Goal: Task Accomplishment & Management: Manage account settings

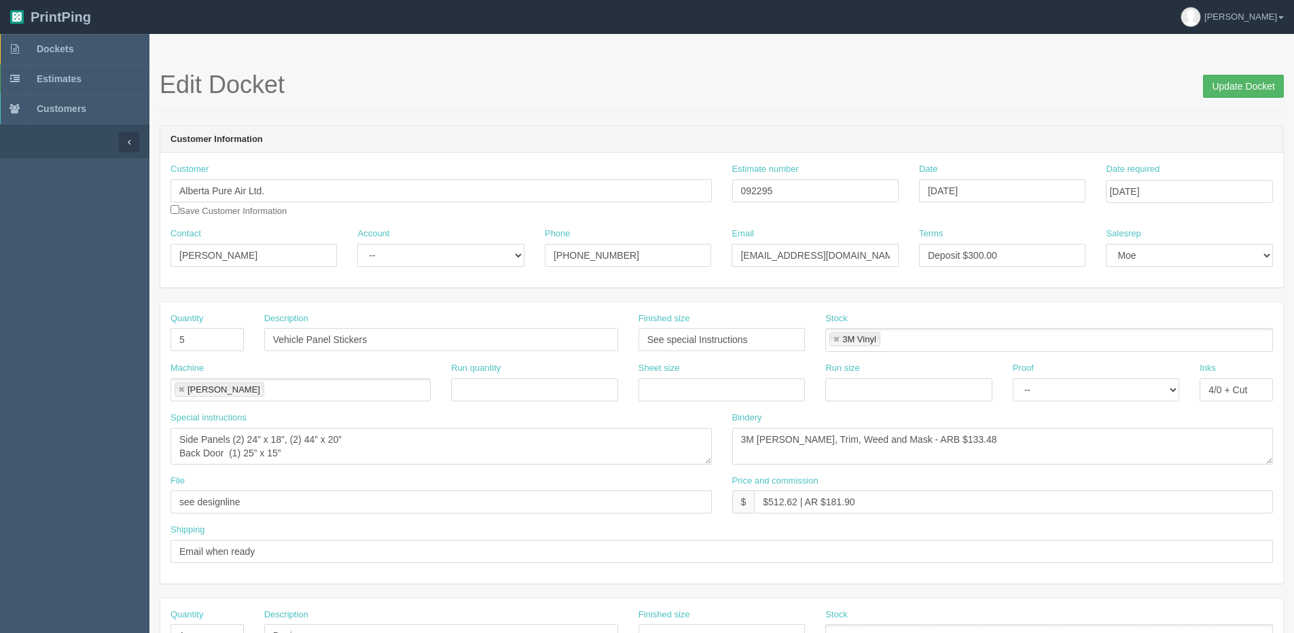
click at [1236, 84] on input "Update Docket" at bounding box center [1243, 86] width 81 height 23
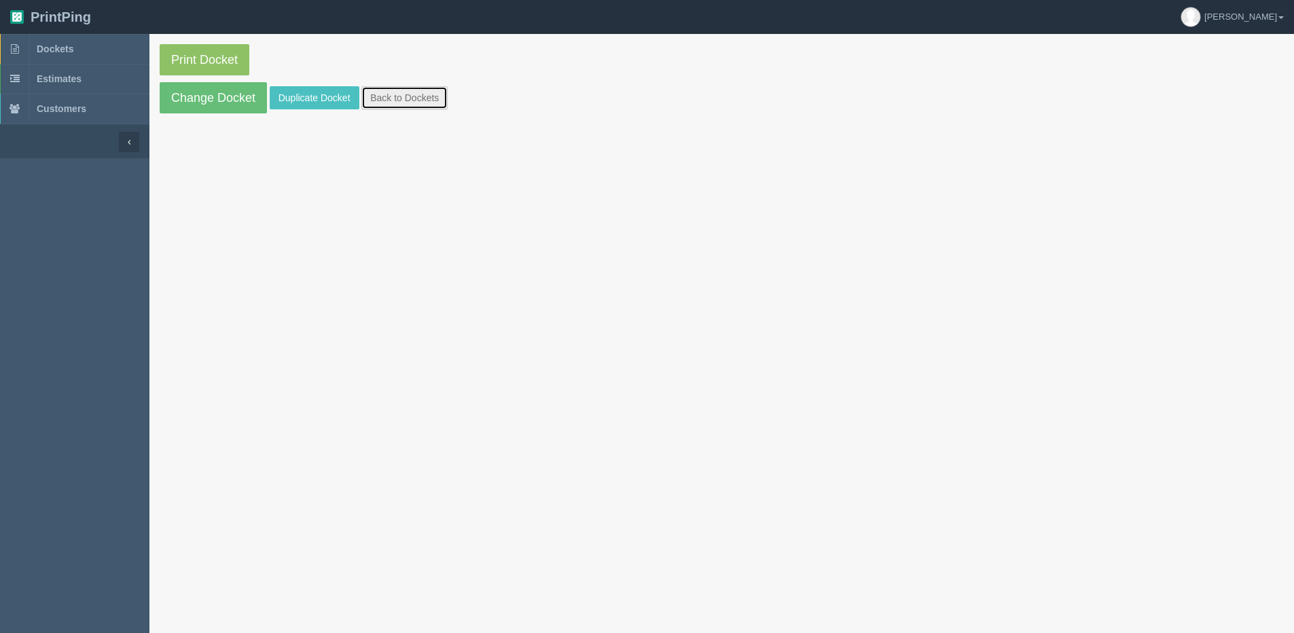
click at [433, 92] on link "Back to Dockets" at bounding box center [404, 97] width 86 height 23
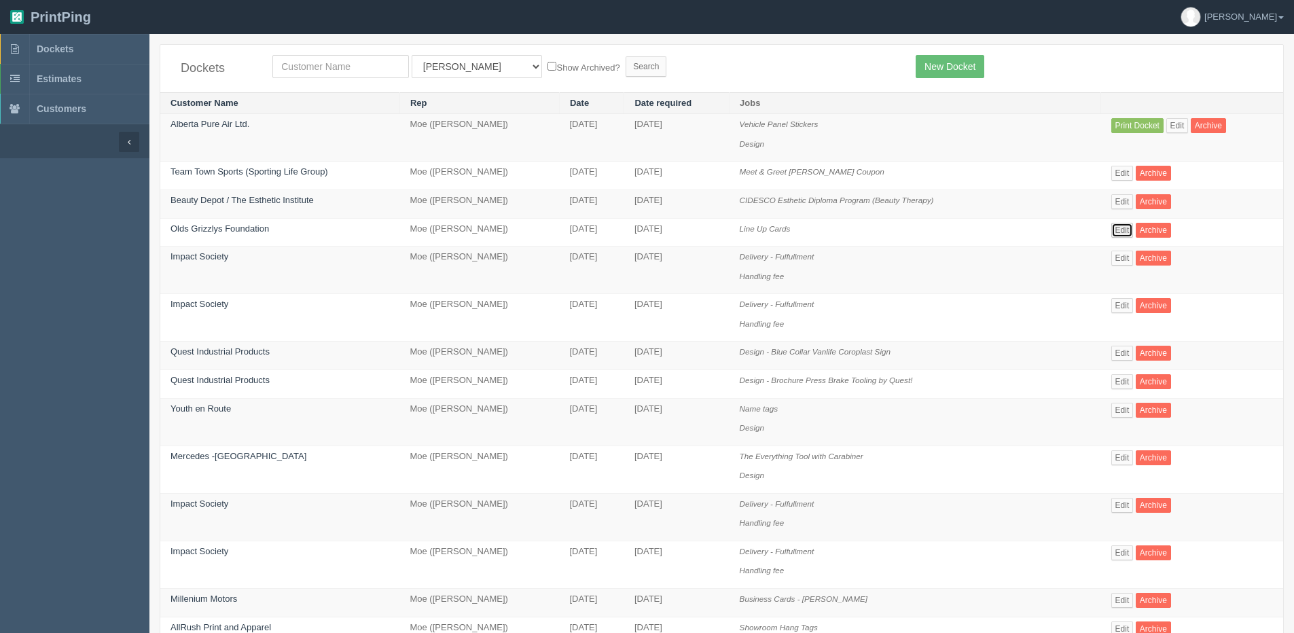
click at [1126, 232] on link "Edit" at bounding box center [1122, 230] width 22 height 15
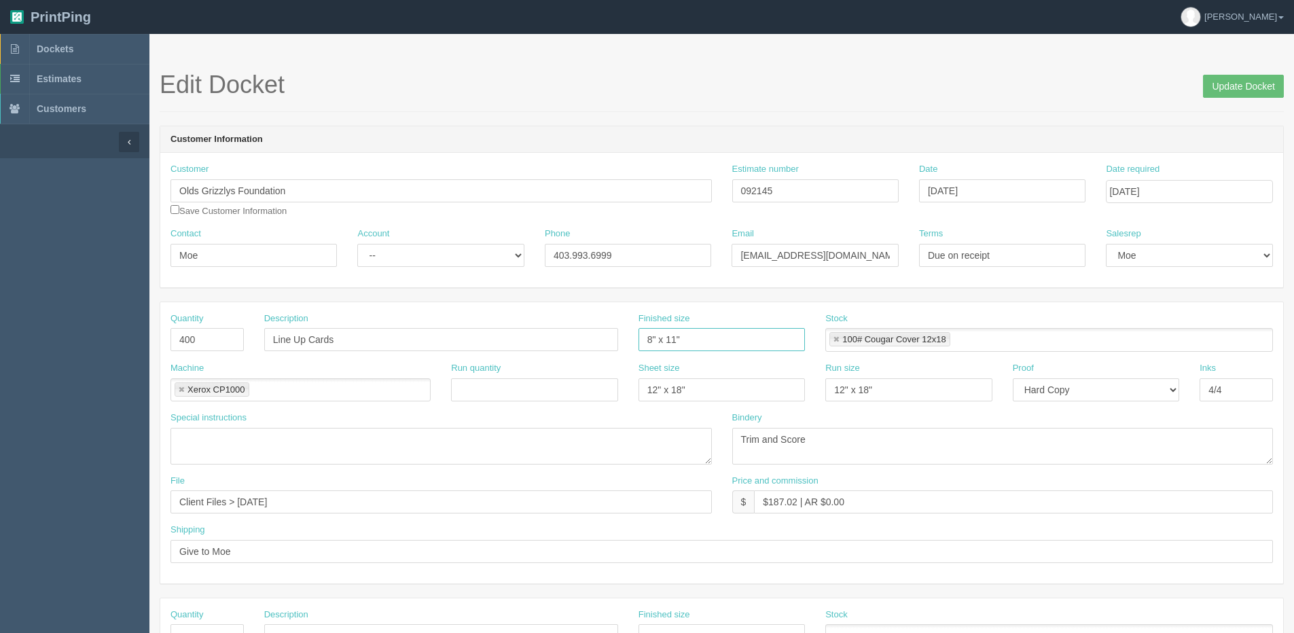
click at [649, 341] on input "8" x 11"" at bounding box center [722, 339] width 166 height 23
type input "8.5" x 11""
drag, startPoint x: 1262, startPoint y: 84, endPoint x: 1229, endPoint y: 72, distance: 34.8
click at [1260, 84] on input "Update Docket" at bounding box center [1243, 86] width 81 height 23
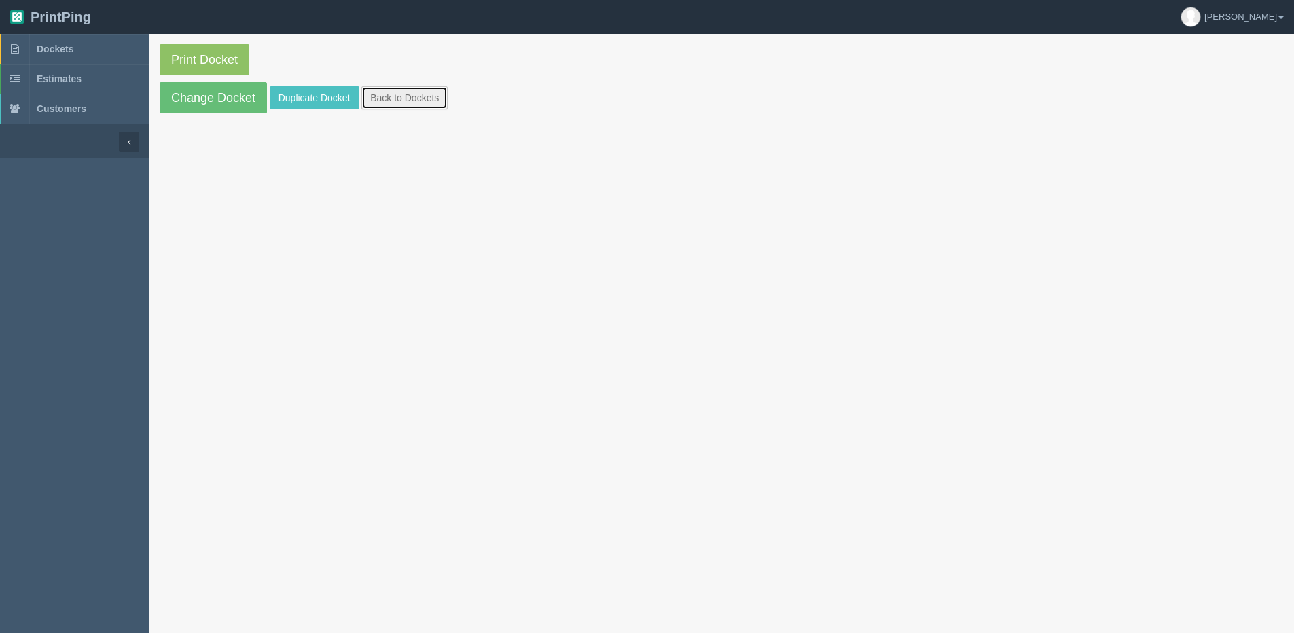
drag, startPoint x: 399, startPoint y: 105, endPoint x: 353, endPoint y: 113, distance: 46.9
click at [397, 105] on link "Back to Dockets" at bounding box center [404, 97] width 86 height 23
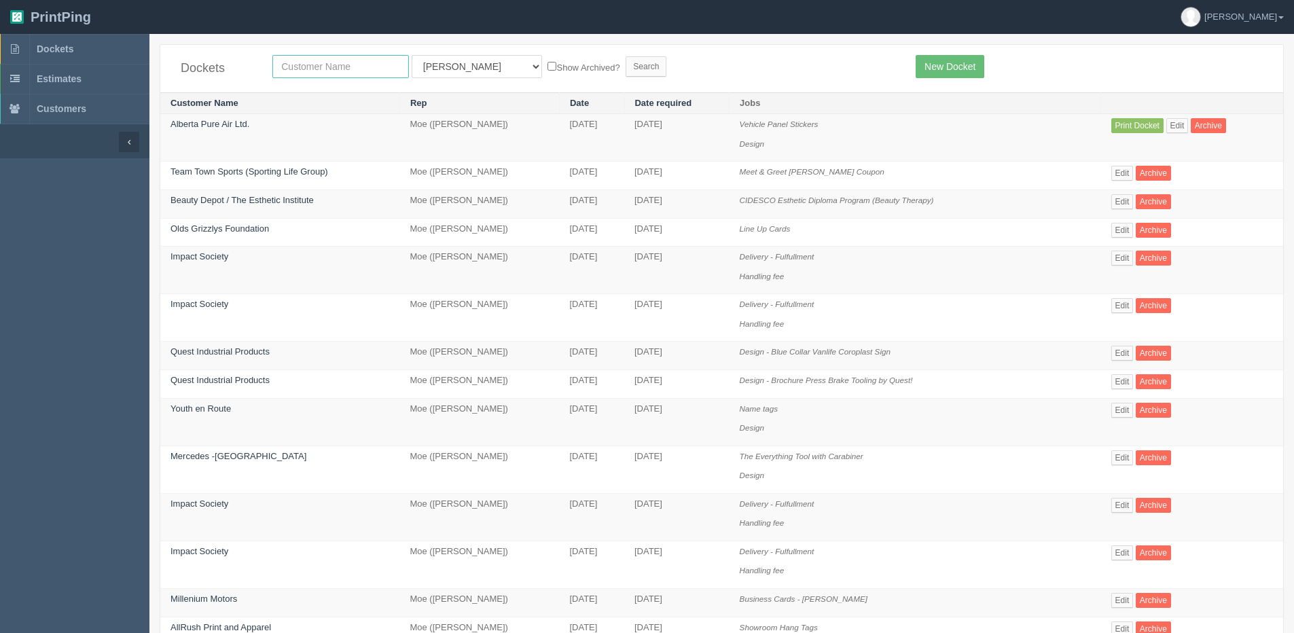
click at [304, 56] on input "text" at bounding box center [340, 66] width 137 height 23
type input "escape"
click at [626, 56] on input "Search" at bounding box center [646, 66] width 41 height 20
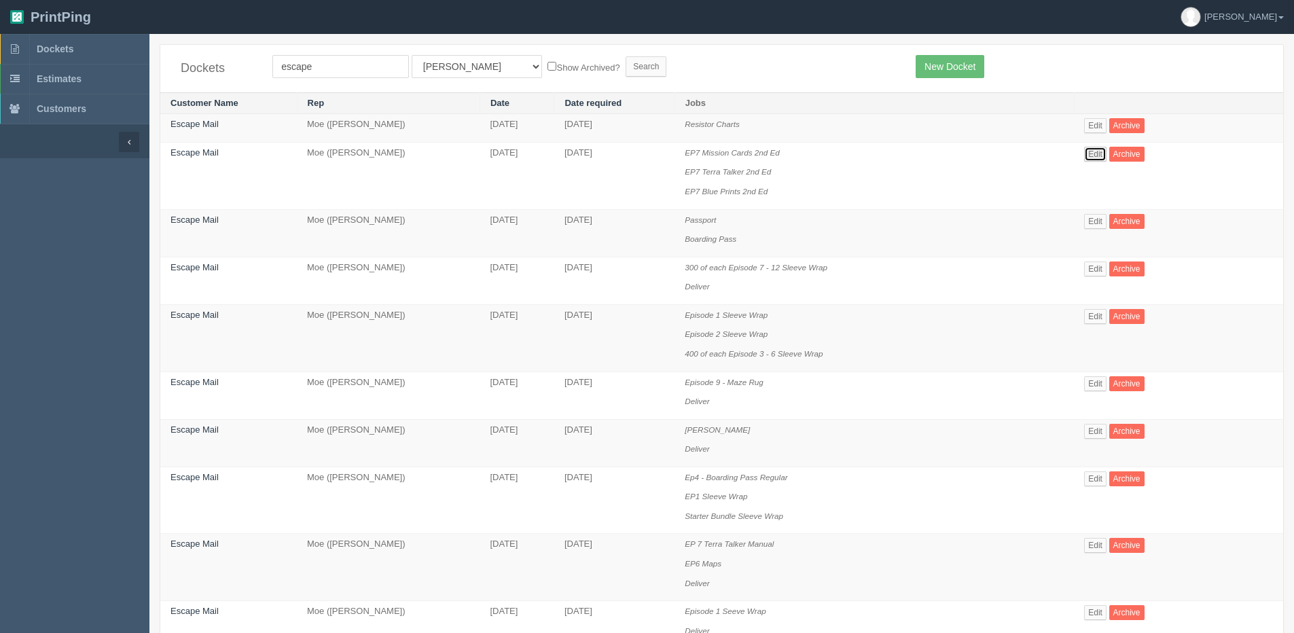
click at [1098, 151] on link "Edit" at bounding box center [1095, 154] width 22 height 15
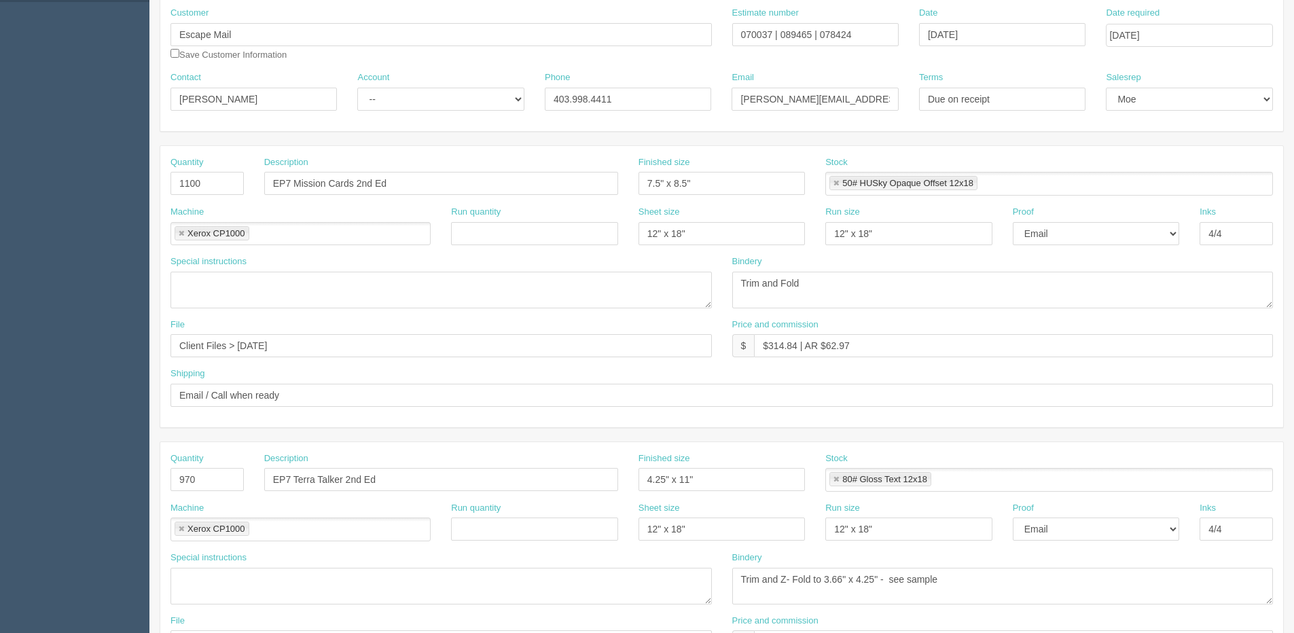
scroll to position [204, 0]
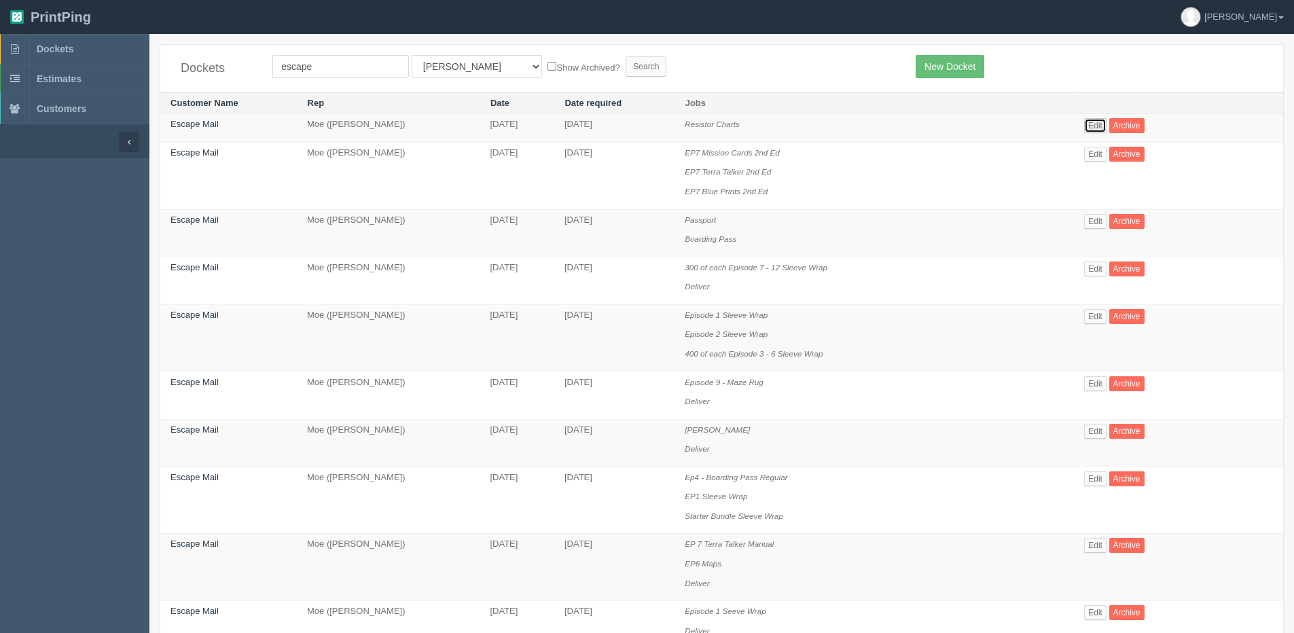
click at [1100, 124] on link "Edit" at bounding box center [1095, 125] width 22 height 15
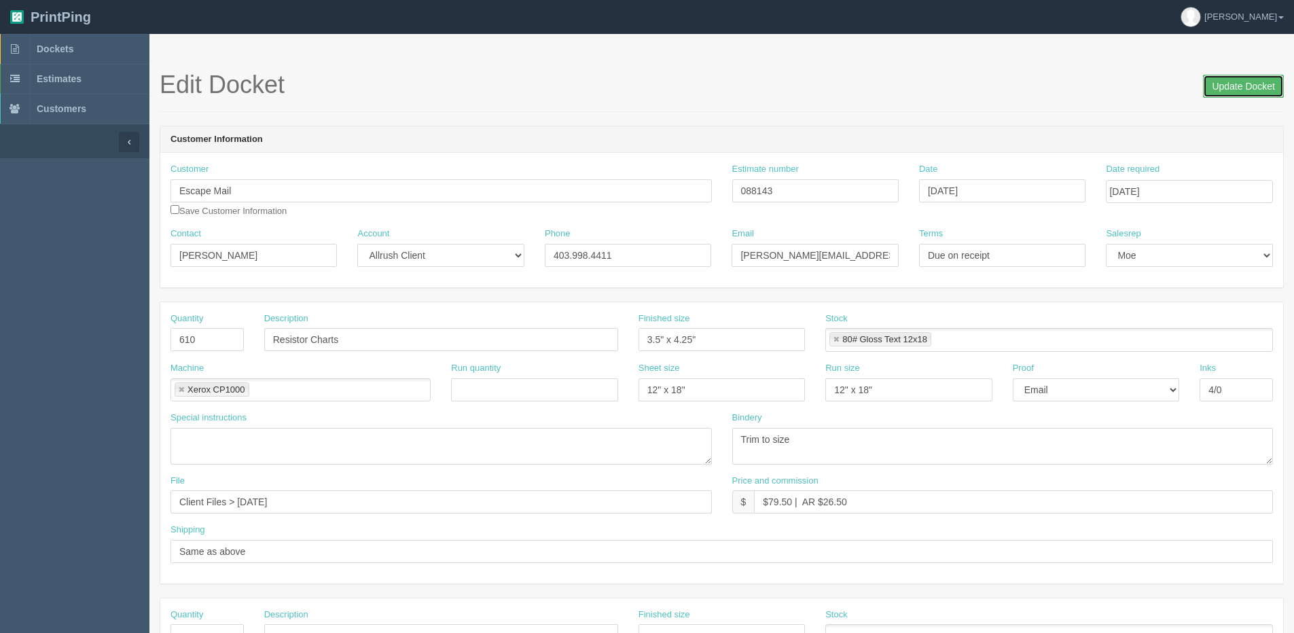
click at [1268, 78] on input "Update Docket" at bounding box center [1243, 86] width 81 height 23
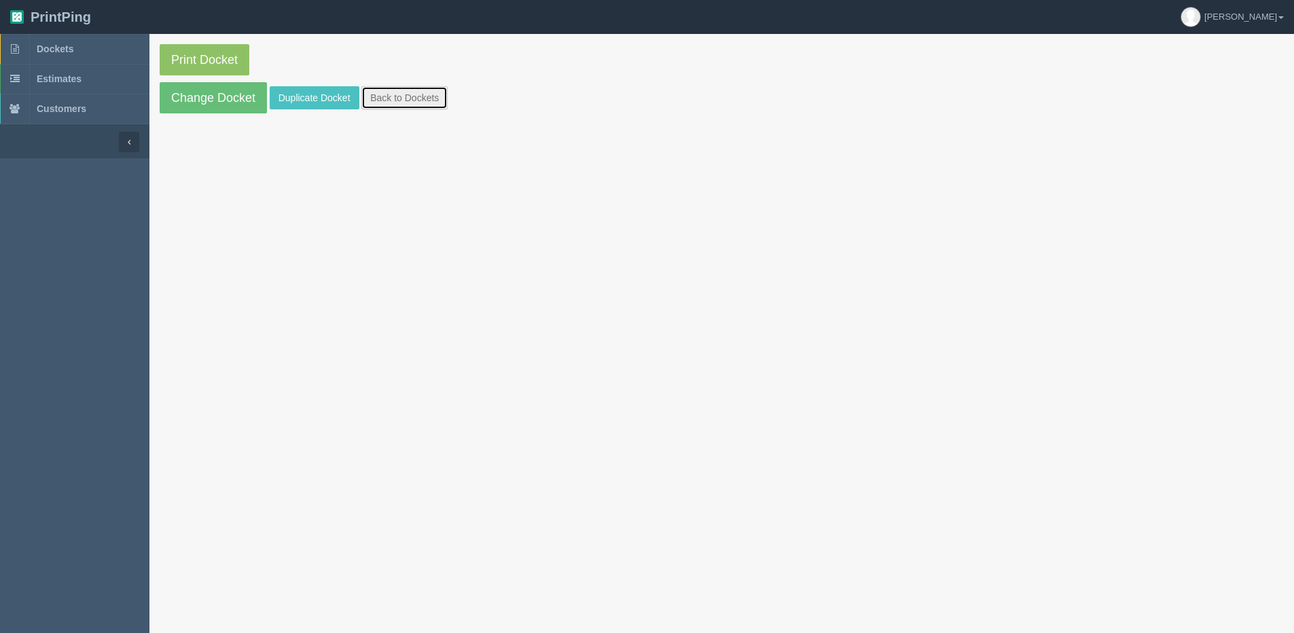
click at [444, 104] on link "Back to Dockets" at bounding box center [404, 97] width 86 height 23
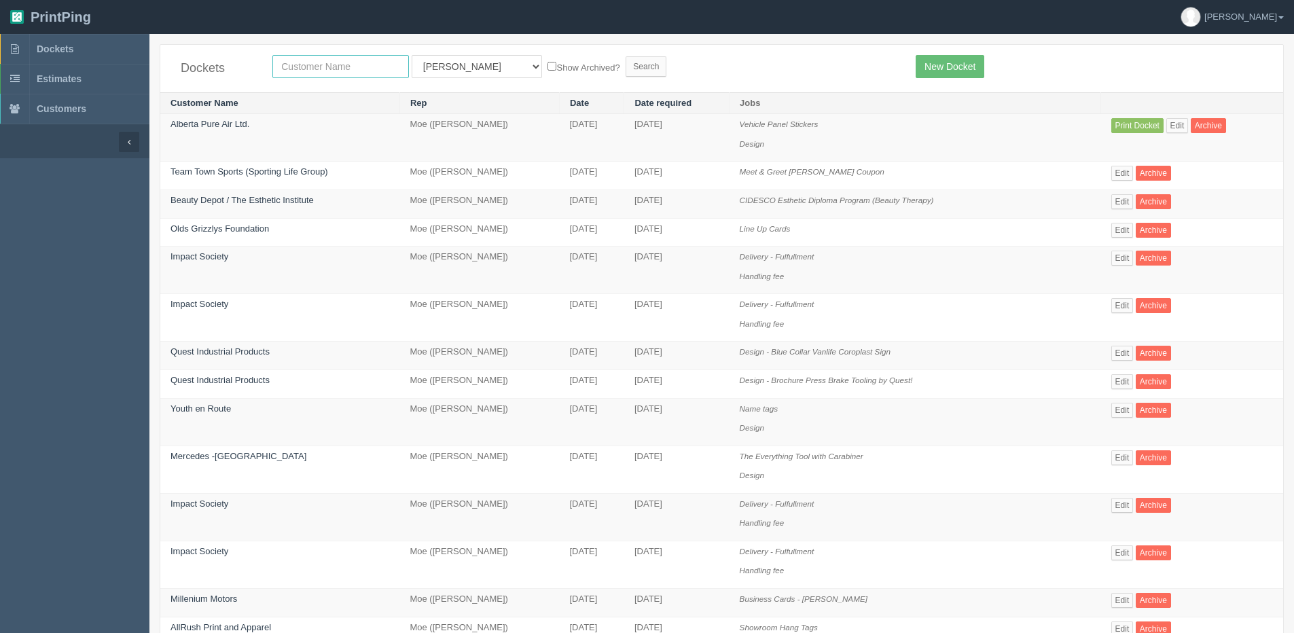
click at [315, 66] on input "text" at bounding box center [340, 66] width 137 height 23
type input "mercedes"
click at [626, 56] on input "Search" at bounding box center [646, 66] width 41 height 20
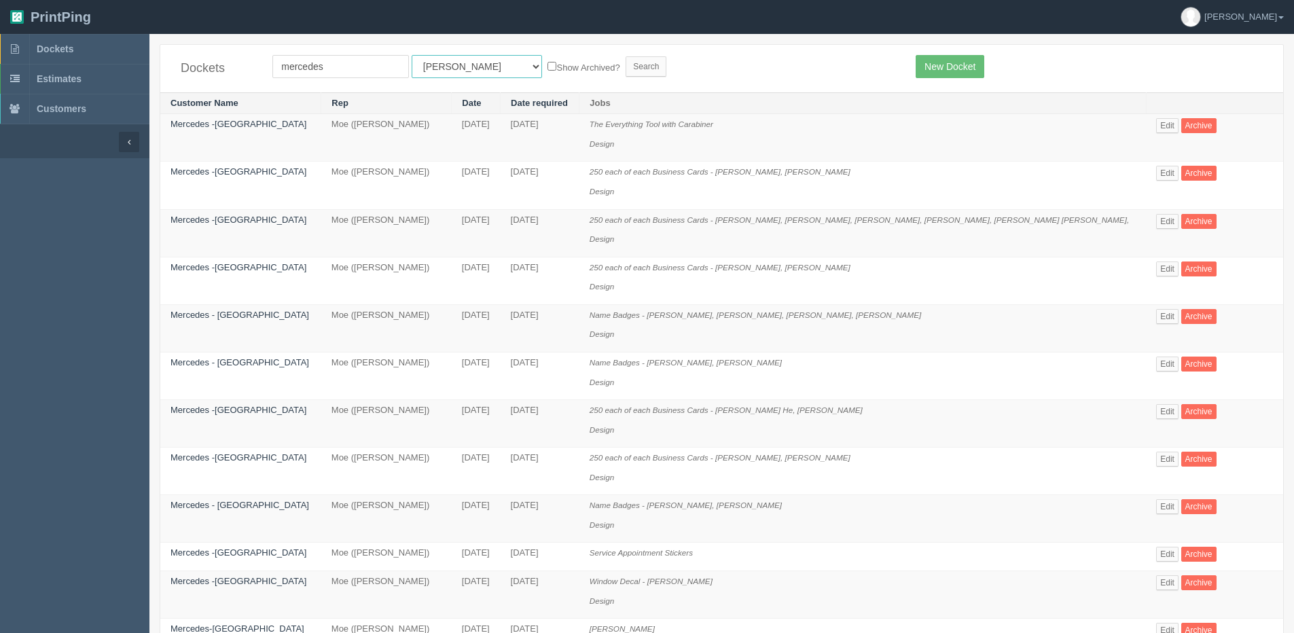
drag, startPoint x: 466, startPoint y: 62, endPoint x: 465, endPoint y: 70, distance: 8.3
click at [466, 62] on select "All Users Ali Ali Test 1 Aly Amy Ankit Arif Brandon Dan France Greg Jim Mark Ma…" at bounding box center [477, 66] width 130 height 23
select select "1"
click at [412, 55] on select "All Users Ali Ali Test 1 Aly Amy Ankit Arif Brandon Dan France Greg Jim Mark Ma…" at bounding box center [477, 66] width 130 height 23
click at [520, 56] on form "mercedes All Users Ali Ali Test 1 Aly Amy Ankit Arif Brandon Dan France Greg Ji…" at bounding box center [583, 66] width 623 height 23
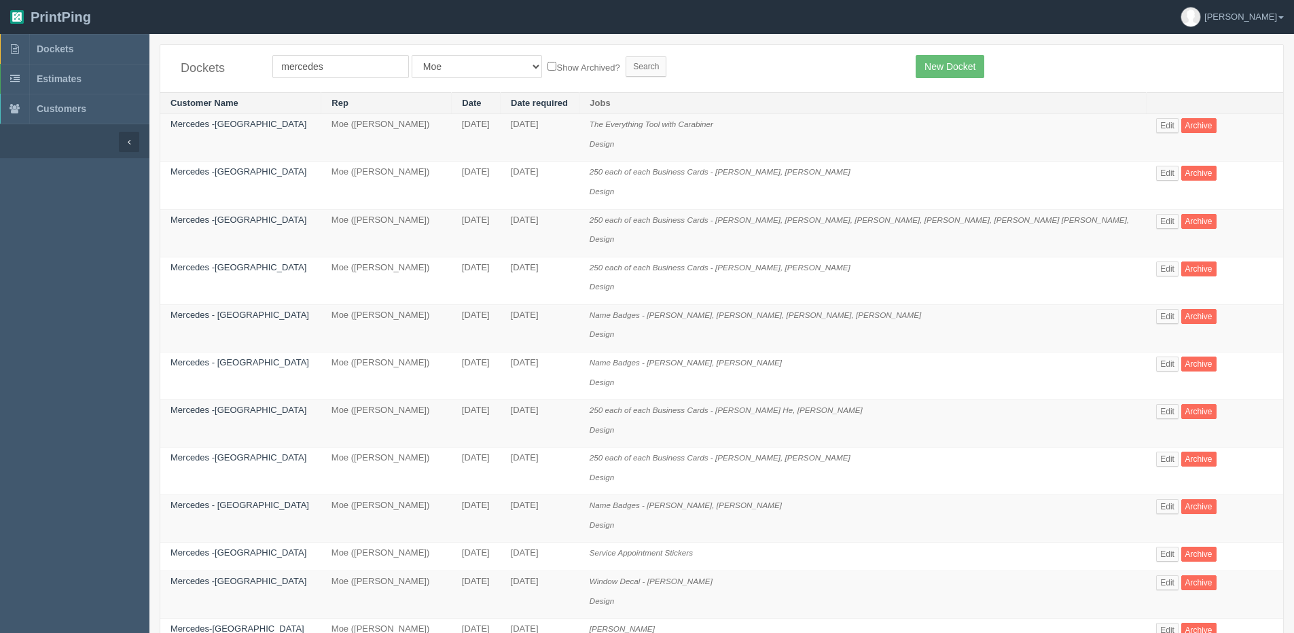
click at [547, 63] on label "Show Archived?" at bounding box center [583, 67] width 72 height 16
click at [547, 63] on input "Show Archived?" at bounding box center [551, 66] width 9 height 9
checkbox input "true"
click at [626, 67] on input "Search" at bounding box center [646, 66] width 41 height 20
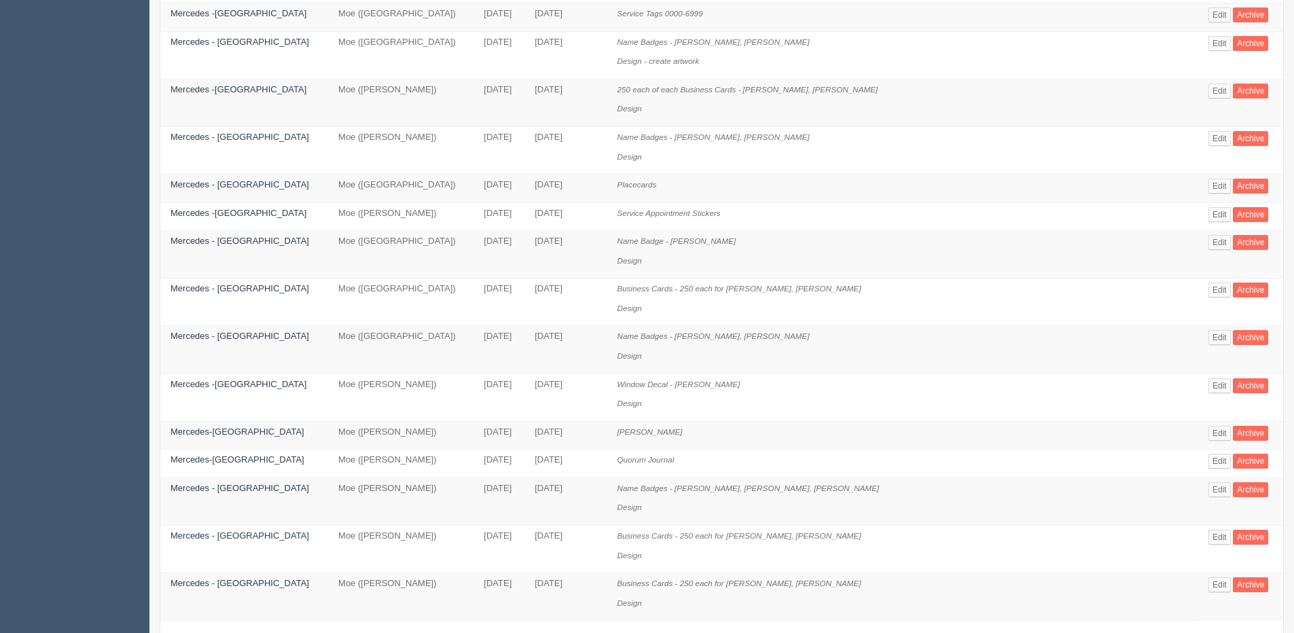
scroll to position [680, 0]
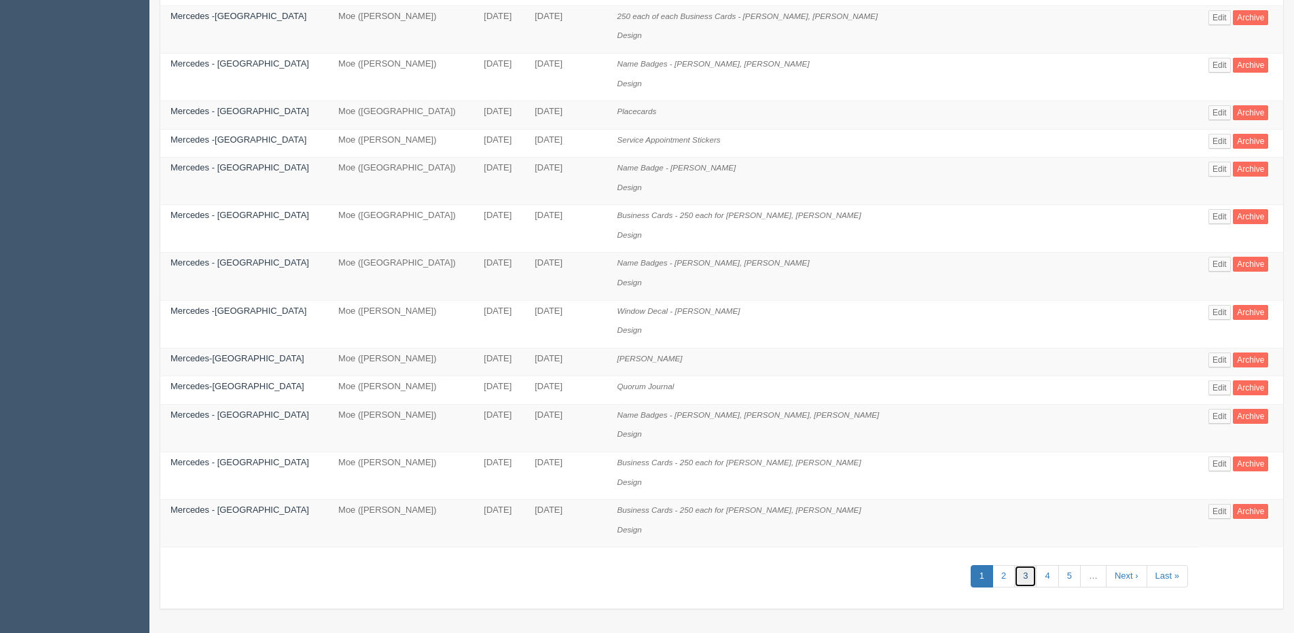
click at [1022, 580] on link "3" at bounding box center [1025, 576] width 22 height 22
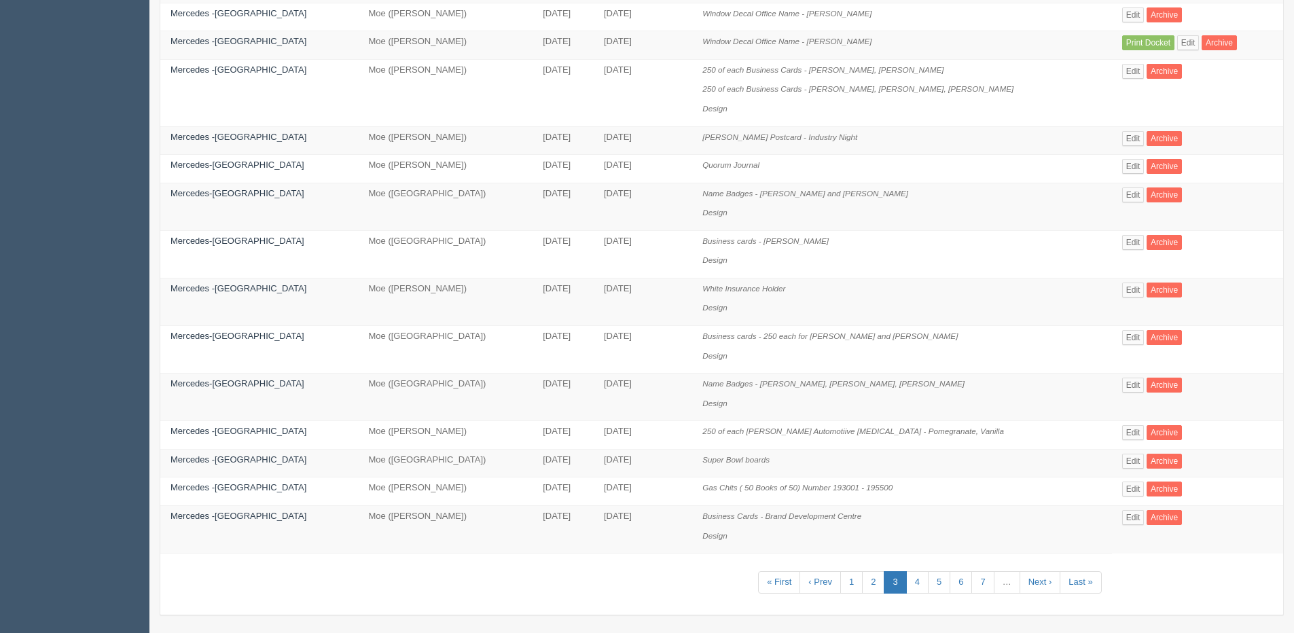
scroll to position [641, 0]
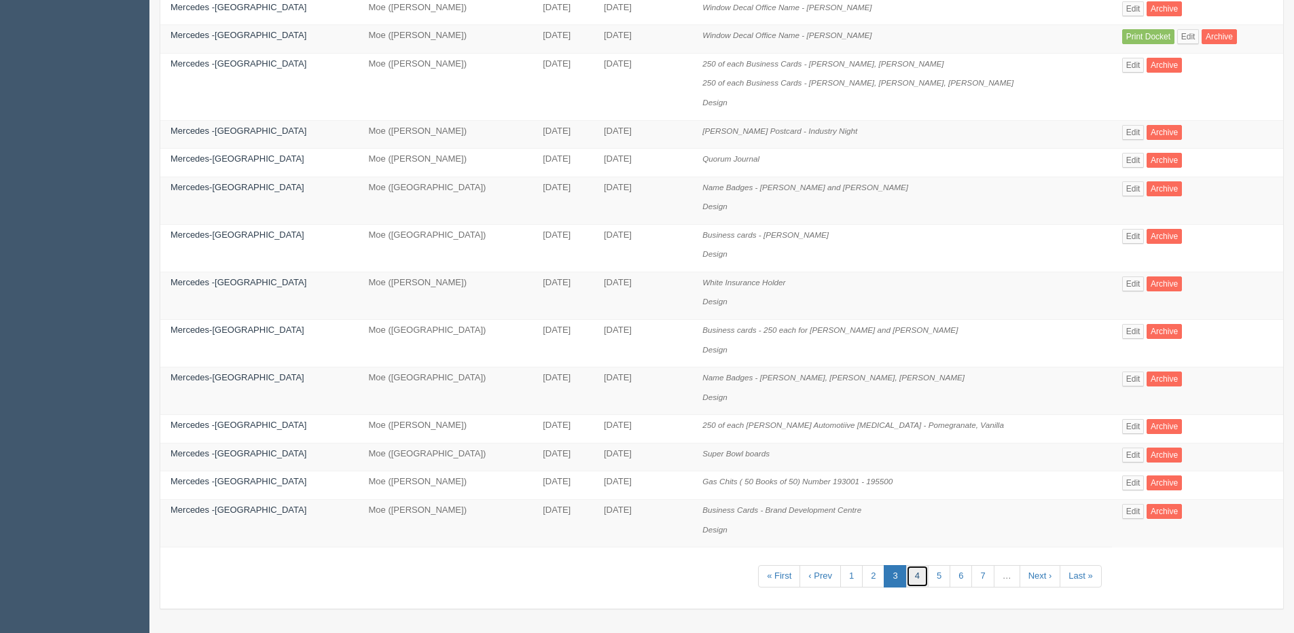
click at [906, 578] on link "4" at bounding box center [917, 576] width 22 height 22
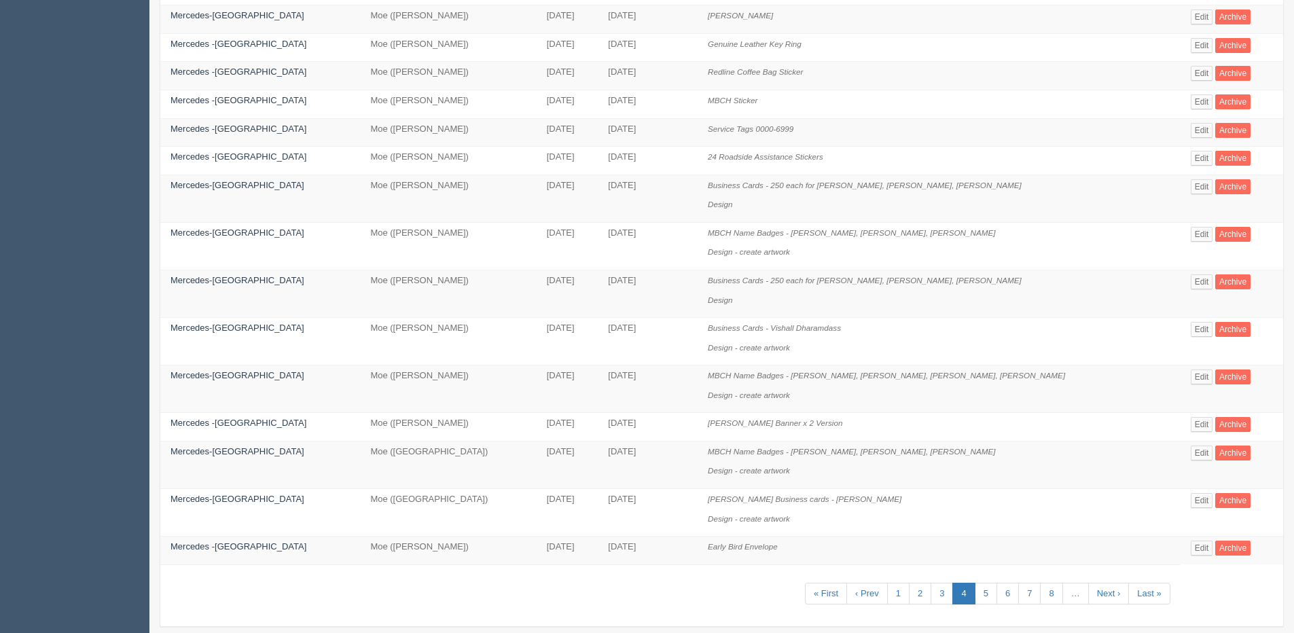
scroll to position [525, 0]
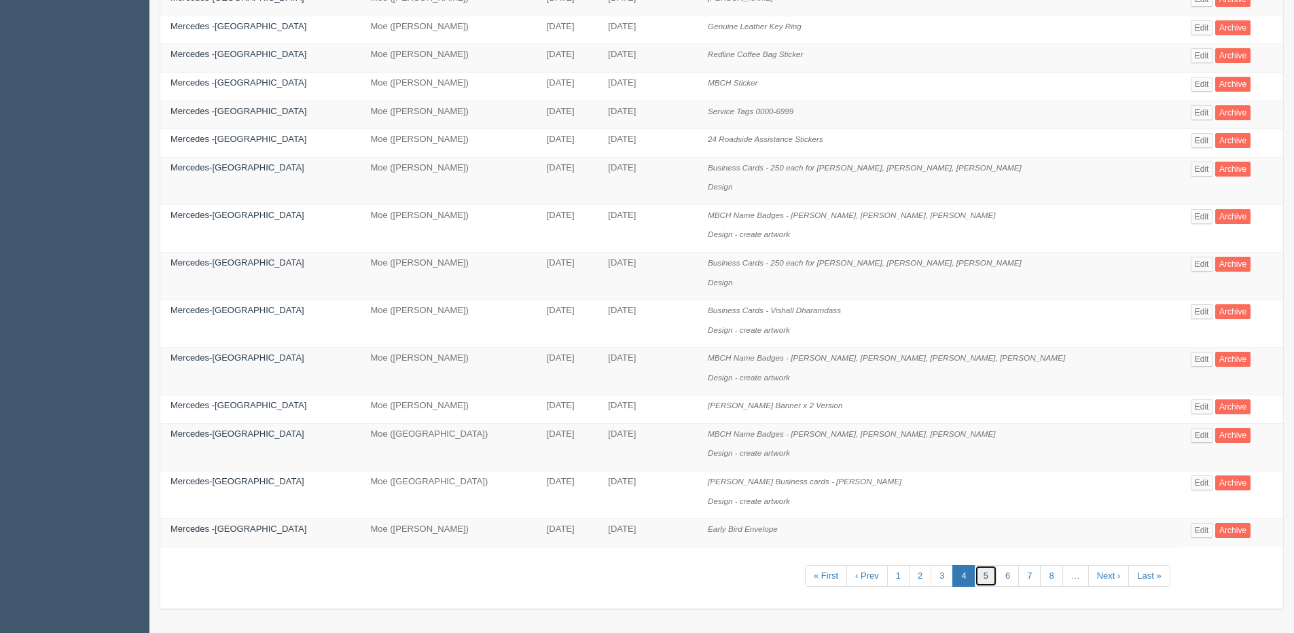
click at [990, 575] on link "5" at bounding box center [986, 576] width 22 height 22
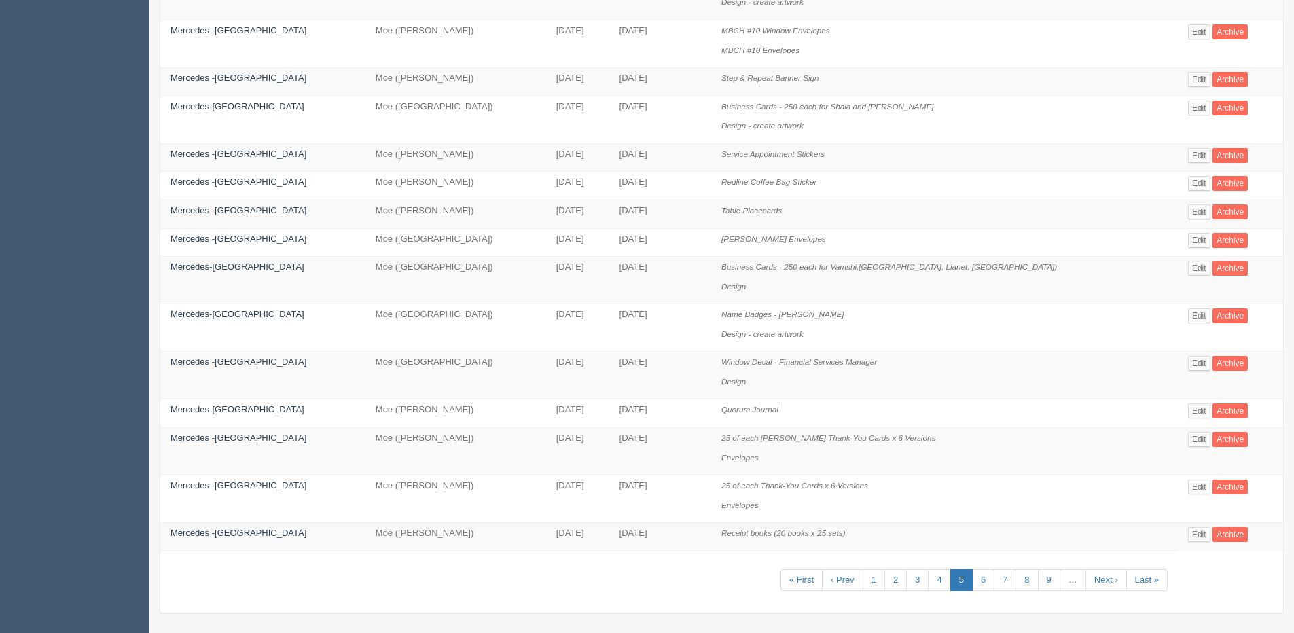
scroll to position [564, 0]
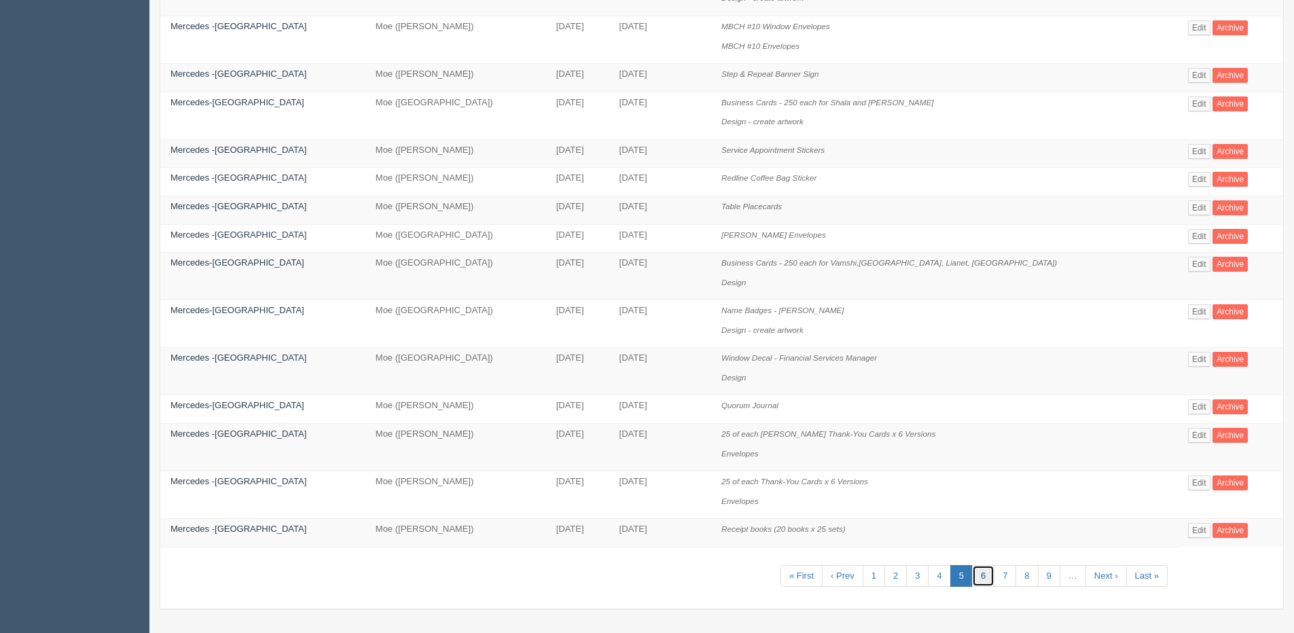
click at [972, 579] on link "6" at bounding box center [983, 576] width 22 height 22
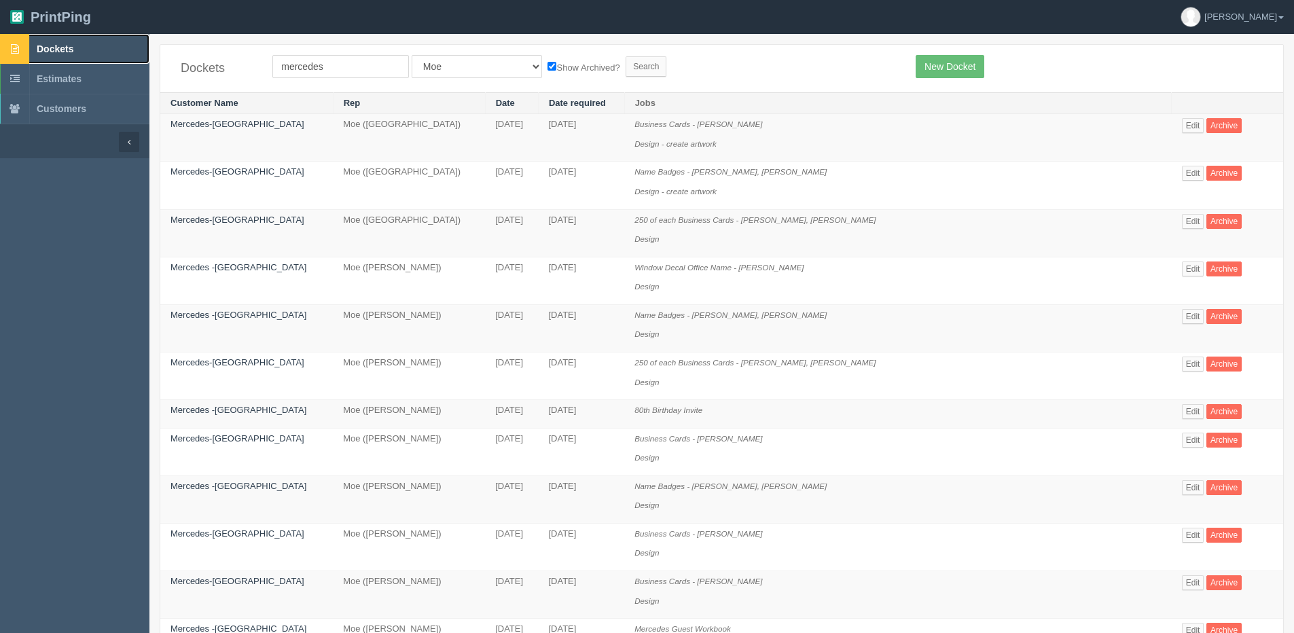
click at [58, 58] on link "Dockets" at bounding box center [74, 49] width 149 height 30
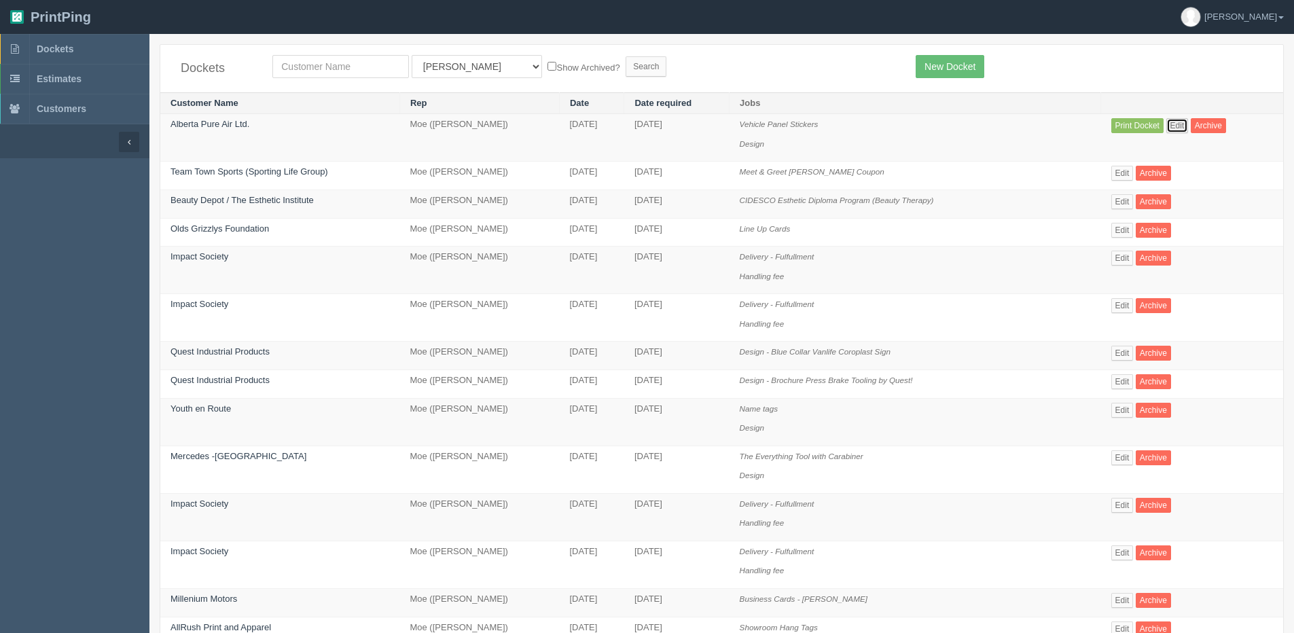
click at [1182, 126] on link "Edit" at bounding box center [1177, 125] width 22 height 15
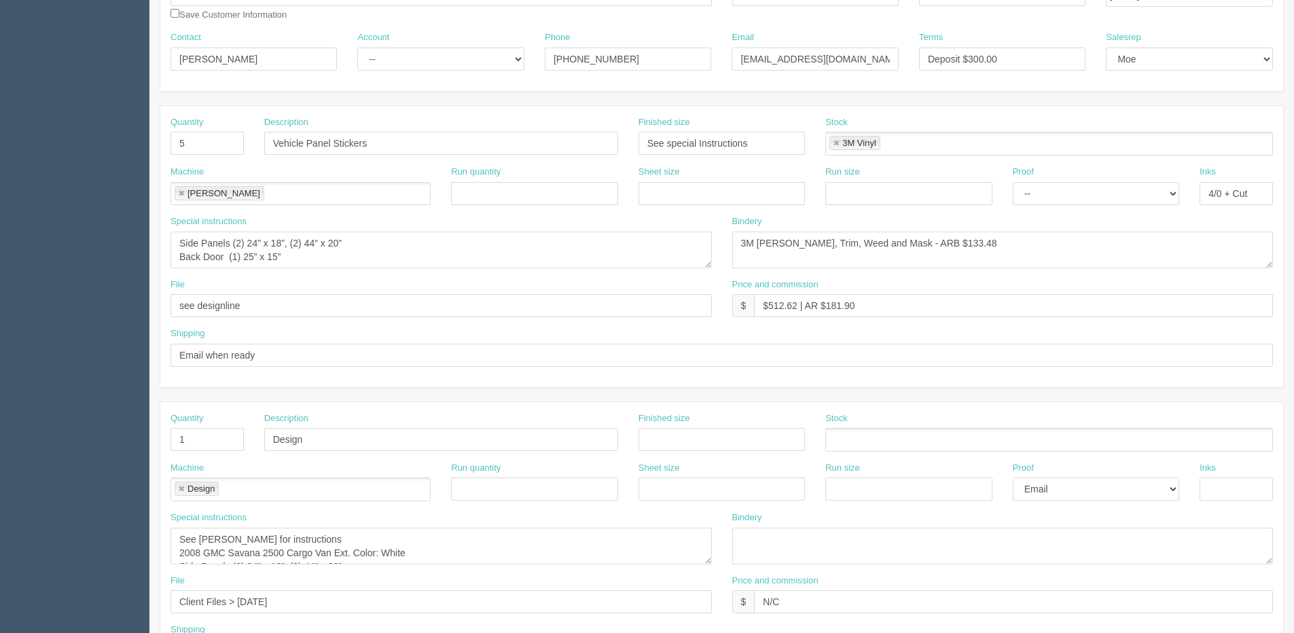
scroll to position [204, 0]
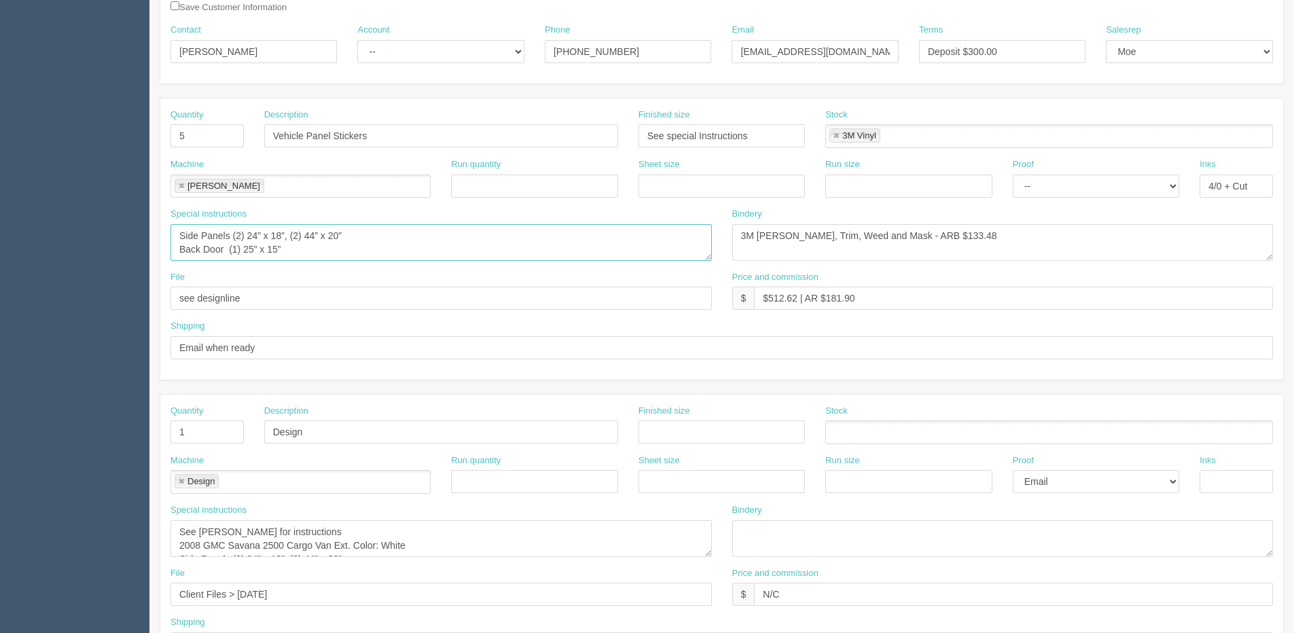
drag, startPoint x: 181, startPoint y: 234, endPoint x: 310, endPoint y: 248, distance: 129.8
click at [310, 248] on textarea "Side Panels (2) 24” x 18”, (2) 44” x 20” Back Door (1) 25” x 15”" at bounding box center [440, 242] width 541 height 37
click at [516, 370] on div "Quantity 5 Description Vehicle Panel Stickers Finished size See special Instruc…" at bounding box center [721, 238] width 1123 height 281
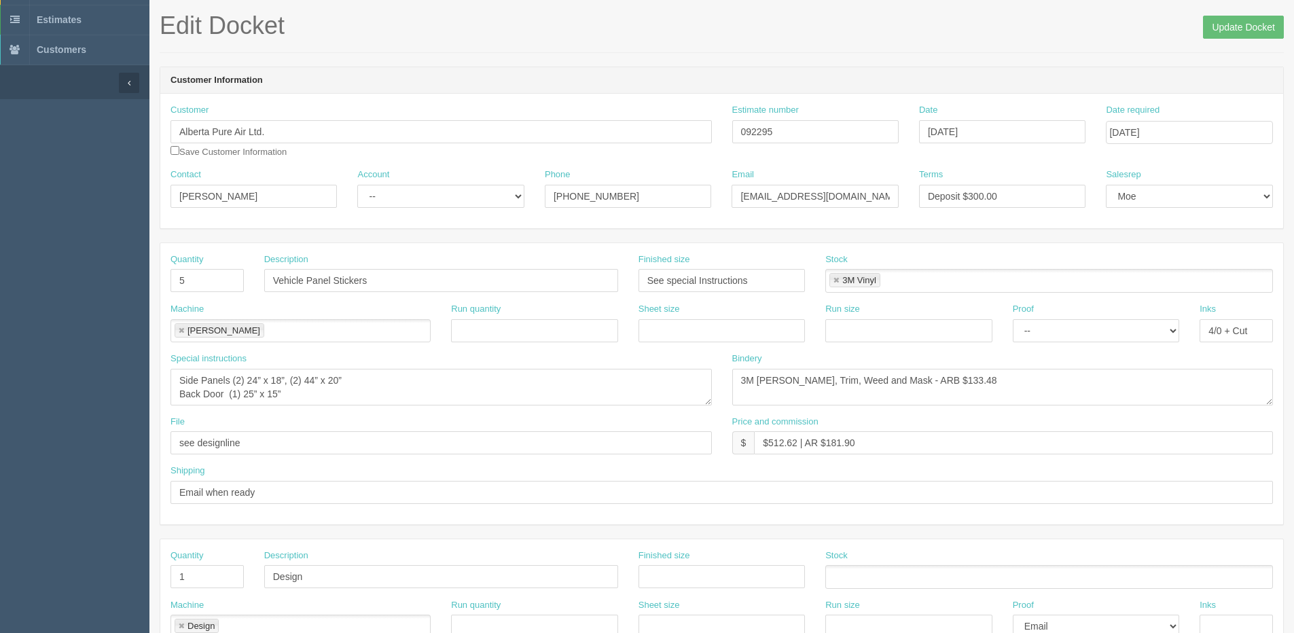
scroll to position [0, 0]
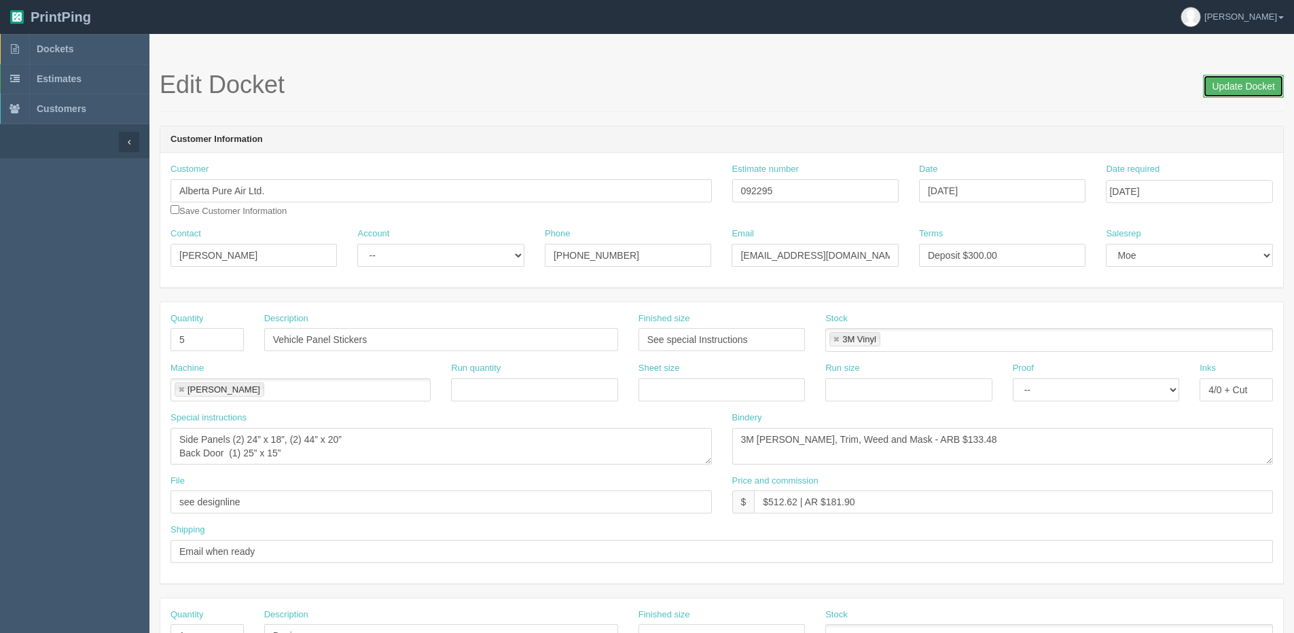
click at [1248, 98] on input "Update Docket" at bounding box center [1243, 86] width 81 height 23
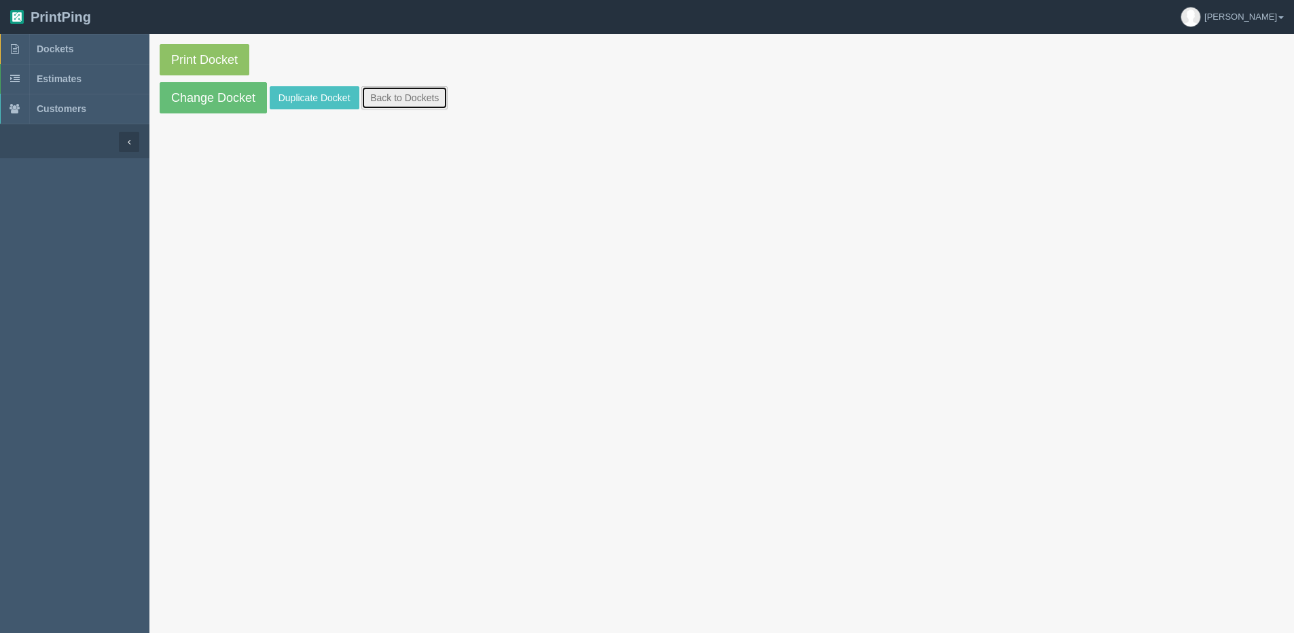
click at [402, 94] on link "Back to Dockets" at bounding box center [404, 97] width 86 height 23
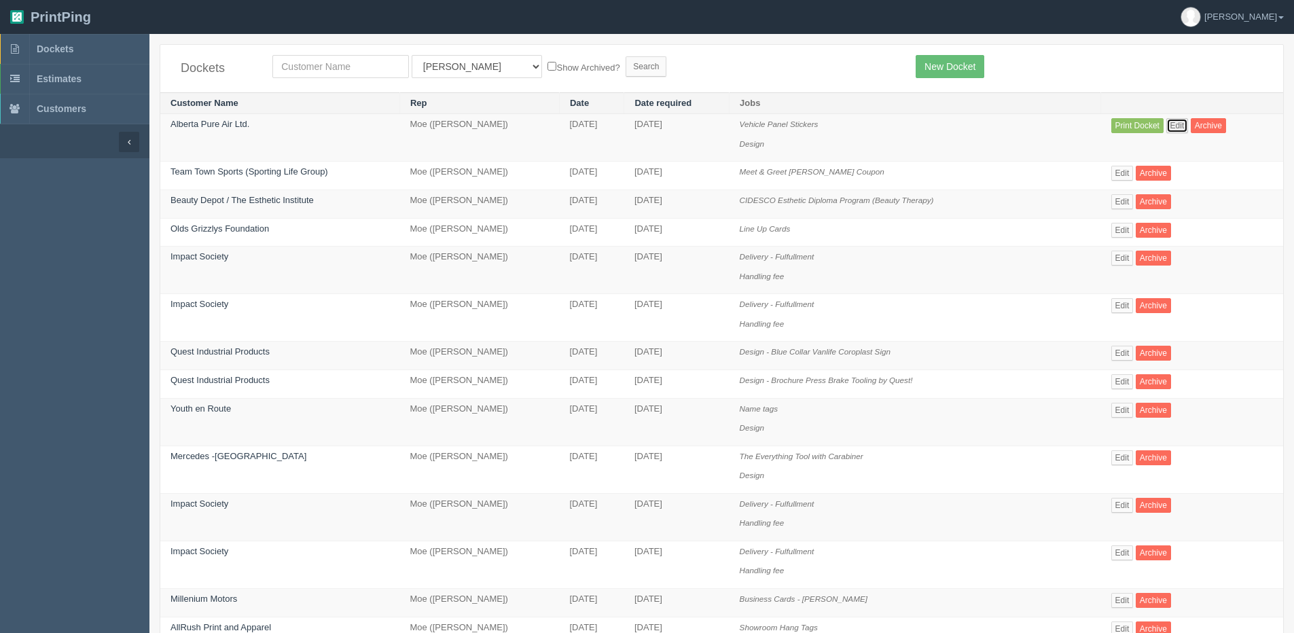
click at [1174, 122] on link "Edit" at bounding box center [1177, 125] width 22 height 15
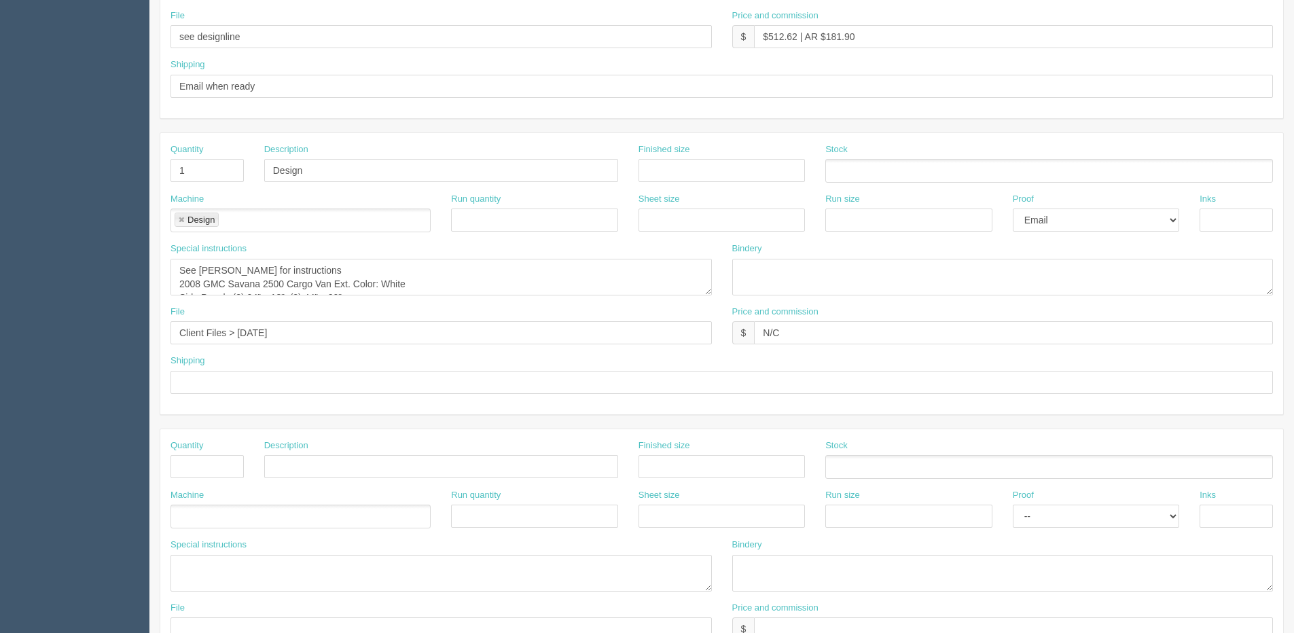
scroll to position [465, 0]
click at [181, 269] on textarea "See [PERSON_NAME] for instructions 2008 GMC Savana 2500 Cargo Van Ext. Color: W…" at bounding box center [440, 277] width 541 height 37
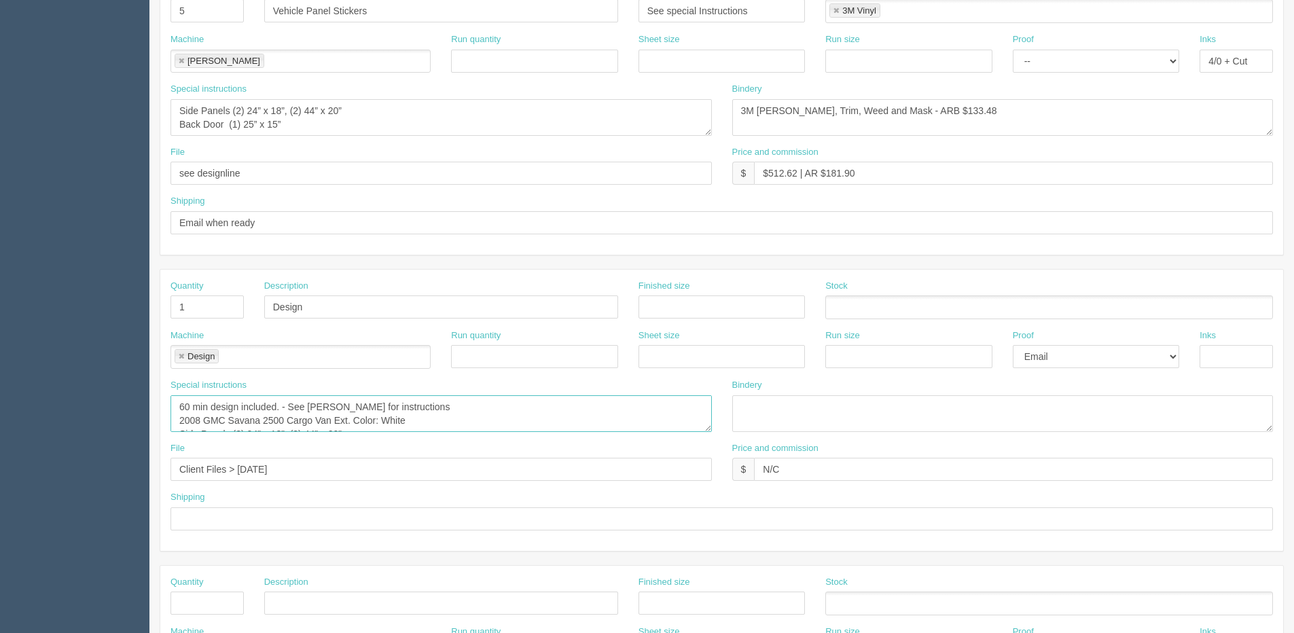
scroll to position [397, 0]
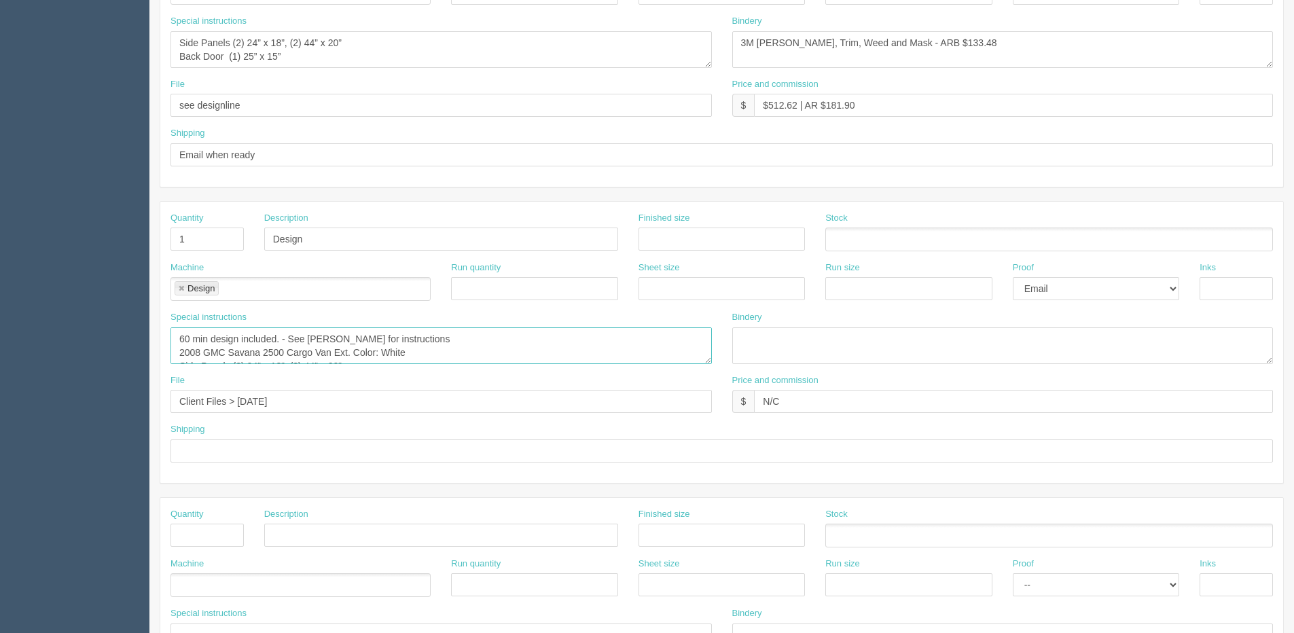
type textarea "60 min design included. - See [PERSON_NAME] for instructions 2008 GMC Savana 25…"
click at [202, 529] on input "text" at bounding box center [206, 535] width 73 height 23
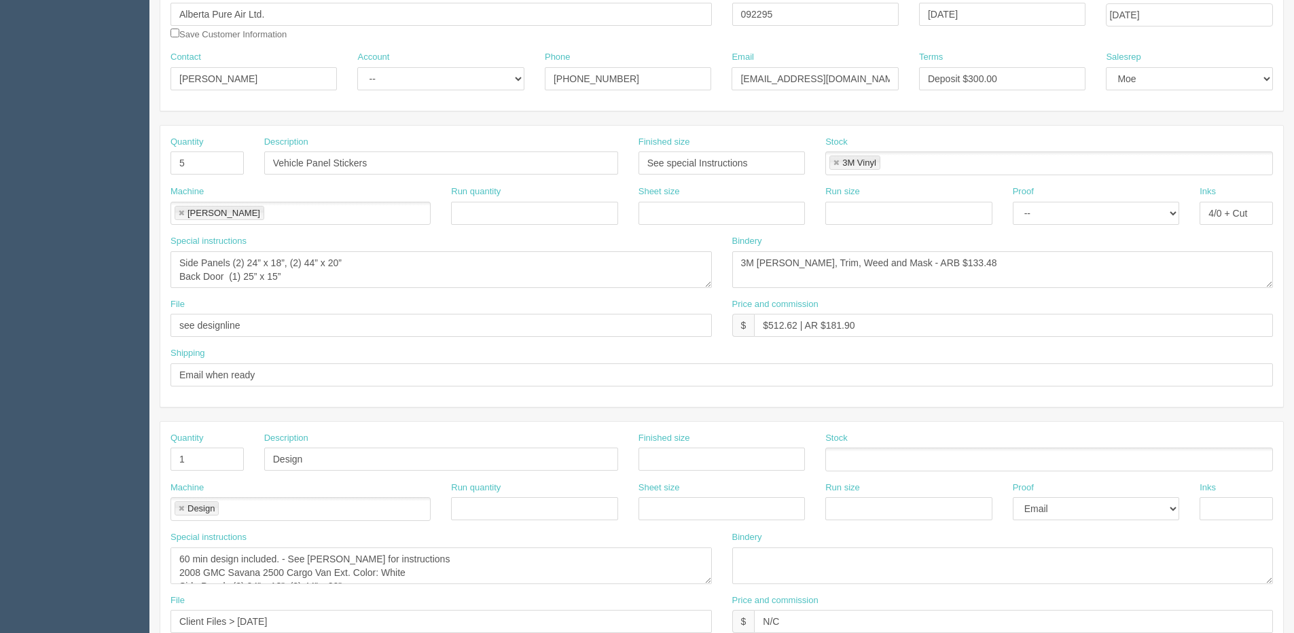
scroll to position [0, 0]
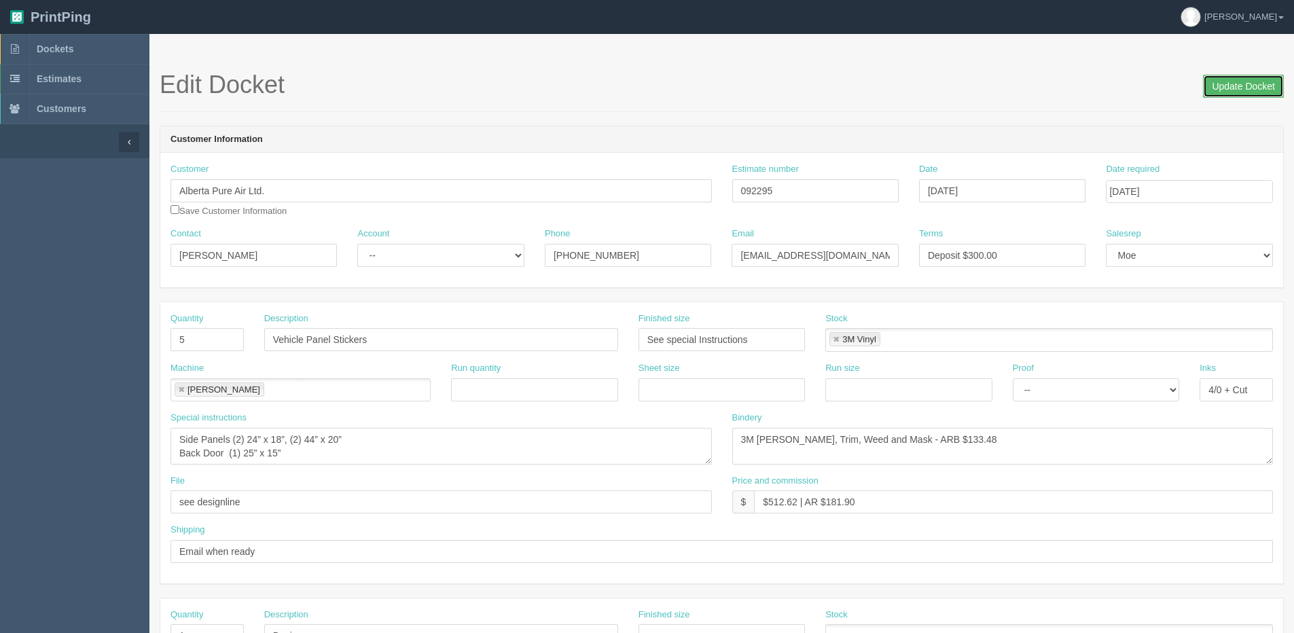
click at [1245, 86] on input "Update Docket" at bounding box center [1243, 86] width 81 height 23
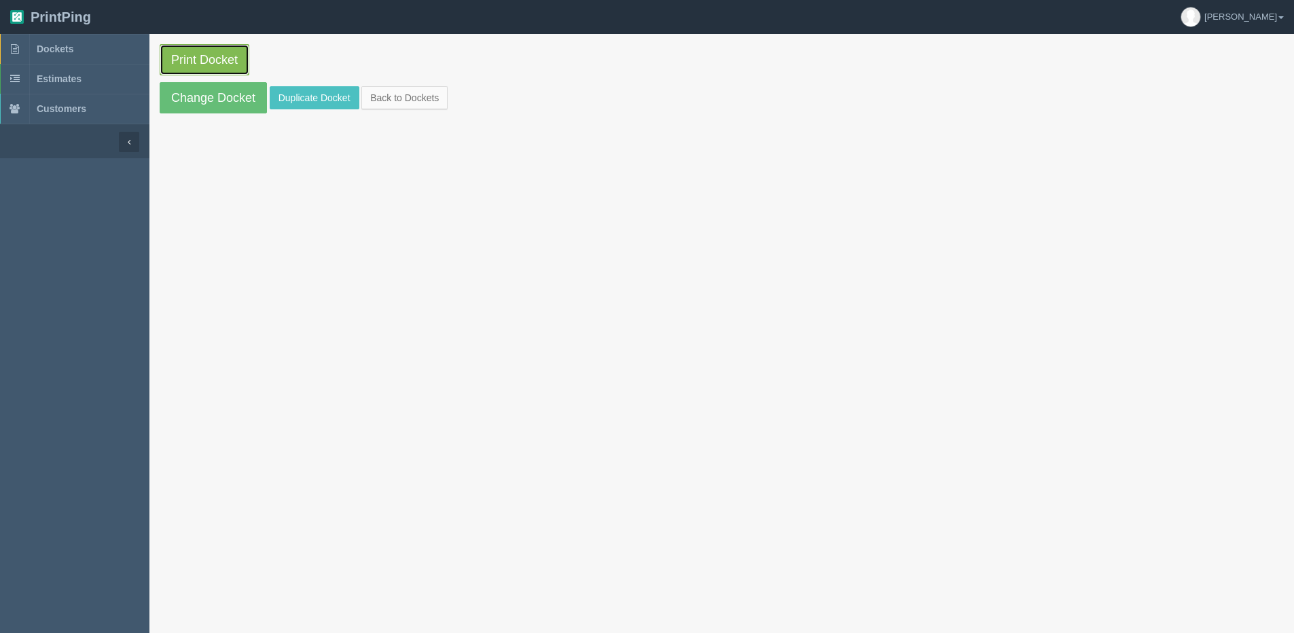
click at [228, 59] on link "Print Docket" at bounding box center [205, 59] width 90 height 31
drag, startPoint x: 200, startPoint y: 104, endPoint x: 170, endPoint y: 121, distance: 35.0
click at [199, 104] on link "Change Docket" at bounding box center [213, 97] width 107 height 31
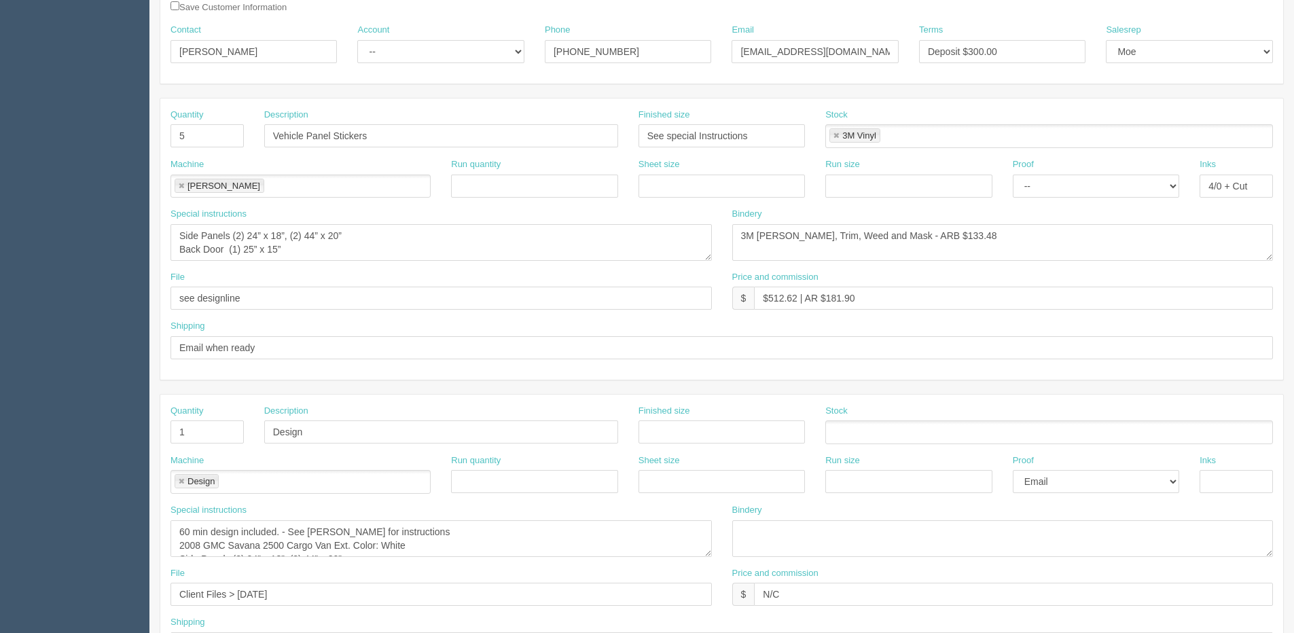
scroll to position [340, 0]
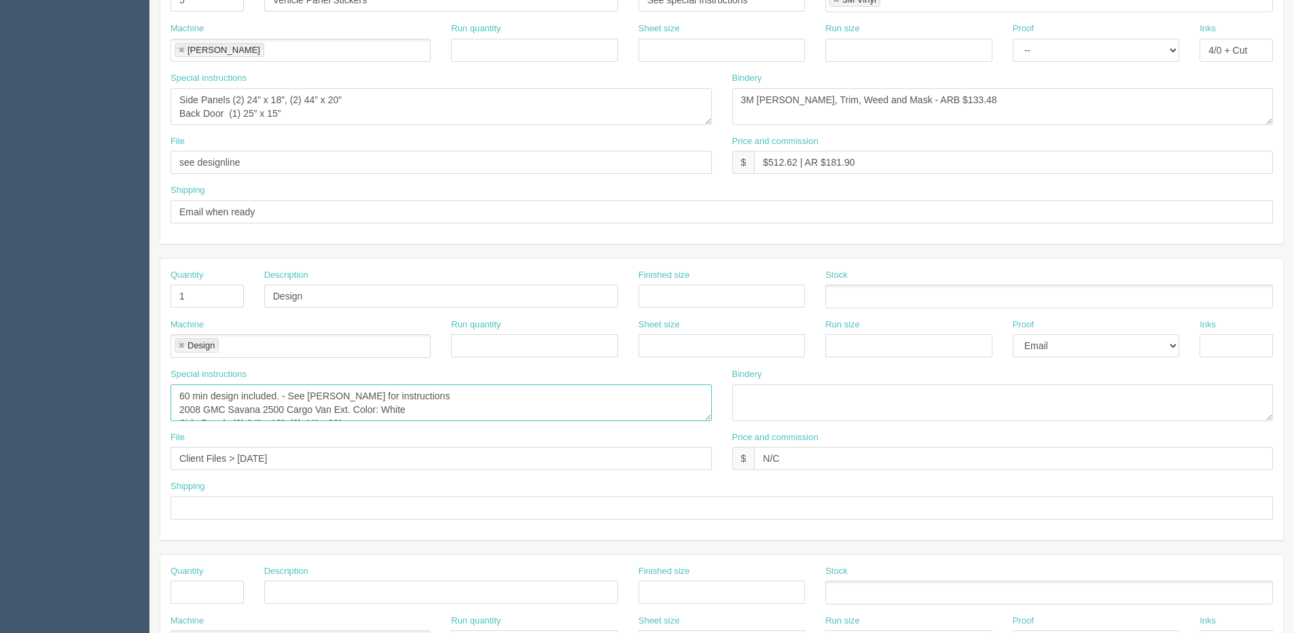
click at [442, 399] on textarea "60 min design included. - See Dan for instructions 2008 GMC Savana 2500 Cargo V…" at bounding box center [440, 402] width 541 height 37
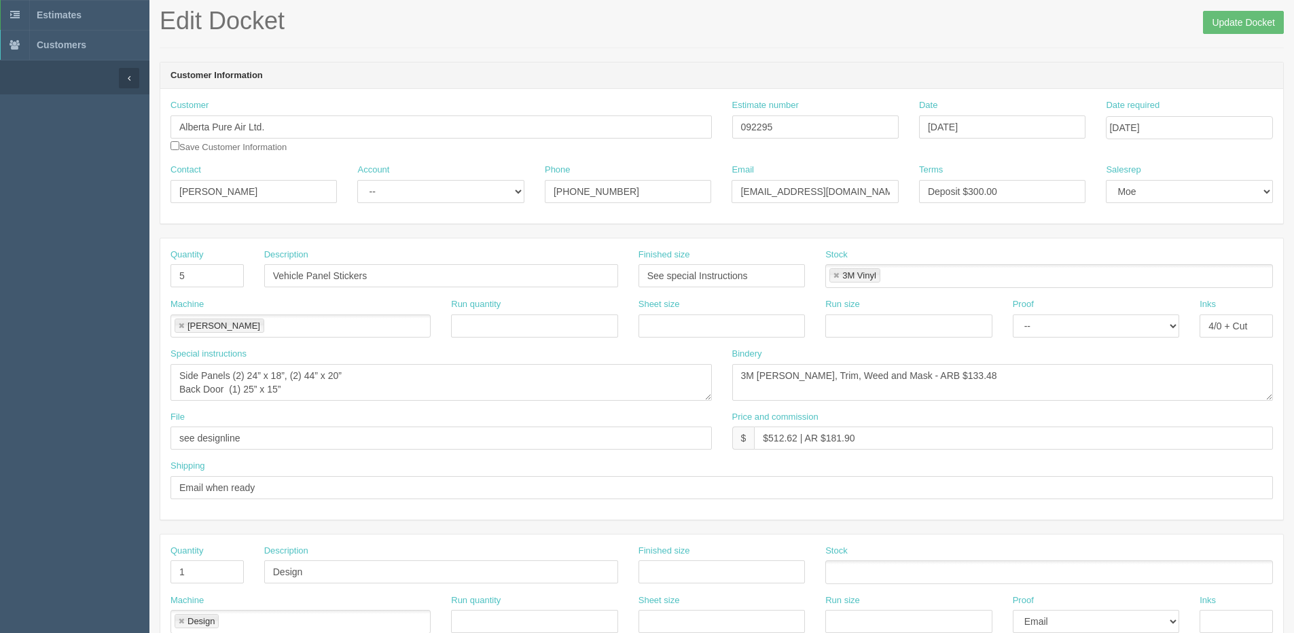
scroll to position [0, 0]
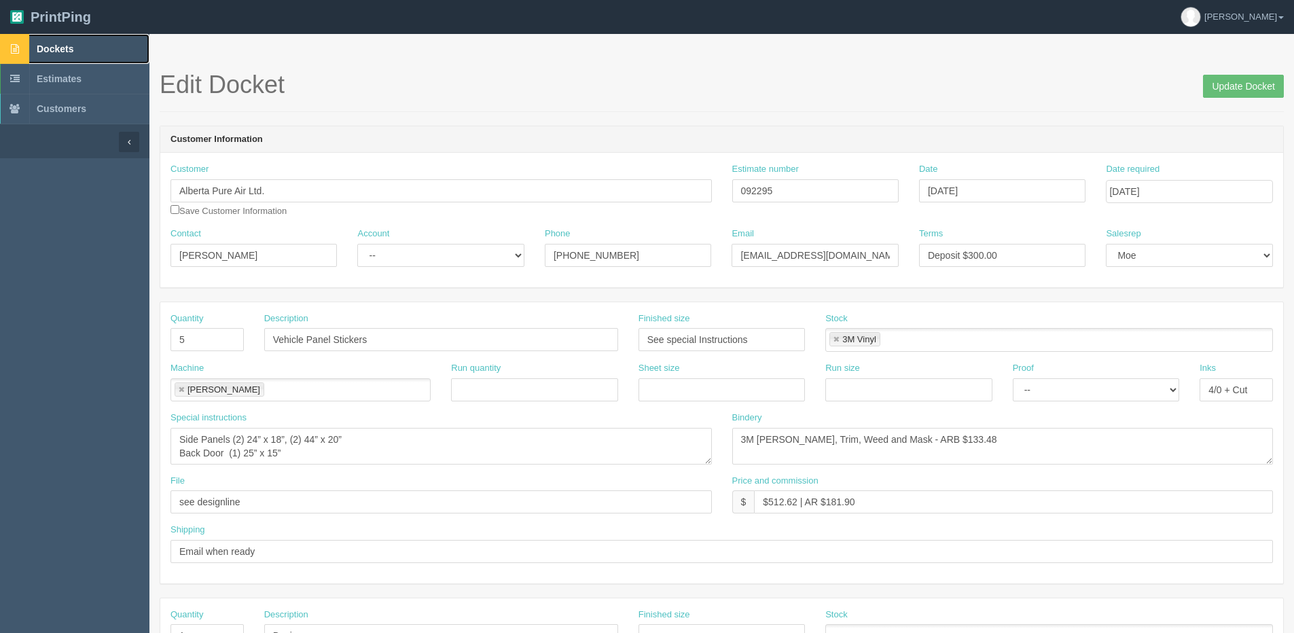
drag, startPoint x: 71, startPoint y: 46, endPoint x: 46, endPoint y: 60, distance: 29.2
click at [71, 46] on span "Dockets" at bounding box center [55, 48] width 37 height 11
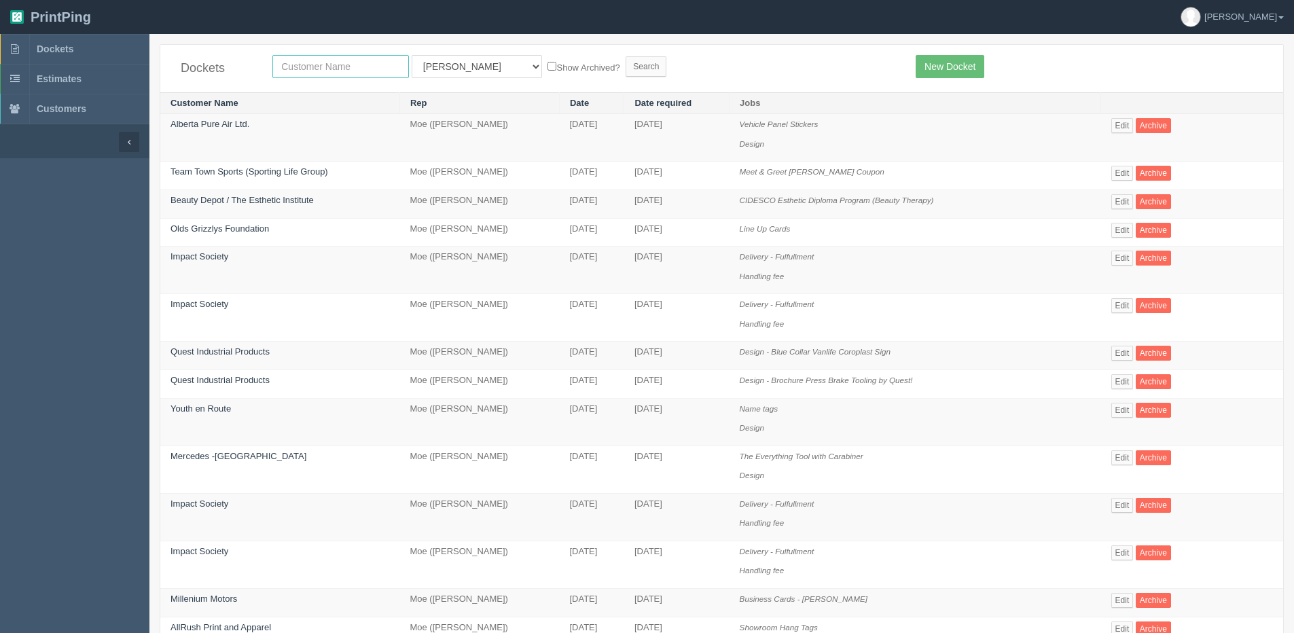
click at [331, 63] on input "text" at bounding box center [340, 66] width 137 height 23
type input "mandarin"
click at [626, 56] on input "Search" at bounding box center [646, 66] width 41 height 20
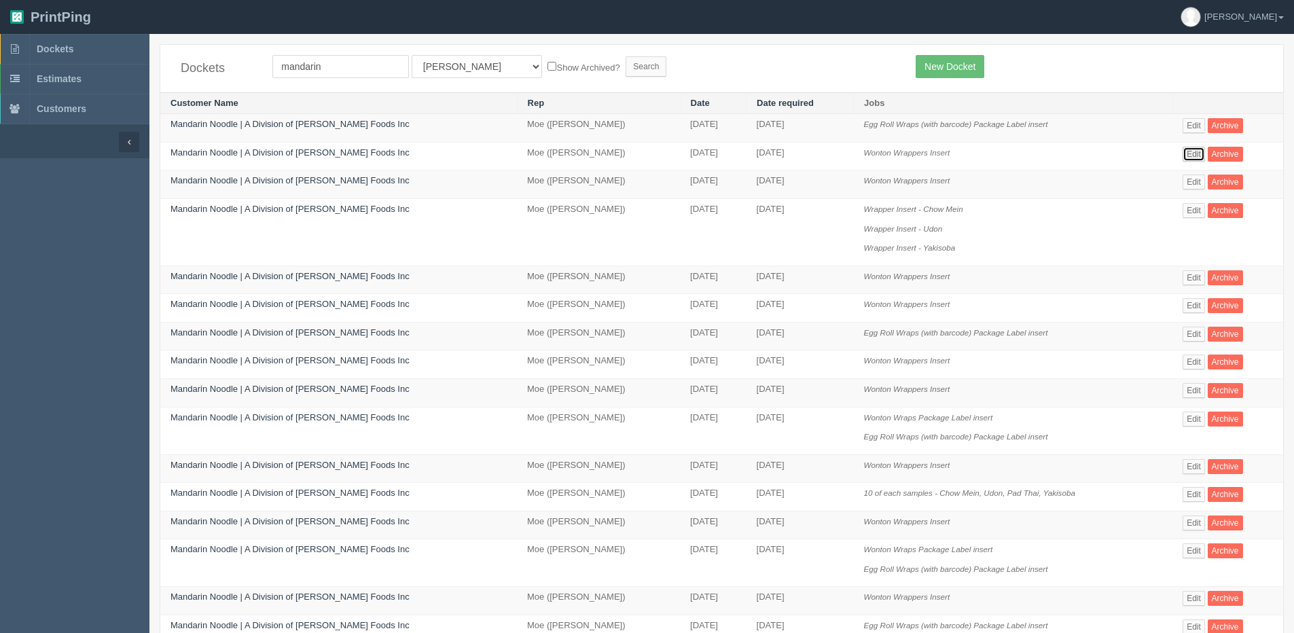
click at [1188, 154] on link "Edit" at bounding box center [1194, 154] width 22 height 15
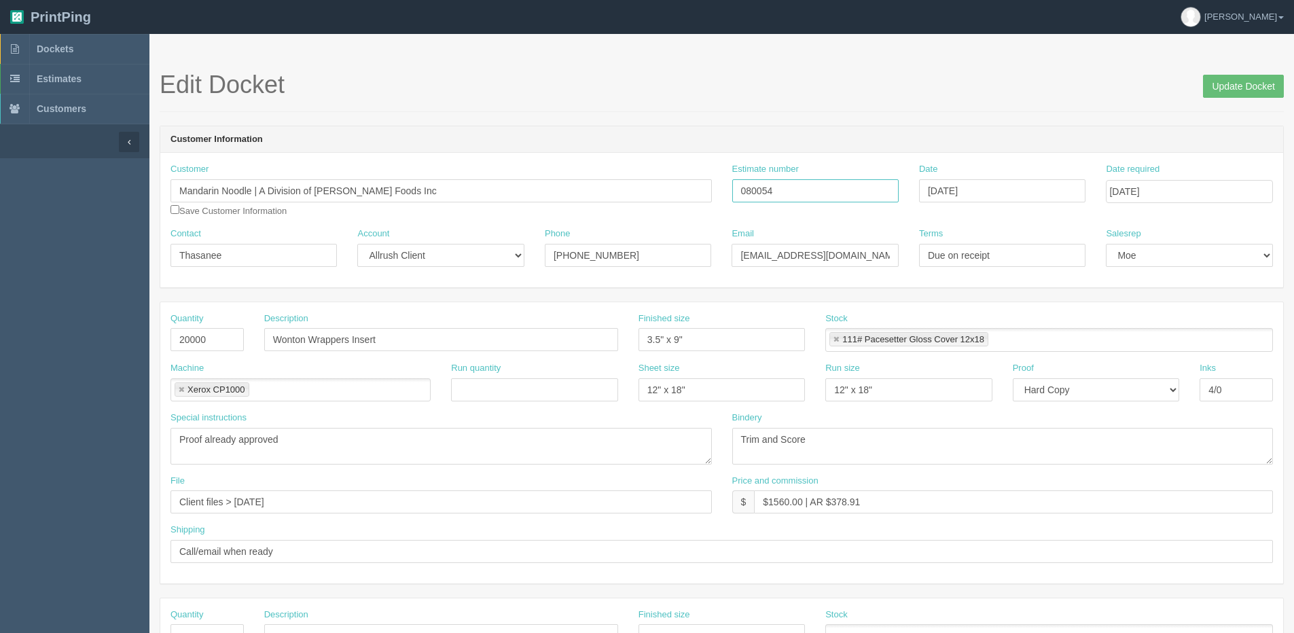
drag, startPoint x: 550, startPoint y: 195, endPoint x: 608, endPoint y: 178, distance: 60.2
click at [465, 195] on div "Customer Mandarin Noodle | A Division of Mabel Foods Inc Save Customer Informat…" at bounding box center [721, 195] width 1123 height 65
drag, startPoint x: 771, startPoint y: 58, endPoint x: 747, endPoint y: 57, distance: 23.8
click at [771, 58] on section "Edit Docket Update Docket Customer Information Customer Mandarin Noodle | A Div…" at bounding box center [721, 634] width 1145 height 1200
click at [1219, 83] on input "Update Docket" at bounding box center [1243, 86] width 81 height 23
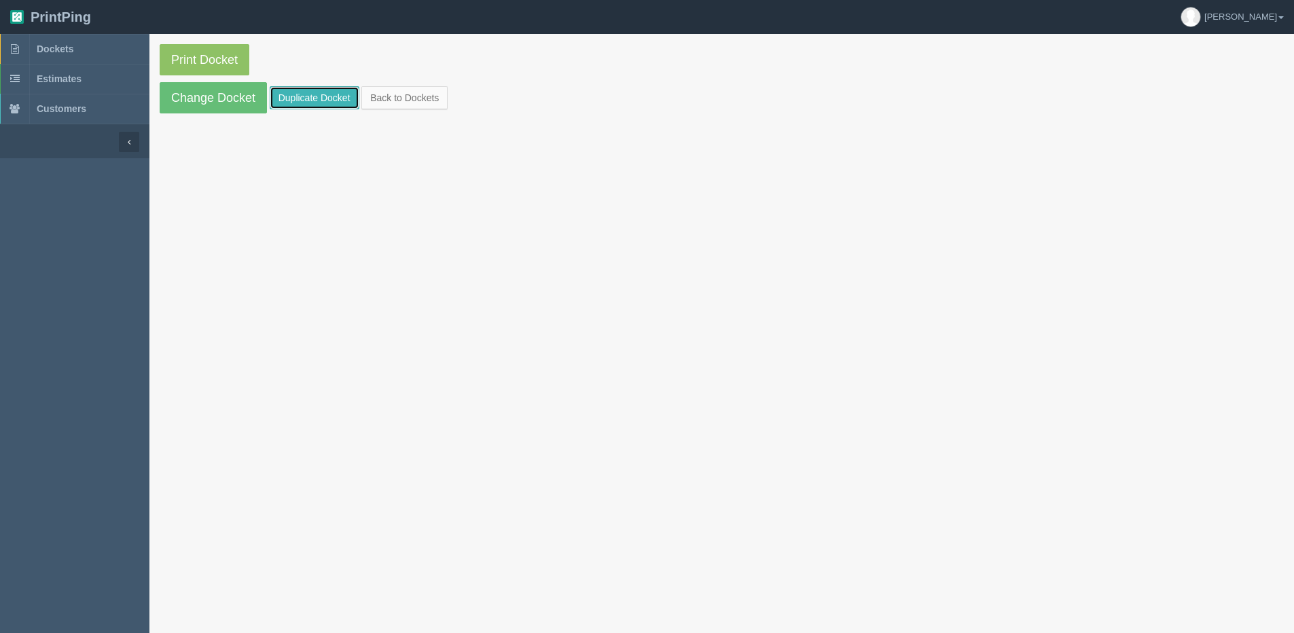
click at [315, 100] on link "Duplicate Docket" at bounding box center [315, 97] width 90 height 23
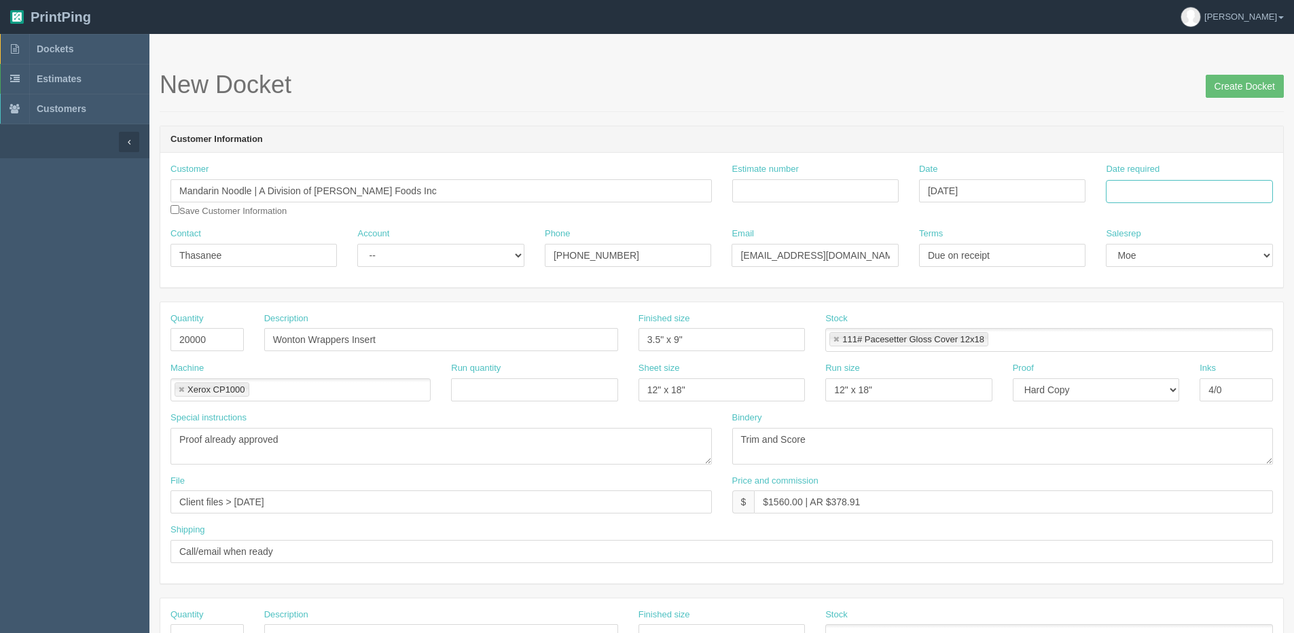
click at [1195, 182] on input "Date required" at bounding box center [1189, 191] width 166 height 23
click at [1117, 385] on th "[DATE]" at bounding box center [1172, 380] width 126 height 20
click at [1195, 277] on td "11" at bounding box center [1193, 283] width 18 height 20
type input "[DATE]"
drag, startPoint x: 242, startPoint y: 501, endPoint x: 558, endPoint y: 431, distance: 322.7
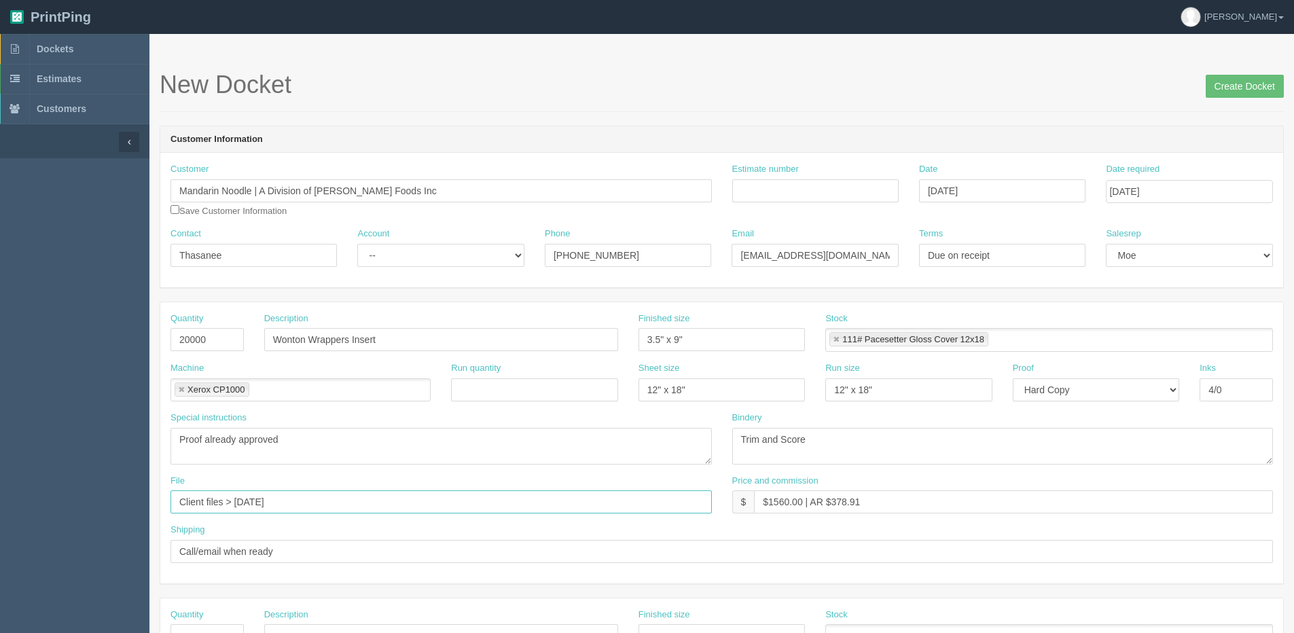
click at [501, 470] on div "Quantity 20000 Description Wonton Wrappers Insert Finished size 3.5" x 9" Stock…" at bounding box center [721, 442] width 1123 height 281
type input "Client Files > [DATE]"
click at [804, 187] on input "Estimate number" at bounding box center [815, 190] width 166 height 23
type input "080054"
click at [469, 259] on select "-- Existing Client Allrush Client Rep Client" at bounding box center [440, 255] width 166 height 23
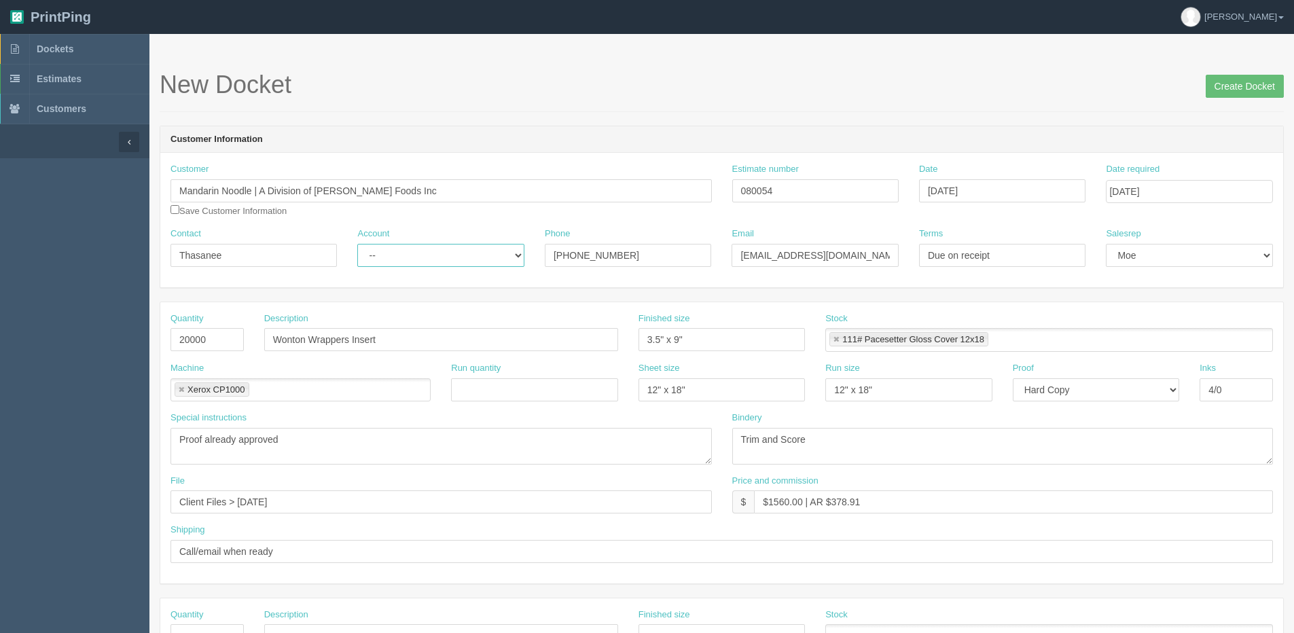
select select "Allrush Client"
click at [357, 244] on select "-- Existing Client Allrush Client Rep Client" at bounding box center [440, 255] width 166 height 23
click at [1223, 92] on input "Create Docket" at bounding box center [1245, 86] width 78 height 23
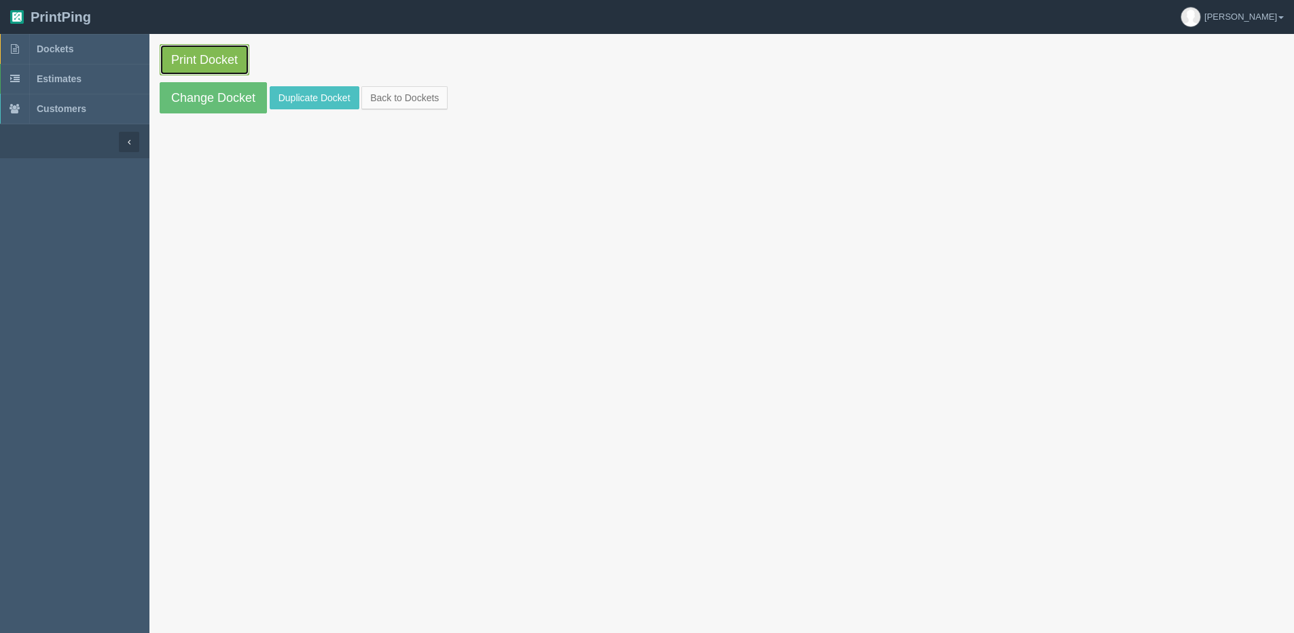
click at [201, 65] on link "Print Docket" at bounding box center [205, 59] width 90 height 31
drag, startPoint x: 416, startPoint y: 95, endPoint x: 382, endPoint y: 97, distance: 34.7
click at [416, 95] on link "Back to Dockets" at bounding box center [404, 97] width 86 height 23
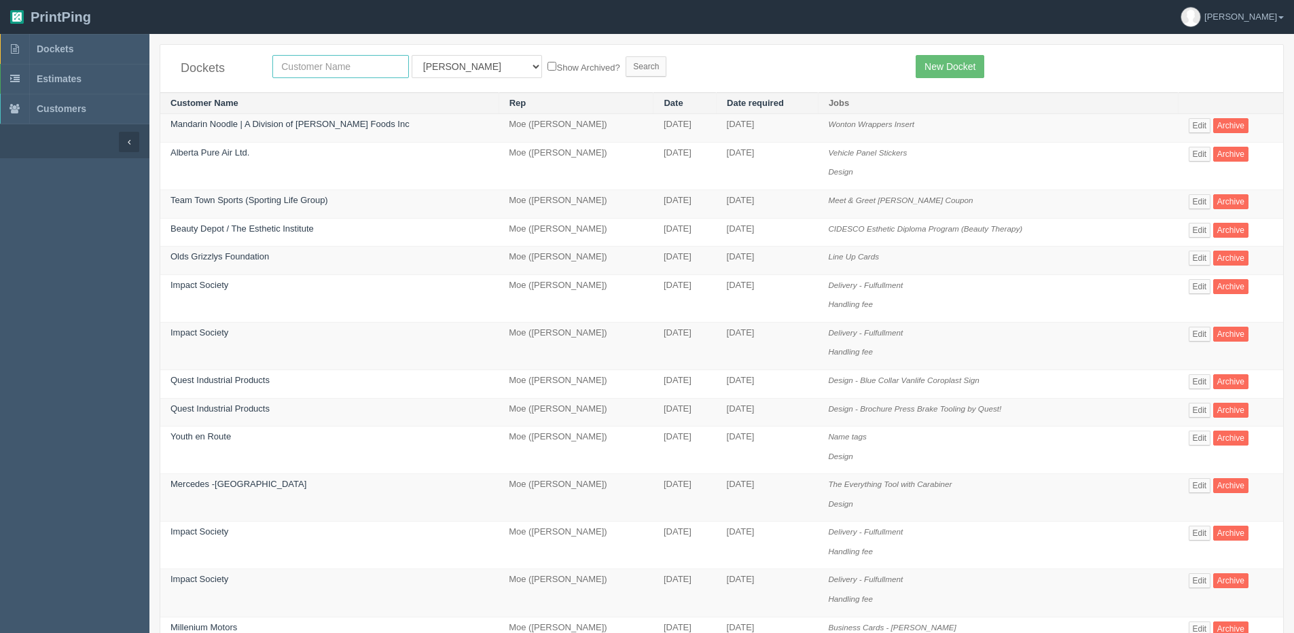
click at [312, 65] on input "text" at bounding box center [340, 66] width 137 height 23
type input "market"
click at [626, 56] on input "Search" at bounding box center [646, 66] width 41 height 20
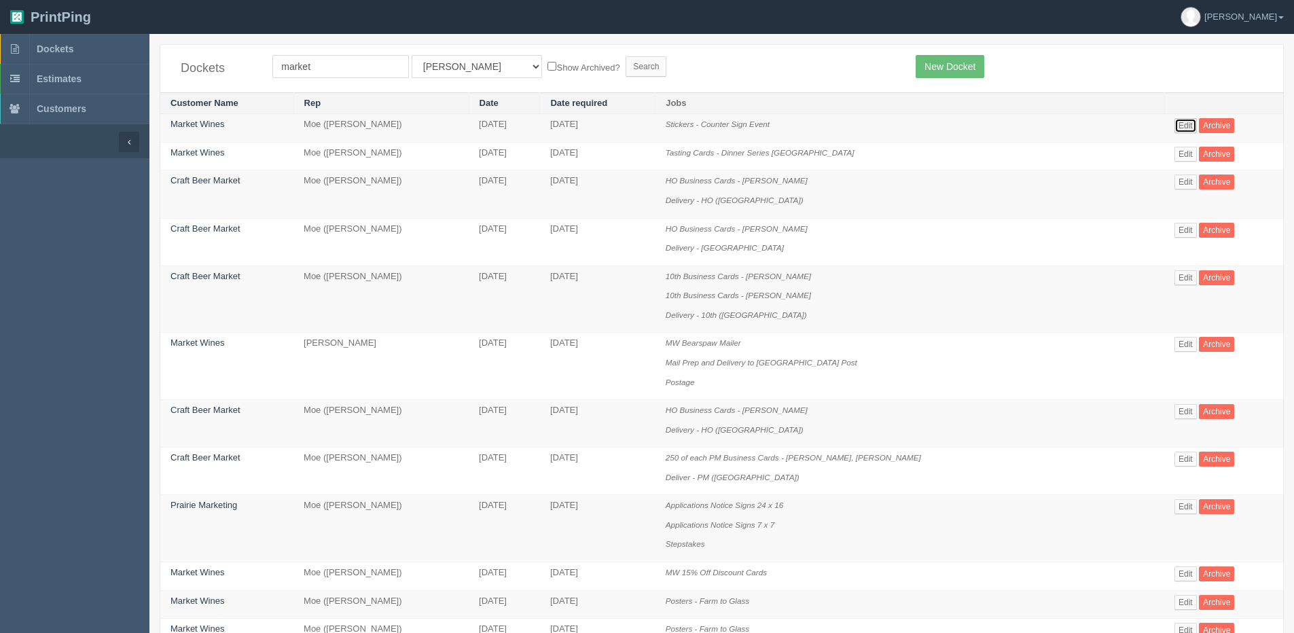
drag, startPoint x: 1185, startPoint y: 127, endPoint x: 1166, endPoint y: 127, distance: 19.0
click at [1185, 127] on link "Edit" at bounding box center [1185, 125] width 22 height 15
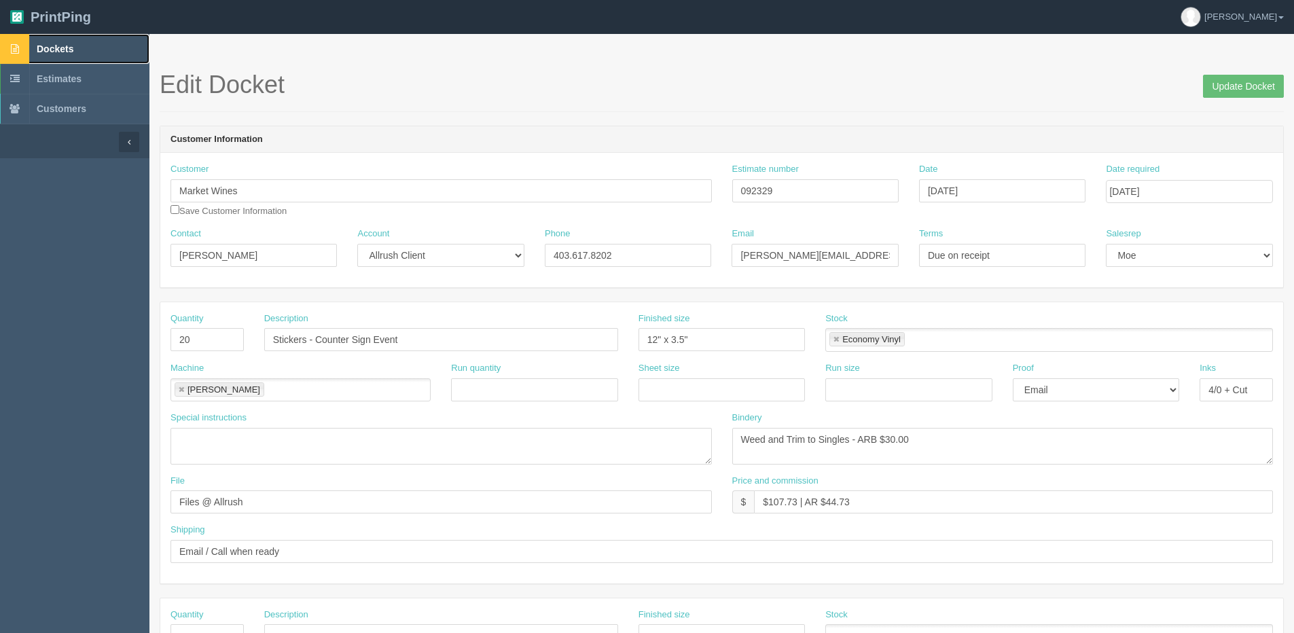
click at [60, 55] on link "Dockets" at bounding box center [74, 49] width 149 height 30
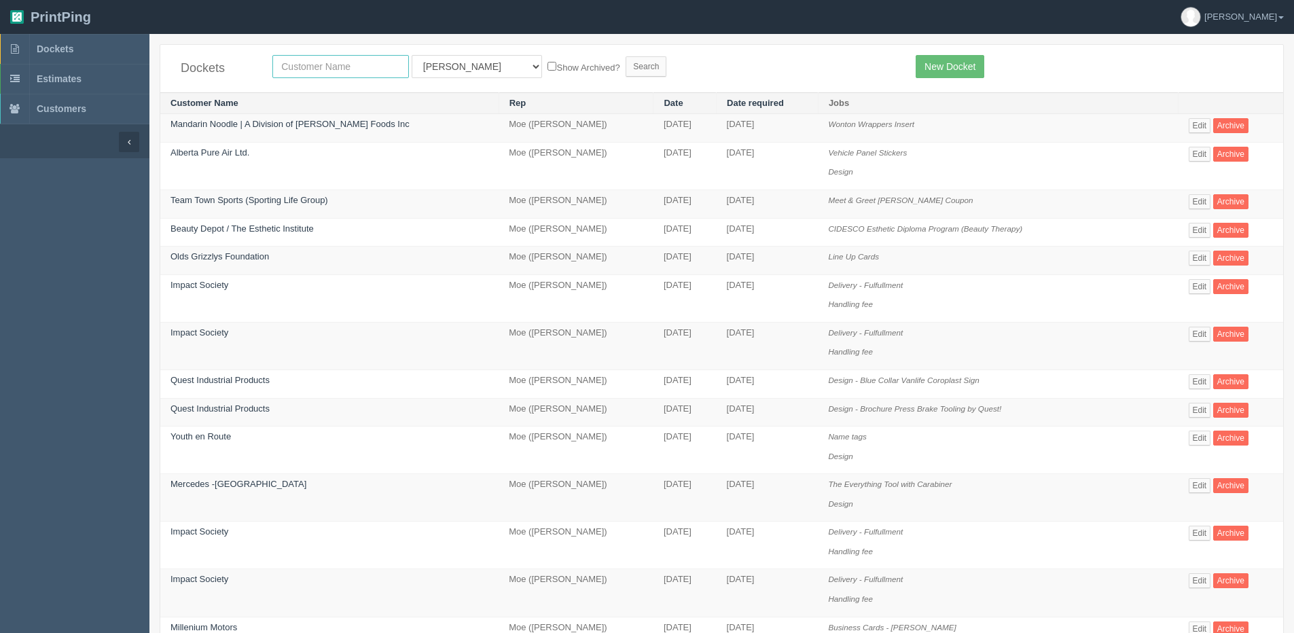
click at [319, 72] on input "text" at bounding box center [340, 66] width 137 height 23
click at [949, 65] on link "New Docket" at bounding box center [950, 66] width 69 height 23
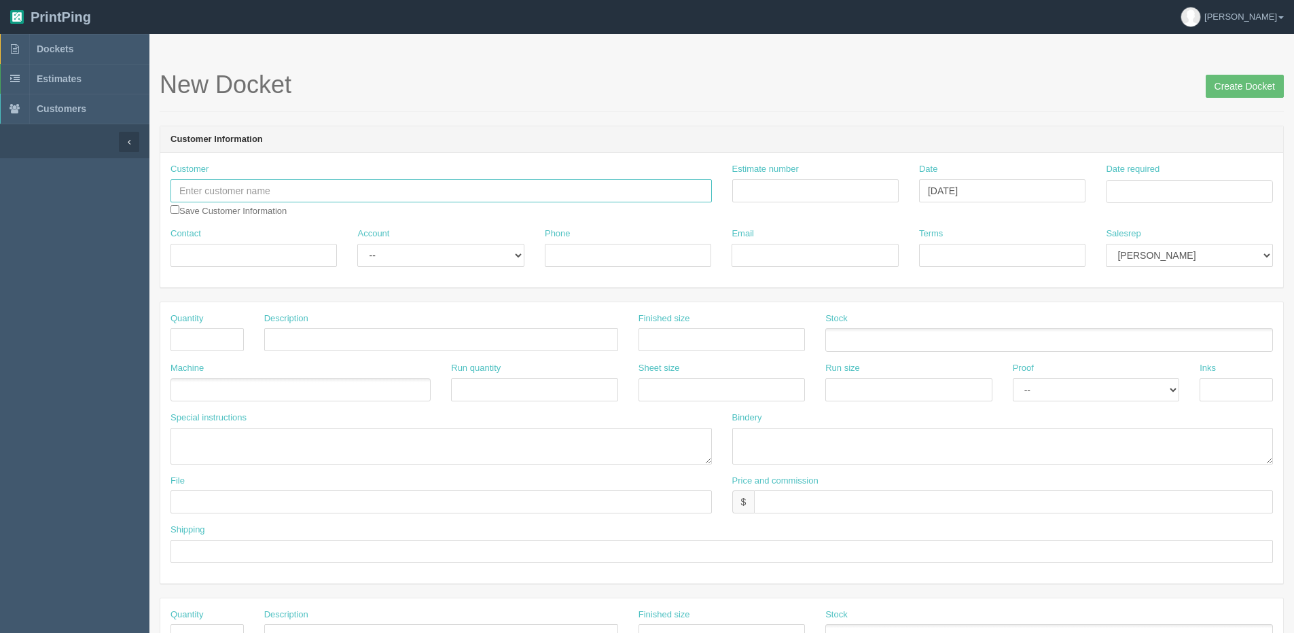
click at [368, 179] on input "text" at bounding box center [440, 190] width 541 height 23
click at [274, 188] on input "text" at bounding box center [440, 190] width 541 height 23
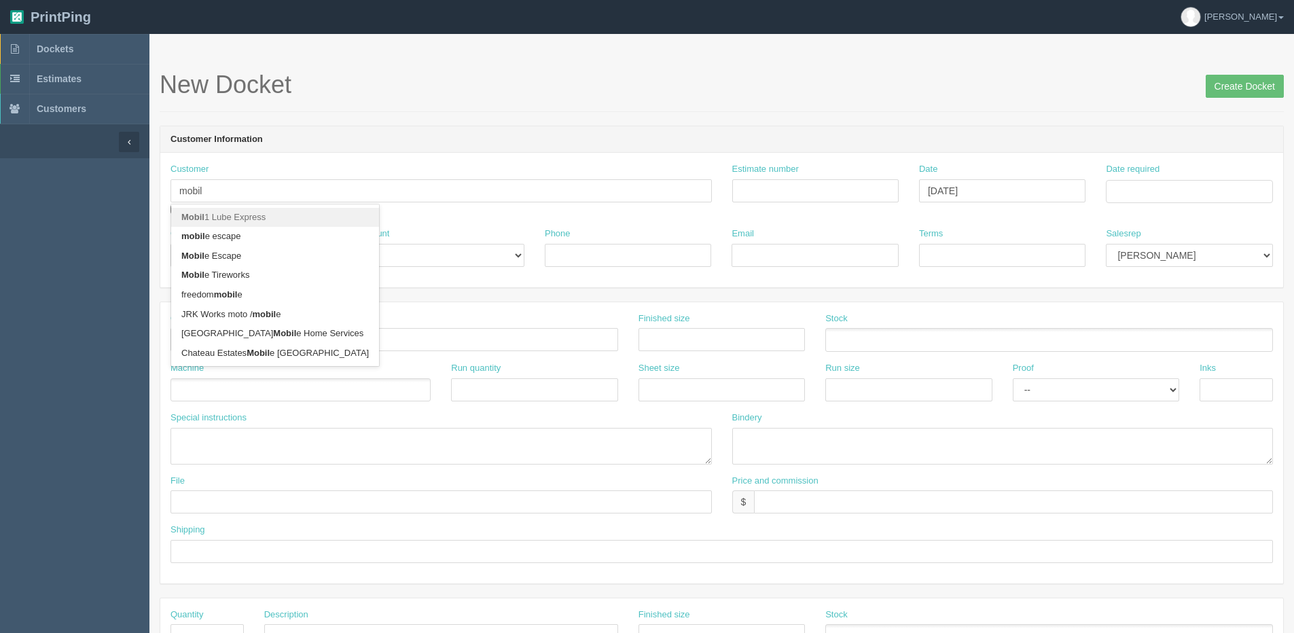
click at [236, 214] on link "Mobil 1 Lube Express" at bounding box center [275, 218] width 208 height 20
type input "Mobil 1 Lube Express"
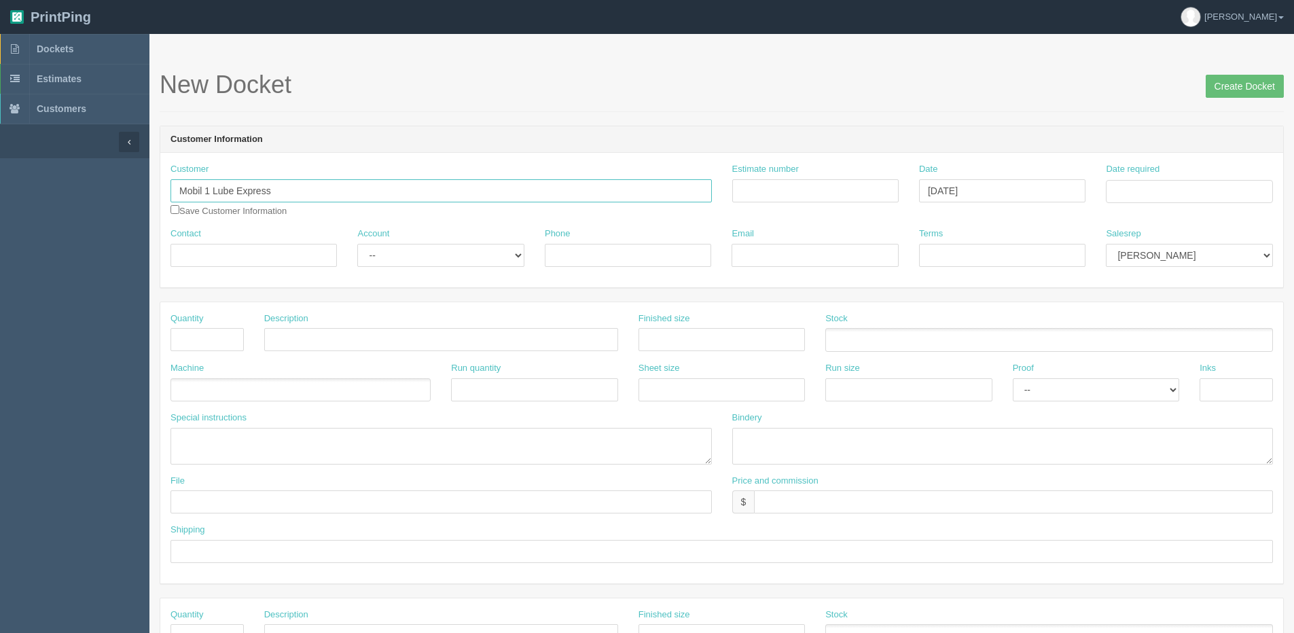
type input "[PERSON_NAME]"
type input "[PHONE_NUMBER] cell: [PHONE_NUMBER]"
type input "[EMAIL_ADDRESS][DOMAIN_NAME]"
type input "Due on receipt"
click at [401, 244] on select "-- Existing Client Allrush Client Rep Client" at bounding box center [440, 255] width 166 height 23
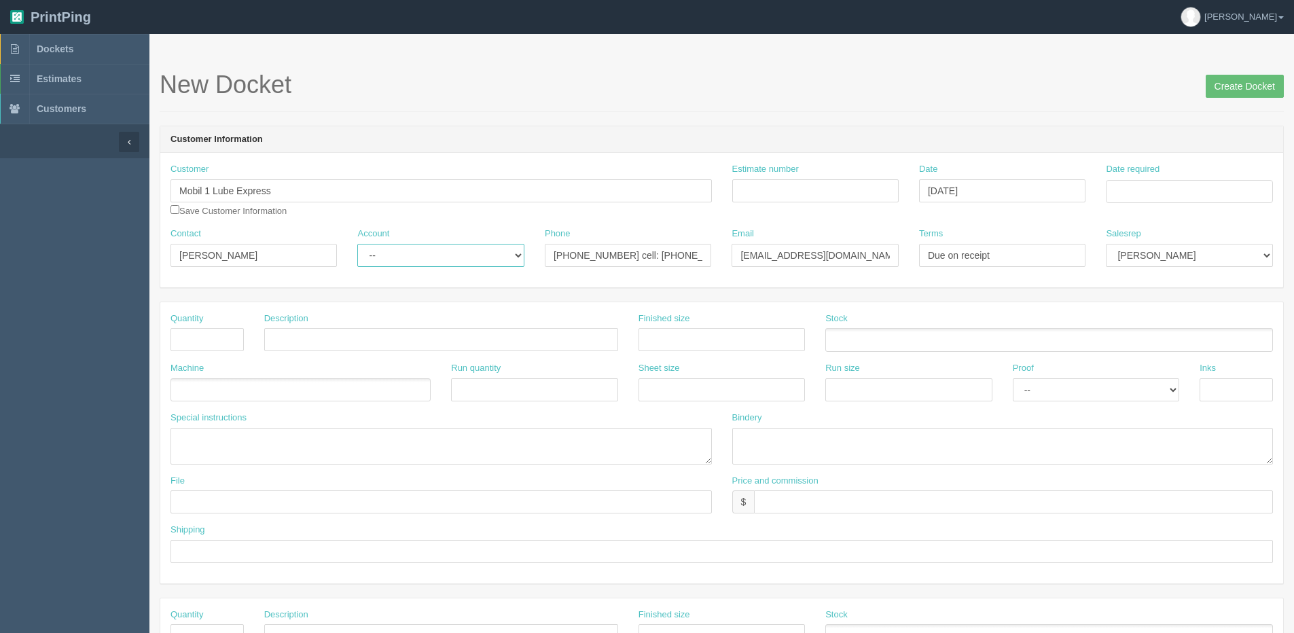
select select "Allrush Client"
click at [357, 244] on select "-- Existing Client Allrush Client Rep Client" at bounding box center [440, 255] width 166 height 23
click at [1166, 197] on input "Date required" at bounding box center [1189, 191] width 166 height 23
click at [1119, 383] on th "Today" at bounding box center [1172, 380] width 126 height 20
click at [1212, 361] on td "10" at bounding box center [1210, 360] width 16 height 20
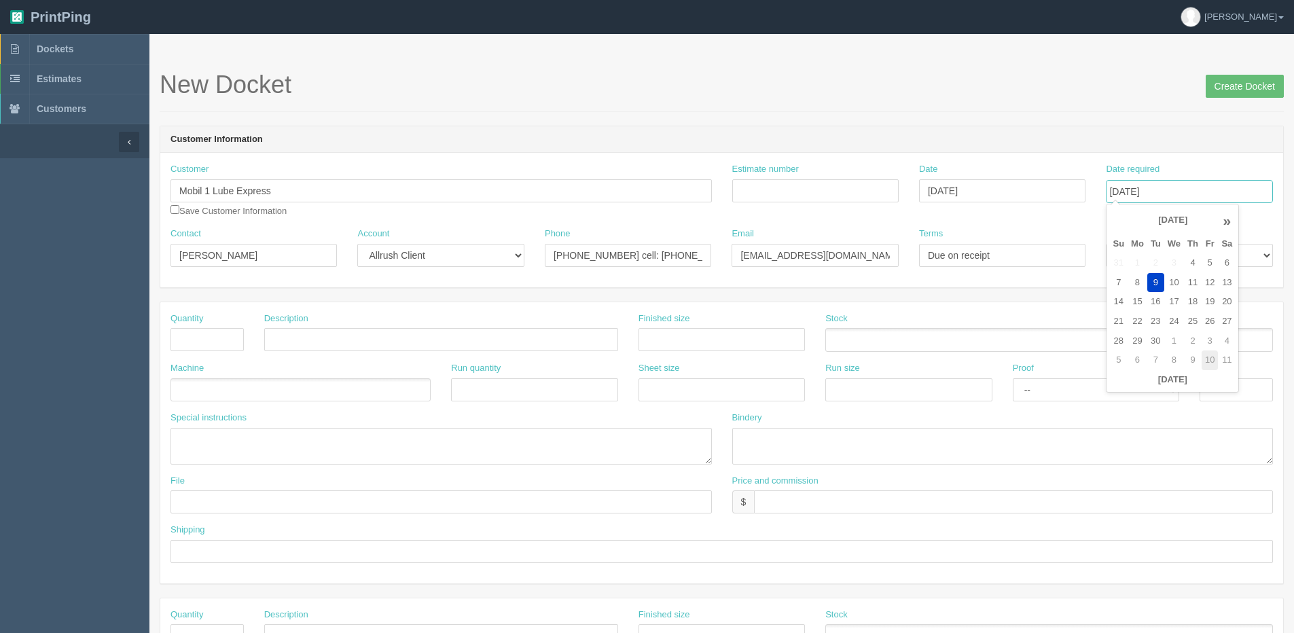
type input "[DATE]"
click at [182, 346] on input "text" at bounding box center [206, 339] width 73 height 23
type input "5000"
type input "Air Frsheners"
click at [238, 384] on ul at bounding box center [300, 390] width 260 height 24
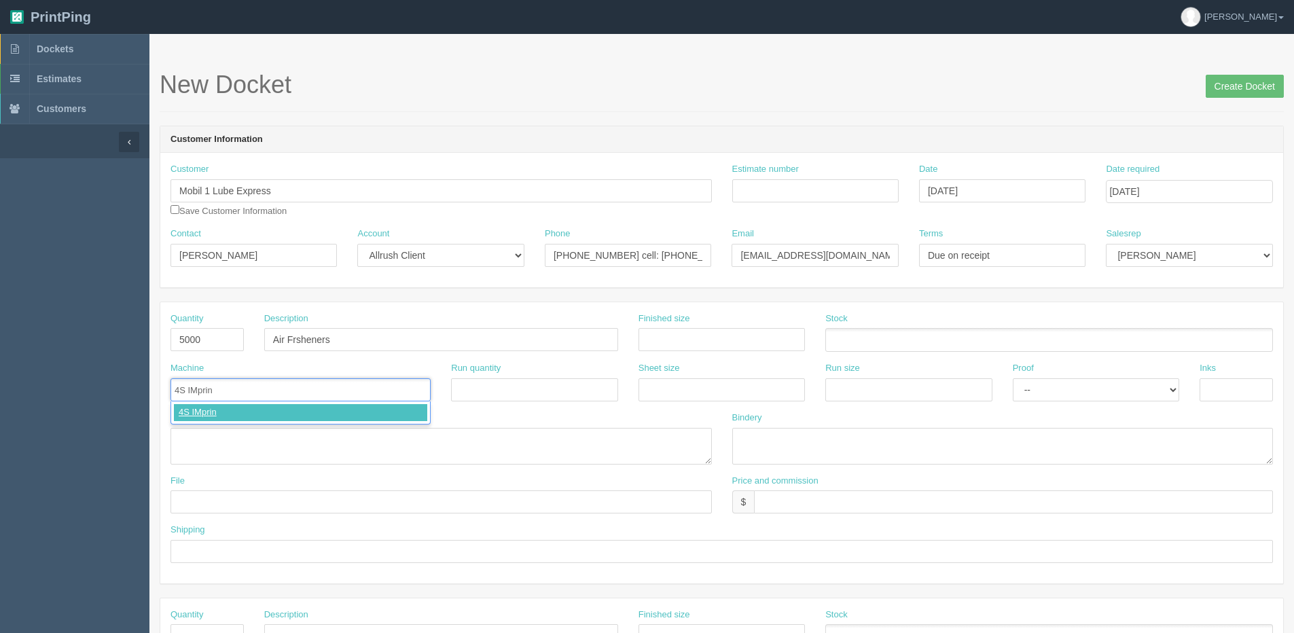
type input "4S IMprint"
click at [181, 389] on link at bounding box center [181, 390] width 8 height 9
type input "4S IMprint"
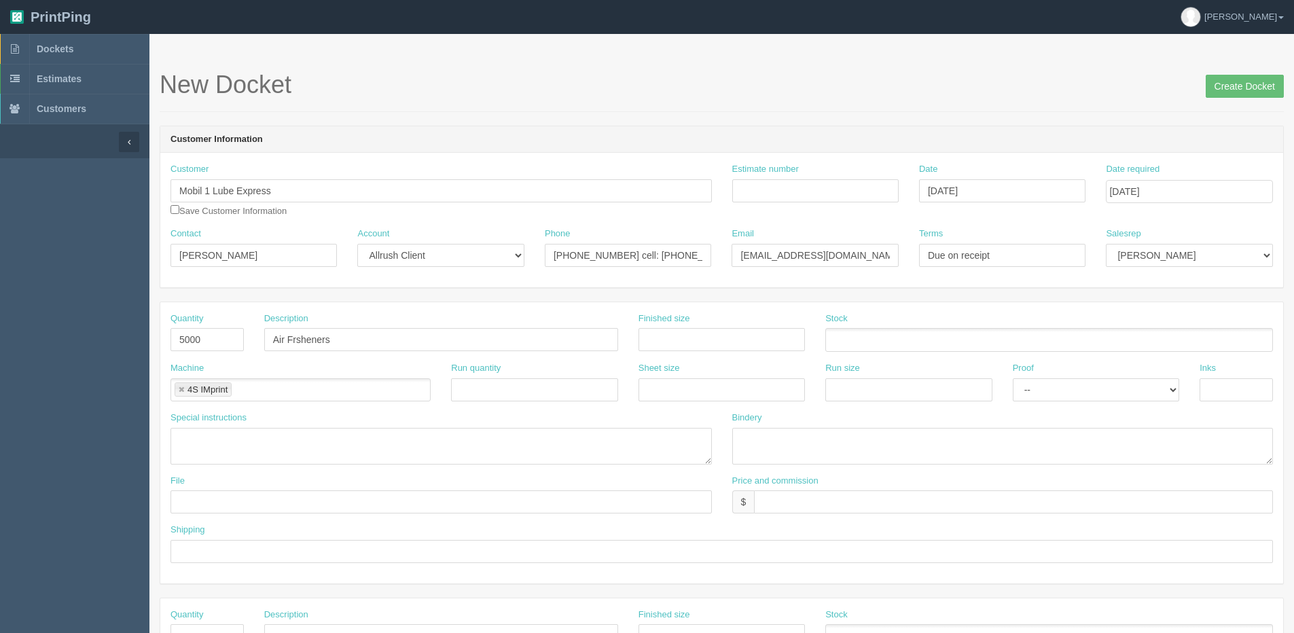
click at [182, 382] on li "4S IMprint" at bounding box center [203, 389] width 57 height 14
click at [179, 389] on link at bounding box center [181, 390] width 8 height 9
type input "4S Imprint"
click at [257, 436] on textarea at bounding box center [440, 446] width 541 height 37
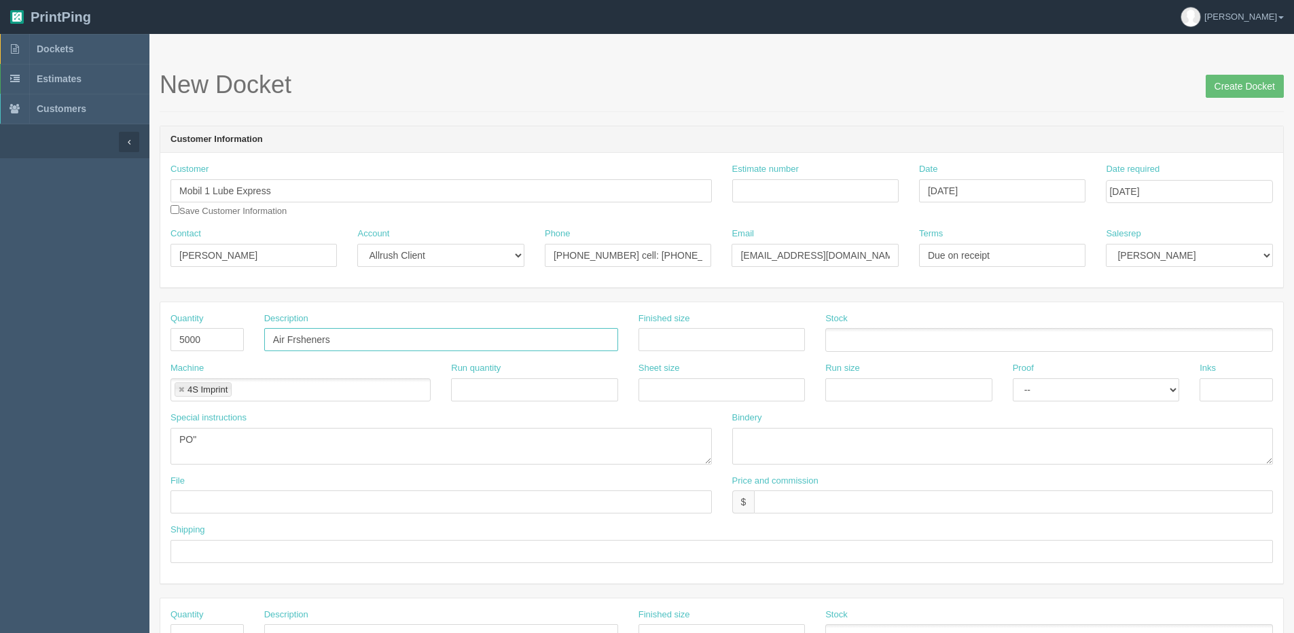
drag, startPoint x: 363, startPoint y: 337, endPoint x: 130, endPoint y: 334, distance: 233.0
click at [130, 334] on section "Dockets Estimates Customers" at bounding box center [647, 634] width 1294 height 1200
click at [253, 443] on textarea "PO"" at bounding box center [440, 446] width 541 height 37
drag, startPoint x: 338, startPoint y: 437, endPoint x: 887, endPoint y: 323, distance: 561.1
click at [472, 393] on div "Quantity 5000 Description Air Frsheners Finished size Stock Machine 4S Imprint …" at bounding box center [721, 442] width 1123 height 281
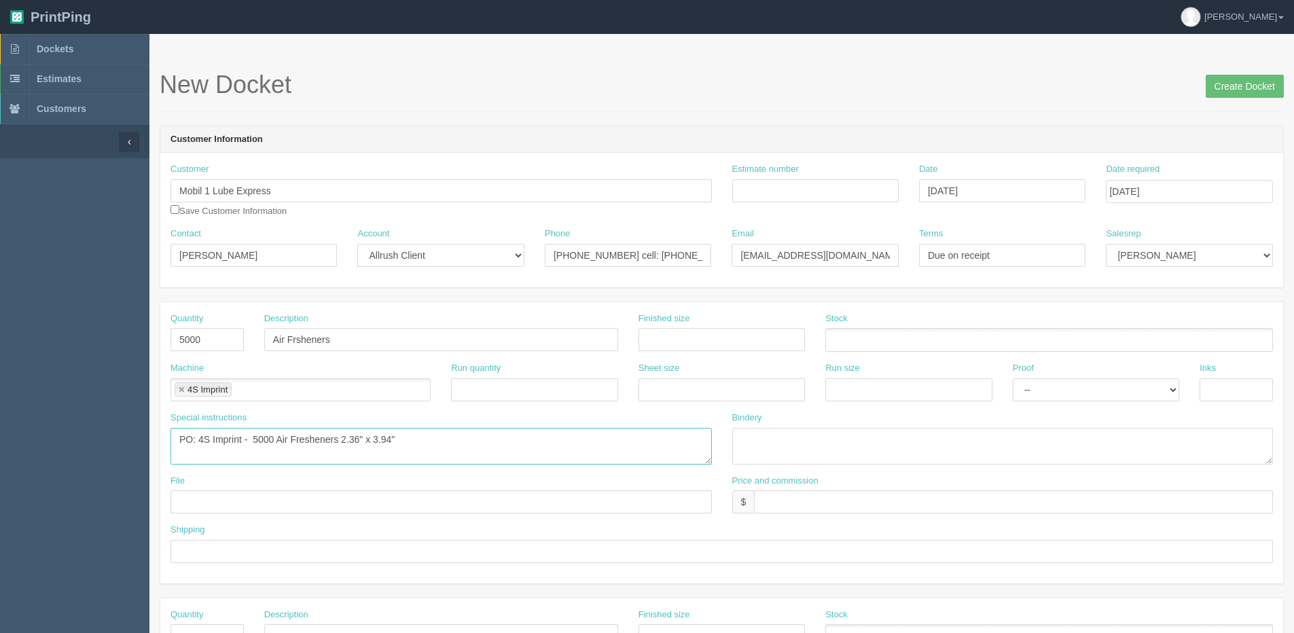
drag, startPoint x: 340, startPoint y: 443, endPoint x: 403, endPoint y: 439, distance: 63.3
click at [403, 439] on textarea "PO: 4S Imprint - 5000 Air Fresheners 2.36" x 3.94"" at bounding box center [440, 446] width 541 height 37
drag, startPoint x: 358, startPoint y: 441, endPoint x: 386, endPoint y: 436, distance: 28.3
click at [358, 441] on textarea "PO: 4S Imprint - 5000 Air Fresheners Full Color 2 sides - $0.226 US each" at bounding box center [440, 446] width 541 height 37
click at [340, 441] on textarea "PO: 4S Imprint - 5000 Air Fresheners Full Color 2 sides - $0.226 US each" at bounding box center [440, 446] width 541 height 37
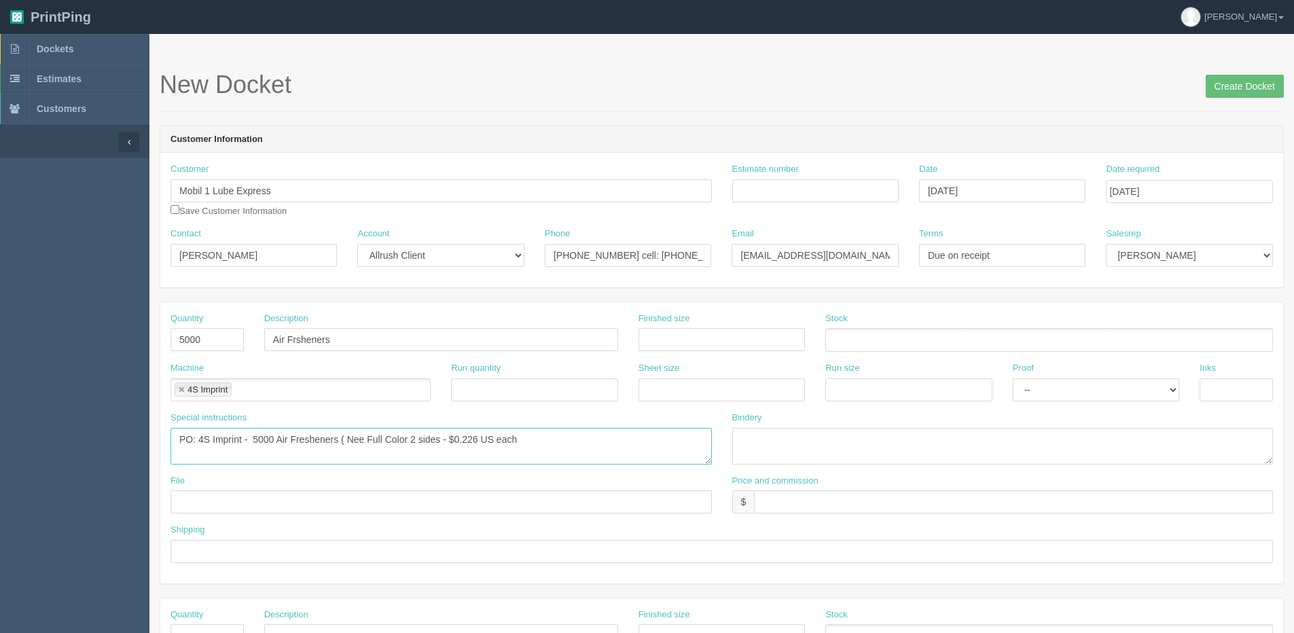
drag, startPoint x: 348, startPoint y: 437, endPoint x: 365, endPoint y: 437, distance: 17.0
click at [365, 437] on textarea "PO: 4S Imprint - 5000 Air Fresheners ( Nee Full Color 2 sides - $0.226 US each" at bounding box center [440, 446] width 541 height 37
paste textarea "w car smell for fragranc"
drag, startPoint x: 341, startPoint y: 444, endPoint x: 467, endPoint y: 448, distance: 126.4
click at [467, 448] on textarea "PO: 4S Imprint - 5000 Air Fresheners ( New car smell for fragrance) Full Color …" at bounding box center [440, 446] width 541 height 37
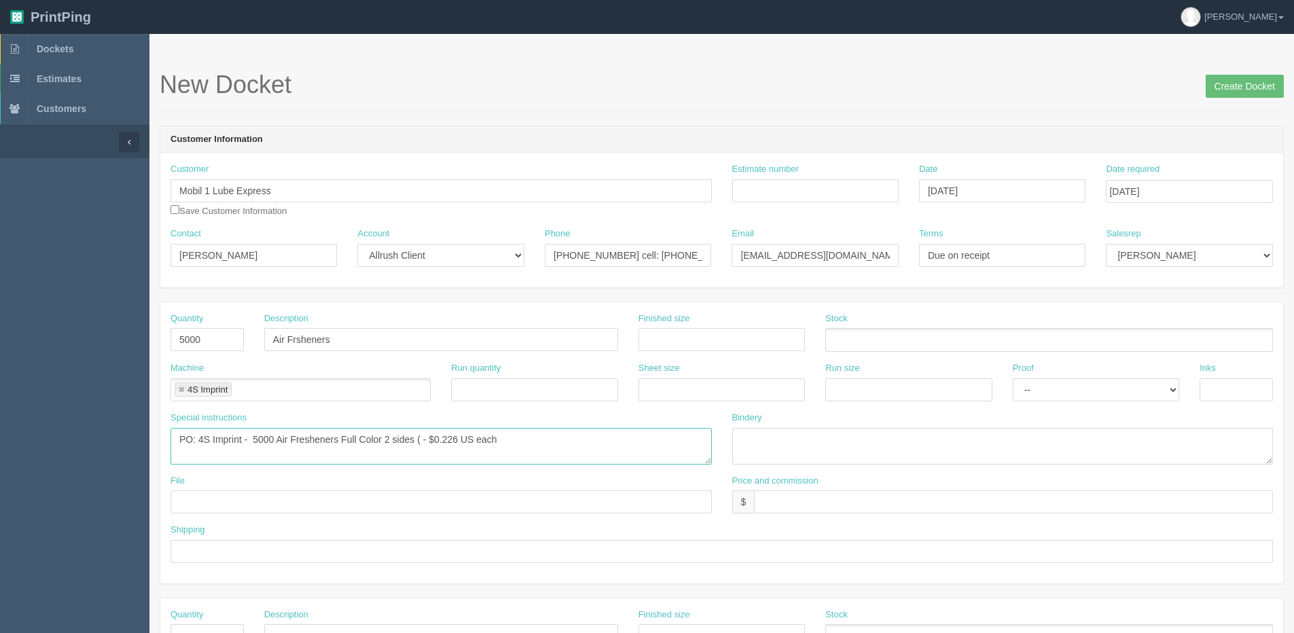
paste textarea "( New car smell for fragrance)"
click at [540, 440] on textarea "PO: 4S Imprint - 5000 Air Fresheners Full Color 2 sides (New car smell for frag…" at bounding box center [440, 446] width 541 height 37
type textarea "PO: 4S Imprint - 5000 Air Fresheners Full Color 2 sides (New car smell for frag…"
click at [850, 507] on input "text" at bounding box center [1013, 501] width 519 height 23
drag, startPoint x: 834, startPoint y: 501, endPoint x: 916, endPoint y: 479, distance: 84.4
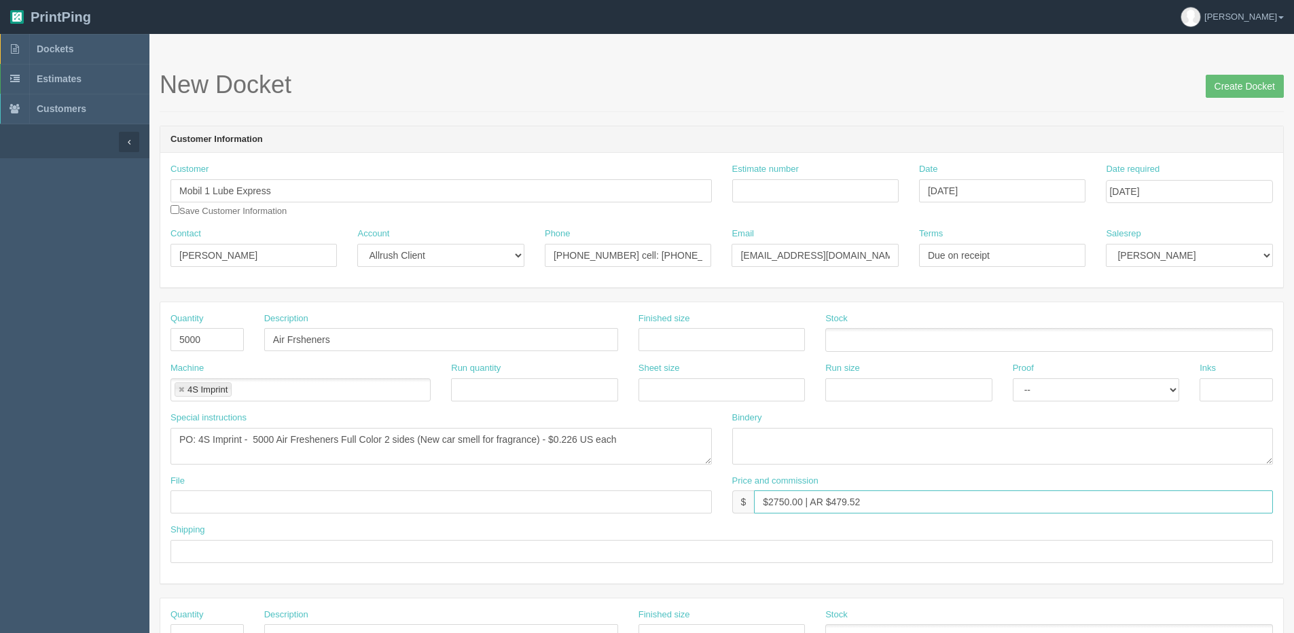
click at [915, 479] on div "Price and commission $ $2750.00 | AR $479.52" at bounding box center [1002, 494] width 541 height 39
type input "$2750.00 | AR $1012.91"
click at [1172, 248] on select "Mark Mikayla Aly Zunaid Stacy Rebecca Matthew Viki Phil Greg Jim Sam Brandon Me…" at bounding box center [1189, 255] width 166 height 23
select select "1"
click at [1106, 244] on select "Mark Mikayla Aly Zunaid Stacy Rebecca Matthew Viki Phil Greg Jim Sam Brandon Me…" at bounding box center [1189, 255] width 166 height 23
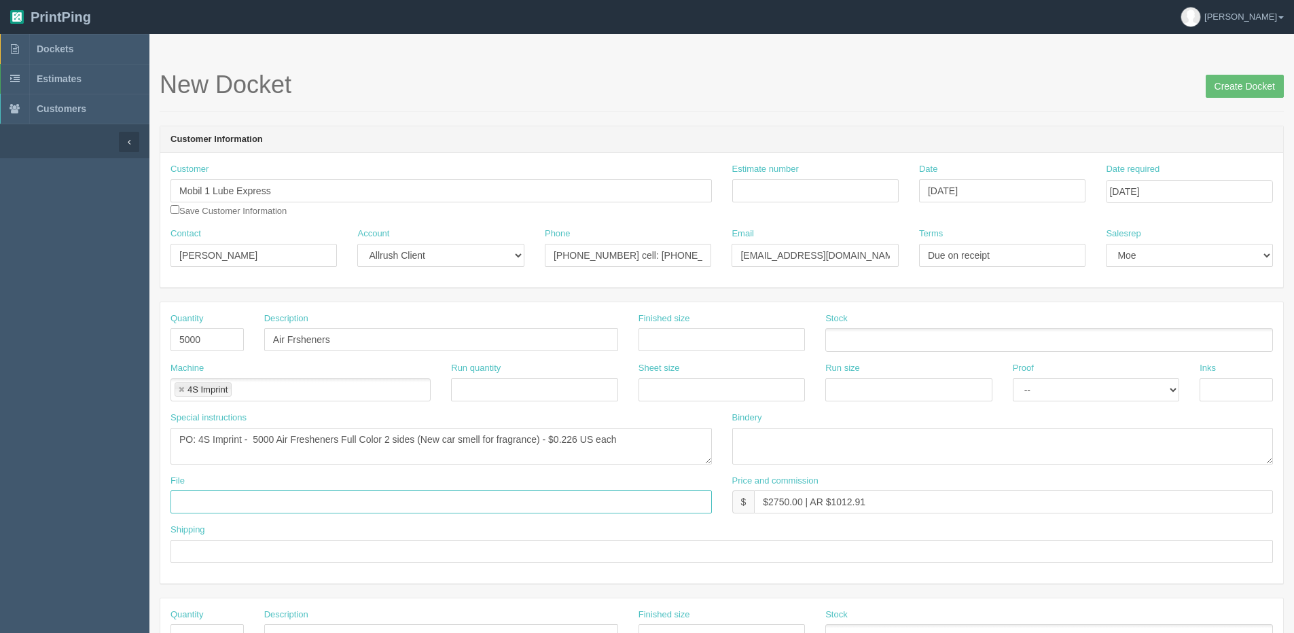
click at [215, 501] on input "text" at bounding box center [440, 501] width 541 height 23
type input "See design line"
click at [233, 554] on input "text" at bounding box center [721, 551] width 1102 height 23
drag, startPoint x: 283, startPoint y: 549, endPoint x: 546, endPoint y: 511, distance: 265.5
click at [480, 520] on div "Quantity 5000 Description Air Frsheners Finished size Stock Machine 4S Imprint …" at bounding box center [721, 442] width 1123 height 281
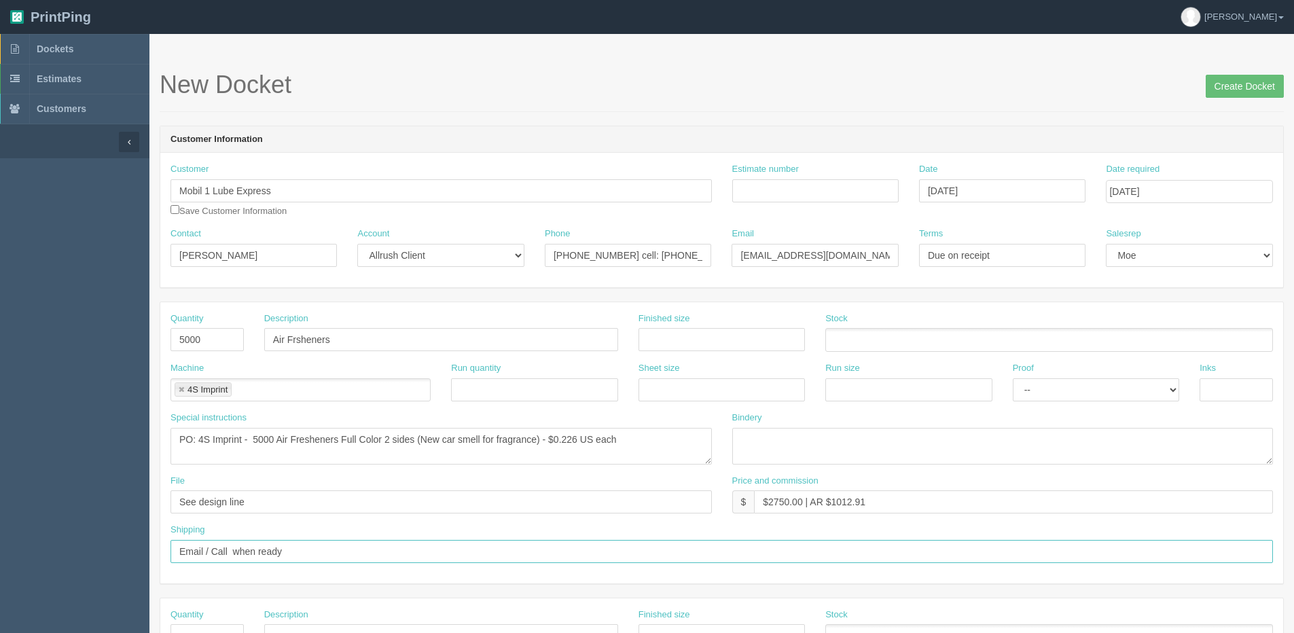
type input "Email / Call when ready"
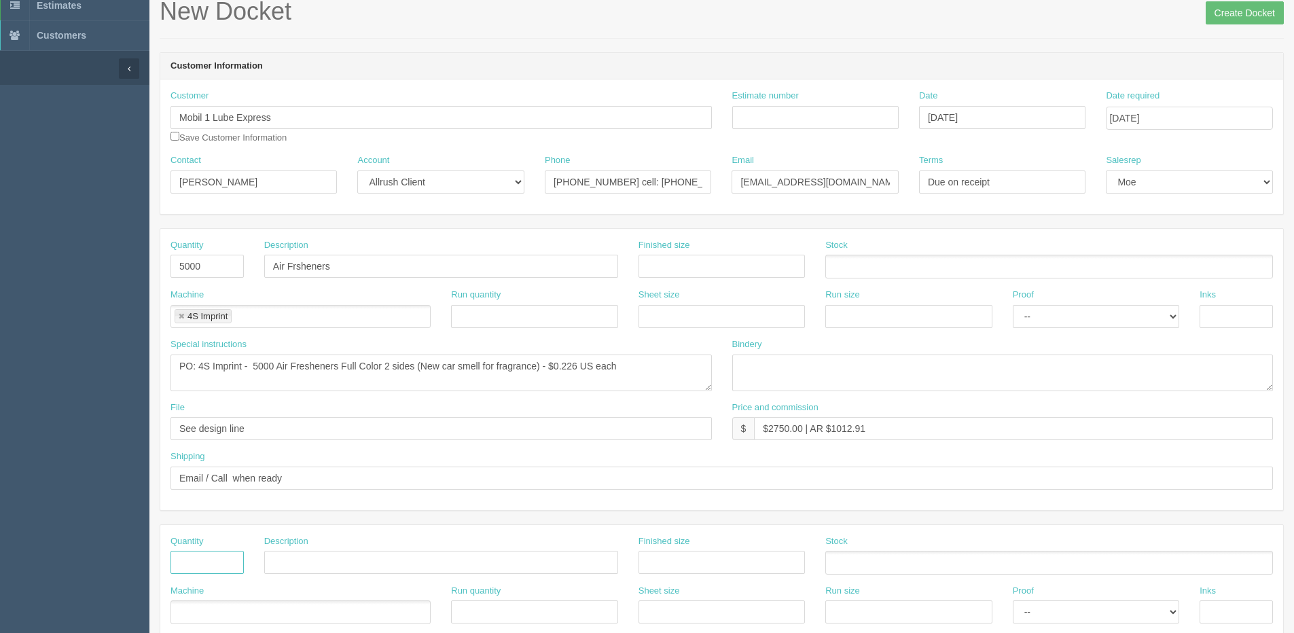
scroll to position [150, 0]
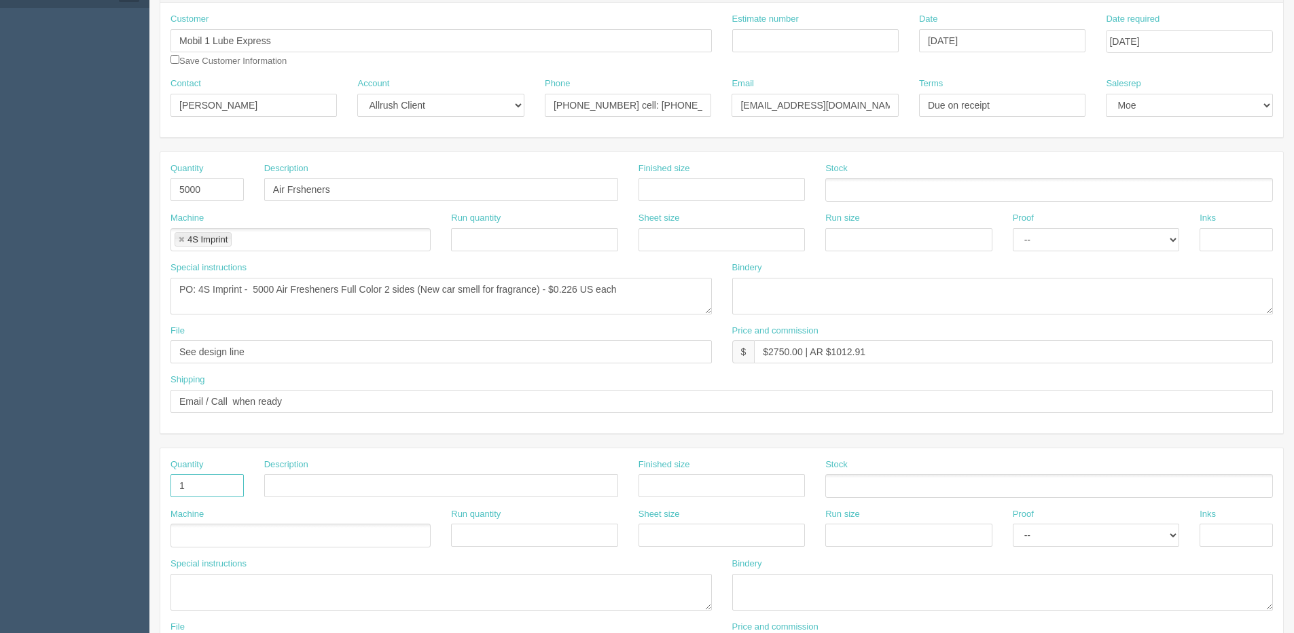
type input "1"
type input "Design"
click at [683, 483] on input "text" at bounding box center [722, 485] width 166 height 23
type input "Approx size 2.36" x 3.94""
click at [276, 543] on ul at bounding box center [300, 536] width 260 height 24
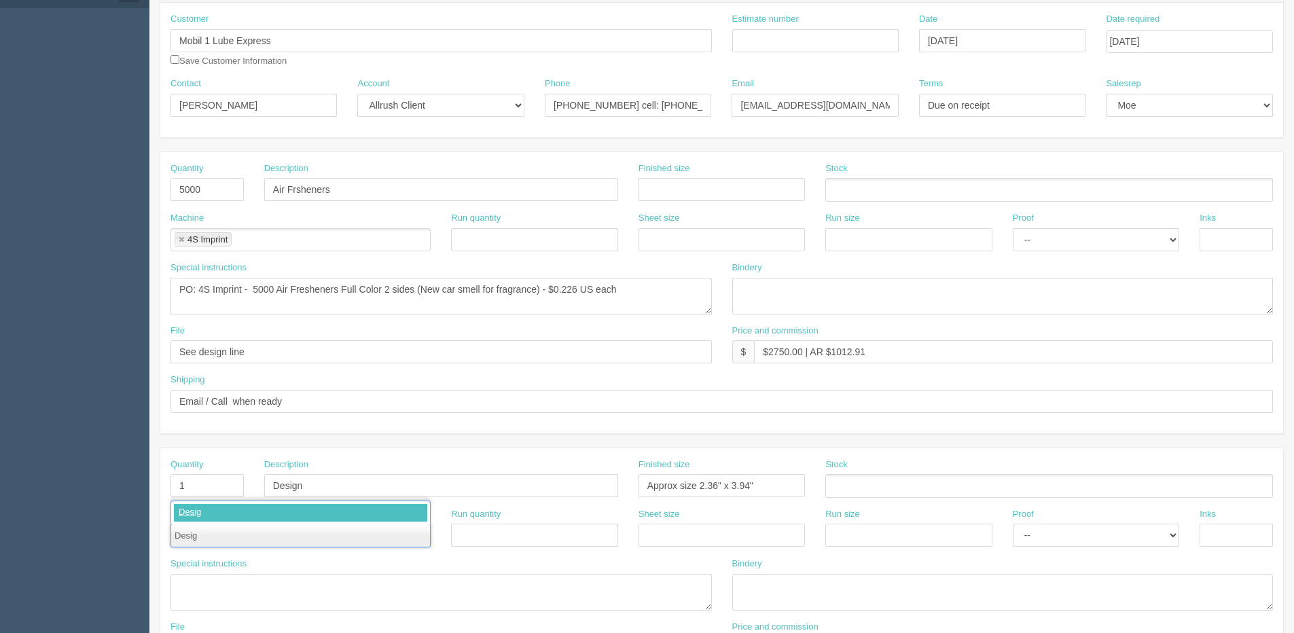
type input "Design"
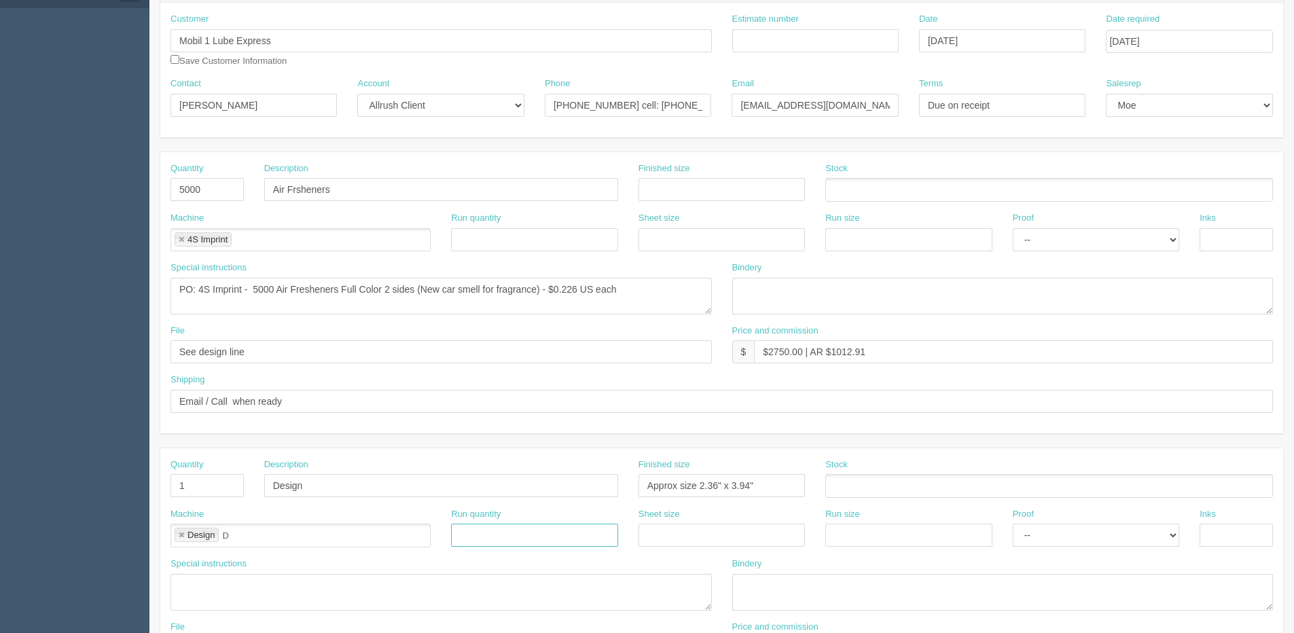
type input "Design"
click at [246, 600] on textarea at bounding box center [440, 592] width 541 height 37
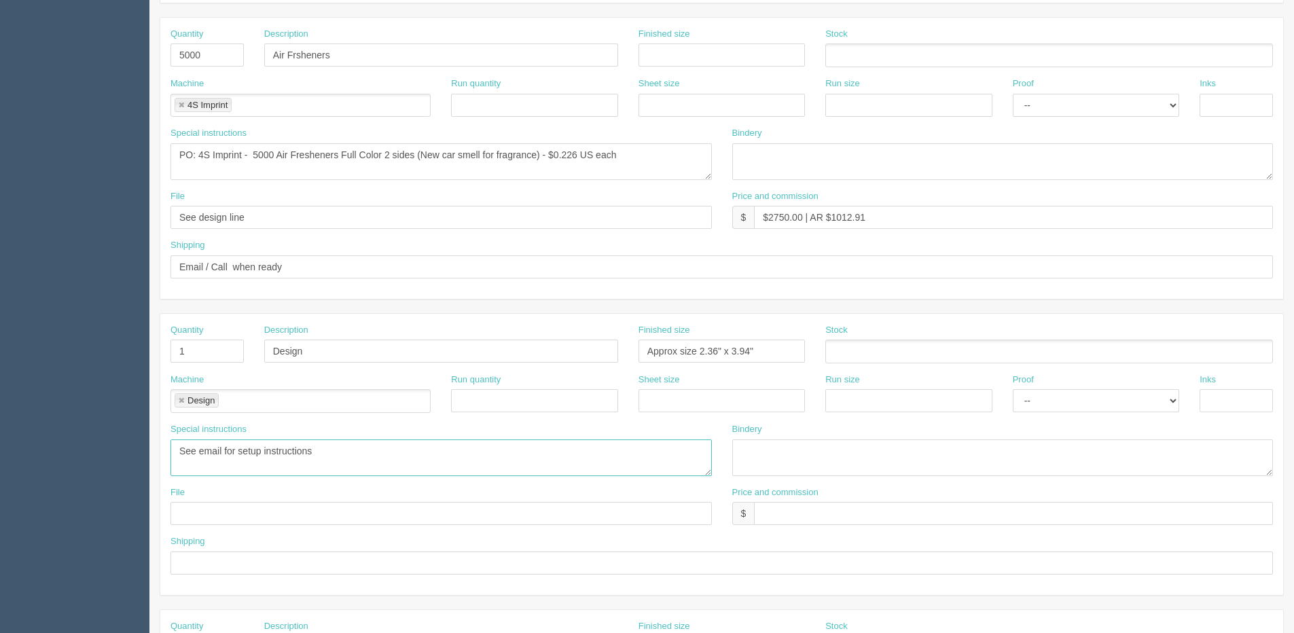
scroll to position [286, 0]
type textarea "See email for setup instructions"
click at [1083, 393] on select "-- Email Hard Copy" at bounding box center [1096, 399] width 166 height 23
select select "Email"
click at [1013, 388] on select "-- Email Hard Copy" at bounding box center [1096, 399] width 166 height 23
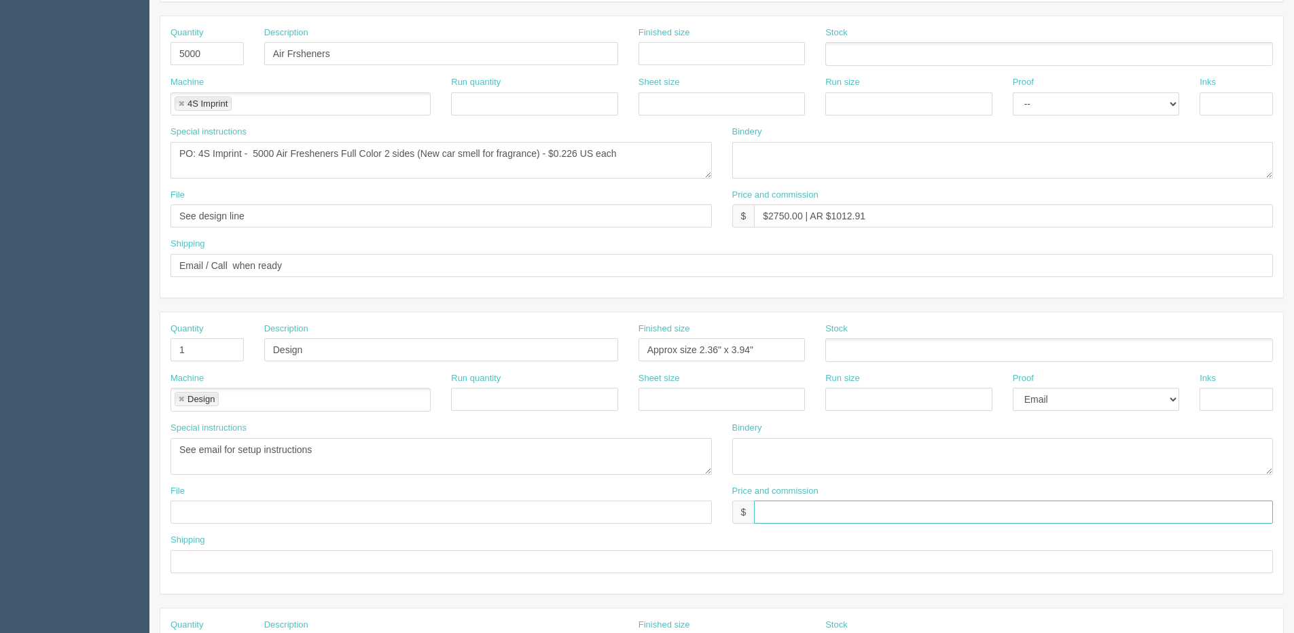
click at [829, 524] on input "text" at bounding box center [1013, 512] width 519 height 23
type input "N/C"
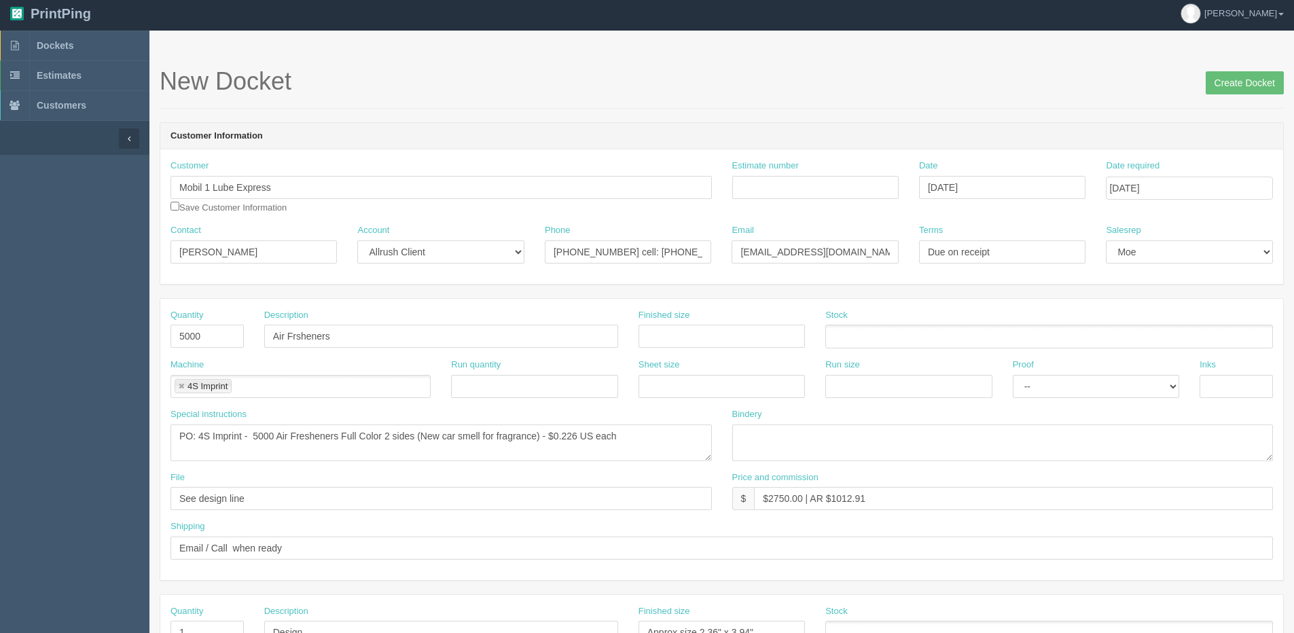
scroll to position [0, 0]
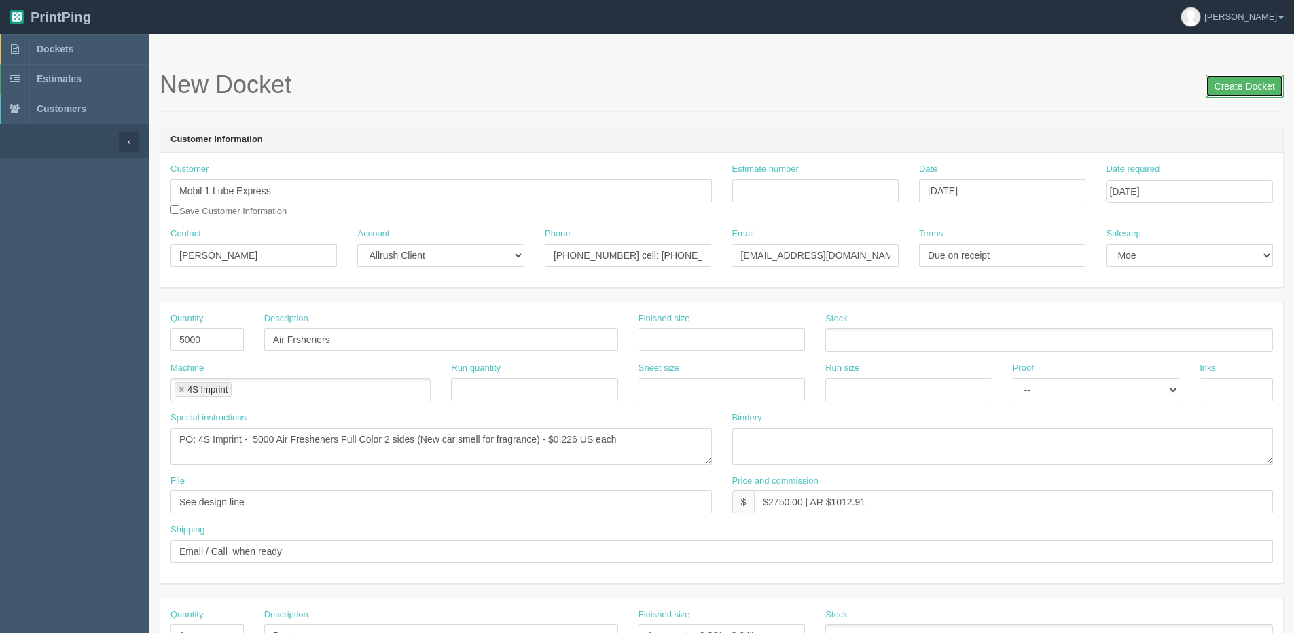
click at [1236, 92] on input "Create Docket" at bounding box center [1245, 86] width 78 height 23
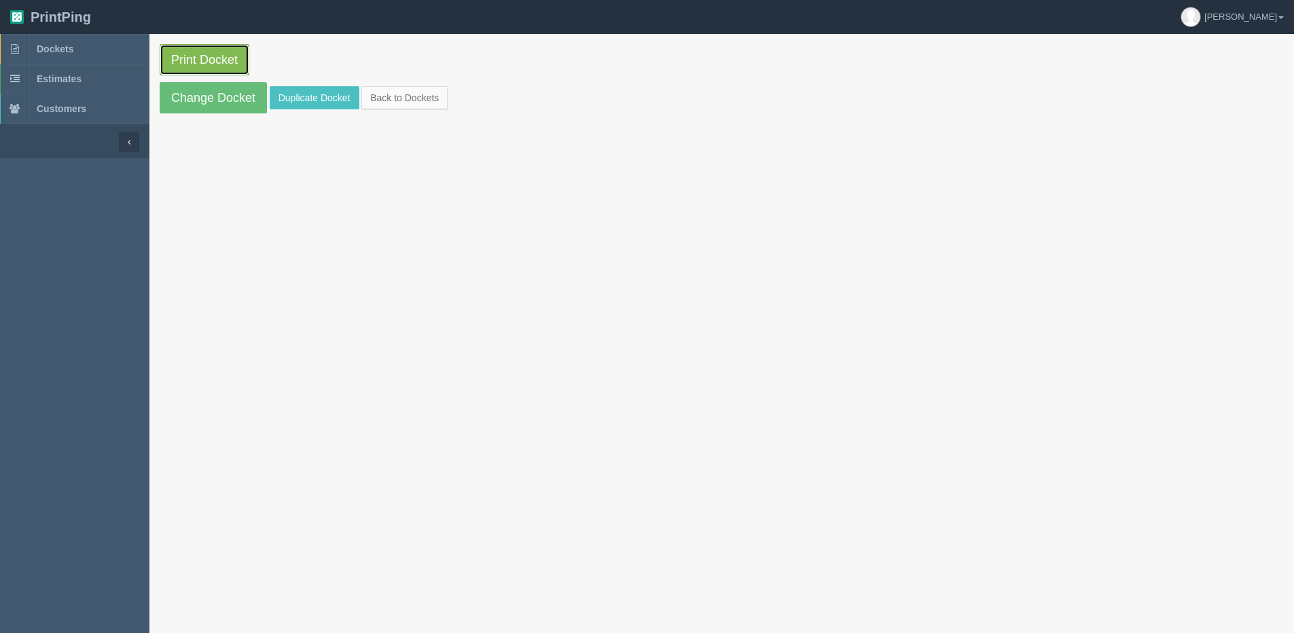
click at [238, 60] on link "Print Docket" at bounding box center [205, 59] width 90 height 31
click at [217, 101] on link "Change Docket" at bounding box center [213, 97] width 107 height 31
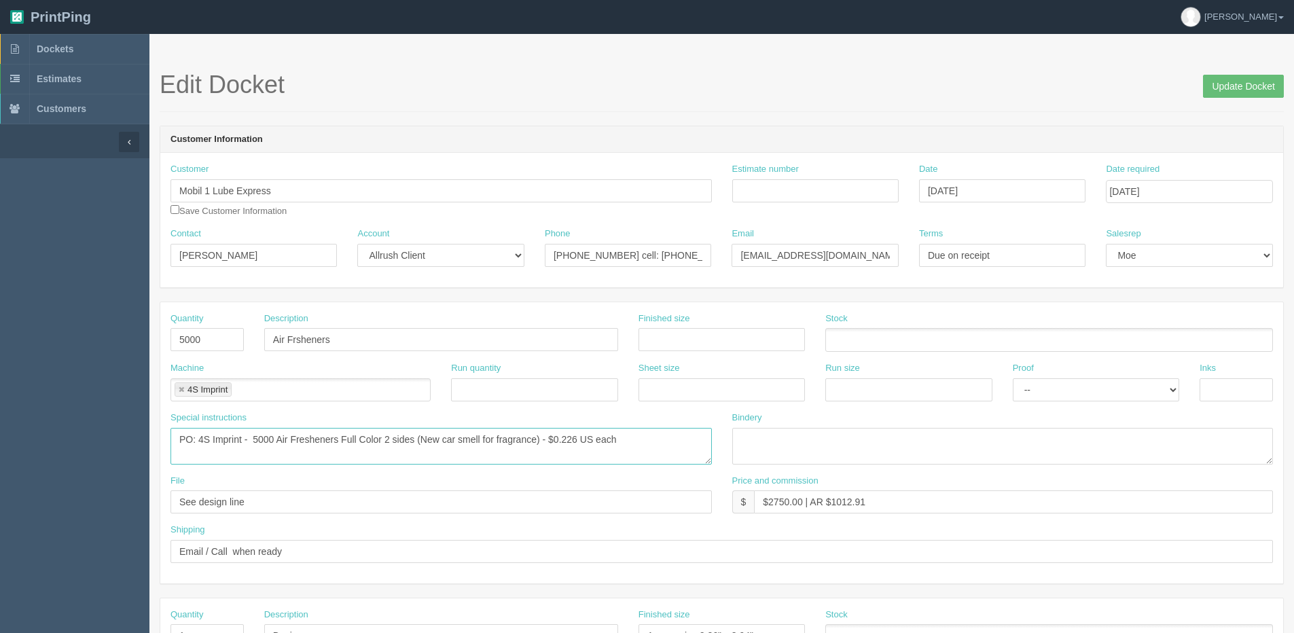
click at [639, 439] on textarea "PO: 4S Imprint - 5000 Air Fresheners Full Color 2 sides (New car smell for frag…" at bounding box center [440, 446] width 541 height 37
click at [639, 437] on textarea "PO: 4S Imprint - 5000 Air Fresheners Full Color 2 sides (New car smell for frag…" at bounding box center [440, 446] width 541 height 37
type textarea "PO: 4S Imprint - 5000 Air Fresheners Full Color 2 sides (New car smell for frag…"
click at [1249, 86] on input "Update Docket" at bounding box center [1243, 86] width 81 height 23
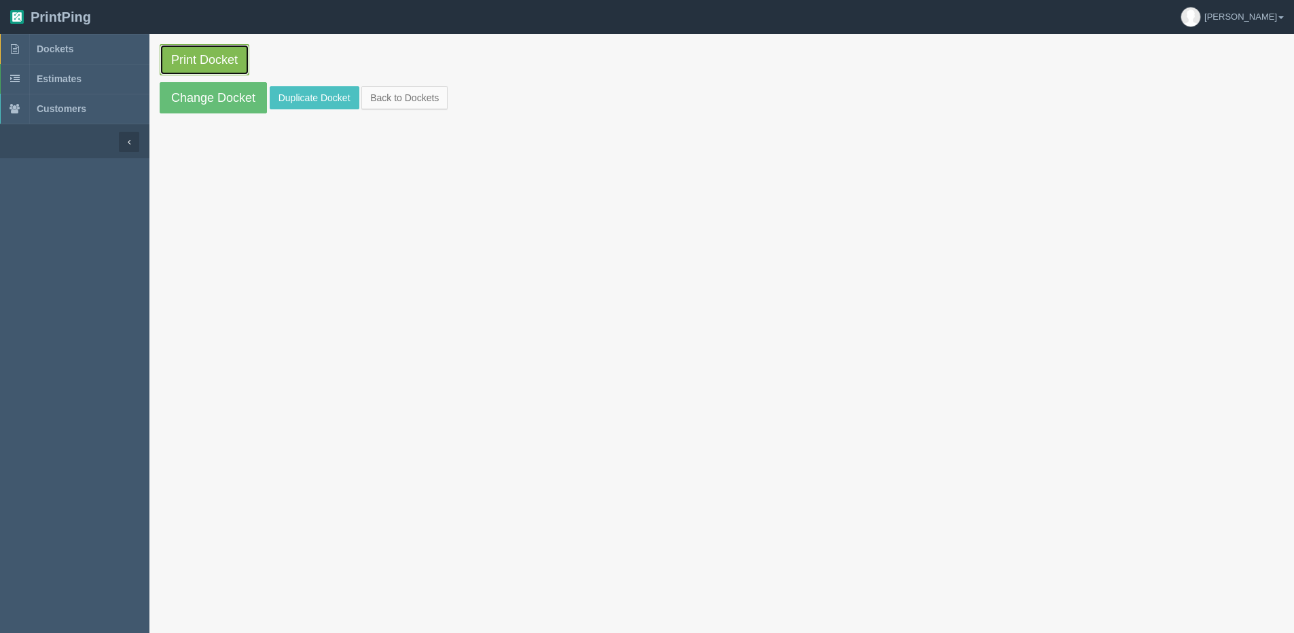
click at [227, 49] on link "Print Docket" at bounding box center [205, 59] width 90 height 31
click at [415, 101] on link "Back to Dockets" at bounding box center [404, 97] width 86 height 23
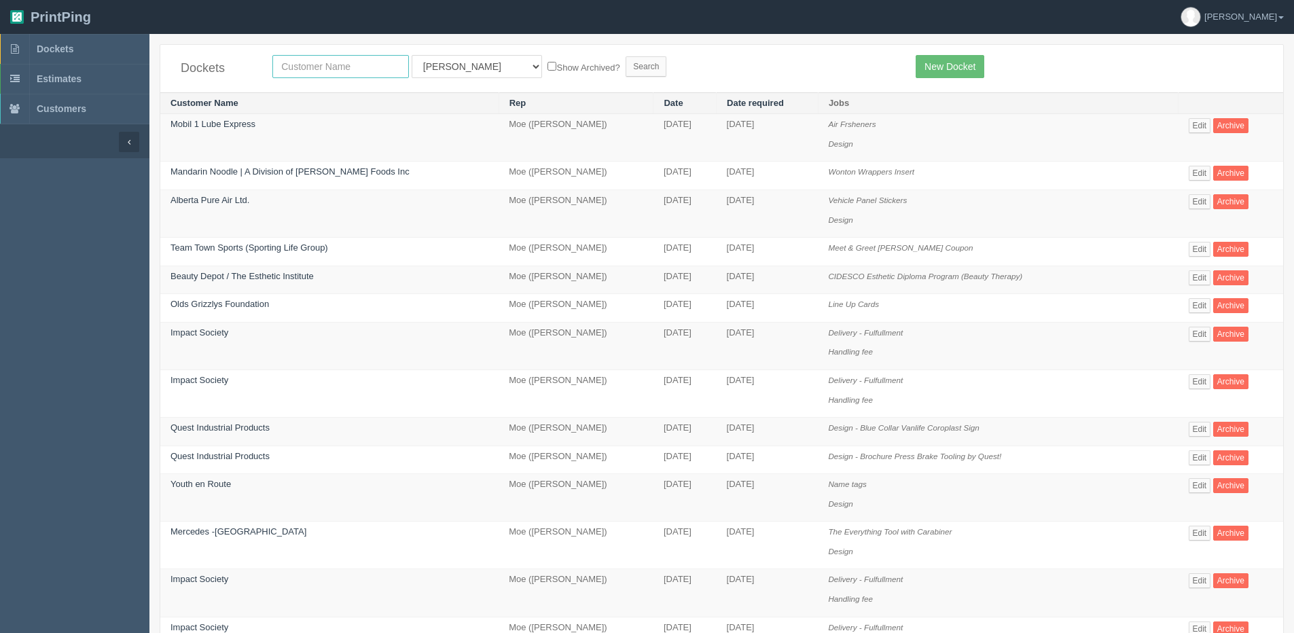
click at [389, 67] on input "text" at bounding box center [340, 66] width 137 height 23
type input "escape"
click at [626, 56] on input "Search" at bounding box center [646, 66] width 41 height 20
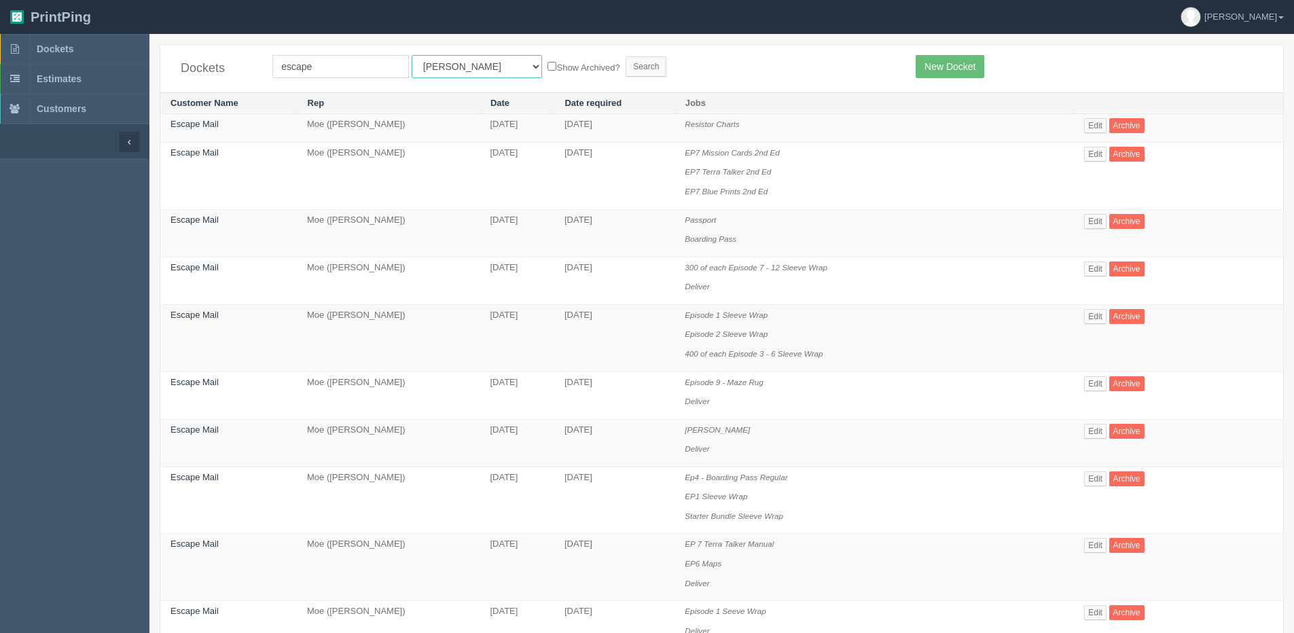
click at [431, 69] on select "All Users [PERSON_NAME] Test 1 [PERSON_NAME] [PERSON_NAME] [PERSON_NAME] France…" at bounding box center [477, 66] width 130 height 23
select select "1"
click at [412, 55] on select "All Users [PERSON_NAME] Test 1 [PERSON_NAME] [PERSON_NAME] [PERSON_NAME] France…" at bounding box center [477, 66] width 130 height 23
click at [547, 74] on label "Show Archived?" at bounding box center [583, 67] width 72 height 16
click at [547, 71] on input "Show Archived?" at bounding box center [551, 66] width 9 height 9
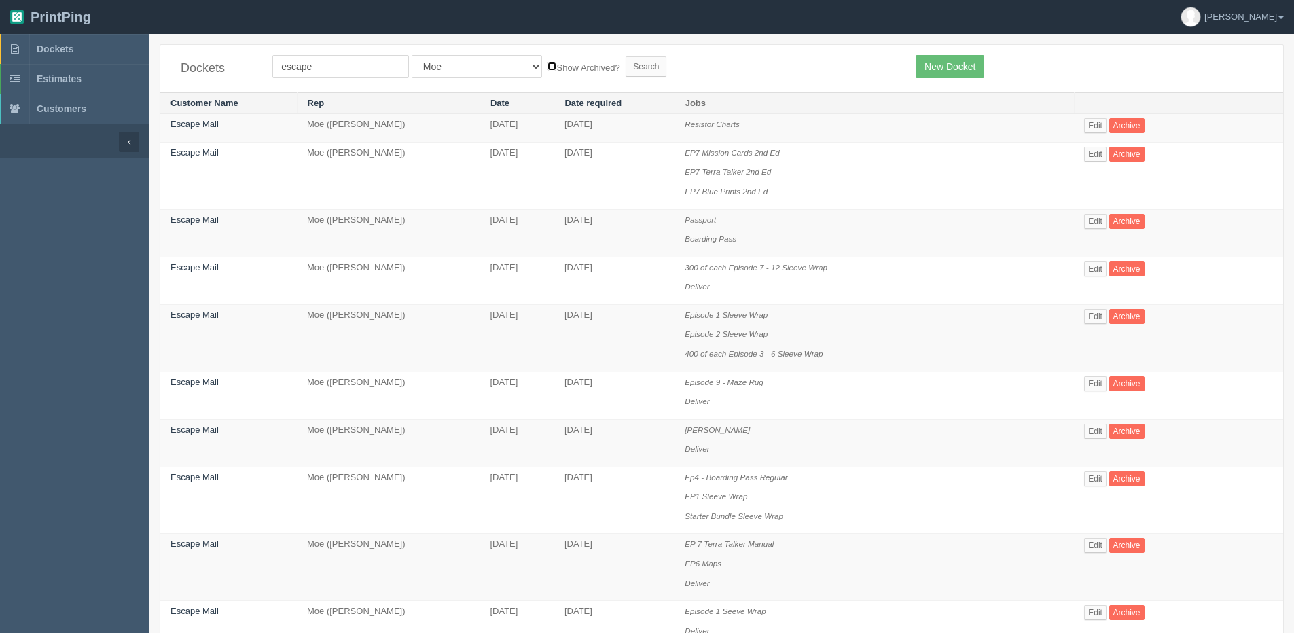
checkbox input "true"
click at [626, 70] on input "Search" at bounding box center [646, 66] width 41 height 20
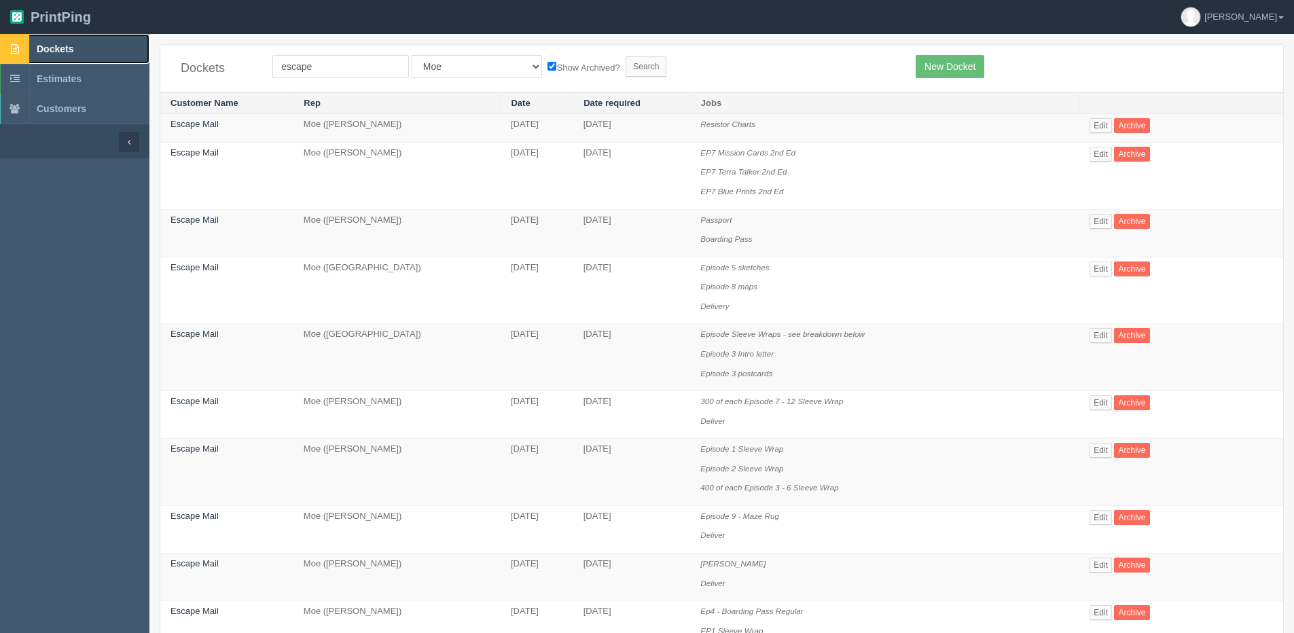
click at [69, 47] on span "Dockets" at bounding box center [55, 48] width 37 height 11
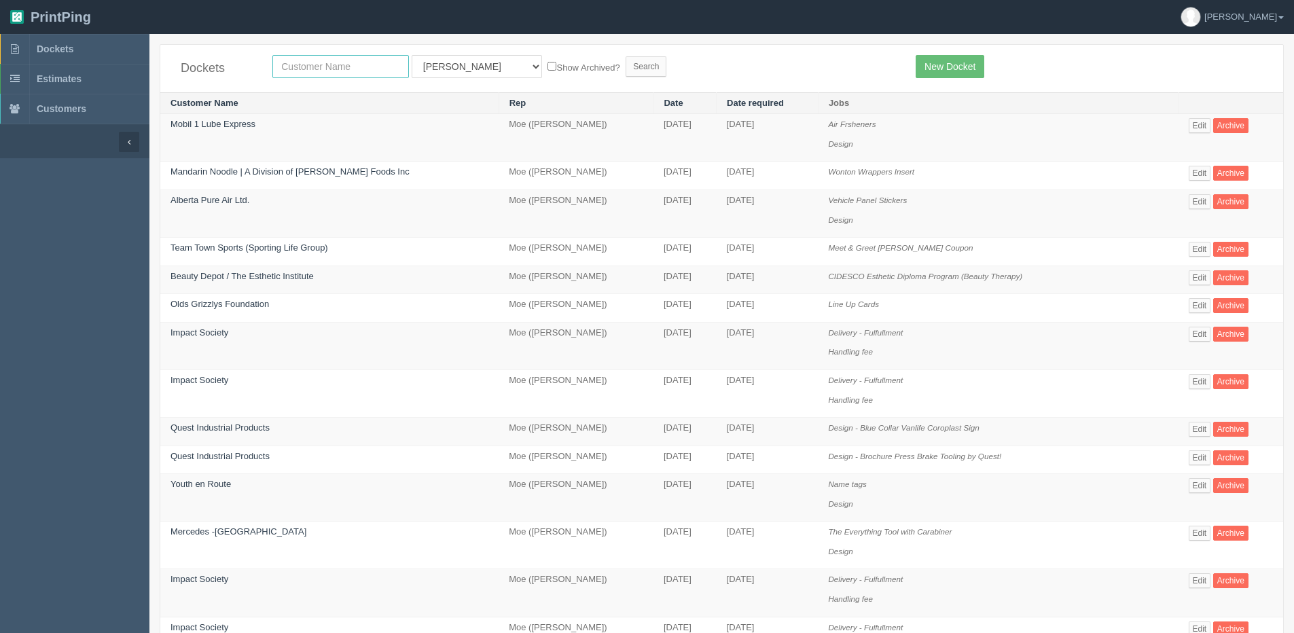
click at [338, 71] on input "text" at bounding box center [340, 66] width 137 height 23
type input "Yard worx"
click at [626, 56] on input "Search" at bounding box center [646, 66] width 41 height 20
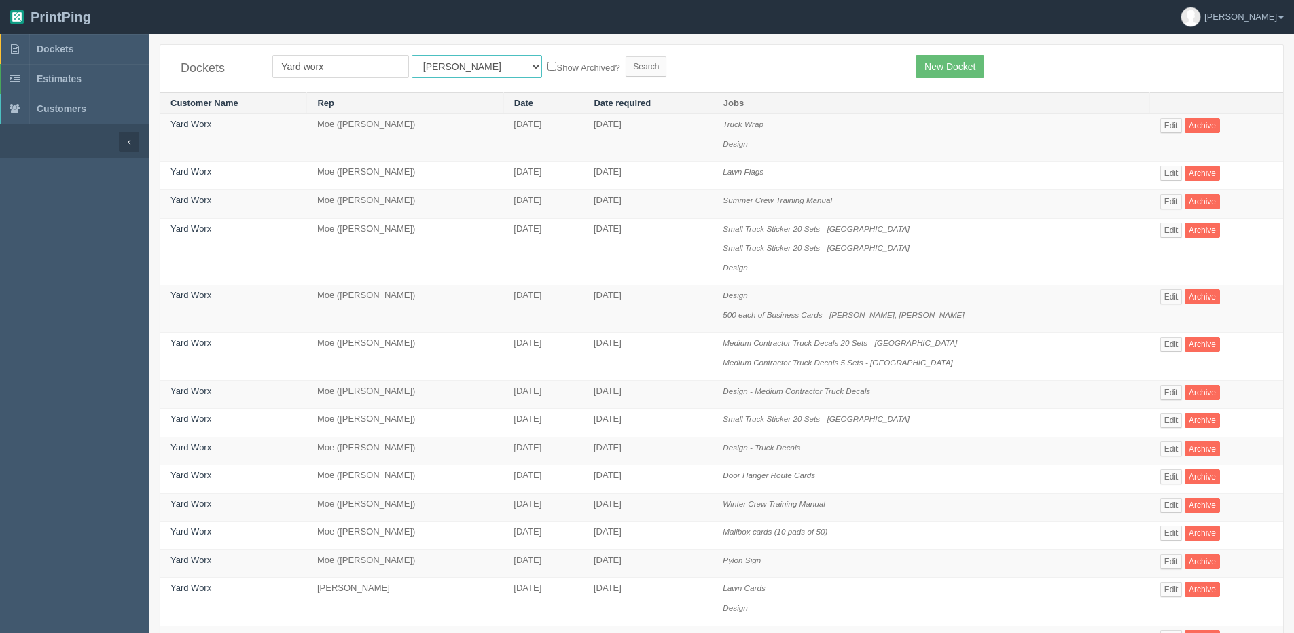
click at [453, 61] on select "All Users Ali Ali Test 1 Aly Amy Ankit Arif Brandon Dan France Greg Jim Mark Ma…" at bounding box center [477, 66] width 130 height 23
select select "1"
click at [412, 55] on select "All Users Ali Ali Test 1 Aly Amy Ankit Arif Brandon Dan France Greg Jim Mark Ma…" at bounding box center [477, 66] width 130 height 23
click at [541, 75] on form "Yard worx All Users Ali Ali Test 1 Aly Amy Ankit Arif Brandon Dan France Greg J…" at bounding box center [583, 66] width 623 height 23
drag, startPoint x: 539, startPoint y: 69, endPoint x: 568, endPoint y: 68, distance: 29.2
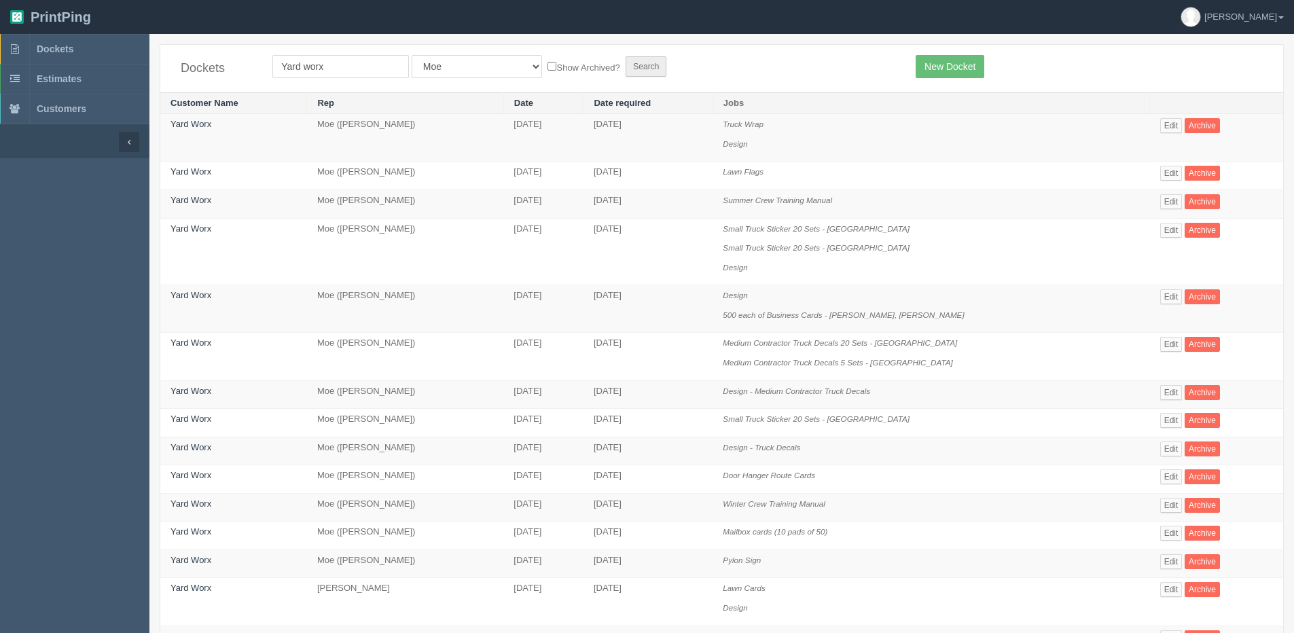
click at [547, 68] on label "Show Archived?" at bounding box center [583, 67] width 72 height 16
click at [547, 68] on input "Show Archived?" at bounding box center [551, 66] width 9 height 9
checkbox input "true"
click at [626, 62] on input "Search" at bounding box center [646, 66] width 41 height 20
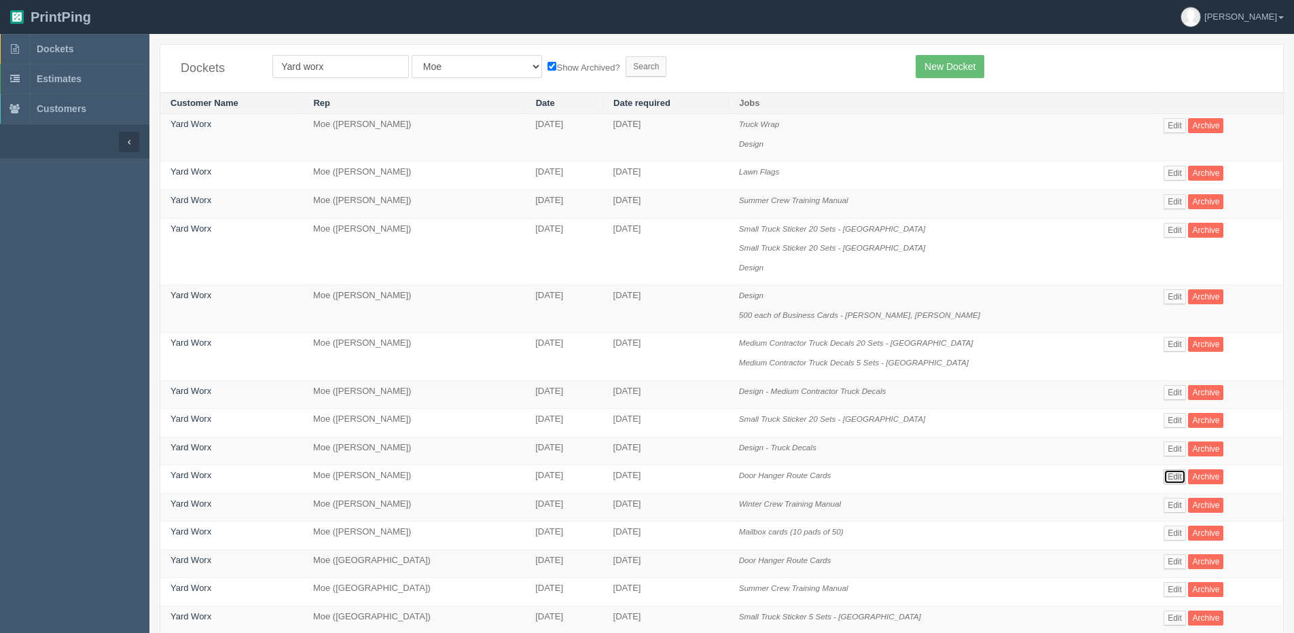
click at [1170, 479] on link "Edit" at bounding box center [1175, 476] width 22 height 15
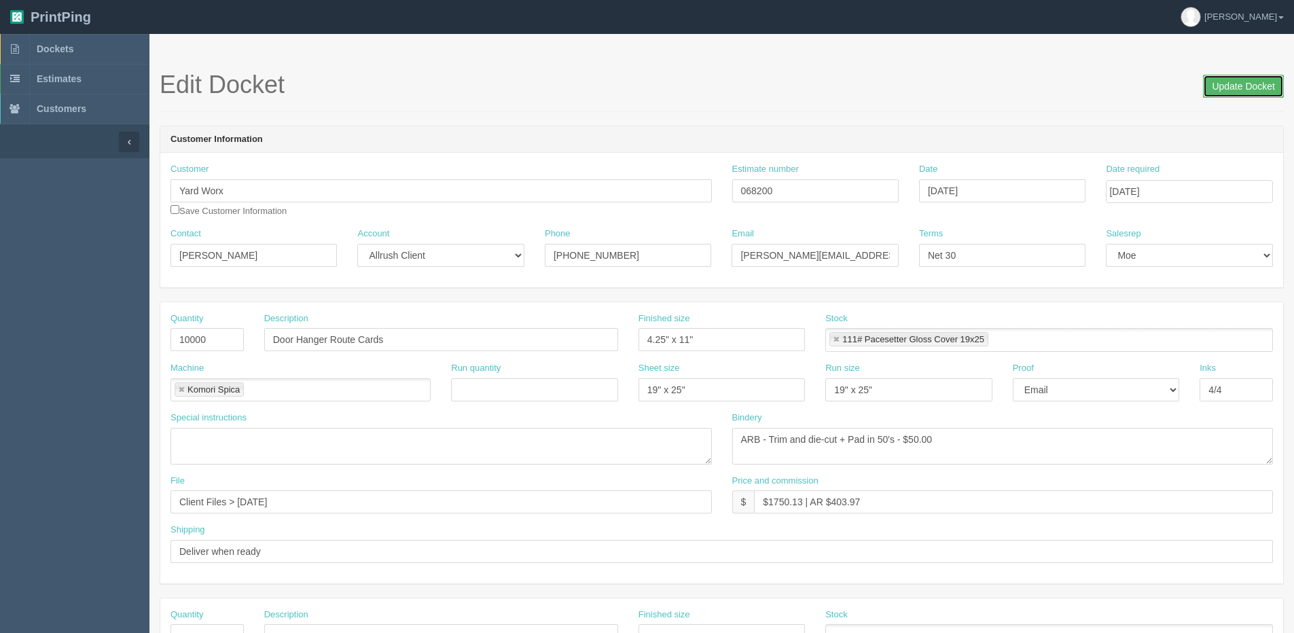
drag, startPoint x: 1253, startPoint y: 87, endPoint x: 1240, endPoint y: 87, distance: 13.6
click at [1253, 87] on input "Update Docket" at bounding box center [1243, 86] width 81 height 23
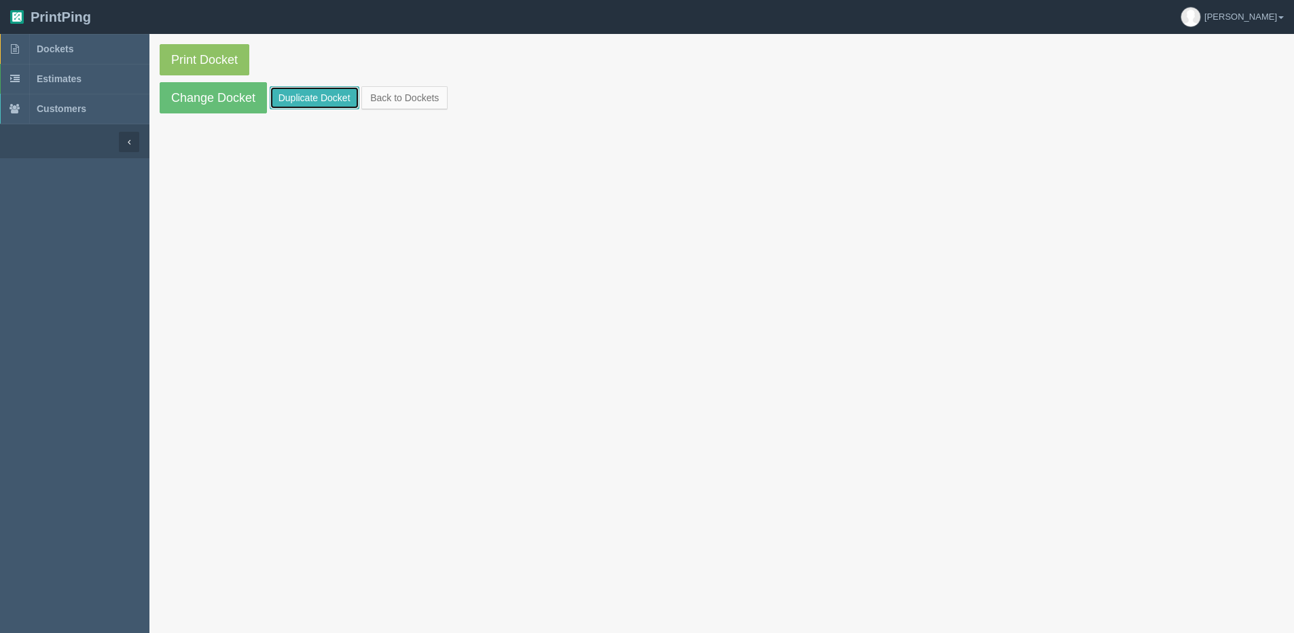
click at [317, 91] on link "Duplicate Docket" at bounding box center [315, 97] width 90 height 23
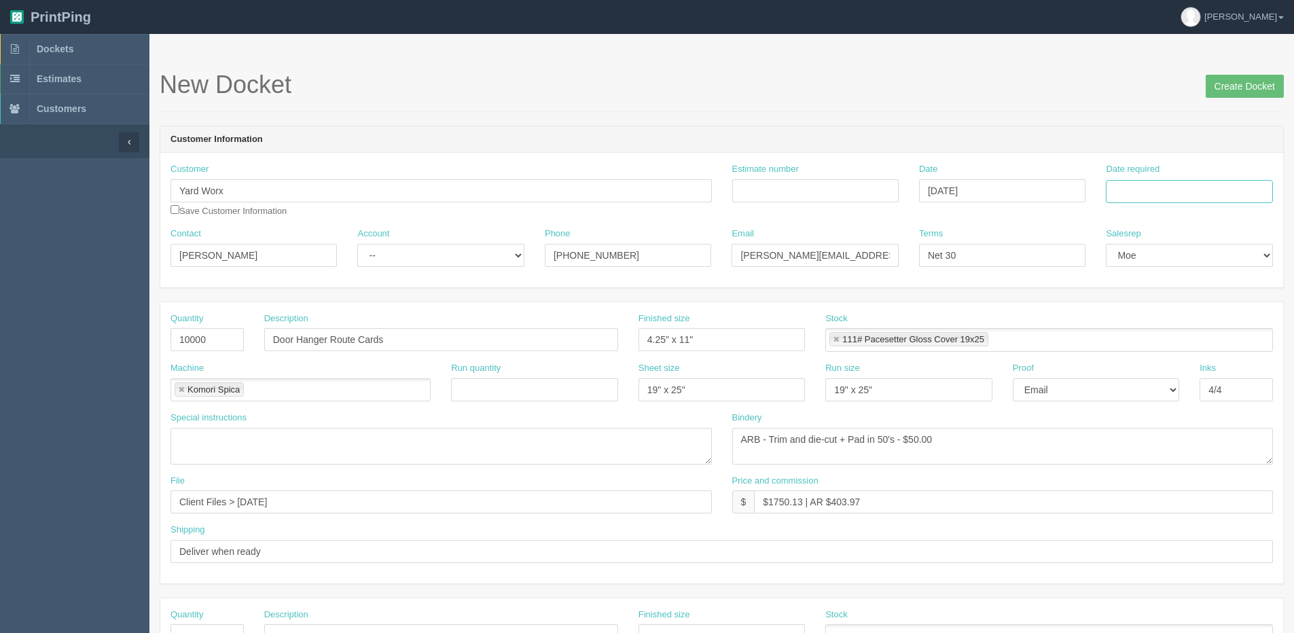
click at [1179, 190] on input "Date required" at bounding box center [1189, 191] width 166 height 23
click at [1144, 388] on th "Today" at bounding box center [1172, 380] width 126 height 20
click at [1215, 281] on td "12" at bounding box center [1210, 283] width 16 height 20
type input "[DATE]"
drag, startPoint x: 410, startPoint y: 257, endPoint x: 410, endPoint y: 268, distance: 10.9
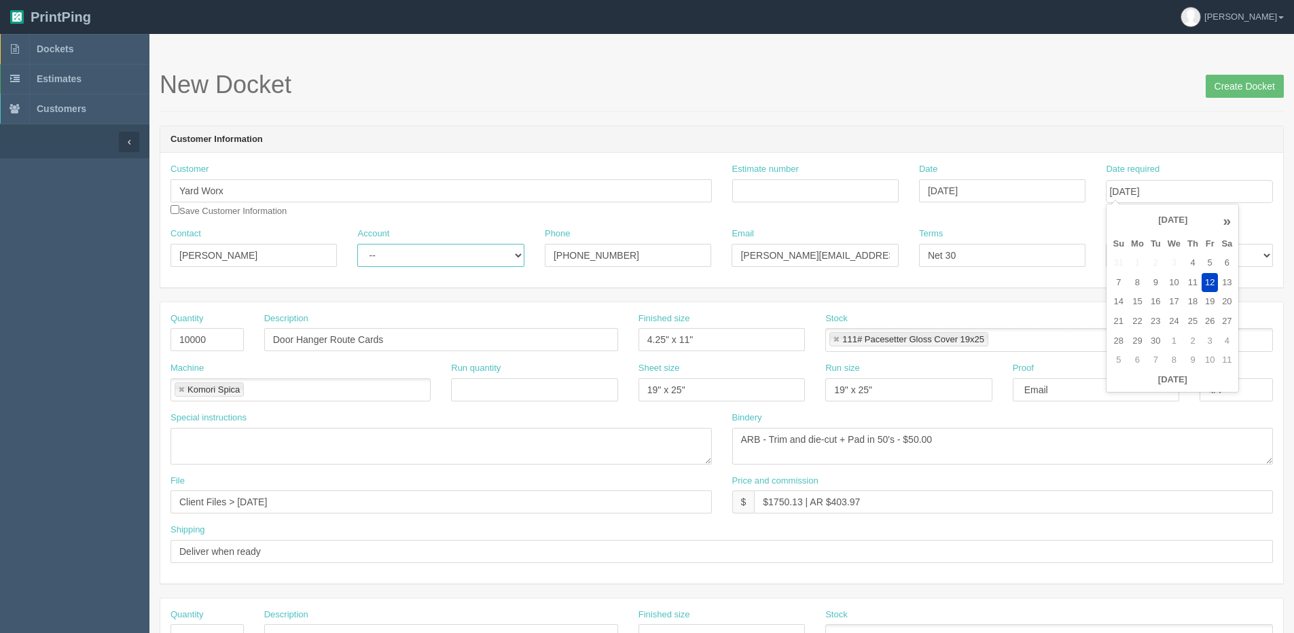
click at [410, 257] on select "-- Existing Client Allrush Client Rep Client" at bounding box center [440, 255] width 166 height 23
select select "Allrush Client"
click at [357, 244] on select "-- Existing Client Allrush Client Rep Client" at bounding box center [440, 255] width 166 height 23
click at [794, 191] on input "Estimate number" at bounding box center [815, 190] width 166 height 23
type input "068200"
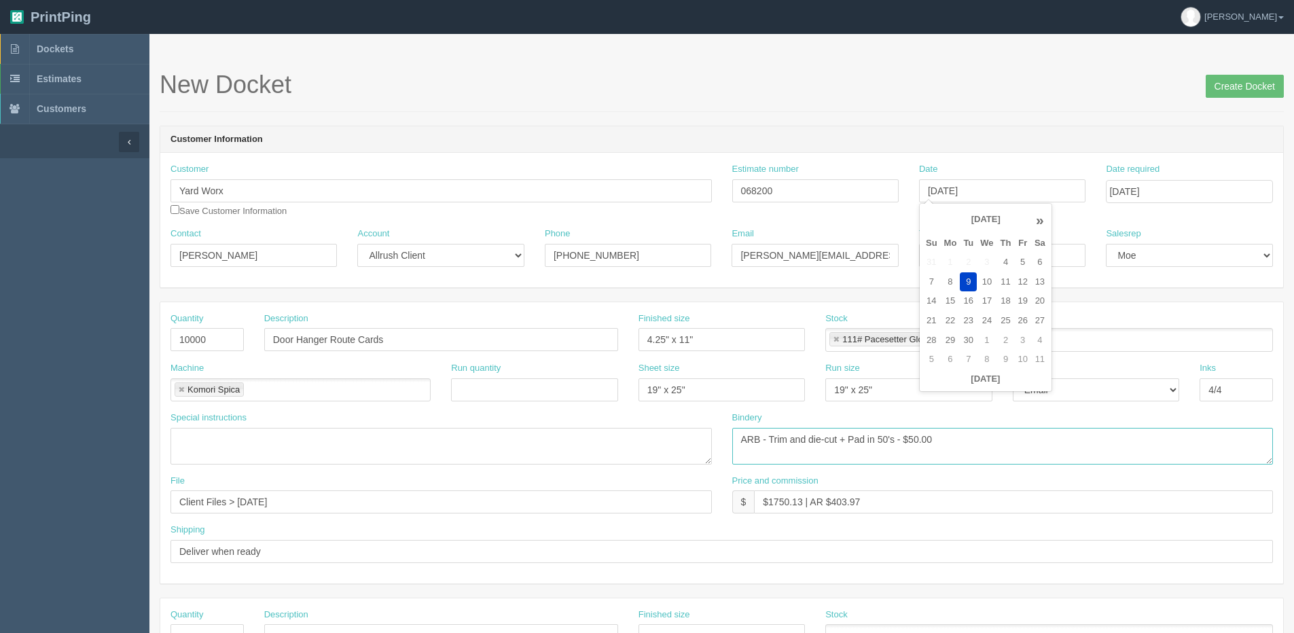
type input "September 9, 2025"
drag, startPoint x: 1085, startPoint y: 458, endPoint x: 979, endPoint y: 395, distance: 123.6
click at [1084, 458] on textarea "ARB - Trim and die-cut + Pad in 50's - $50.00" at bounding box center [1002, 446] width 541 height 37
click at [836, 338] on link at bounding box center [836, 340] width 8 height 9
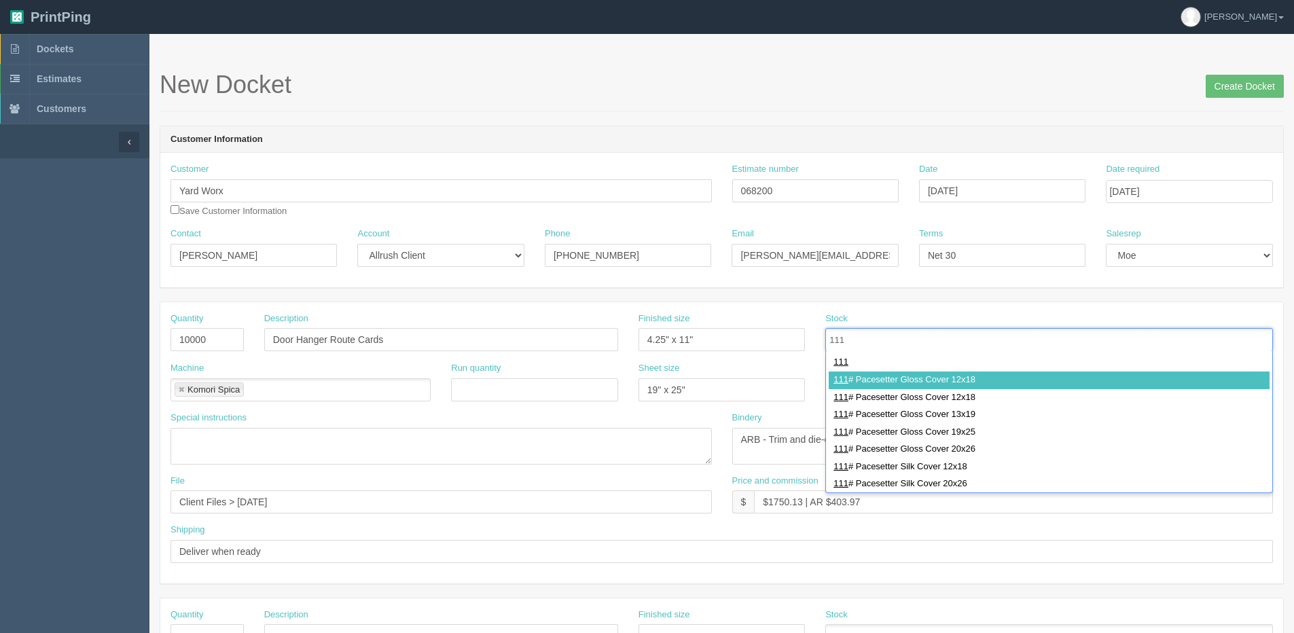
type input "111"
type input "111# Pacesetter Gloss Cover 12x18"
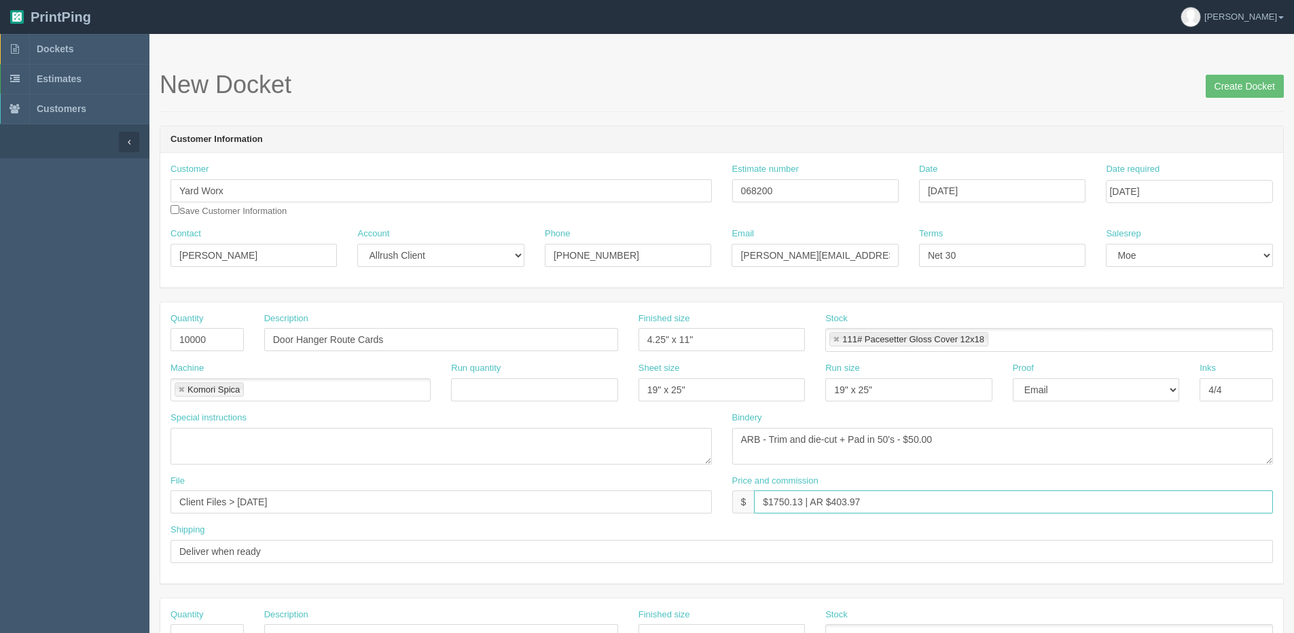
drag, startPoint x: 778, startPoint y: 505, endPoint x: 800, endPoint y: 503, distance: 22.5
click at [800, 503] on input "$1750.13 | AR $403.97" at bounding box center [1013, 501] width 519 height 23
drag, startPoint x: 829, startPoint y: 503, endPoint x: 1038, endPoint y: 462, distance: 212.6
click at [1032, 462] on div "Quantity 10000 Description Door Hanger Route Cards Finished size 4.25" x 11" St…" at bounding box center [721, 442] width 1123 height 281
type input "$1779.60 | AR $264.56"
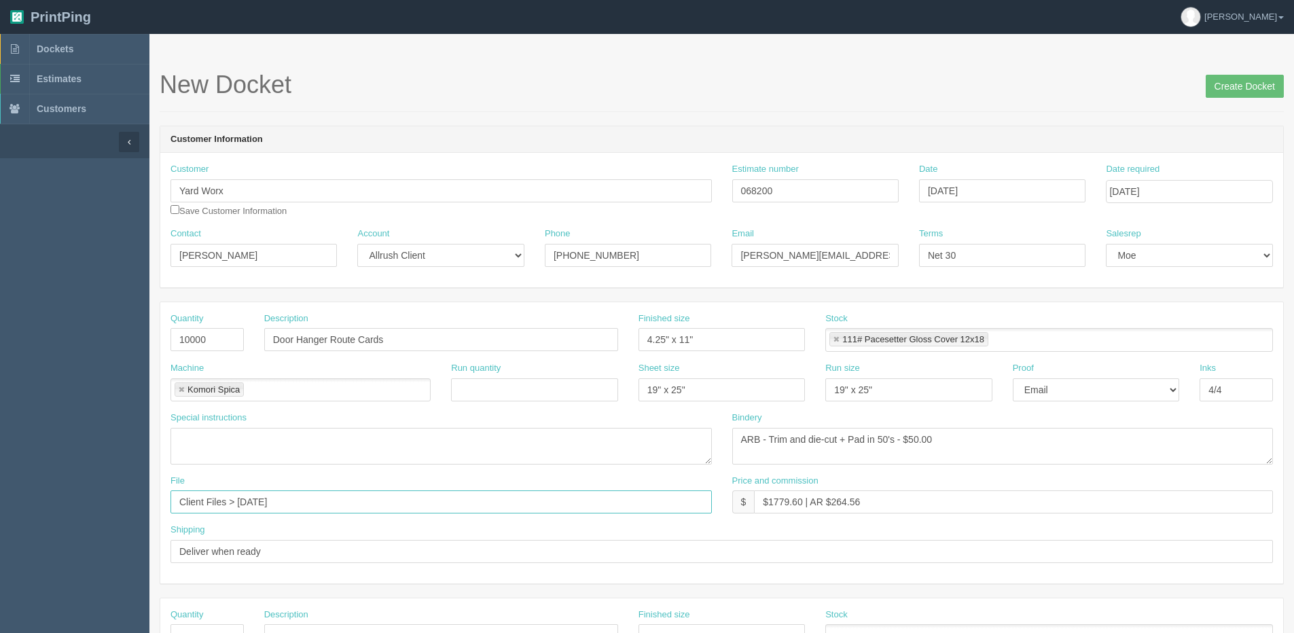
drag, startPoint x: 239, startPoint y: 505, endPoint x: 933, endPoint y: 505, distance: 694.2
click at [761, 505] on div "File Client Files > March 2024 Price and commission $ $1779.60 | AR $264.56" at bounding box center [721, 500] width 1123 height 50
type input "Client Files > May 2024"
drag, startPoint x: 190, startPoint y: 331, endPoint x: 200, endPoint y: 331, distance: 10.2
click at [190, 331] on input "10000" at bounding box center [206, 339] width 73 height 23
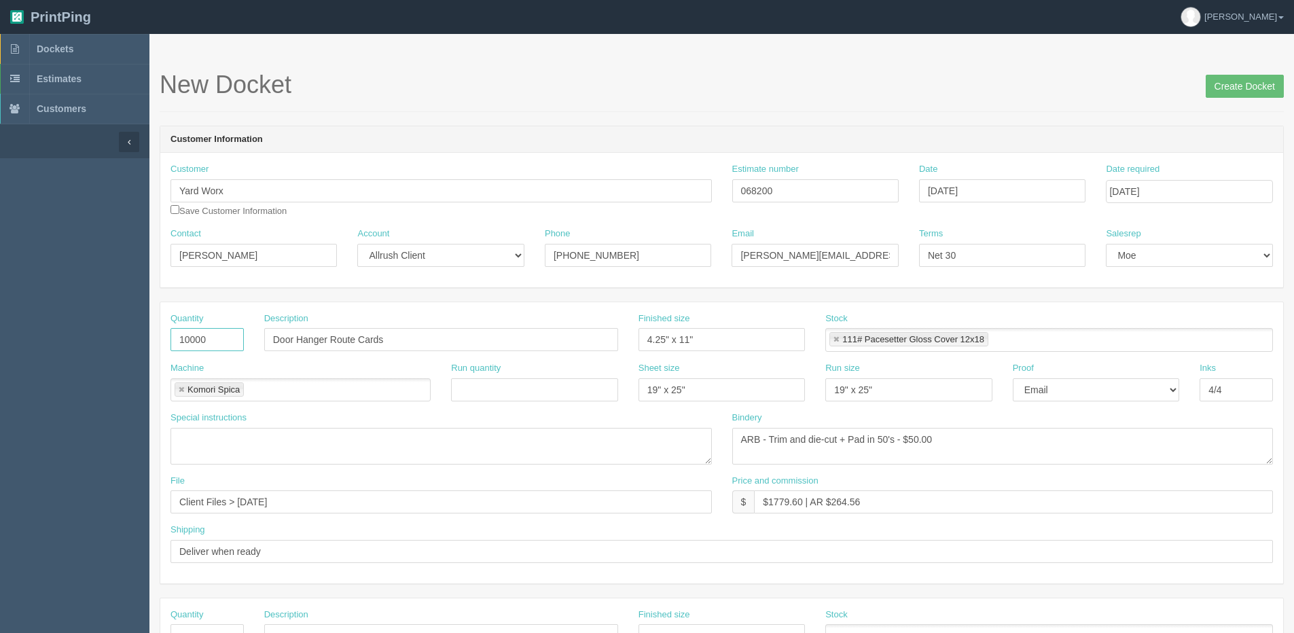
type input "10,000"
click at [178, 389] on link at bounding box center [181, 390] width 8 height 9
type input "10,000"
click at [180, 388] on input "text" at bounding box center [178, 391] width 14 height 20
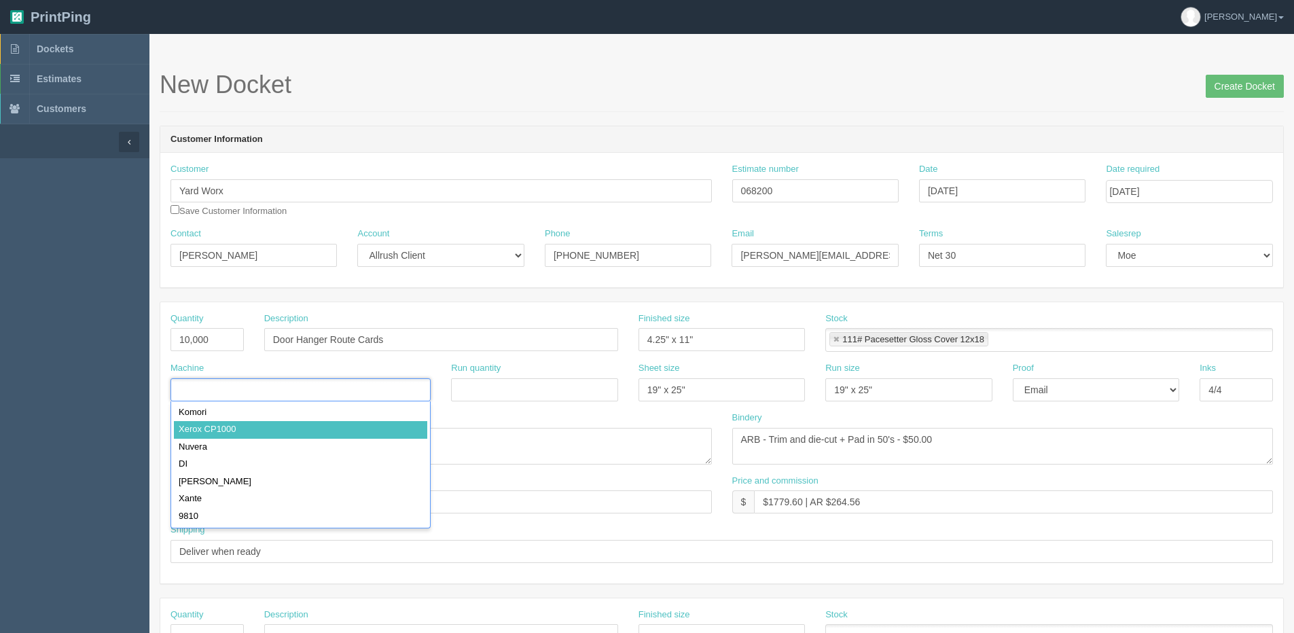
type input "Xerox CP1000"
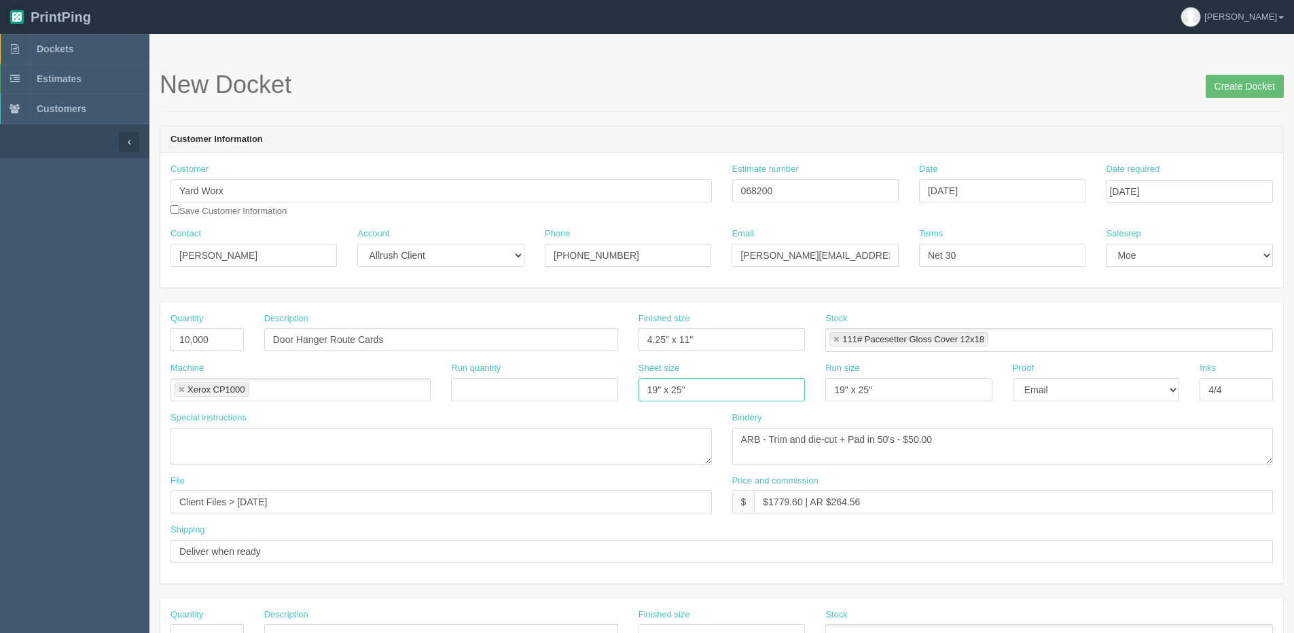
drag, startPoint x: 725, startPoint y: 401, endPoint x: 540, endPoint y: 402, distance: 185.4
click at [558, 401] on div "Machine Xerox CP1000 Xerox CP1000 Run quantity Sheet size 19" x 25" Run size 19…" at bounding box center [721, 387] width 1123 height 50
drag, startPoint x: 689, startPoint y: 391, endPoint x: 923, endPoint y: 331, distance: 242.0
click at [917, 333] on div "Quantity 10,000 Description Door Hanger Route Cards Finished size 4.25" x 11" S…" at bounding box center [721, 442] width 1123 height 281
type input "12" x 18""
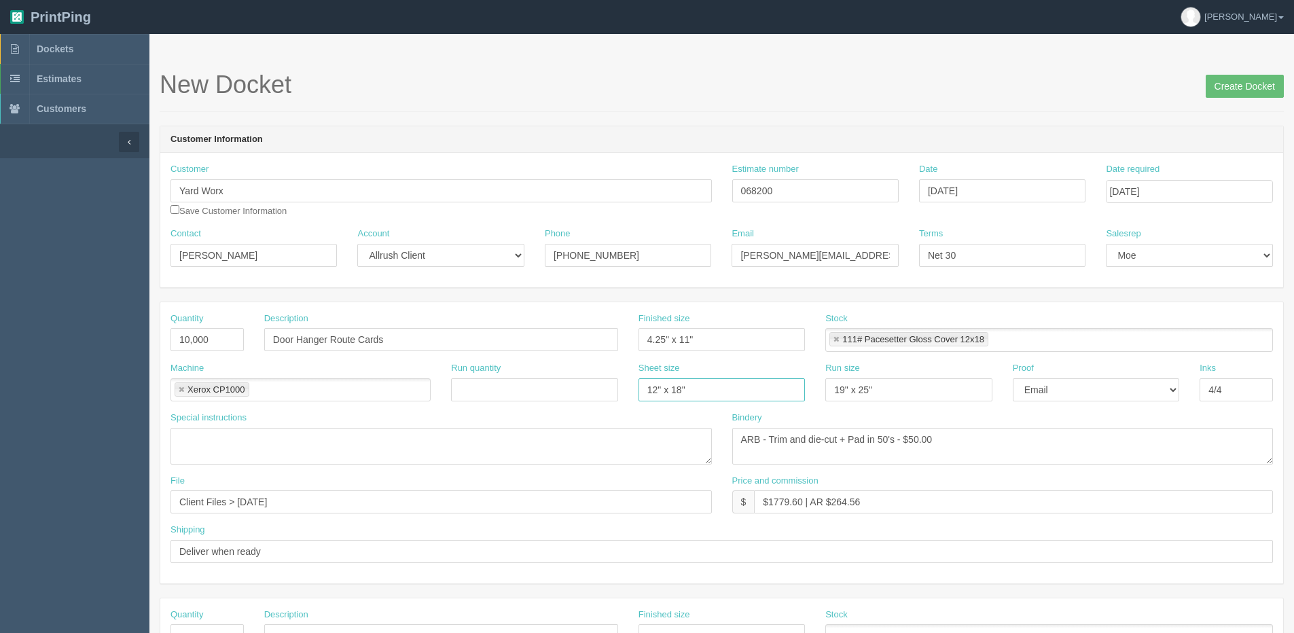
drag, startPoint x: 738, startPoint y: 382, endPoint x: 361, endPoint y: 414, distance: 378.3
click at [361, 414] on div "Quantity 10,000 Description Door Hanger Route Cards Finished size 4.25" x 11" S…" at bounding box center [721, 442] width 1123 height 281
drag, startPoint x: 868, startPoint y: 381, endPoint x: 569, endPoint y: 380, distance: 298.9
click at [557, 386] on div "Machine Xerox CP1000 Xerox CP1000 Run quantity Sheet size 12" x 18" Run size 19…" at bounding box center [721, 387] width 1123 height 50
paste input "2" x 18""
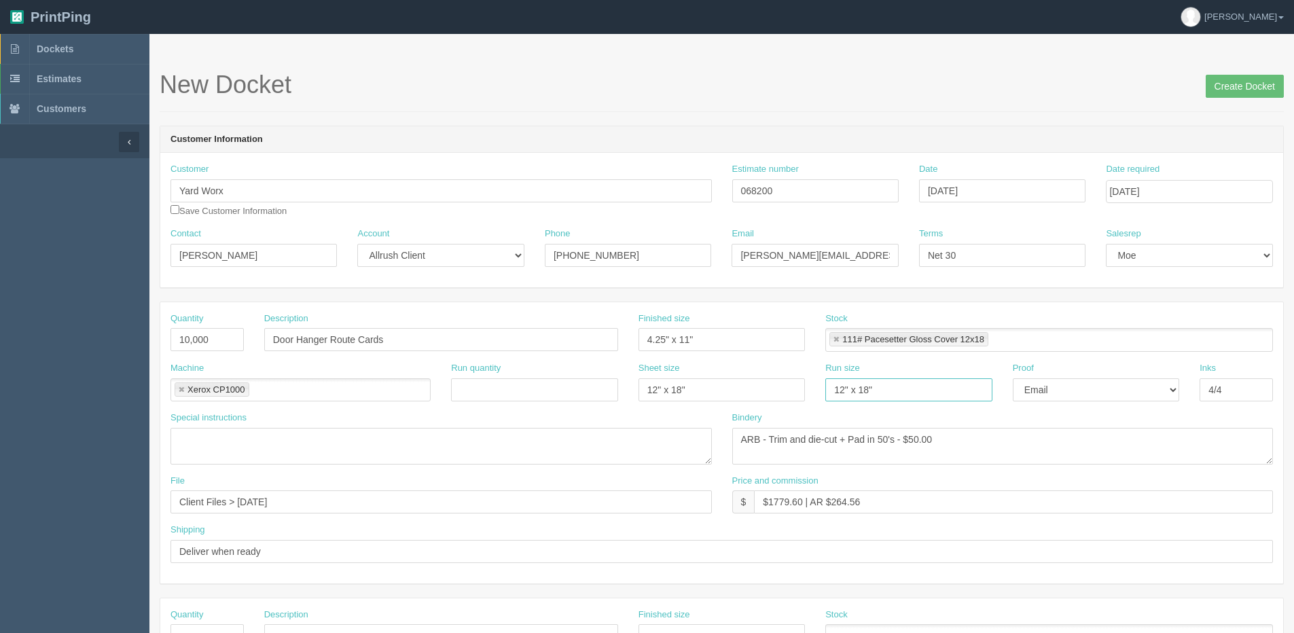
type input "12" x 18""
click at [1172, 195] on input "[DATE]" at bounding box center [1189, 191] width 166 height 23
click at [1253, 93] on input "Create Docket" at bounding box center [1245, 86] width 78 height 23
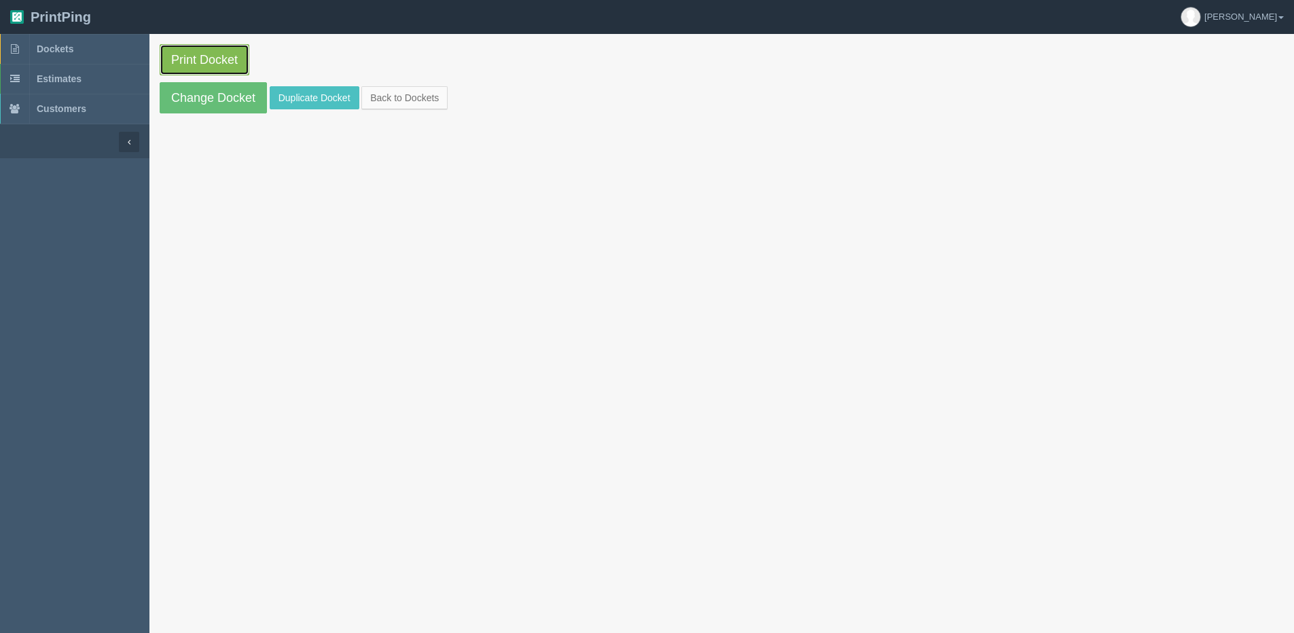
click at [228, 67] on link "Print Docket" at bounding box center [205, 59] width 90 height 31
click at [410, 96] on link "Back to Dockets" at bounding box center [404, 97] width 86 height 23
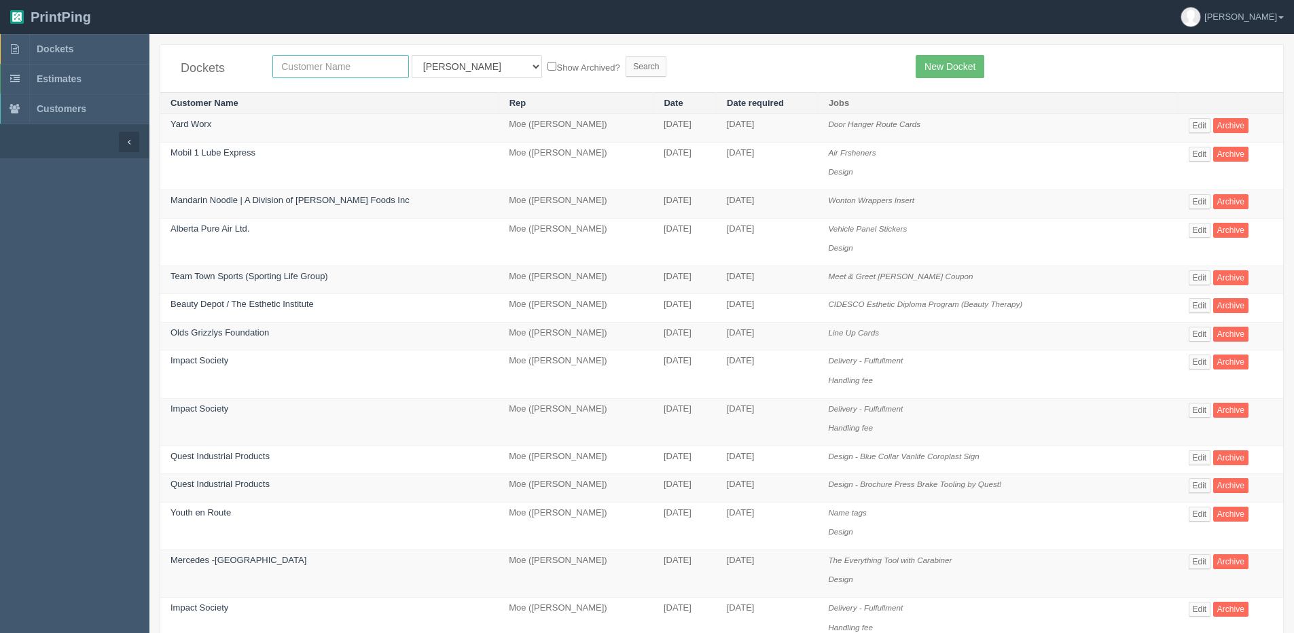
click at [329, 57] on input "text" at bounding box center [340, 66] width 137 height 23
type input "airdri"
click at [626, 56] on input "Search" at bounding box center [646, 66] width 41 height 20
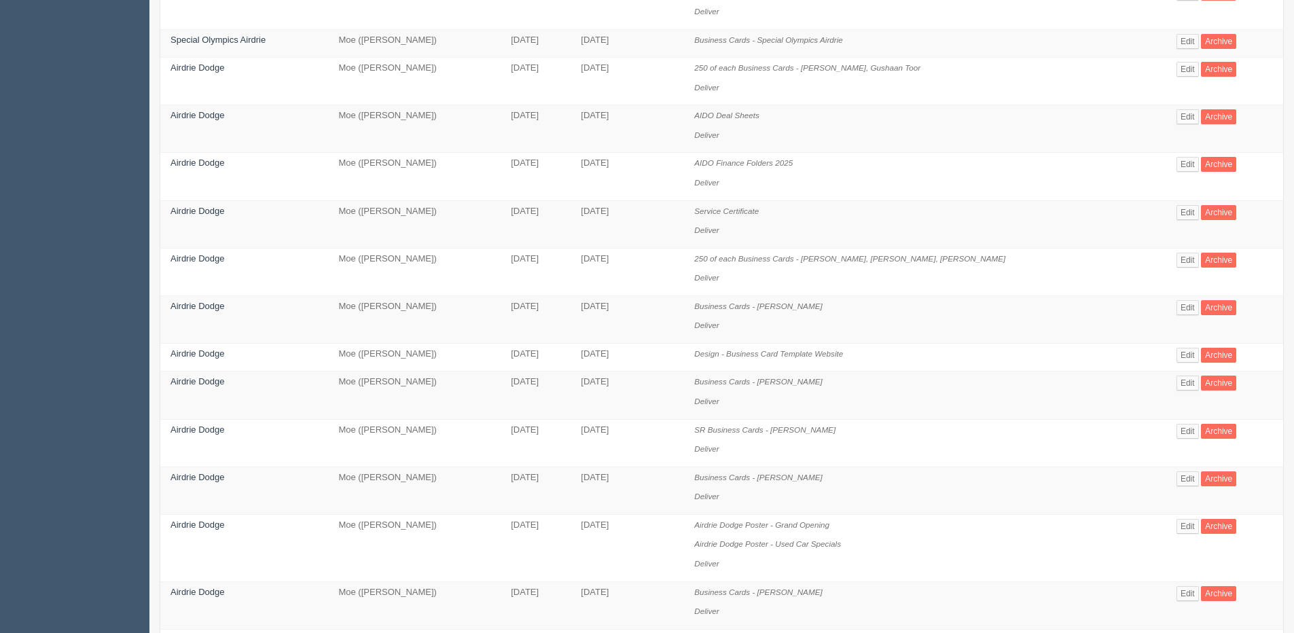
scroll to position [204, 0]
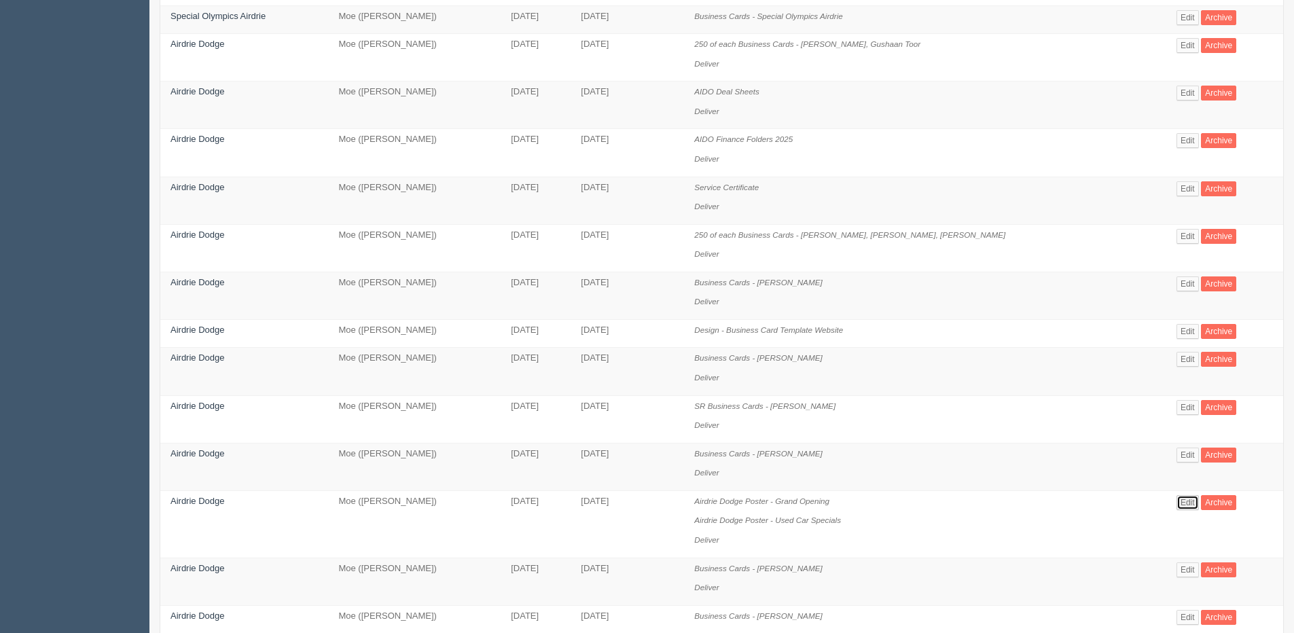
click at [1190, 505] on link "Edit" at bounding box center [1187, 502] width 22 height 15
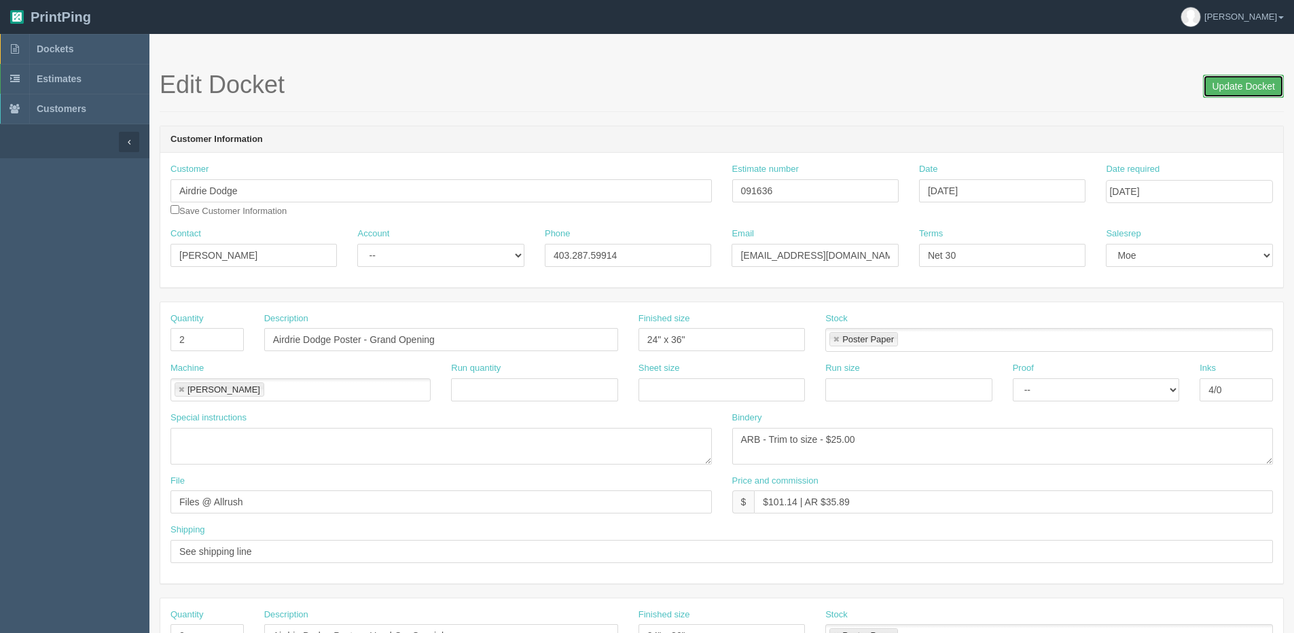
click at [1246, 86] on input "Update Docket" at bounding box center [1243, 86] width 81 height 23
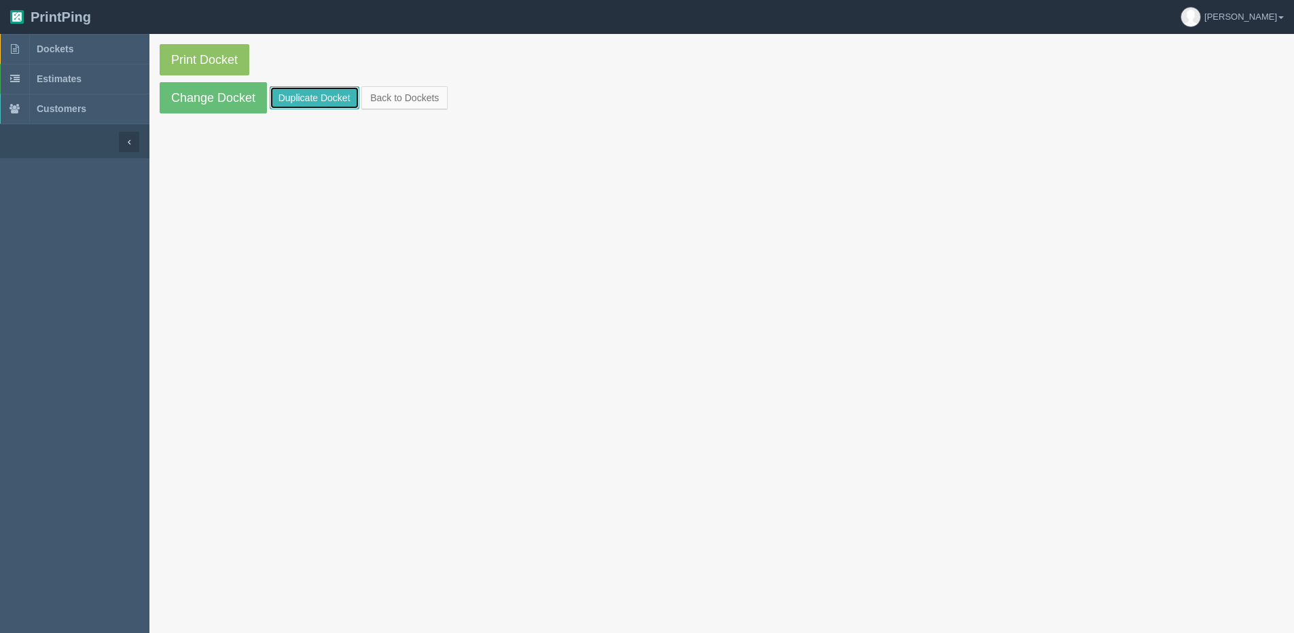
click at [309, 101] on link "Duplicate Docket" at bounding box center [315, 97] width 90 height 23
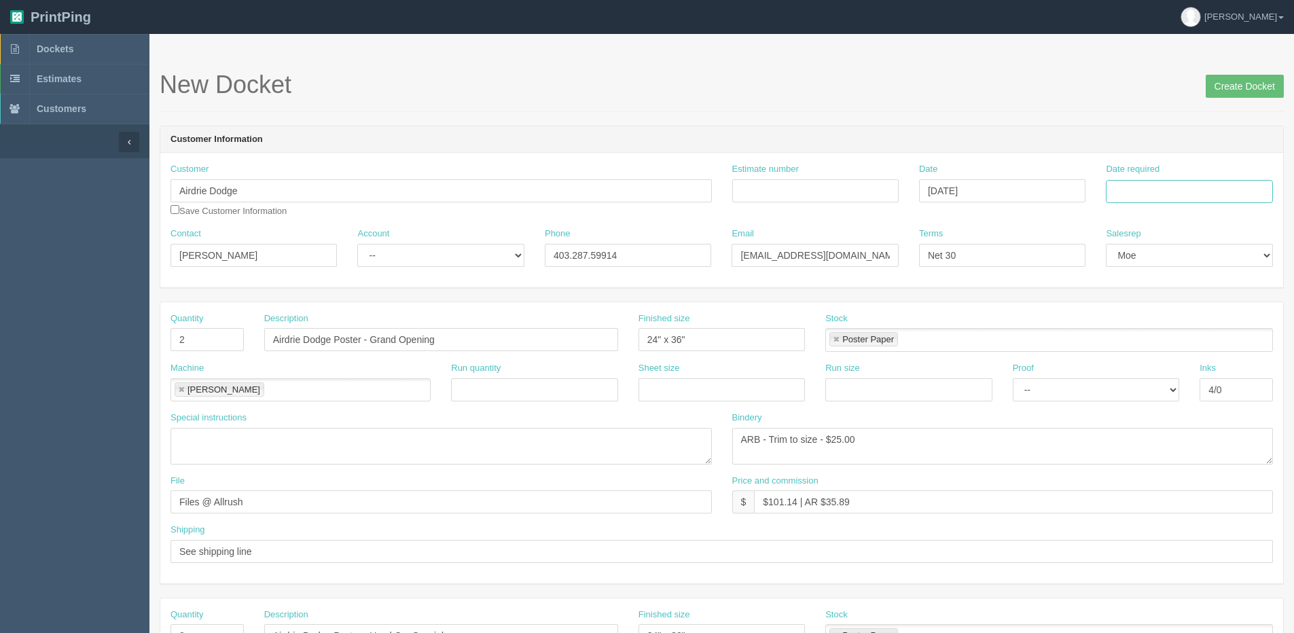
click at [1223, 194] on input "Date required" at bounding box center [1189, 191] width 166 height 23
click at [1132, 386] on th "Today" at bounding box center [1172, 380] width 126 height 20
click at [1194, 280] on td "11" at bounding box center [1193, 283] width 18 height 20
type input "September 11, 2025"
click at [1236, 75] on input "Create Docket" at bounding box center [1245, 86] width 78 height 23
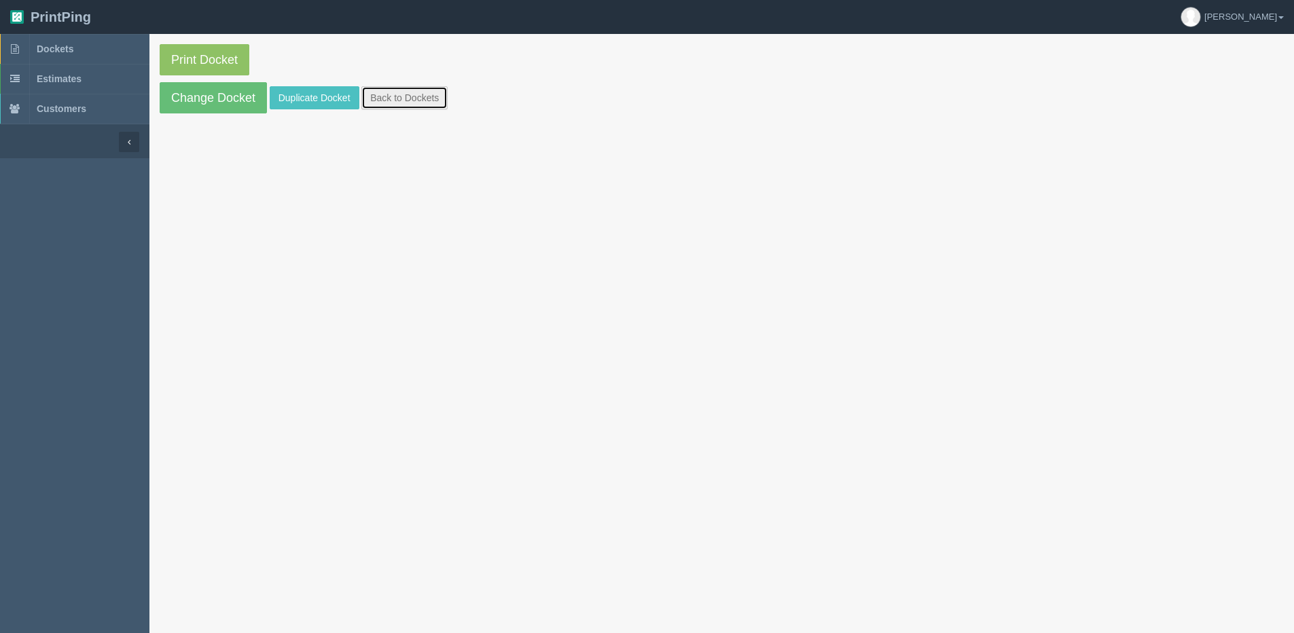
click at [412, 89] on link "Back to Dockets" at bounding box center [404, 97] width 86 height 23
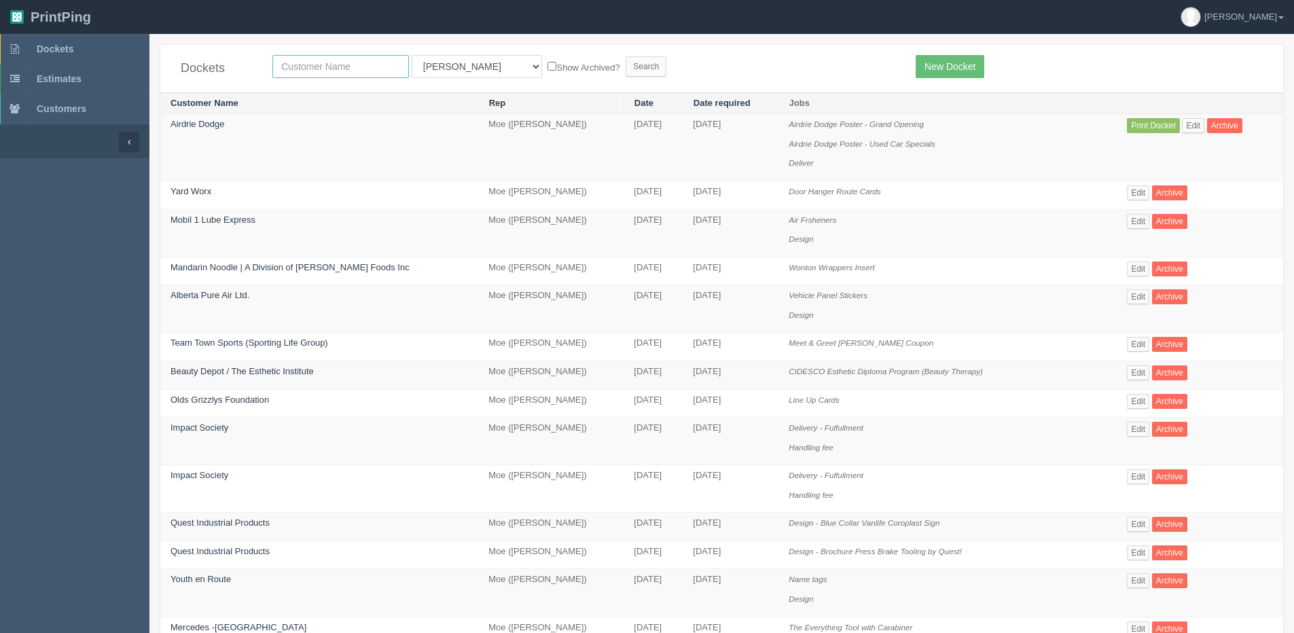
click at [346, 67] on input "text" at bounding box center [340, 66] width 137 height 23
type input "summit ram"
click at [626, 56] on input "Search" at bounding box center [646, 66] width 41 height 20
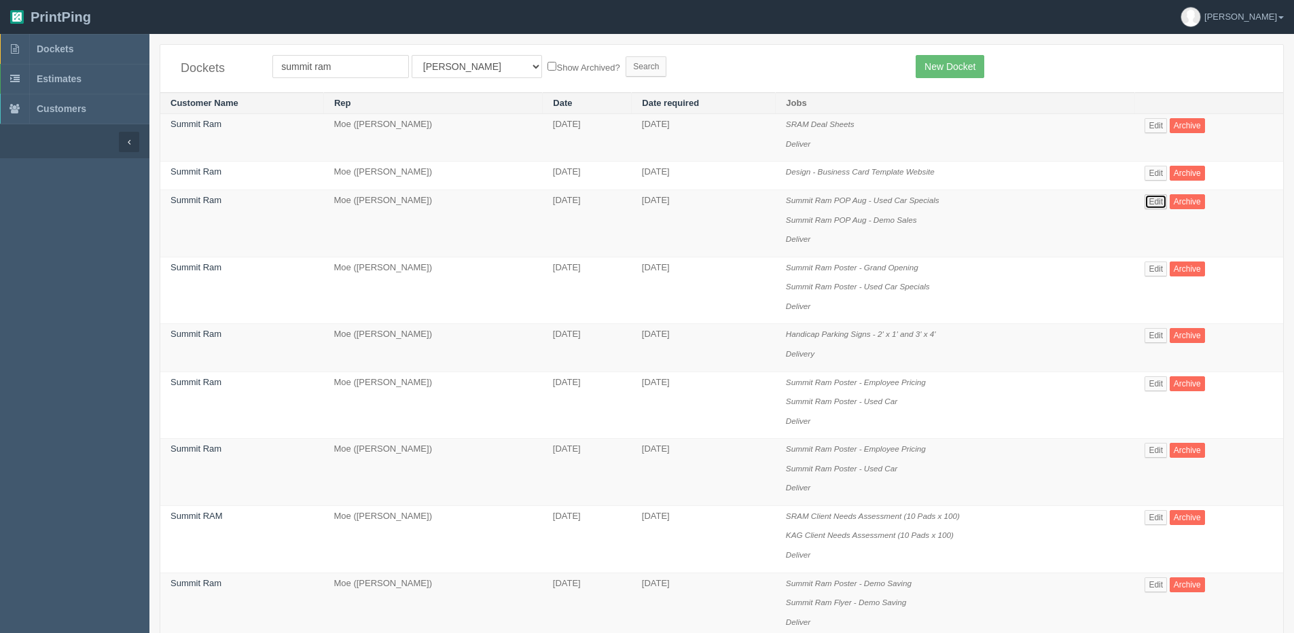
click at [1153, 204] on link "Edit" at bounding box center [1156, 201] width 22 height 15
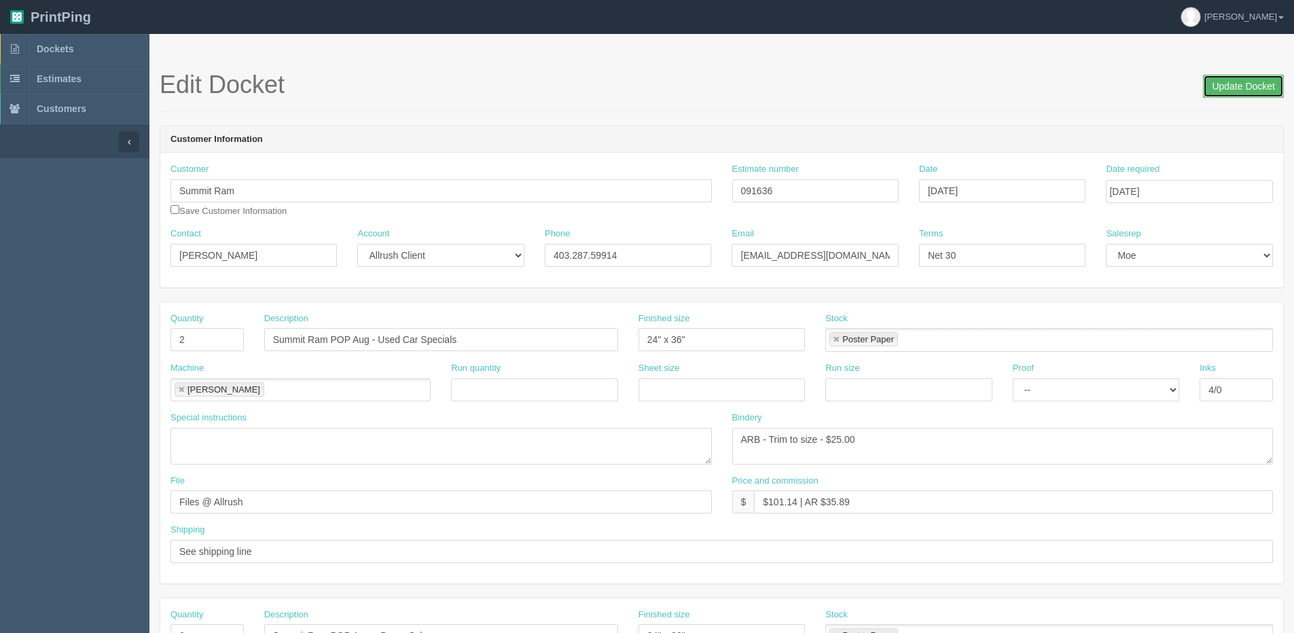
drag, startPoint x: 1238, startPoint y: 87, endPoint x: 1163, endPoint y: 77, distance: 76.0
click at [1236, 86] on input "Update Docket" at bounding box center [1243, 86] width 81 height 23
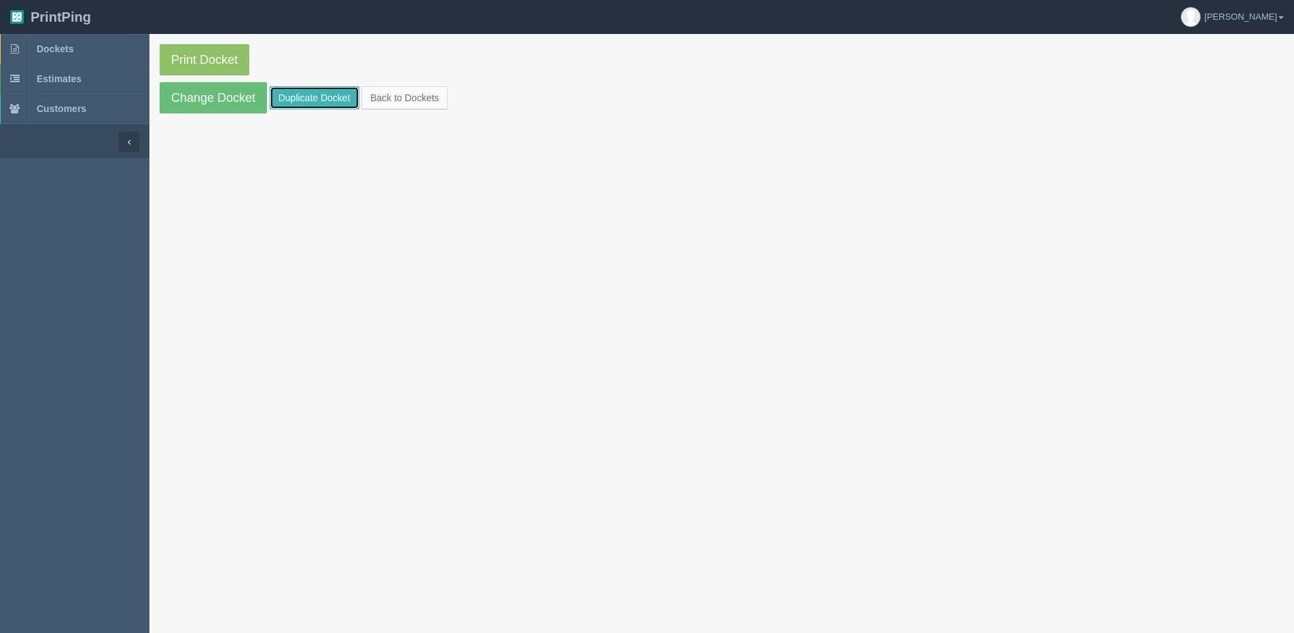
click at [332, 94] on link "Duplicate Docket" at bounding box center [315, 97] width 90 height 23
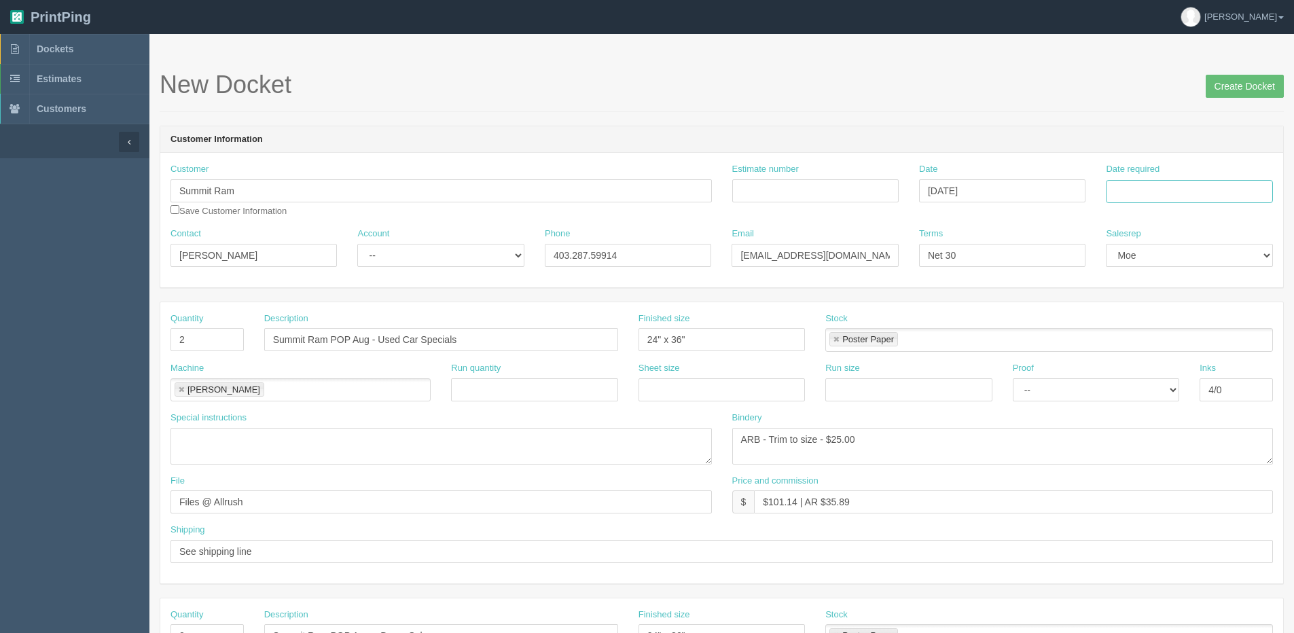
click at [1157, 187] on input "Date required" at bounding box center [1189, 191] width 166 height 23
click at [1135, 389] on th "[DATE]" at bounding box center [1172, 380] width 126 height 20
click at [1191, 281] on td "11" at bounding box center [1193, 283] width 18 height 20
type input "[DATE]"
click at [1232, 91] on input "Create Docket" at bounding box center [1245, 86] width 78 height 23
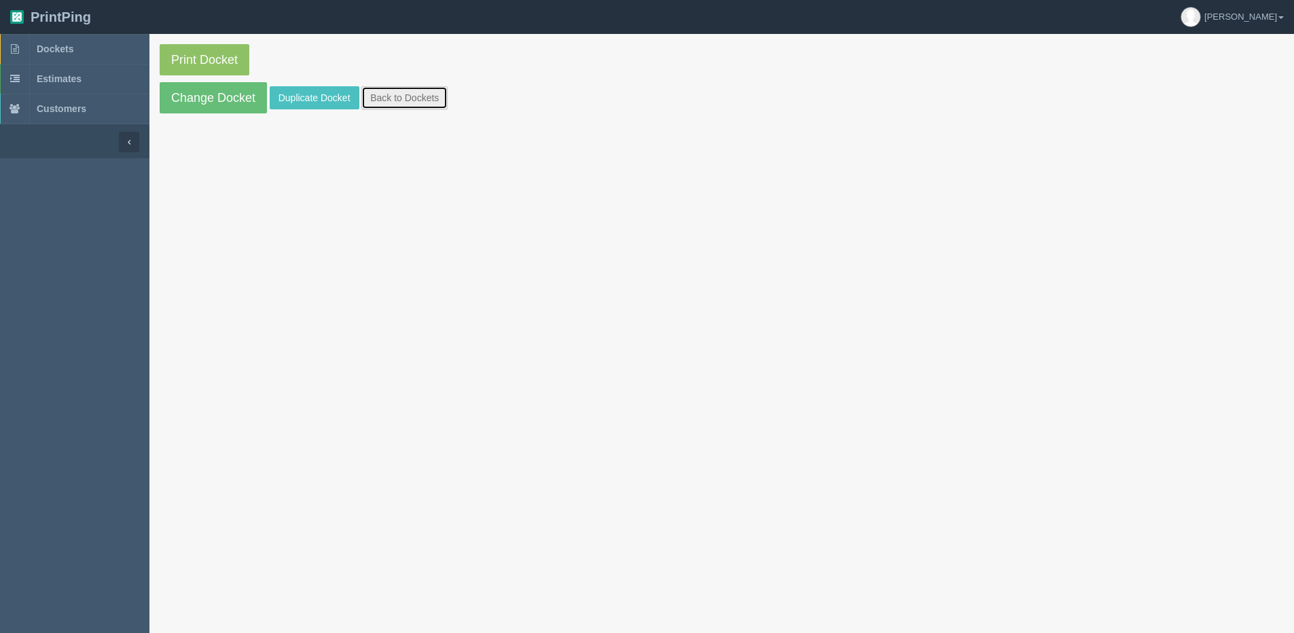
drag, startPoint x: 444, startPoint y: 105, endPoint x: 430, endPoint y: 100, distance: 14.6
click at [443, 105] on link "Back to Dockets" at bounding box center [404, 97] width 86 height 23
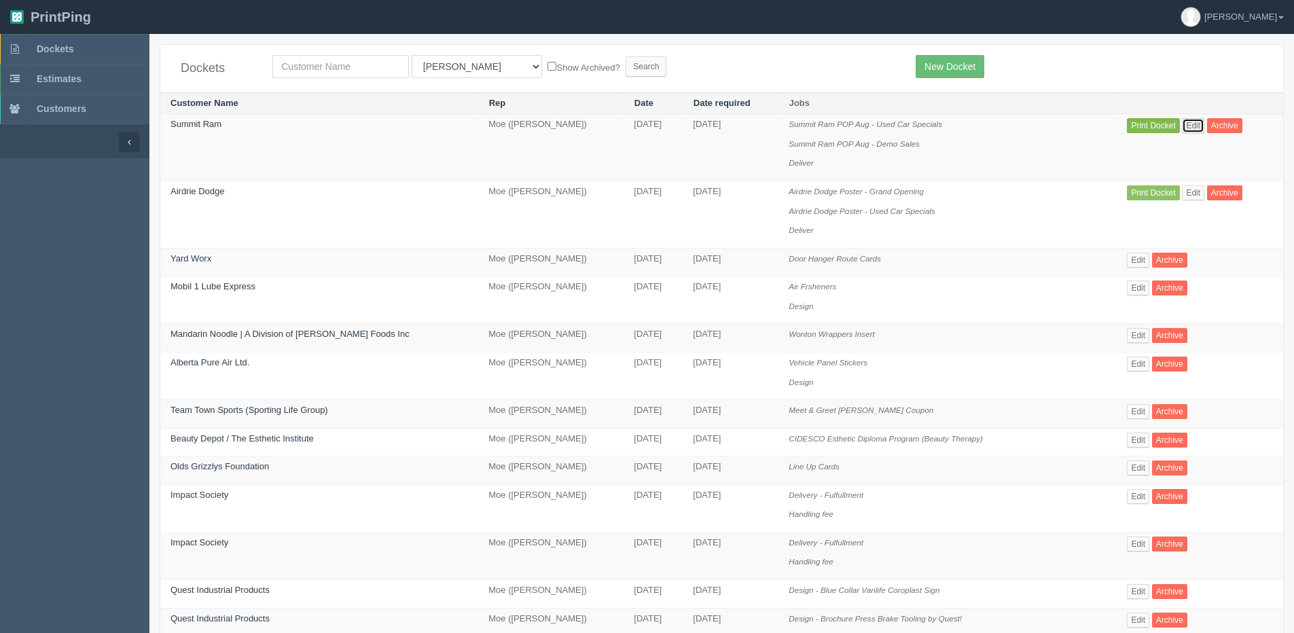
drag, startPoint x: 1192, startPoint y: 122, endPoint x: 1153, endPoint y: 118, distance: 39.6
click at [1192, 122] on link "Edit" at bounding box center [1193, 125] width 22 height 15
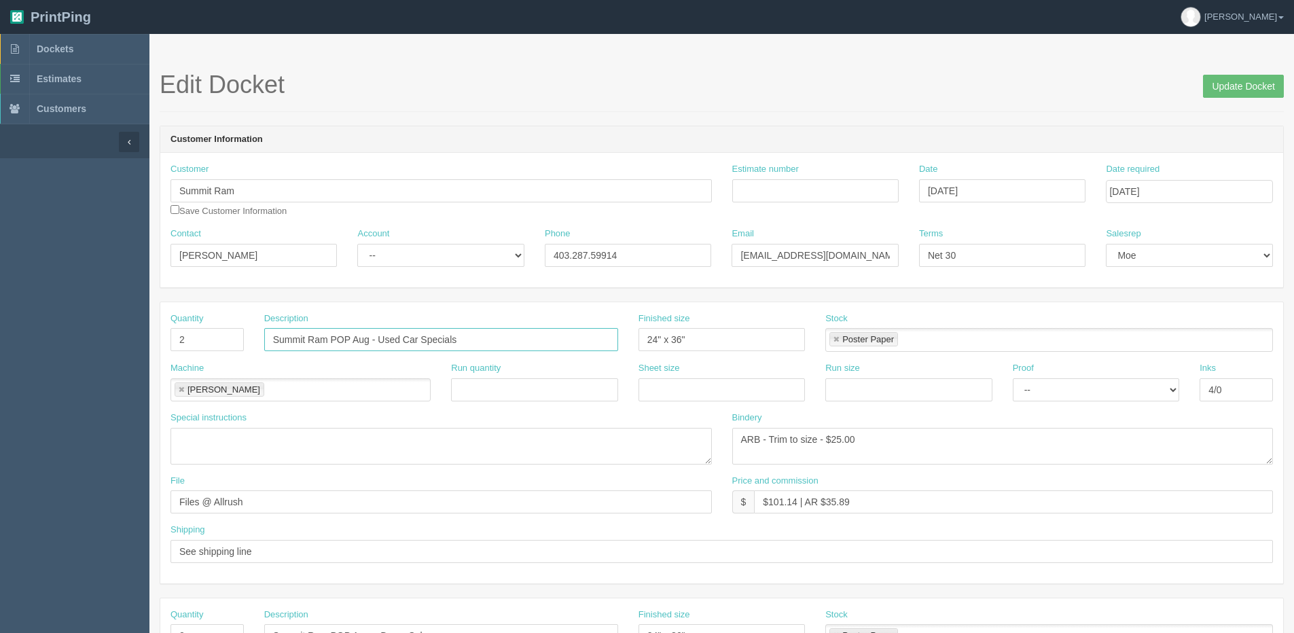
drag, startPoint x: 353, startPoint y: 340, endPoint x: 367, endPoint y: 344, distance: 14.8
click at [367, 344] on input "Summit Ram POP Aug - Used Car Specials" at bounding box center [441, 339] width 354 height 23
drag, startPoint x: 382, startPoint y: 343, endPoint x: 719, endPoint y: 342, distance: 336.2
click at [719, 341] on div "Quantity 2 Description Summit Ram POP Sept - Used Car Specials Finished size 24…" at bounding box center [721, 337] width 1123 height 50
type input "Summit Ram POP Sept - Kong of Pre-Owned"
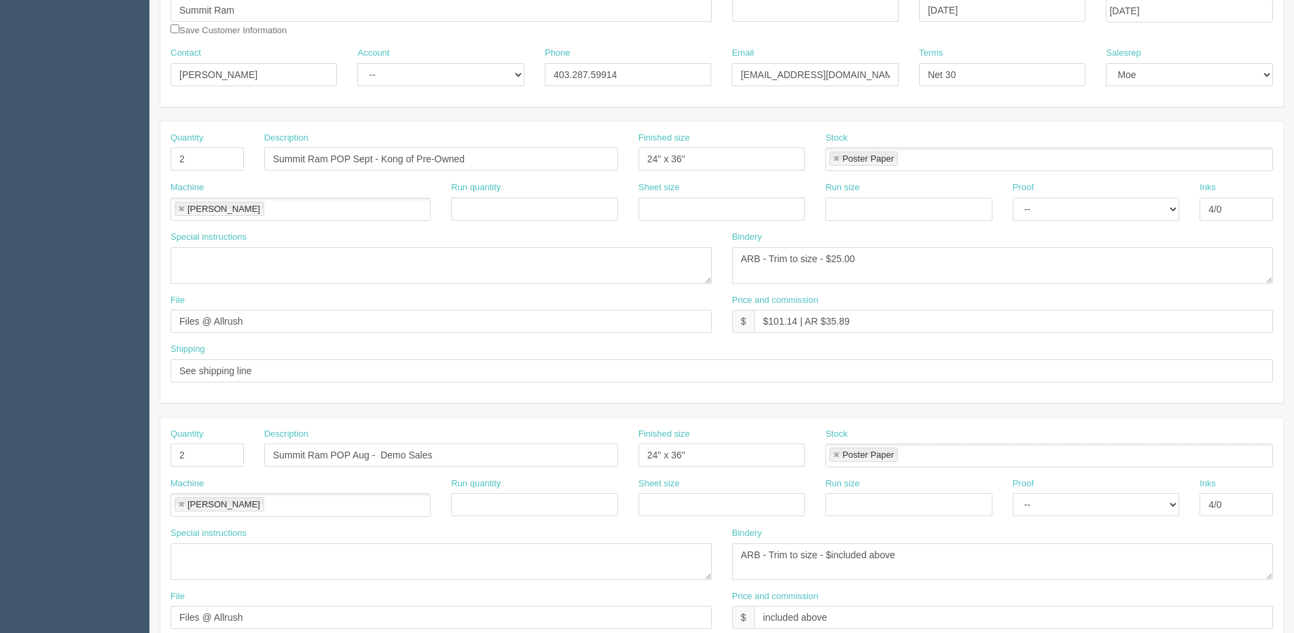
scroll to position [272, 0]
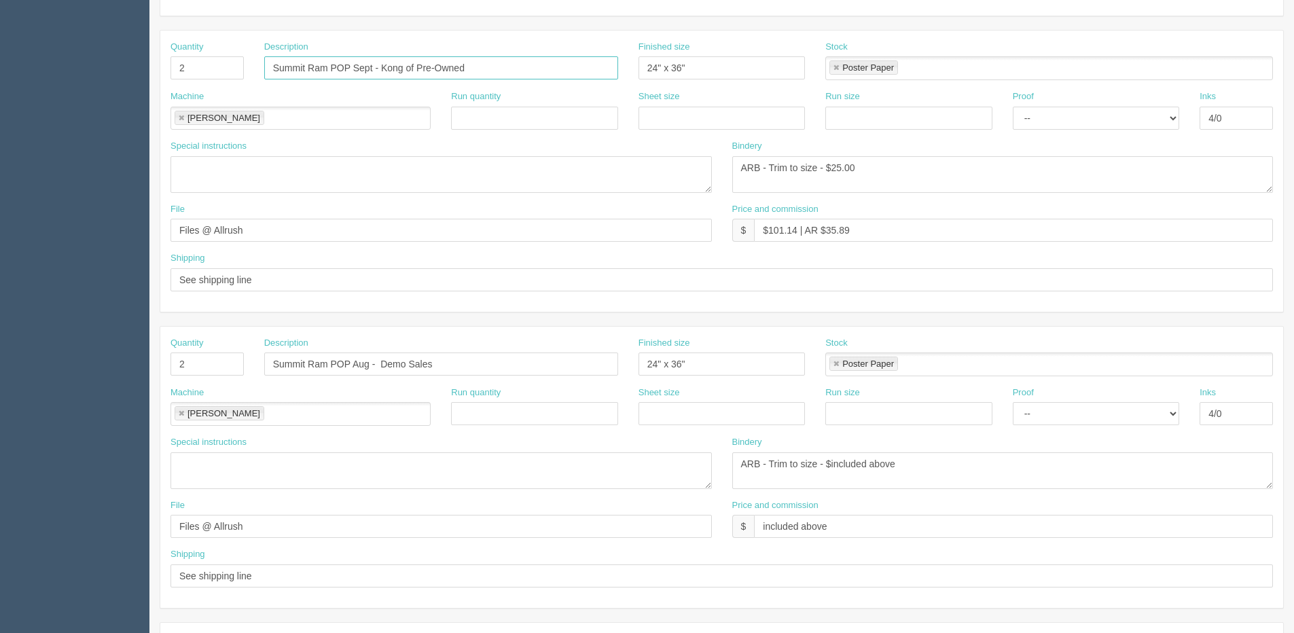
drag, startPoint x: 484, startPoint y: 67, endPoint x: -222, endPoint y: 67, distance: 705.8
click at [0, 67] on html "PrintPing Dan Edit account ( dan@allrush.ca ) Logout Dockets Estimates Customers" at bounding box center [647, 345] width 1294 height 1234
drag, startPoint x: 446, startPoint y: 366, endPoint x: 208, endPoint y: 349, distance: 238.3
click at [0, 393] on html "PrintPing Dan Edit account ( dan@allrush.ca ) Logout Dockets Estimates Customers" at bounding box center [647, 345] width 1294 height 1234
paste input "Sept - Kong of Pre-Owned"
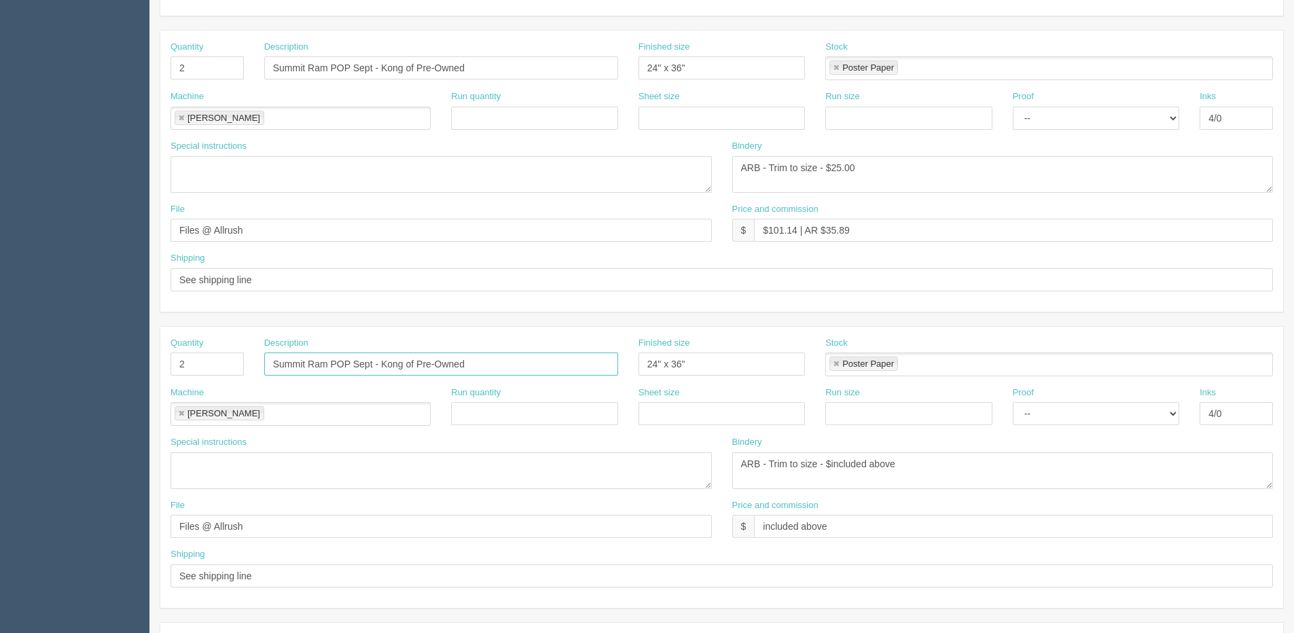
type input "Summit Ram POP Sept - Kong of Pre-Owned"
click at [389, 67] on input "Summit Ram POP Sept - Kong of Pre-Owned" at bounding box center [441, 67] width 354 height 23
type input "Summit Ram POP Sept - King of Pre-Owned"
drag, startPoint x: 383, startPoint y: 367, endPoint x: 806, endPoint y: 330, distance: 424.8
click at [797, 330] on div "Quantity 2 Description Summit Ram POP Sept - Kong of Pre-Owned Finished size 24…" at bounding box center [721, 467] width 1123 height 281
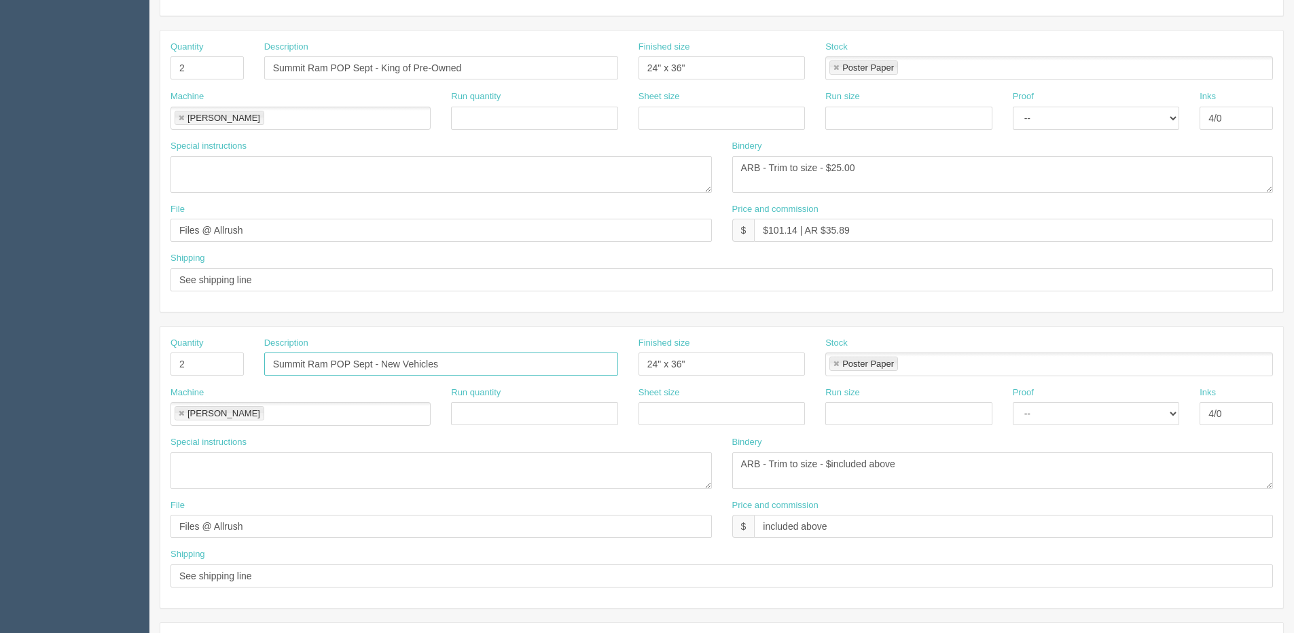
type input "Summit Ram POP Sept - New Vehicles"
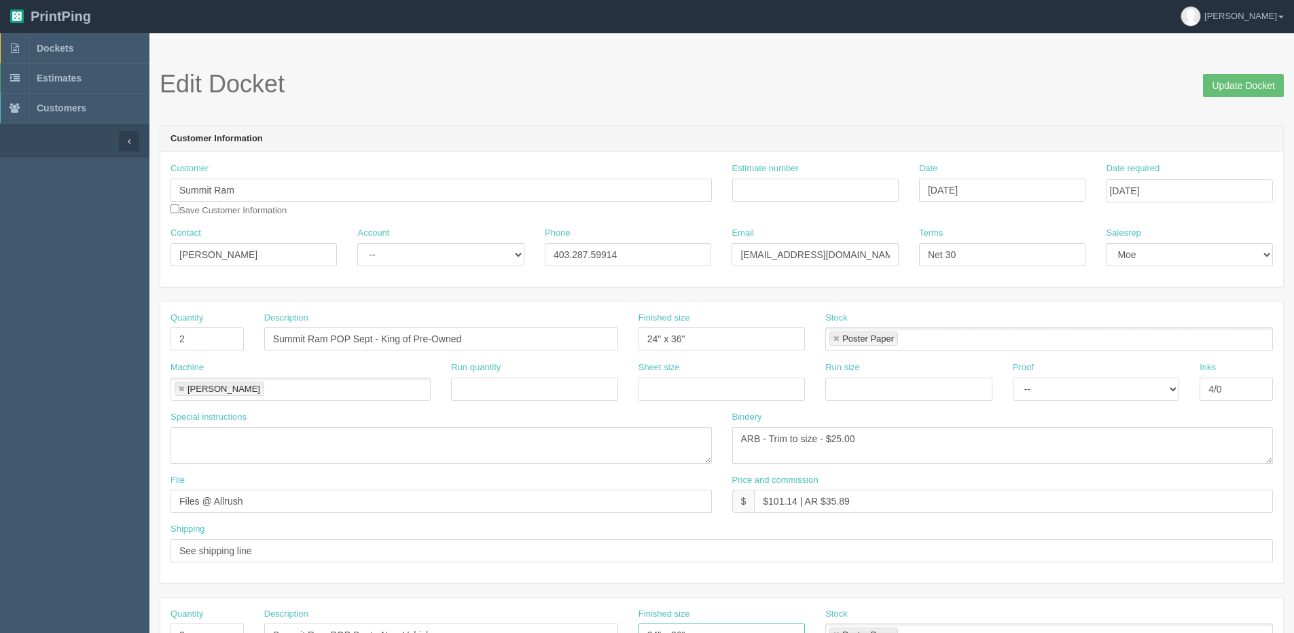
scroll to position [0, 0]
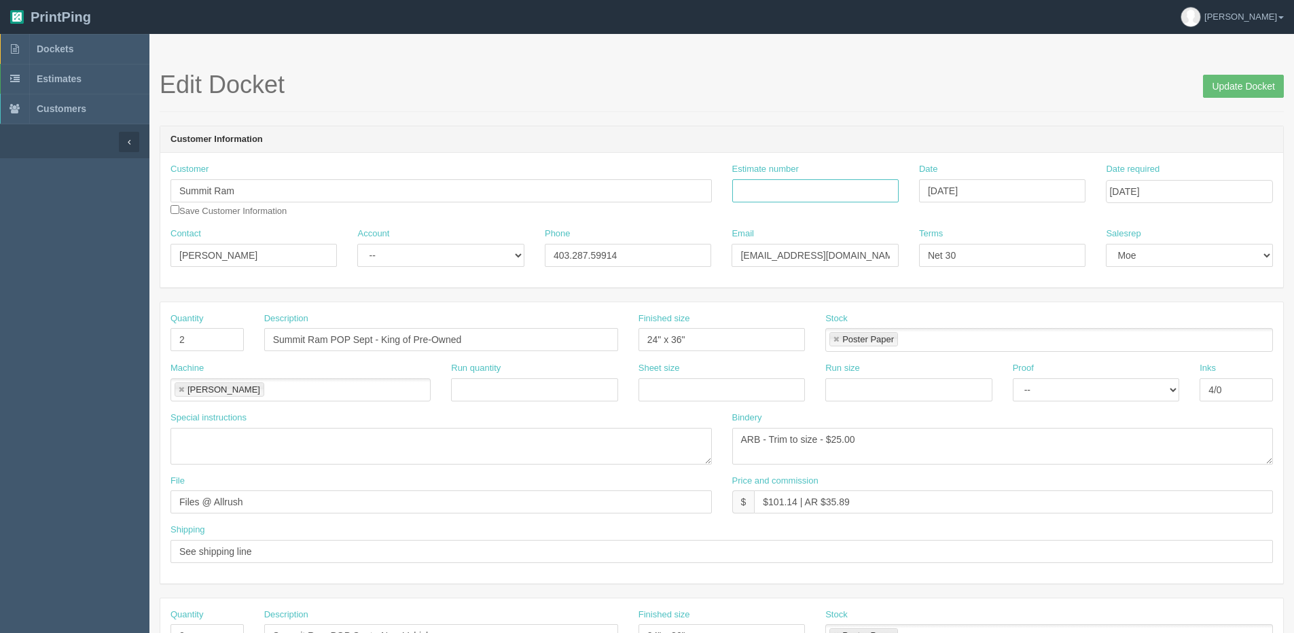
click at [781, 181] on input "Estimate number" at bounding box center [815, 190] width 166 height 23
type input "091636"
type input "September 9, 2025"
drag, startPoint x: 298, startPoint y: 258, endPoint x: -107, endPoint y: 258, distance: 405.5
click at [0, 258] on html "PrintPing Dan Edit account ( dan@allrush.ca ) Logout Dockets Estimates Customers" at bounding box center [647, 617] width 1294 height 1234
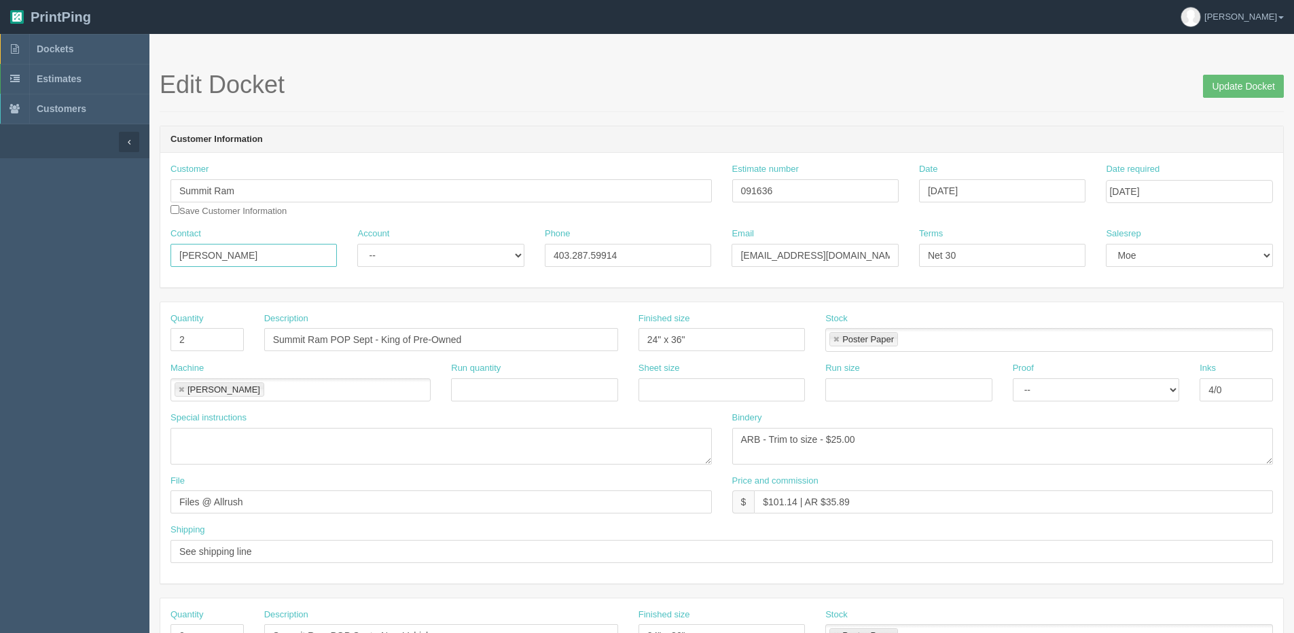
paste input "Paige Stacey"
type input "Paige Stacey"
drag, startPoint x: 837, startPoint y: 268, endPoint x: 511, endPoint y: 281, distance: 325.6
click at [511, 281] on div "Customer Summit Ram Save Customer Information Estimate number 091636 Date Septe…" at bounding box center [721, 220] width 1123 height 134
click at [802, 257] on input "mlok@kaizenauto.com" at bounding box center [815, 255] width 166 height 23
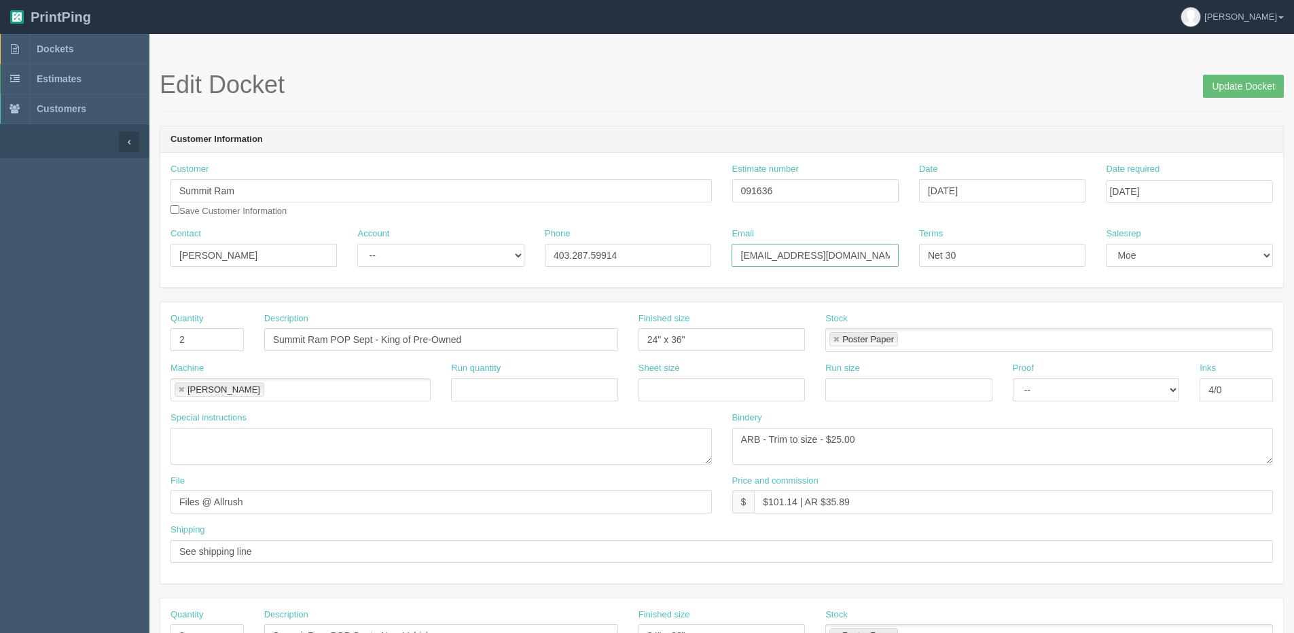
drag, startPoint x: 793, startPoint y: 262, endPoint x: 608, endPoint y: 266, distance: 185.5
click at [608, 266] on div "Contact Paige Stacey Account -- Existing Client Allrush Client Rep Client Phone…" at bounding box center [721, 253] width 1123 height 50
paste input "pstacey"
type input "pstacey@kaizenauto.com"
click at [469, 262] on select "-- Existing Client Allrush Client Rep Client" at bounding box center [440, 255] width 166 height 23
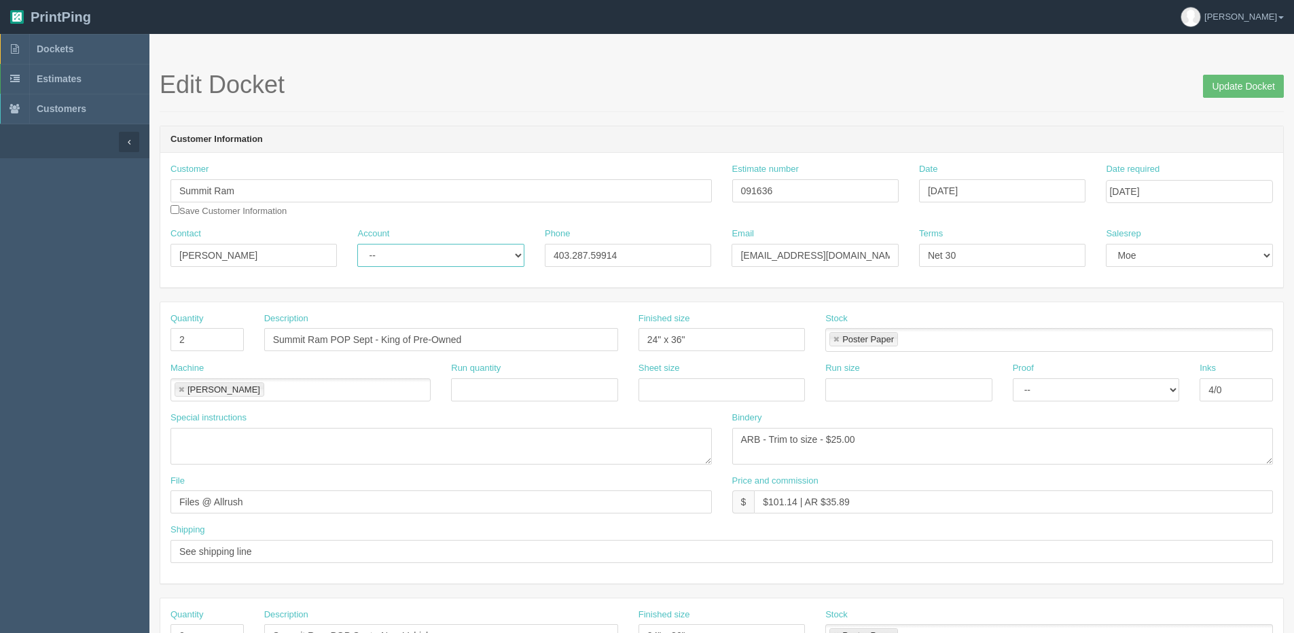
select select "Allrush Client"
click at [357, 244] on select "-- Existing Client Allrush Client Rep Client" at bounding box center [440, 255] width 166 height 23
drag, startPoint x: 602, startPoint y: 255, endPoint x: 696, endPoint y: 227, distance: 98.6
click at [689, 228] on div "Phone 403.287.59914" at bounding box center [628, 247] width 166 height 39
type input "403.287.5911"
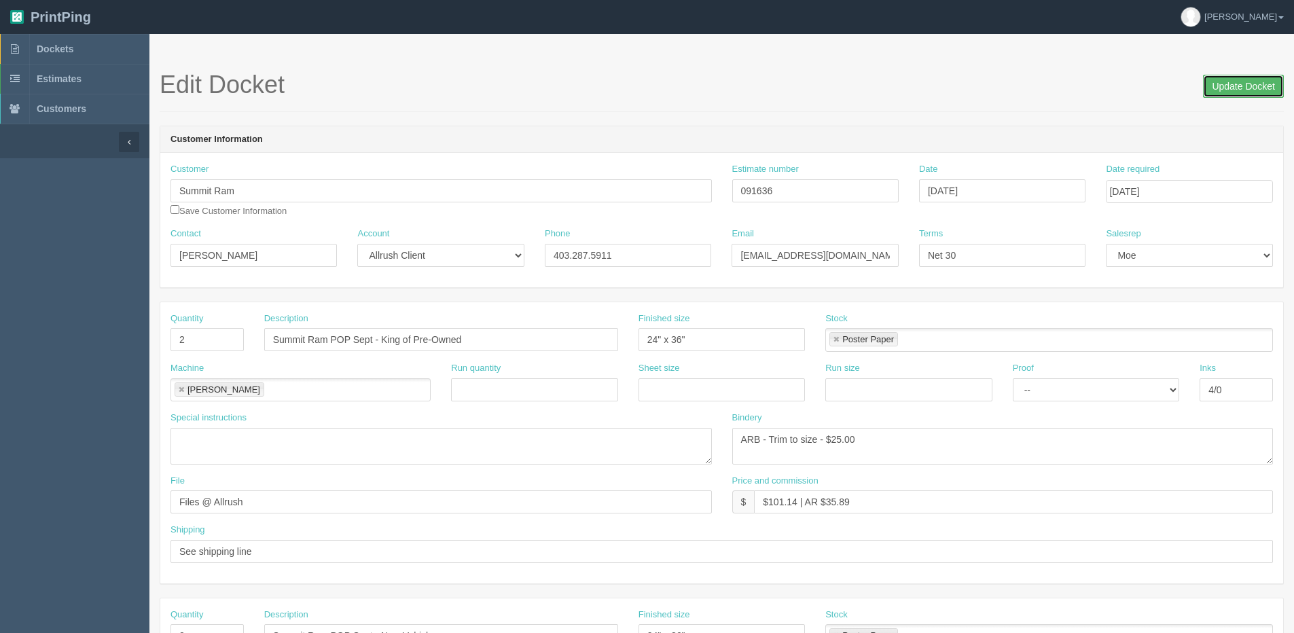
click at [1268, 86] on input "Update Docket" at bounding box center [1243, 86] width 81 height 23
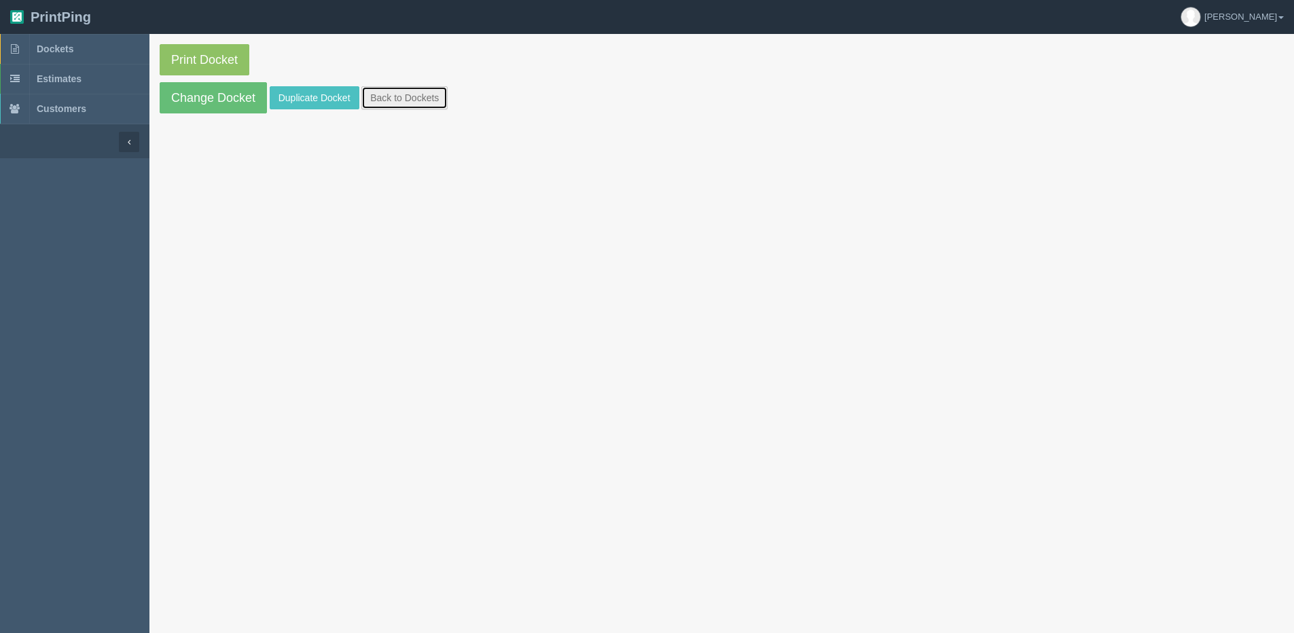
click at [395, 101] on link "Back to Dockets" at bounding box center [404, 97] width 86 height 23
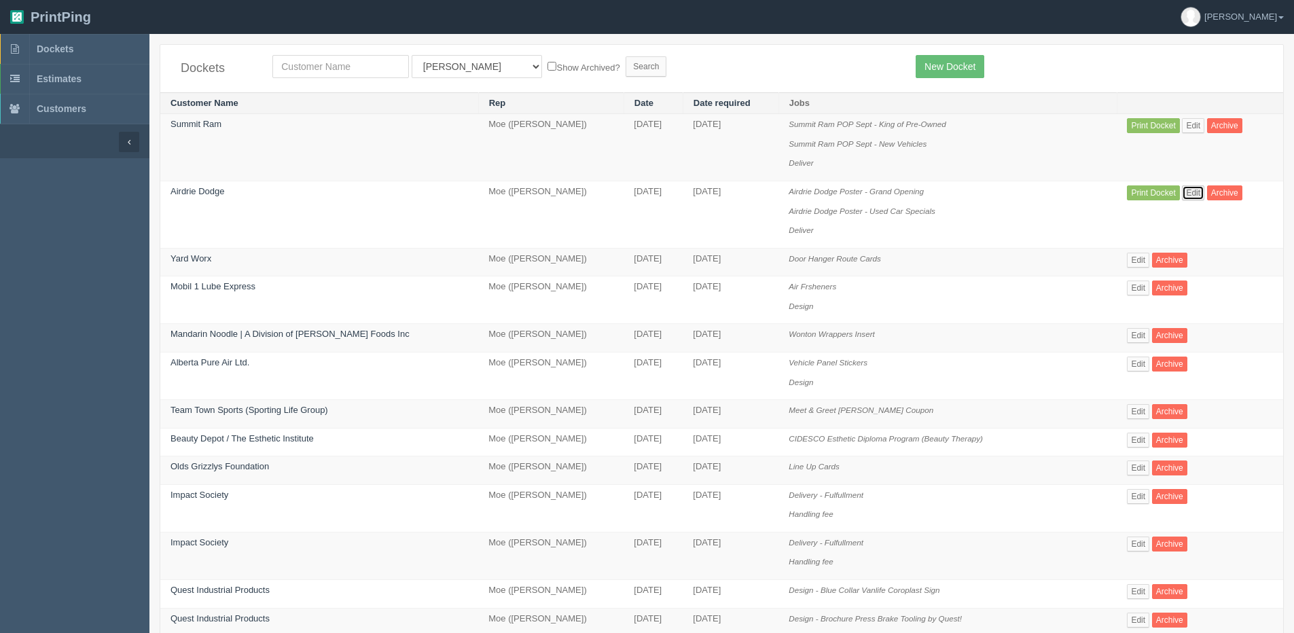
click at [1189, 190] on link "Edit" at bounding box center [1193, 192] width 22 height 15
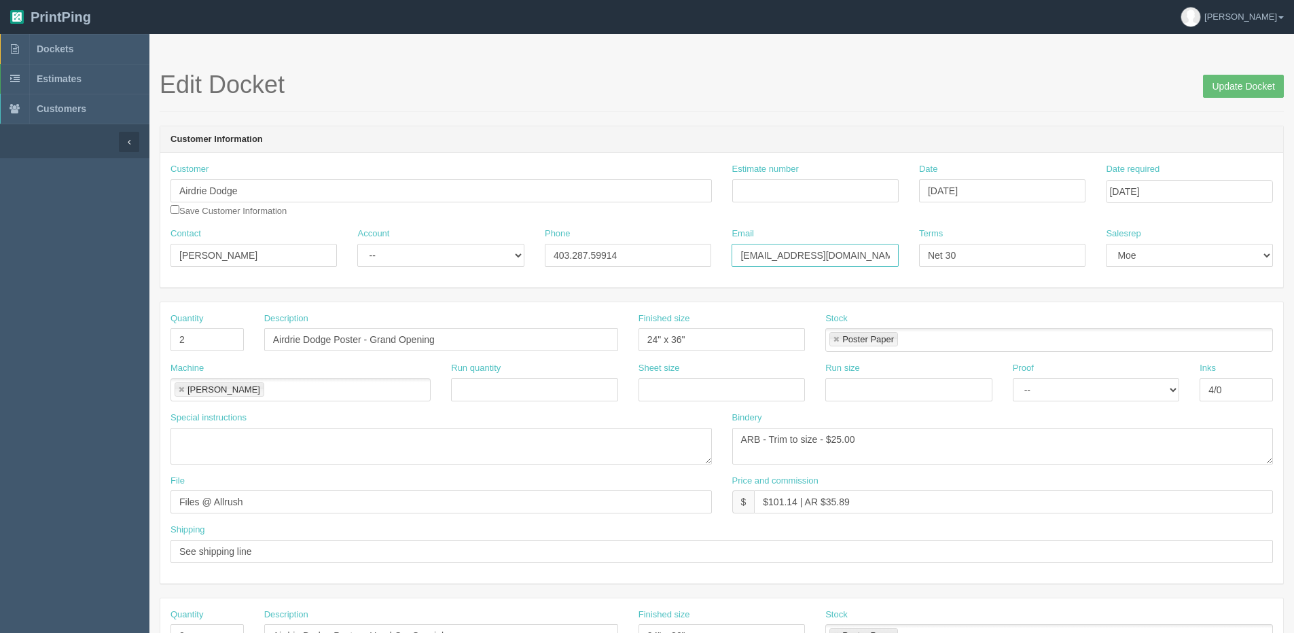
drag, startPoint x: 843, startPoint y: 263, endPoint x: 566, endPoint y: 262, distance: 277.1
click at [569, 262] on div "Contact [PERSON_NAME] Account -- Existing Client Allrush Client Rep Client Phon…" at bounding box center [721, 253] width 1123 height 50
paste input "pstacey"
type input "[EMAIL_ADDRESS][DOMAIN_NAME]"
drag, startPoint x: 207, startPoint y: 266, endPoint x: 13, endPoint y: 318, distance: 201.0
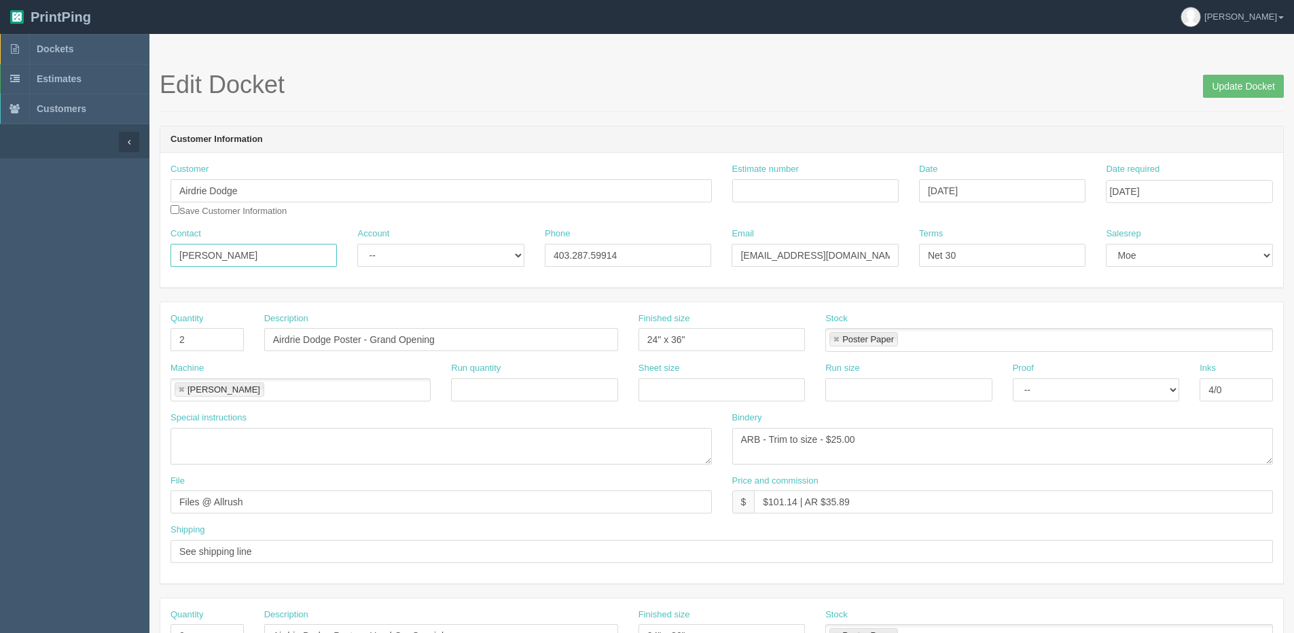
click at [73, 303] on section "Dockets Estimates Customers" at bounding box center [647, 634] width 1294 height 1200
type input "[PERSON_NAME]"
type input "091636"
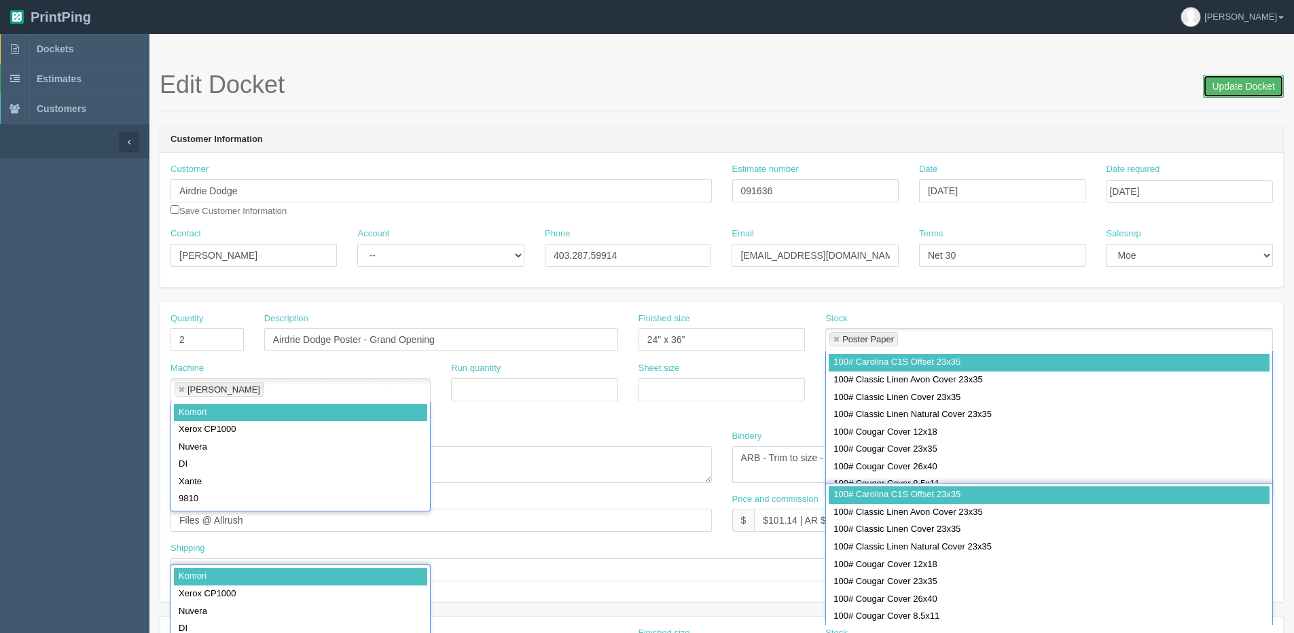
click at [1240, 86] on input "Update Docket" at bounding box center [1243, 86] width 81 height 23
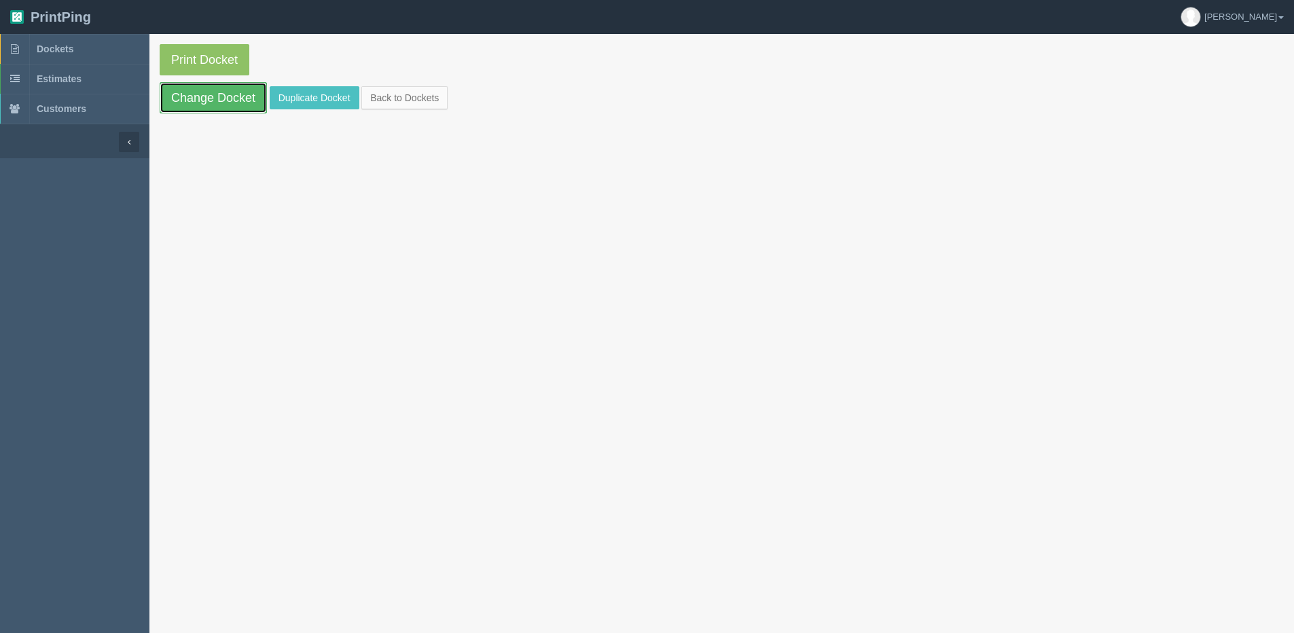
drag, startPoint x: 182, startPoint y: 100, endPoint x: 170, endPoint y: 102, distance: 12.4
click at [182, 100] on link "Change Docket" at bounding box center [213, 97] width 107 height 31
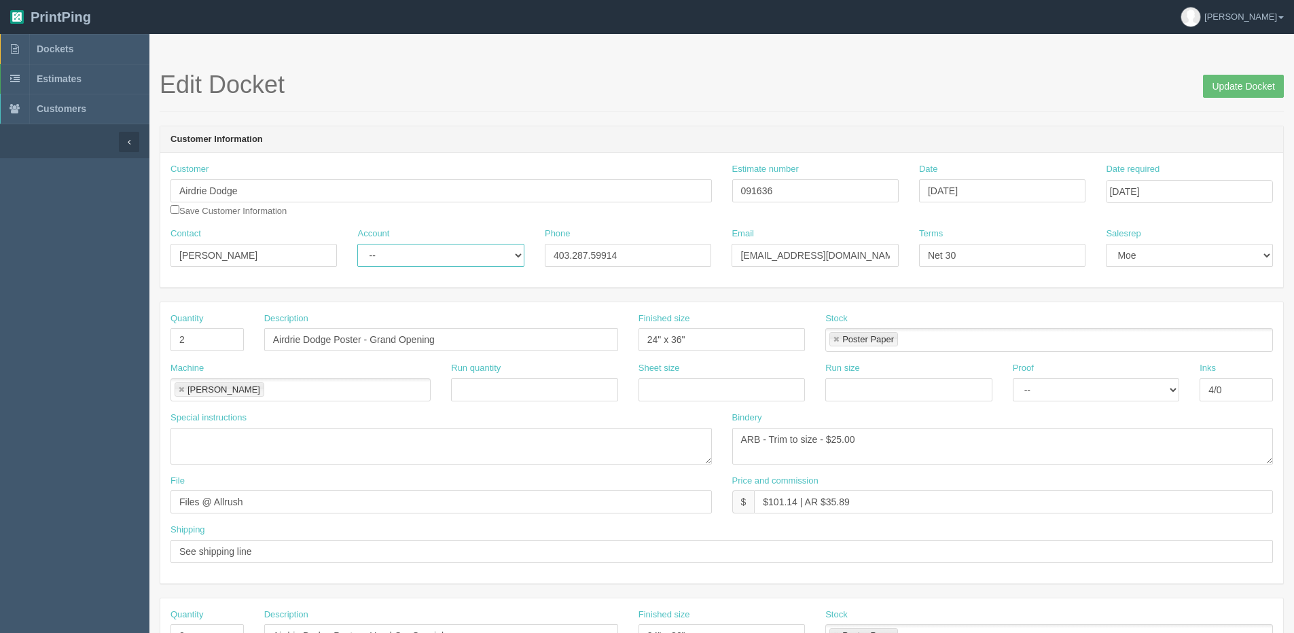
click at [425, 249] on select "-- Existing Client Allrush Client Rep Client" at bounding box center [440, 255] width 166 height 23
click at [600, 257] on input "403.287.59914" at bounding box center [628, 255] width 166 height 23
type input "403.287.5911"
drag, startPoint x: 464, startPoint y: 248, endPoint x: 458, endPoint y: 257, distance: 10.7
click at [463, 250] on select "-- Existing Client Allrush Client Rep Client" at bounding box center [440, 255] width 166 height 23
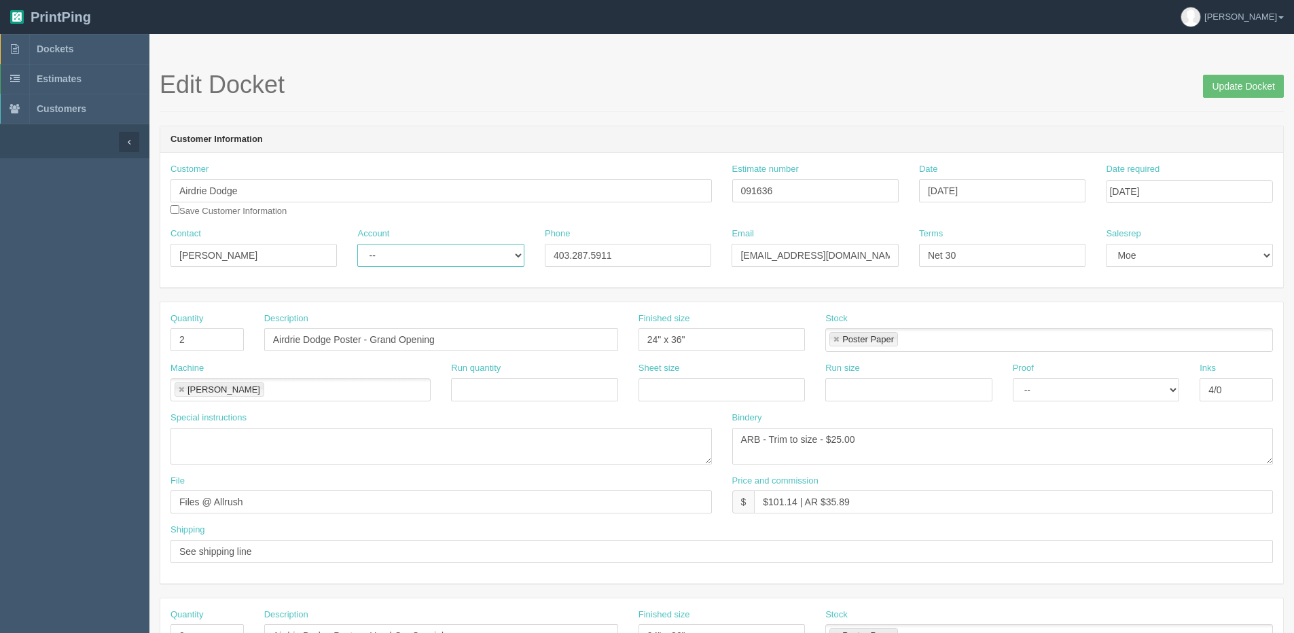
select select "Allrush Client"
click at [357, 244] on select "-- Existing Client Allrush Client Rep Client" at bounding box center [440, 255] width 166 height 23
click at [1256, 82] on input "Update Docket" at bounding box center [1243, 86] width 81 height 23
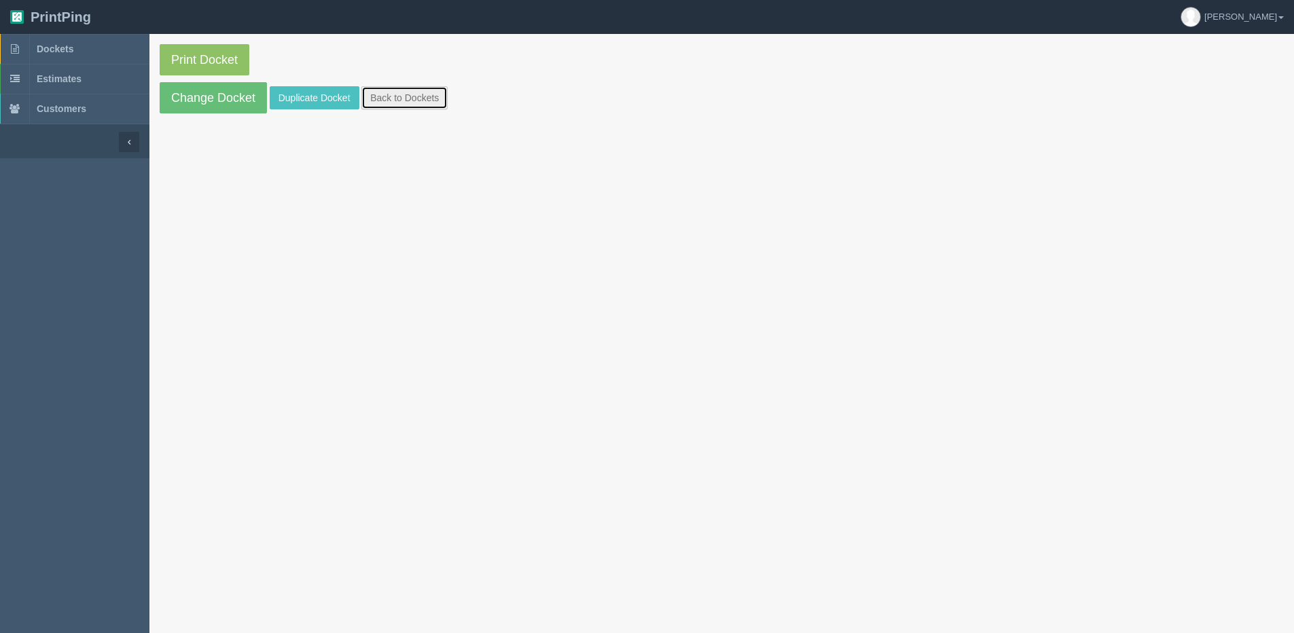
click at [405, 98] on link "Back to Dockets" at bounding box center [404, 97] width 86 height 23
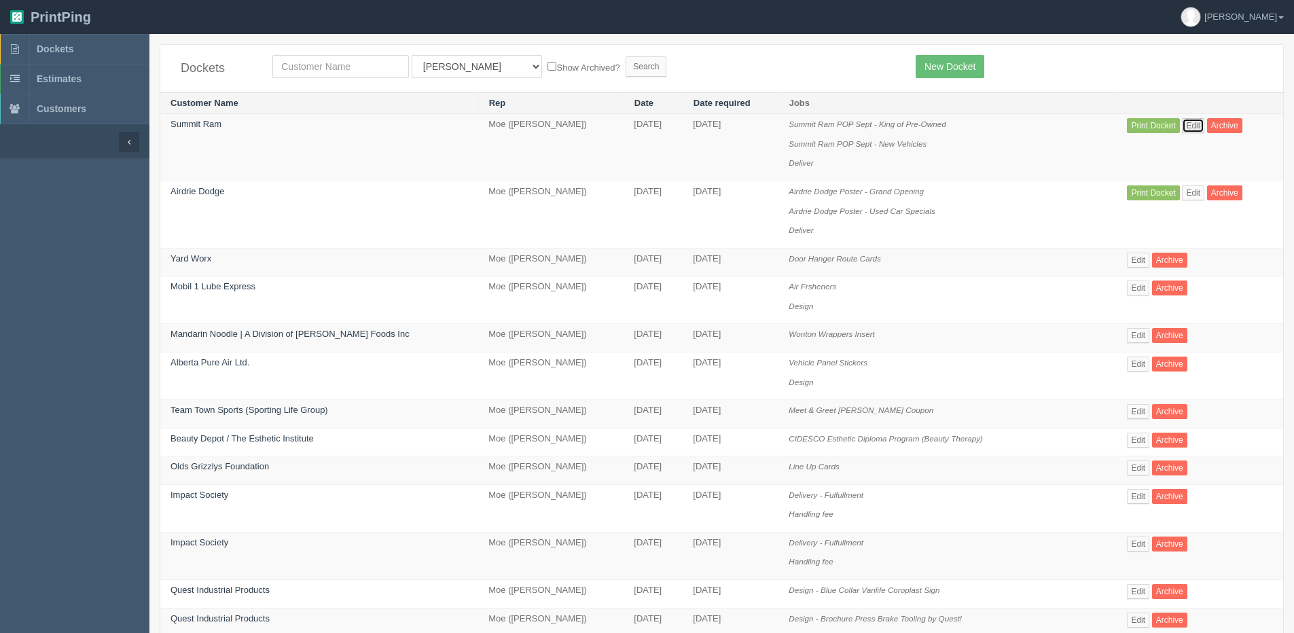
click at [1189, 132] on link "Edit" at bounding box center [1193, 125] width 22 height 15
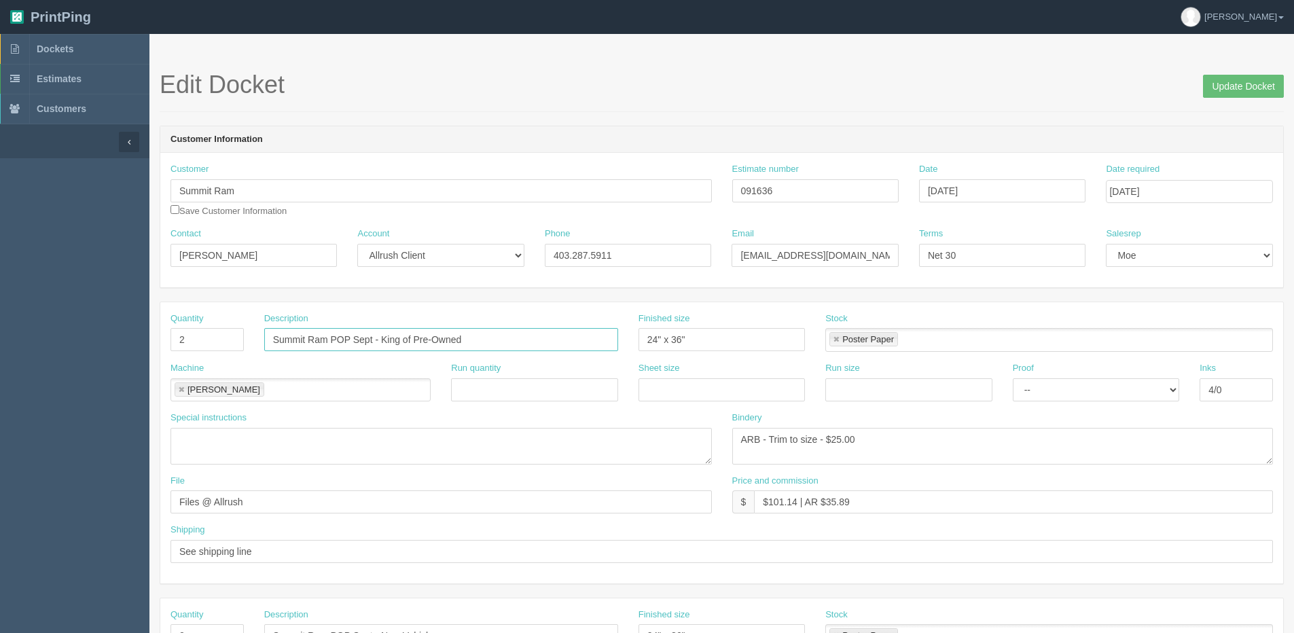
drag, startPoint x: 480, startPoint y: 334, endPoint x: -165, endPoint y: 336, distance: 644.6
click at [0, 336] on html "PrintPing Dan Edit account ( dan@allrush.ca ) Logout Dockets Estimates Customers" at bounding box center [647, 617] width 1294 height 1234
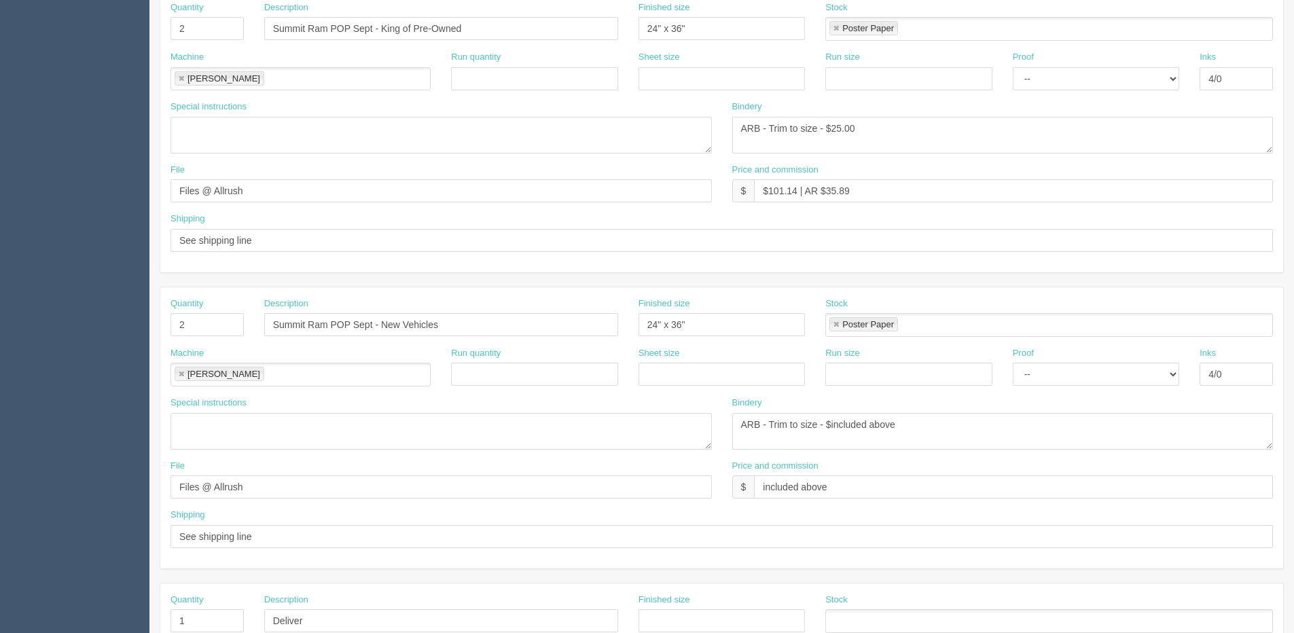
scroll to position [340, 0]
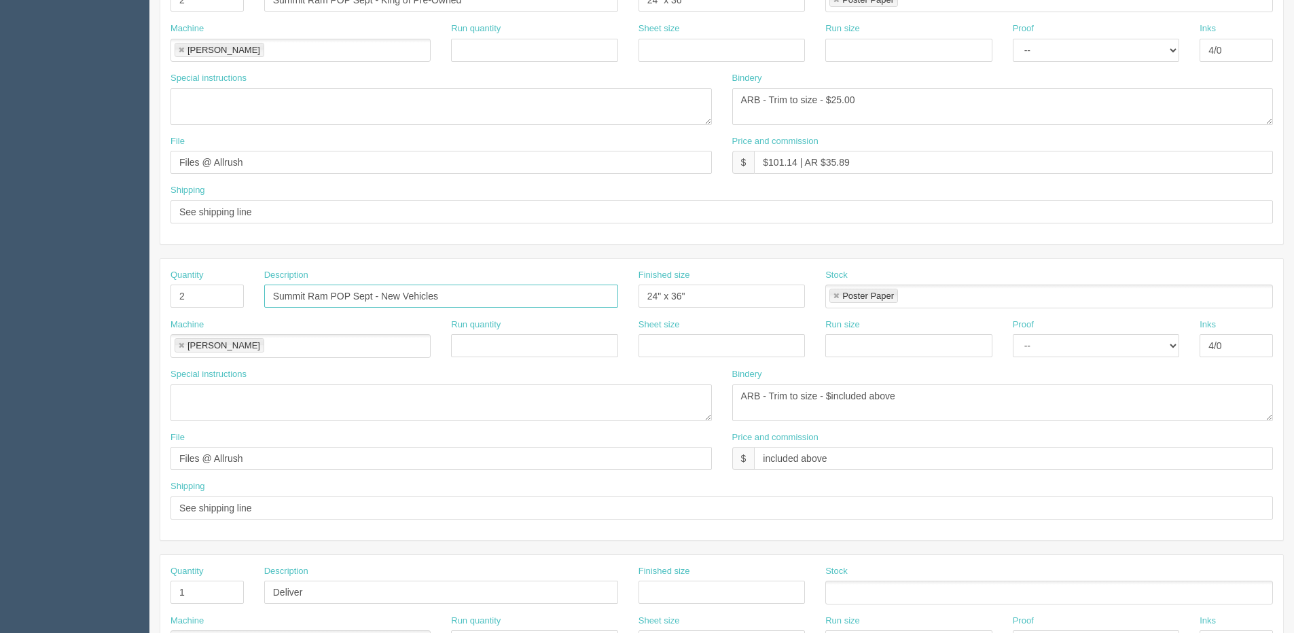
drag, startPoint x: 456, startPoint y: 285, endPoint x: -30, endPoint y: 265, distance: 486.1
click at [0, 265] on html "PrintPing Dan Edit account ( dan@allrush.ca ) Logout Dockets Estimates Customers" at bounding box center [647, 277] width 1294 height 1234
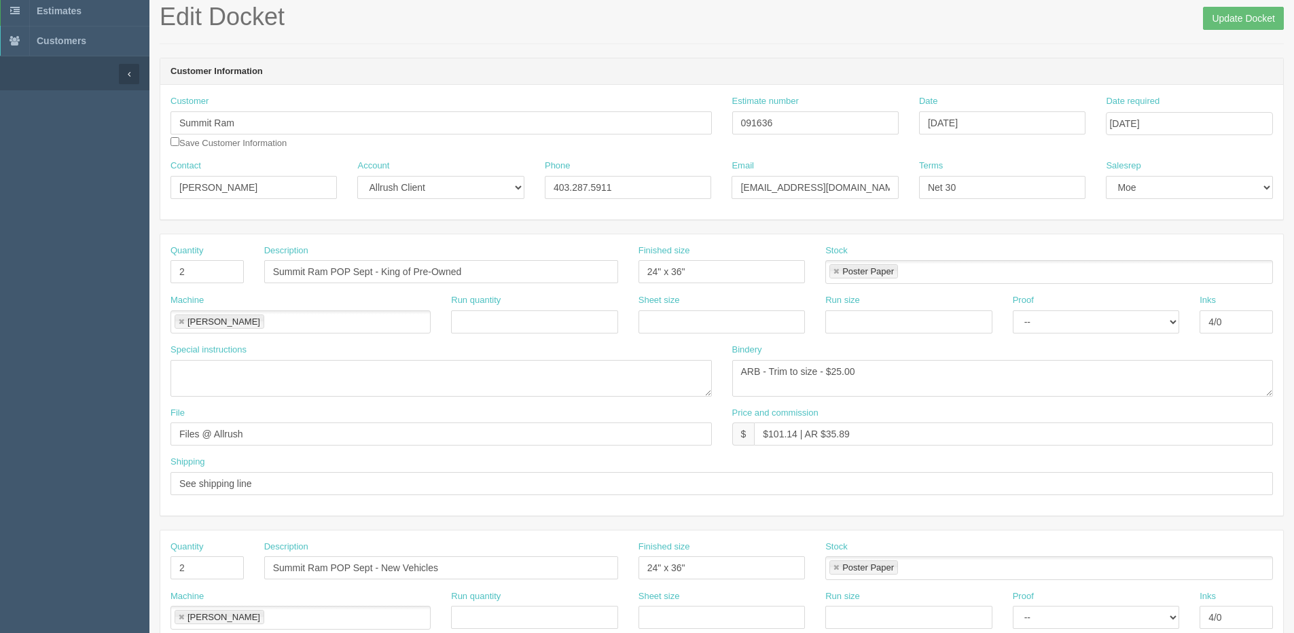
scroll to position [0, 0]
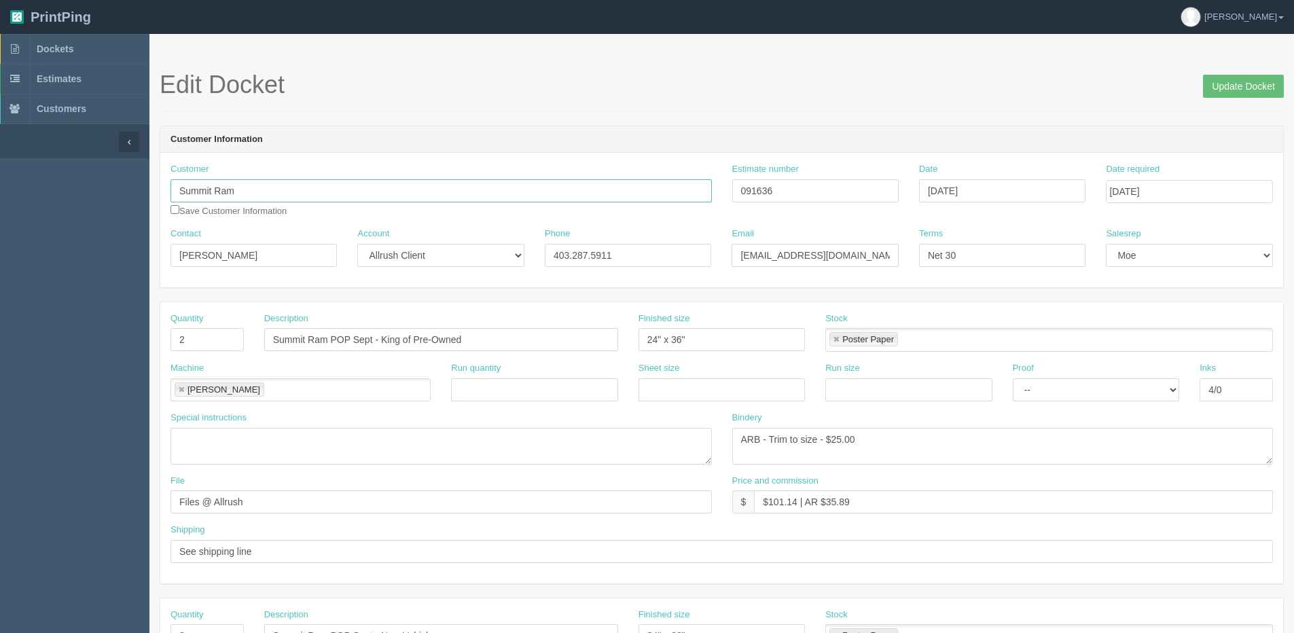
drag, startPoint x: 242, startPoint y: 193, endPoint x: -10, endPoint y: 193, distance: 251.3
click at [0, 193] on html "PrintPing Dan Edit account ( dan@allrush.ca ) Logout Dockets Estimates Customers" at bounding box center [647, 617] width 1294 height 1234
click at [366, 122] on form "Edit Docket Update Docket Customer Information Customer Summit Ram Summit Ram S…" at bounding box center [722, 642] width 1124 height 1142
click at [58, 50] on span "Dockets" at bounding box center [55, 48] width 37 height 11
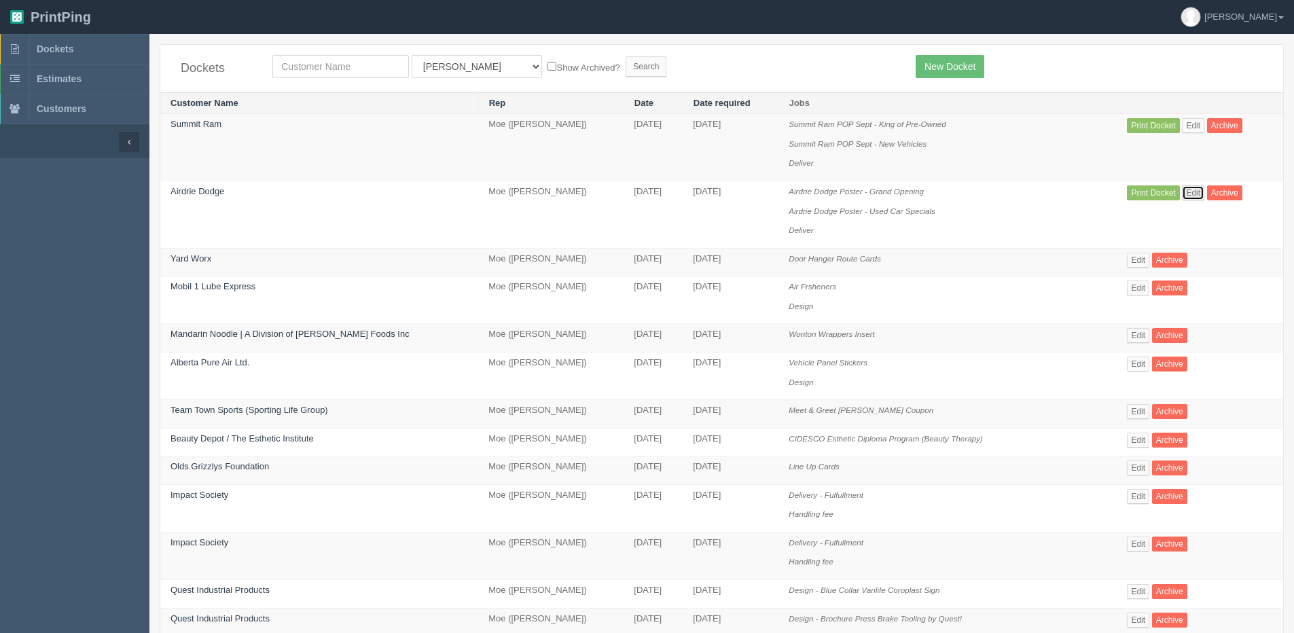
drag, startPoint x: 1189, startPoint y: 198, endPoint x: 1172, endPoint y: 202, distance: 17.5
click at [1189, 199] on link "Edit" at bounding box center [1193, 192] width 22 height 15
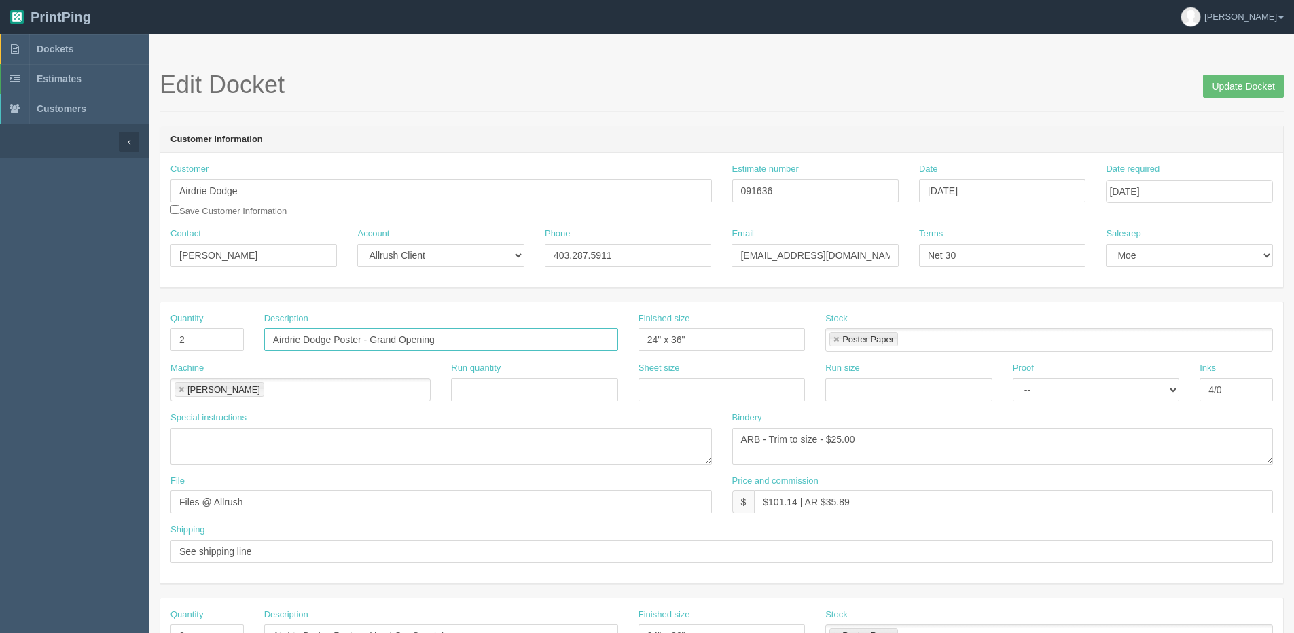
drag, startPoint x: 335, startPoint y: 340, endPoint x: 605, endPoint y: 340, distance: 269.7
click at [605, 340] on input "Airdrie Dodge Poster - Grand Opening" at bounding box center [441, 339] width 354 height 23
paste input "Summit Ram"
drag, startPoint x: 401, startPoint y: 346, endPoint x: 336, endPoint y: 346, distance: 65.2
click at [336, 346] on input "Airdrie Dodge Summit Ram" at bounding box center [441, 339] width 354 height 23
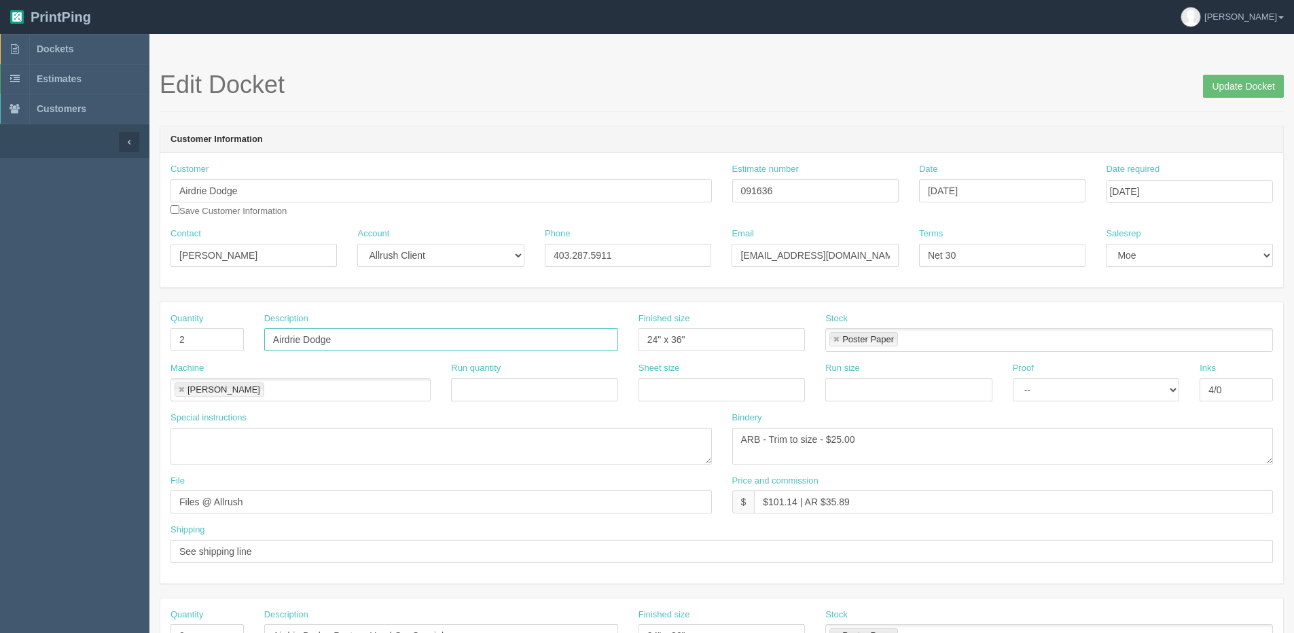
click at [395, 334] on input "Airdrie Dodge" at bounding box center [441, 339] width 354 height 23
paste input "POP Sept - King of Pre-Owned"
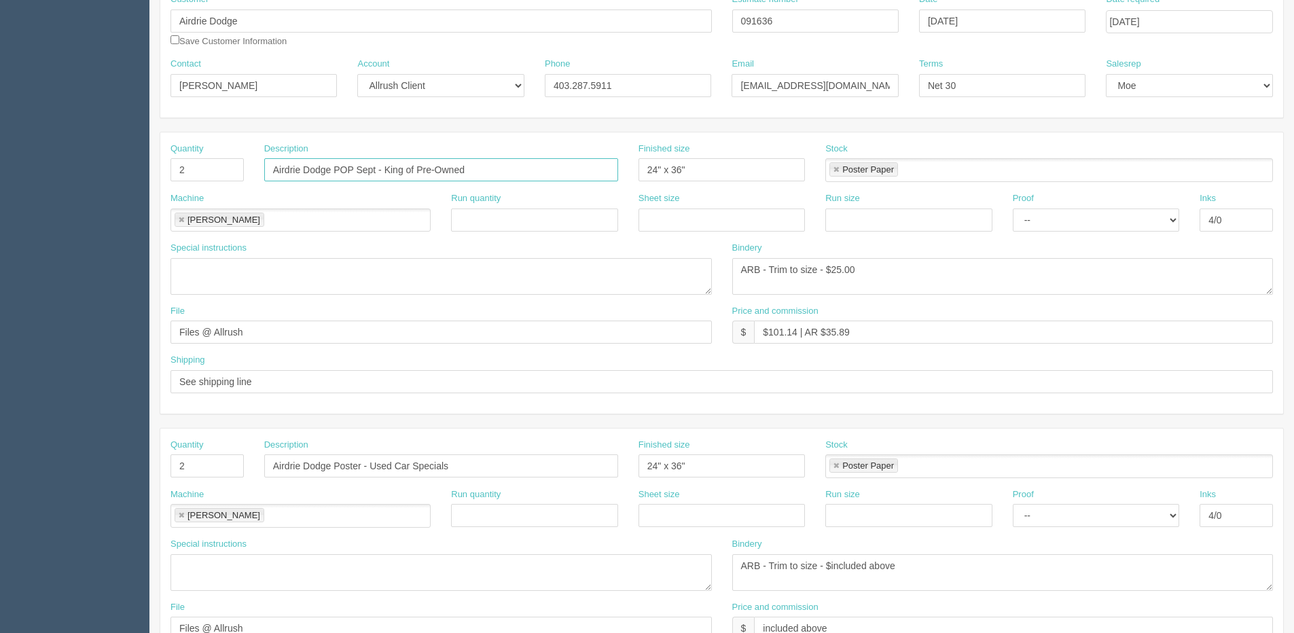
scroll to position [204, 0]
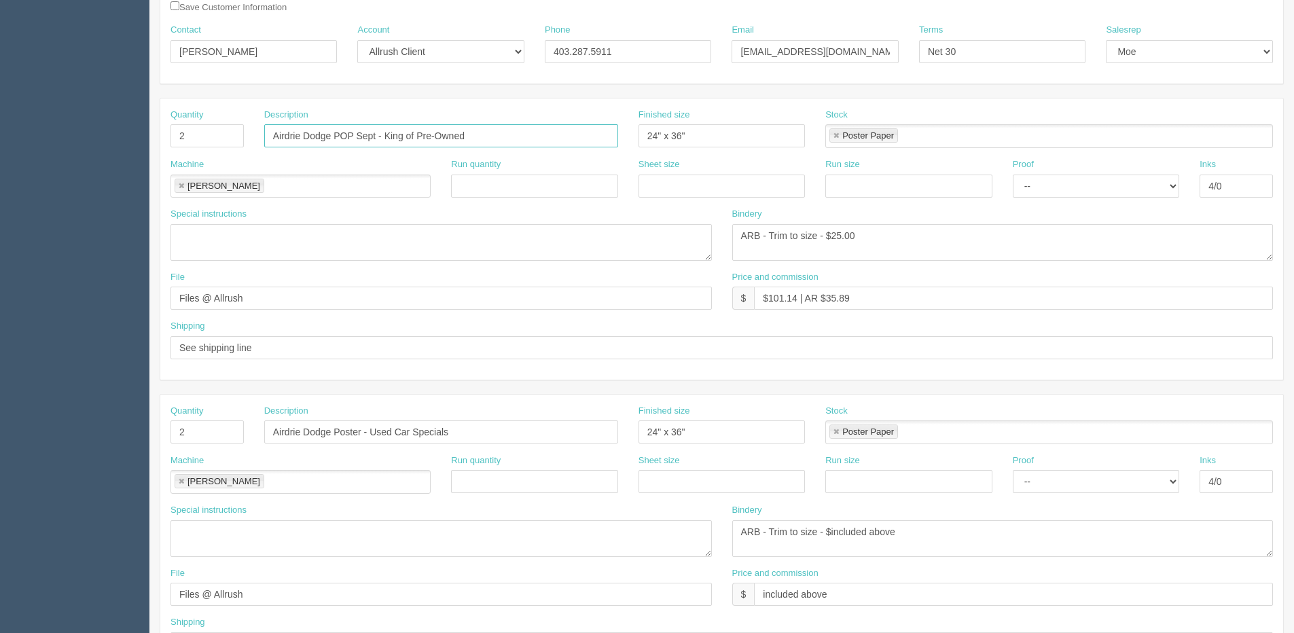
type input "Airdrie Dodge POP Sept - King of Pre-Owned"
drag, startPoint x: 336, startPoint y: 430, endPoint x: 664, endPoint y: 429, distance: 328.1
click at [675, 429] on div "Quantity 2 Description Airdrie Dodge Poster - Used Car Specials Finished size 2…" at bounding box center [721, 430] width 1123 height 50
paste input "POP Sept - New Vehicle"
click at [344, 437] on input "Airdrie Dodge POP Sept - New Vehicles" at bounding box center [441, 431] width 354 height 23
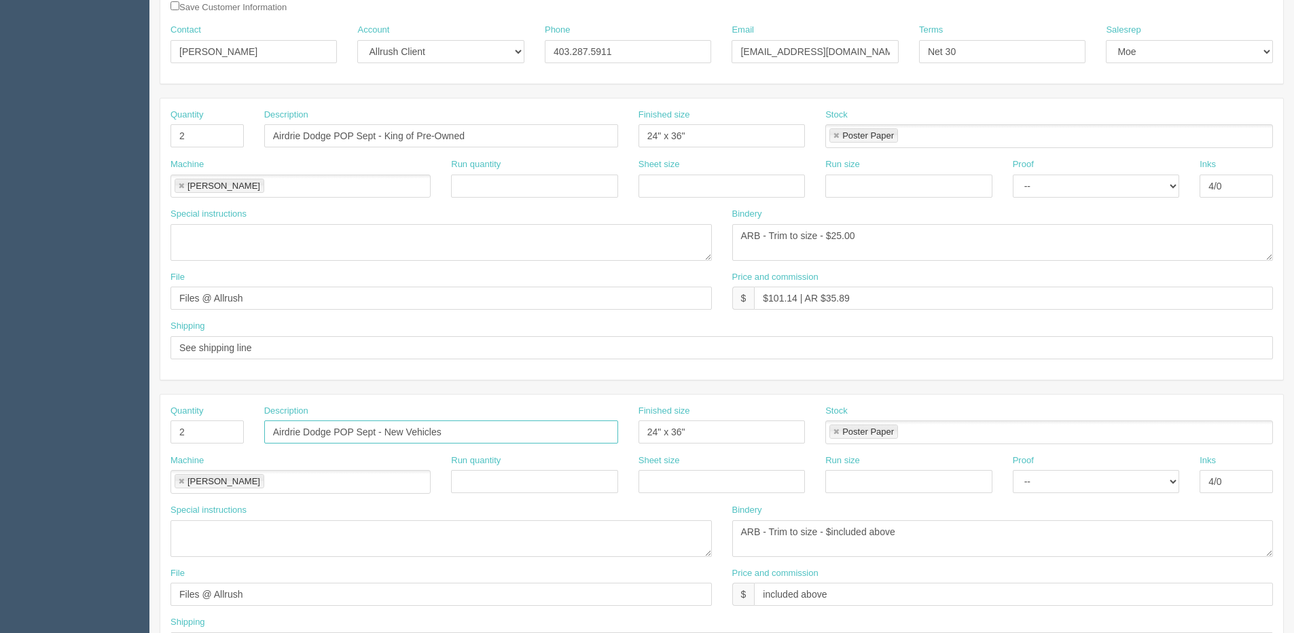
type input "Airdrie Dodge POP Sept - New Vehicles"
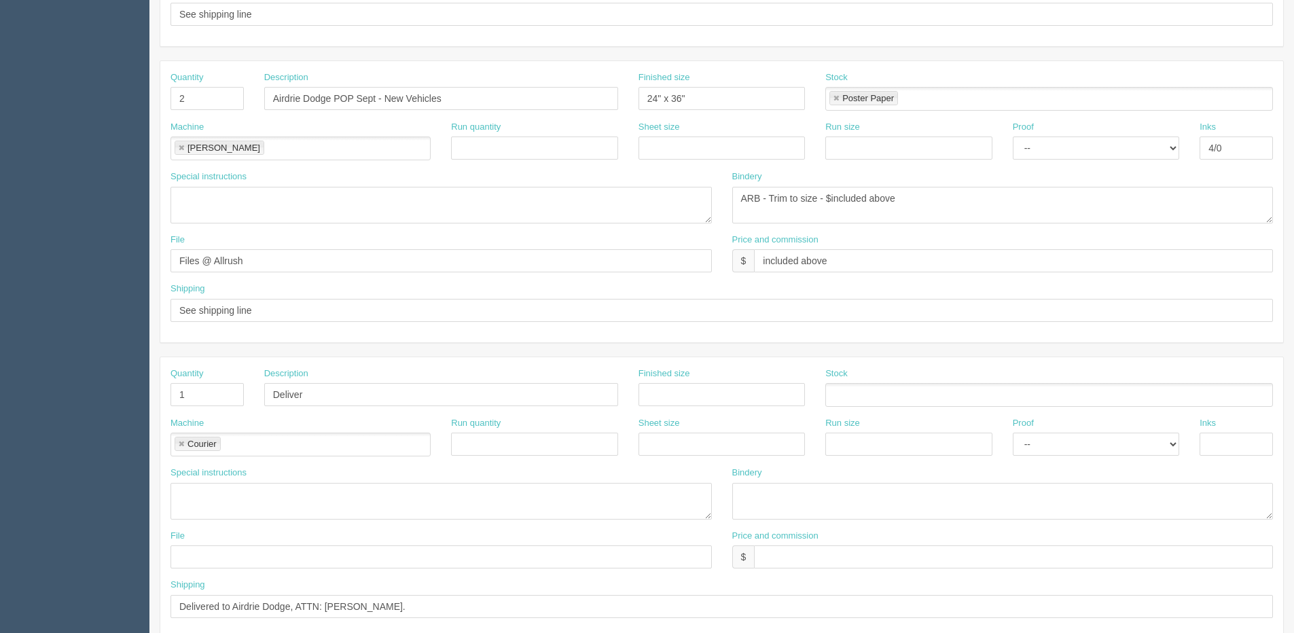
scroll to position [600, 0]
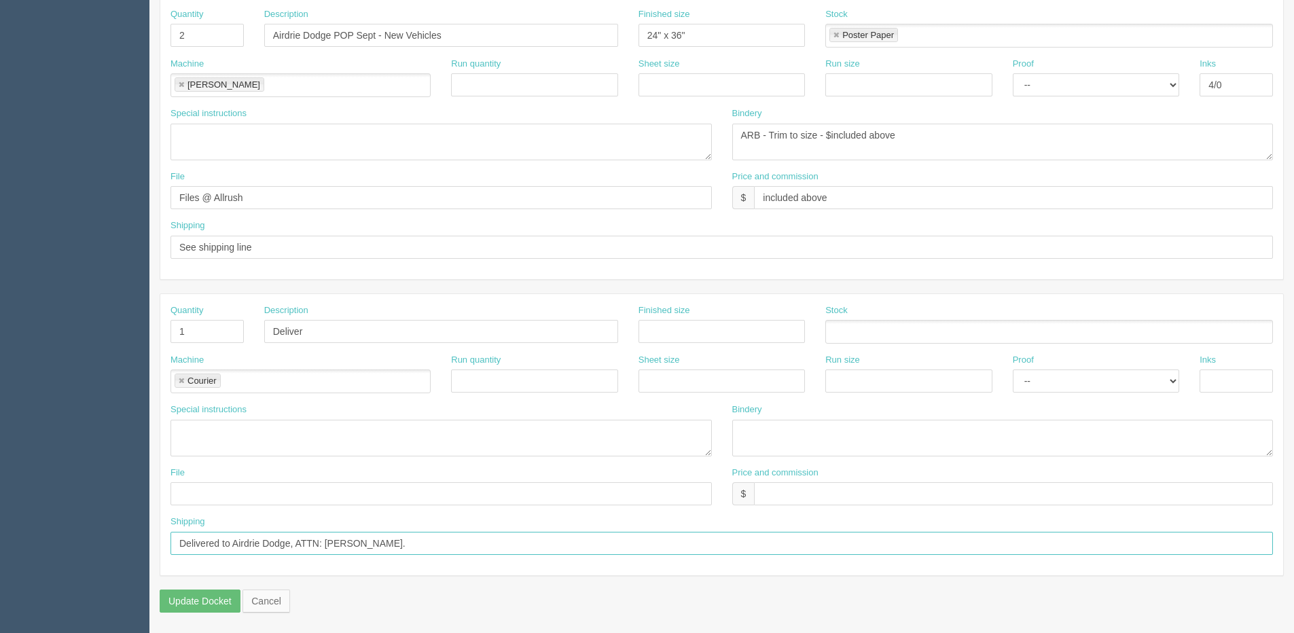
drag, startPoint x: 331, startPoint y: 544, endPoint x: 408, endPoint y: 538, distance: 77.0
click at [401, 541] on input "Delivered to Airdrie Dodge, ATTN: Justin Chang." at bounding box center [721, 543] width 1102 height 23
paste input "Tin Nguyen."
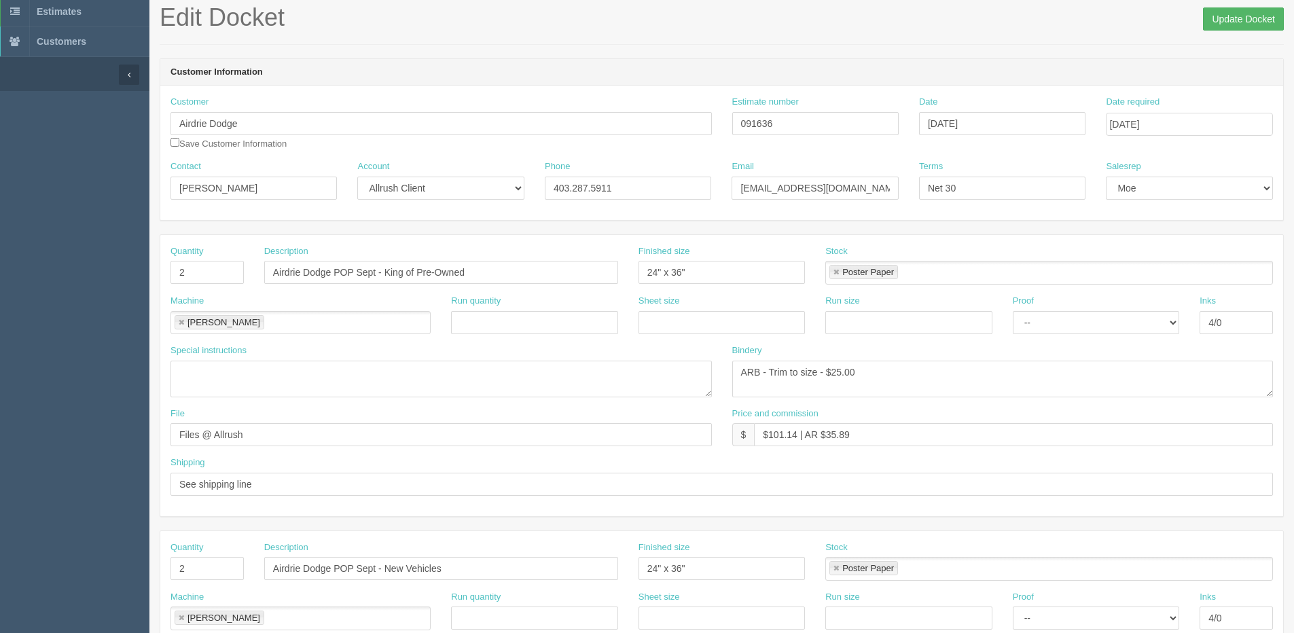
scroll to position [0, 0]
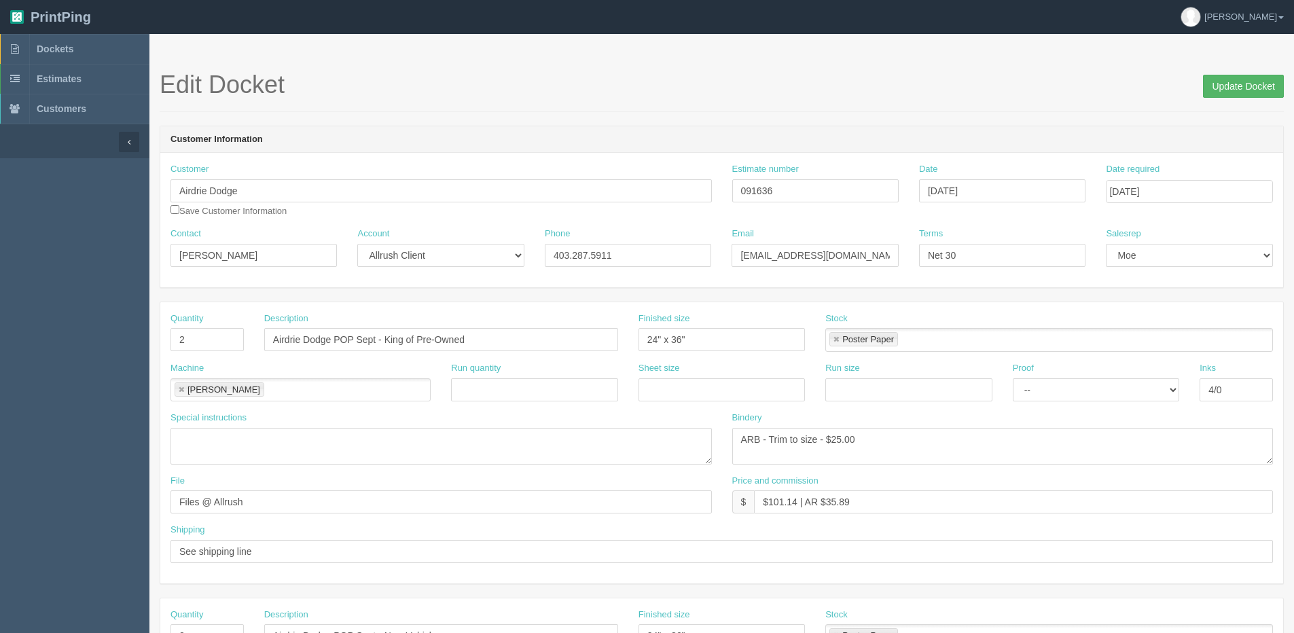
type input "Delivered to Airdrie Dodge, ATTN: Tin Nguyen."
click at [1237, 79] on input "Update Docket" at bounding box center [1243, 86] width 81 height 23
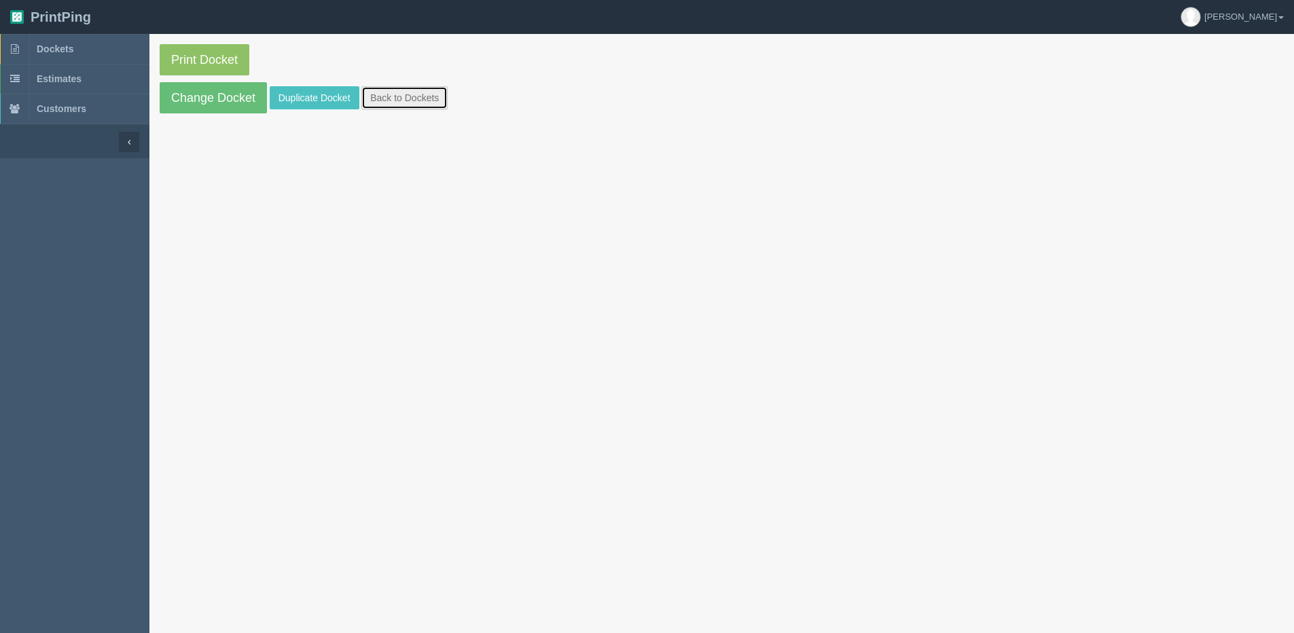
click at [435, 97] on link "Back to Dockets" at bounding box center [404, 97] width 86 height 23
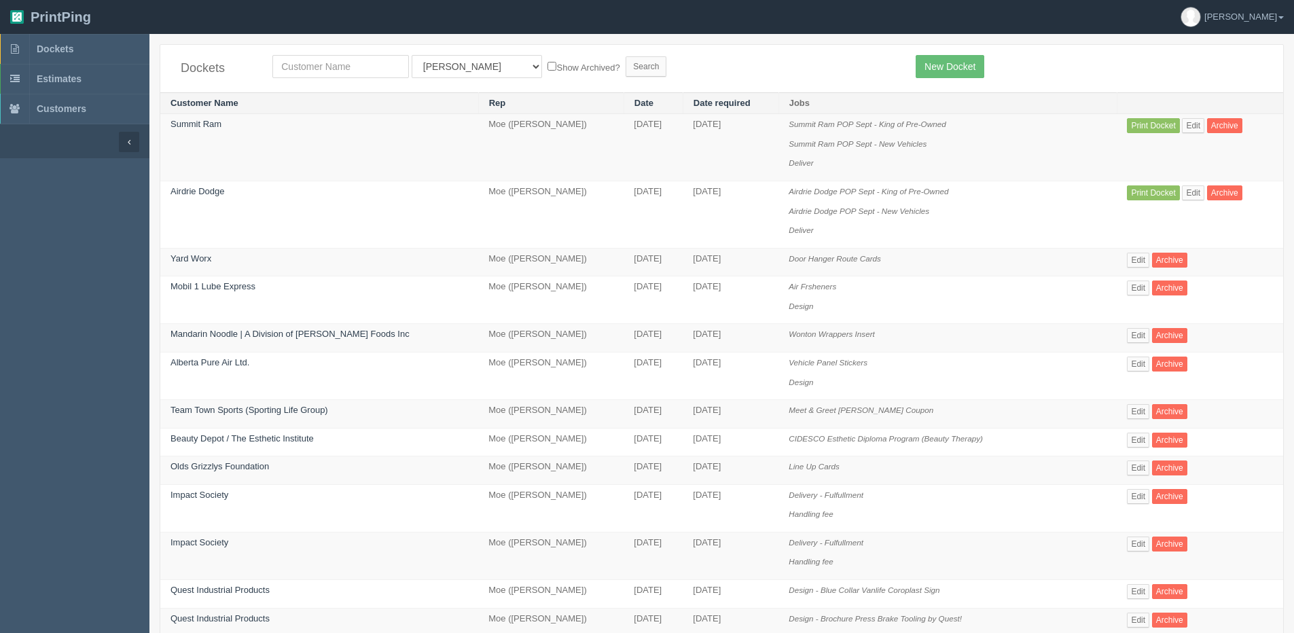
click at [1174, 187] on td "Print Docket Edit Archive" at bounding box center [1200, 214] width 166 height 67
click at [1189, 132] on link "Edit" at bounding box center [1193, 125] width 22 height 15
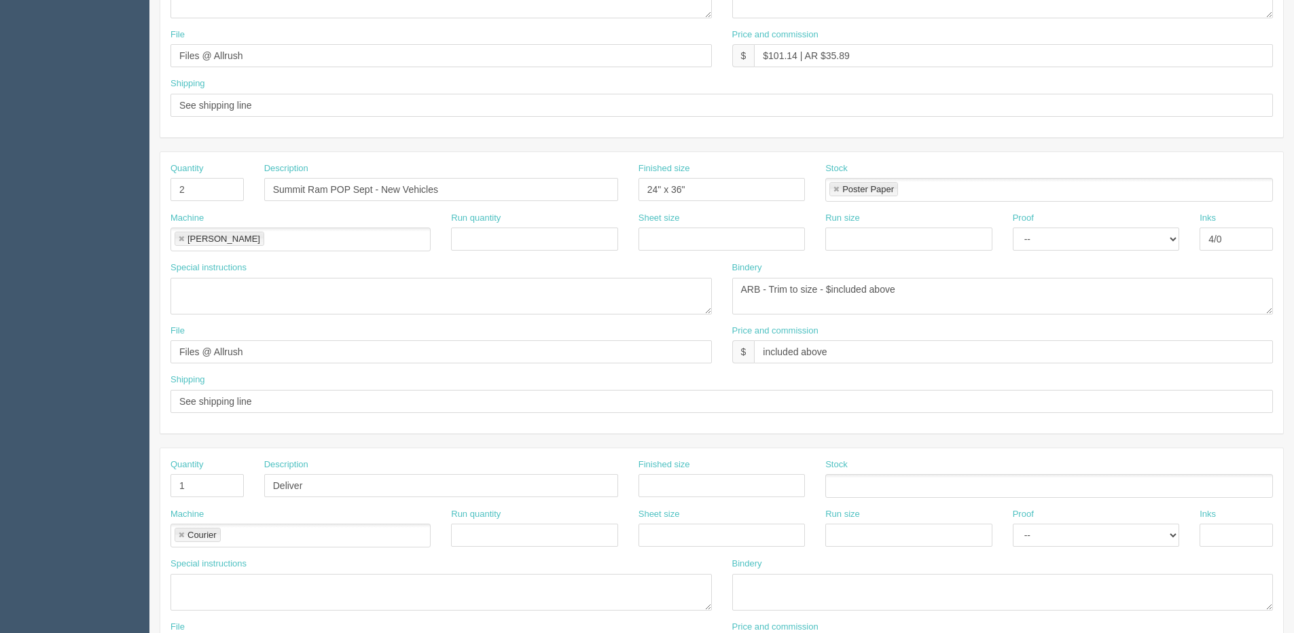
scroll to position [465, 0]
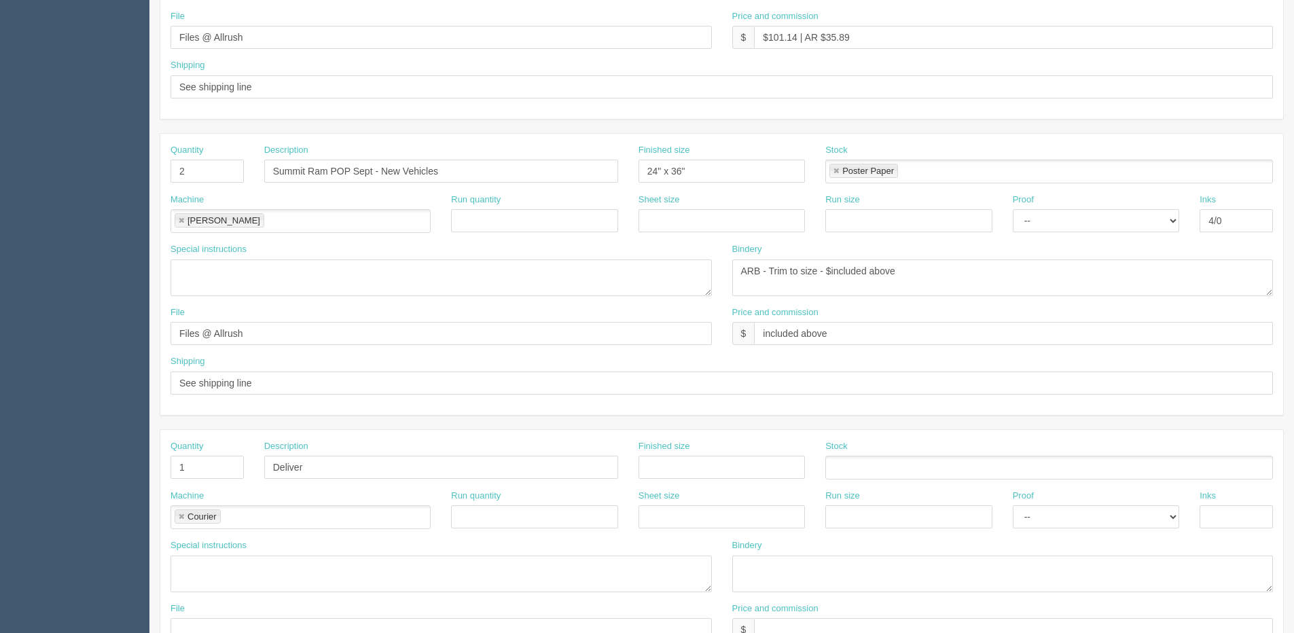
drag, startPoint x: 10, startPoint y: 542, endPoint x: 0, endPoint y: 542, distance: 9.5
click at [9, 542] on aside "Dockets Estimates Customers" at bounding box center [74, 169] width 149 height 1200
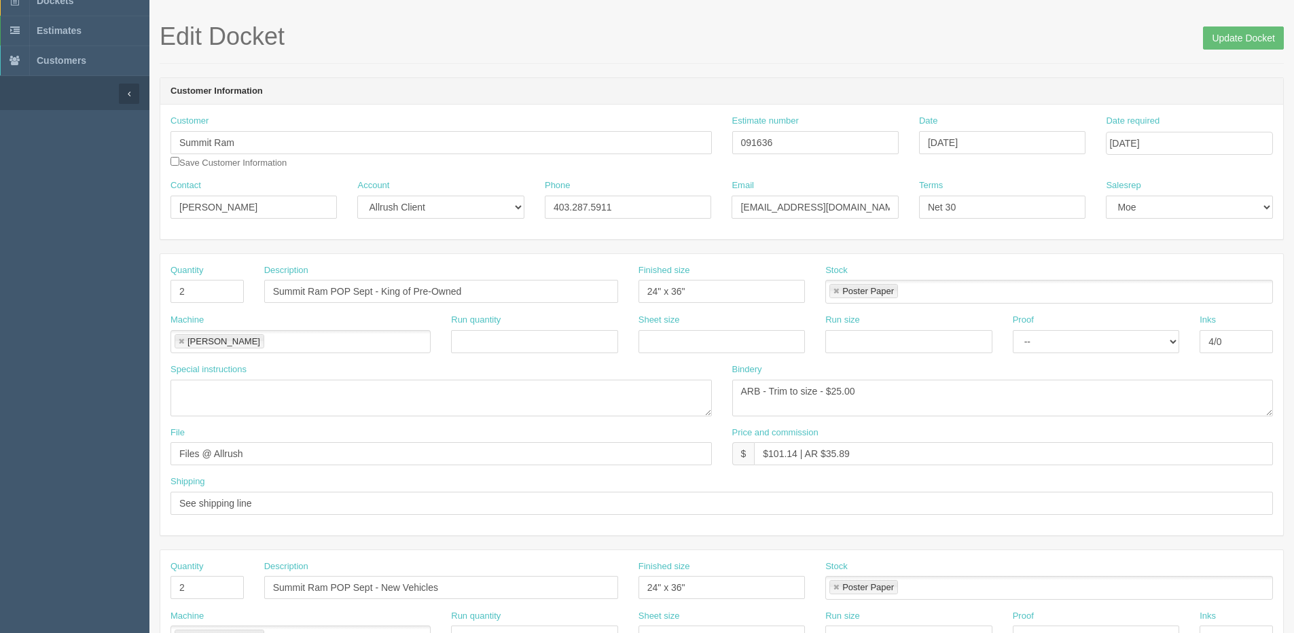
scroll to position [0, 0]
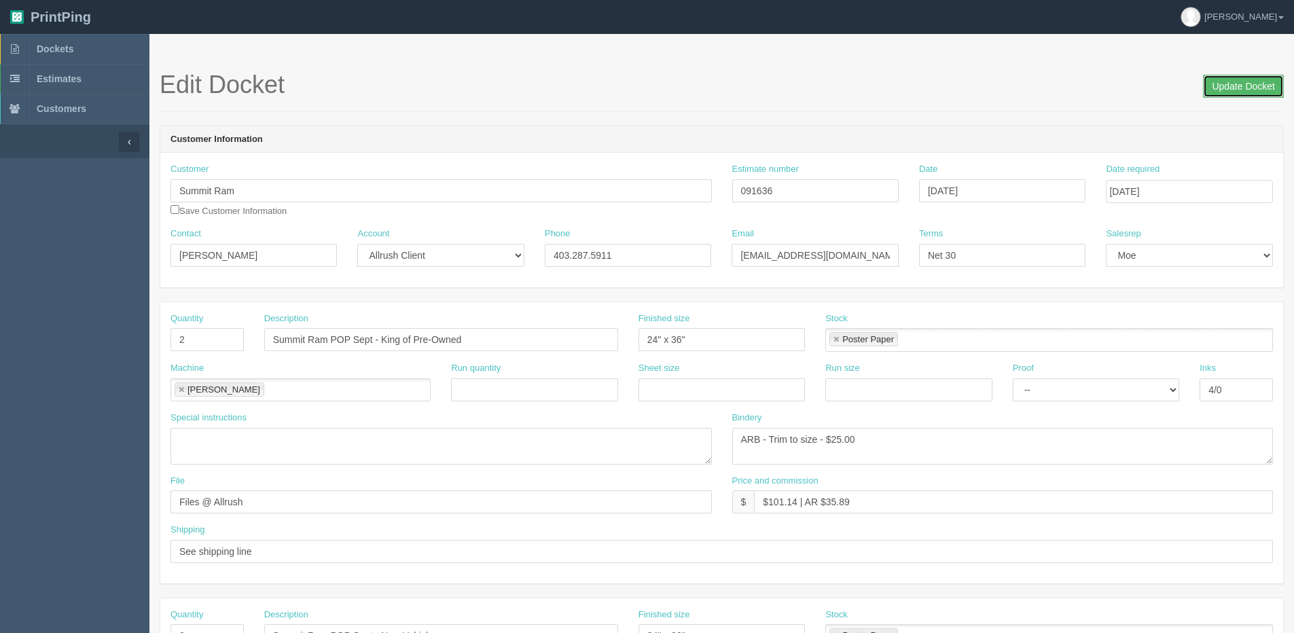
click at [1236, 82] on input "Update Docket" at bounding box center [1243, 86] width 81 height 23
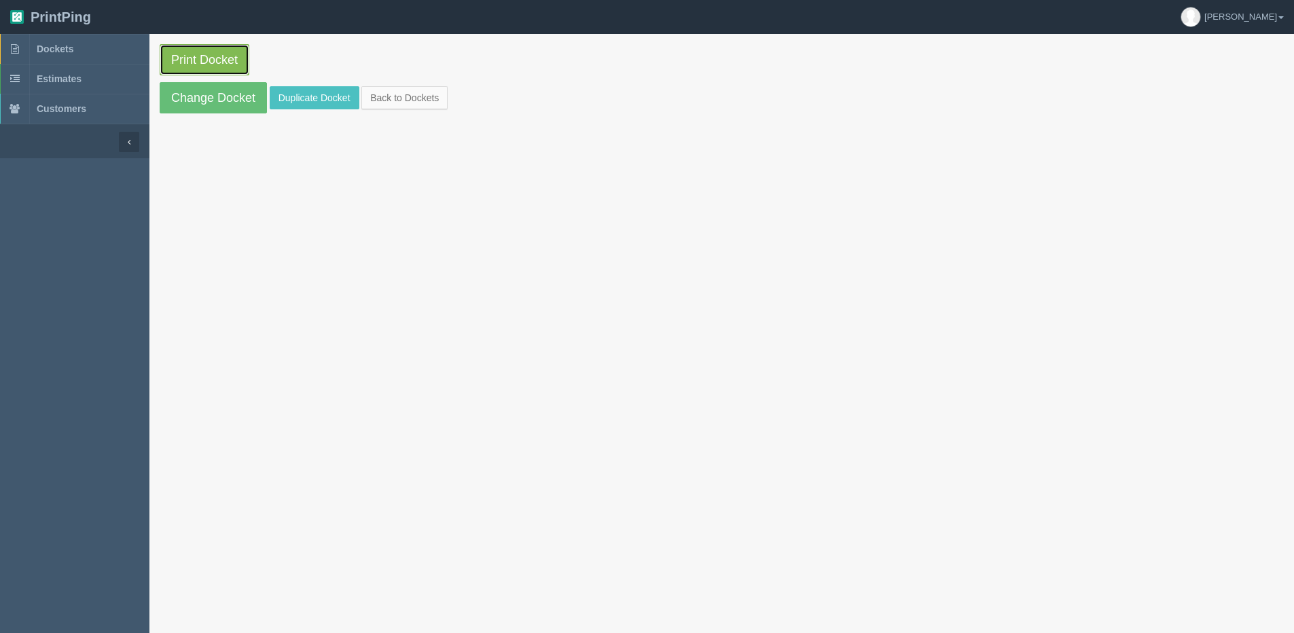
click at [204, 53] on link "Print Docket" at bounding box center [205, 59] width 90 height 31
click at [425, 98] on link "Back to Dockets" at bounding box center [404, 97] width 86 height 23
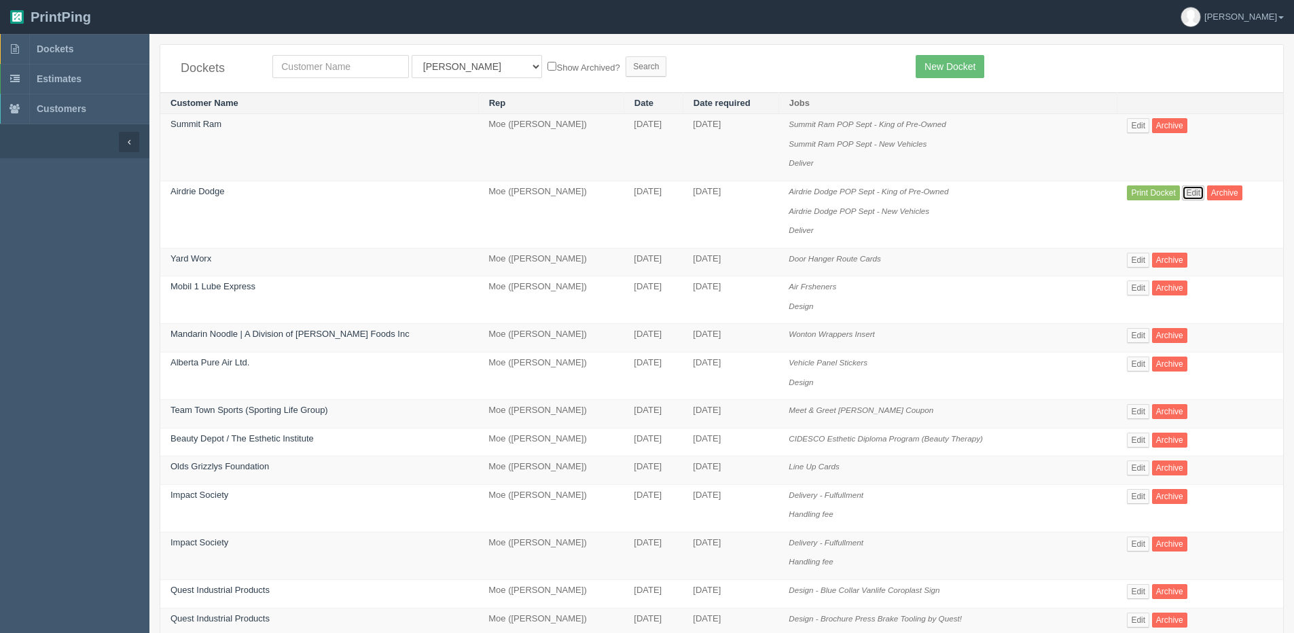
click at [1182, 196] on link "Edit" at bounding box center [1193, 192] width 22 height 15
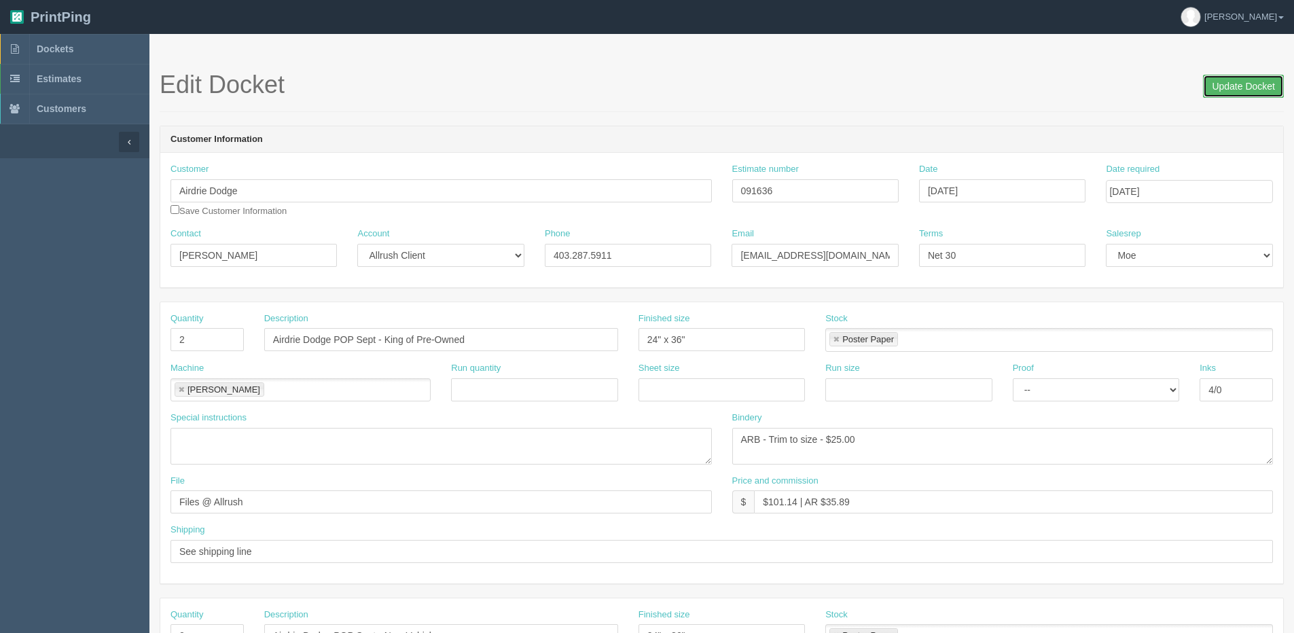
click at [1245, 90] on input "Update Docket" at bounding box center [1243, 86] width 81 height 23
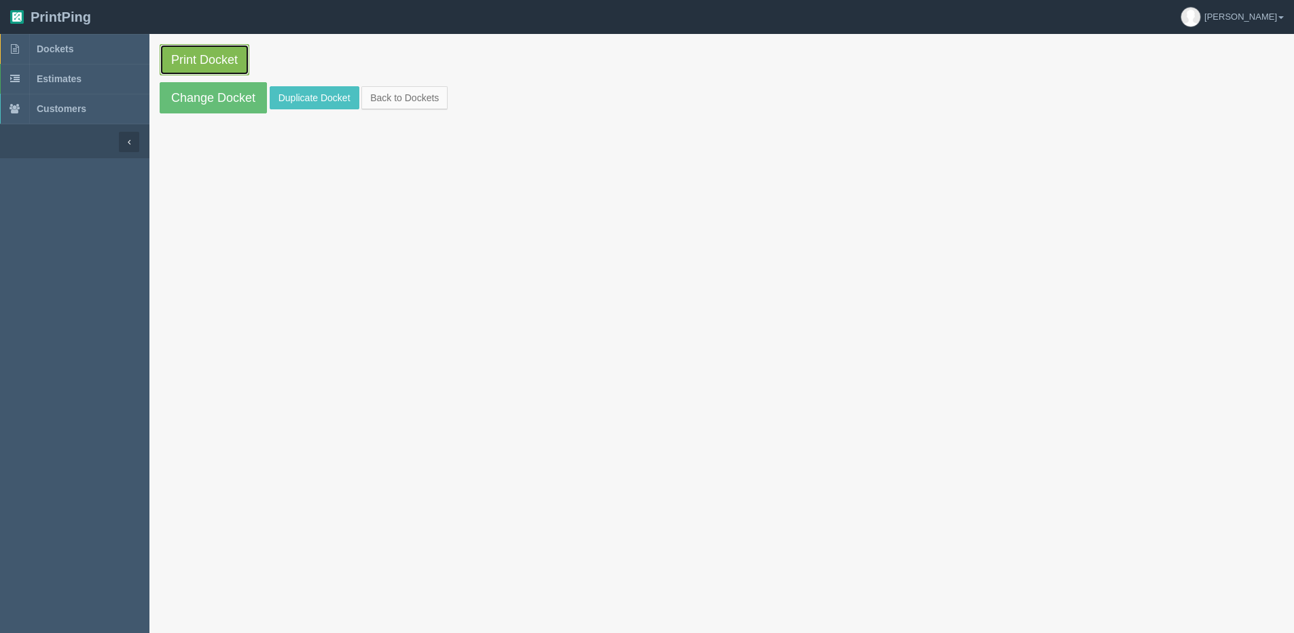
click at [187, 63] on link "Print Docket" at bounding box center [205, 59] width 90 height 31
drag, startPoint x: 415, startPoint y: 95, endPoint x: 412, endPoint y: 77, distance: 18.5
click at [415, 95] on link "Back to Dockets" at bounding box center [404, 97] width 86 height 23
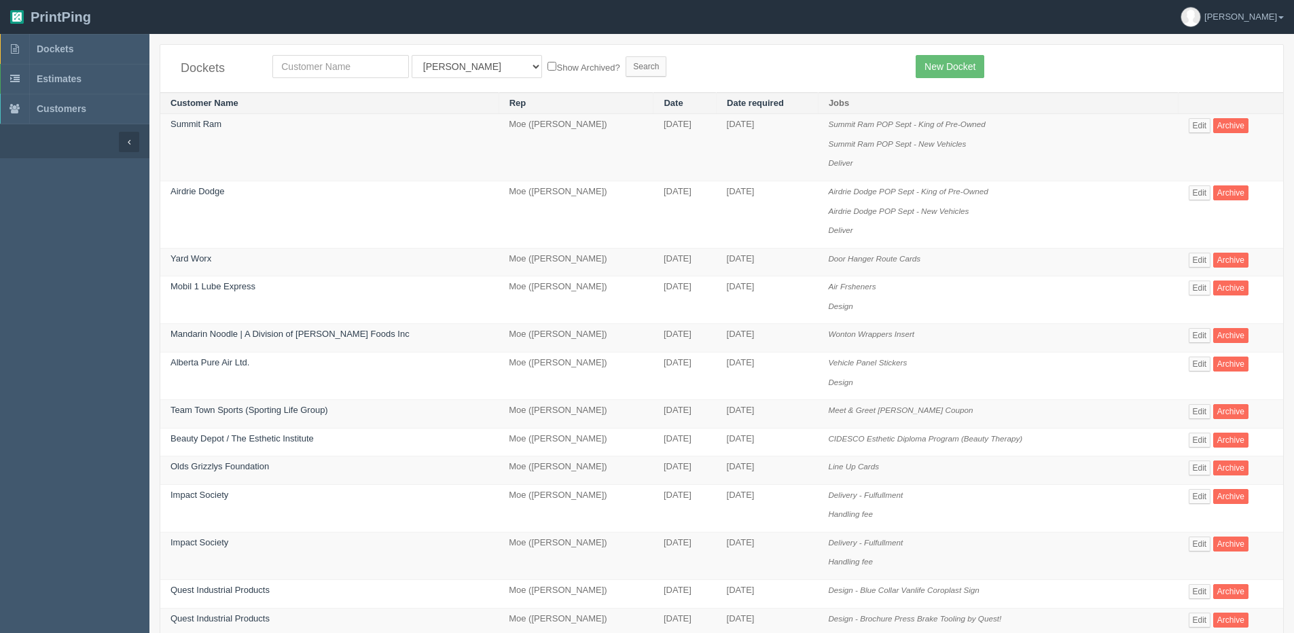
click at [342, 54] on div "Dockets All Users [PERSON_NAME] Test 1 [PERSON_NAME] [PERSON_NAME] [PERSON_NAME…" at bounding box center [721, 69] width 1123 height 48
click at [335, 62] on input "text" at bounding box center [340, 66] width 137 height 23
click at [360, 62] on input "text" at bounding box center [340, 66] width 137 height 23
type input "[PERSON_NAME]"
click at [626, 56] on input "Search" at bounding box center [646, 66] width 41 height 20
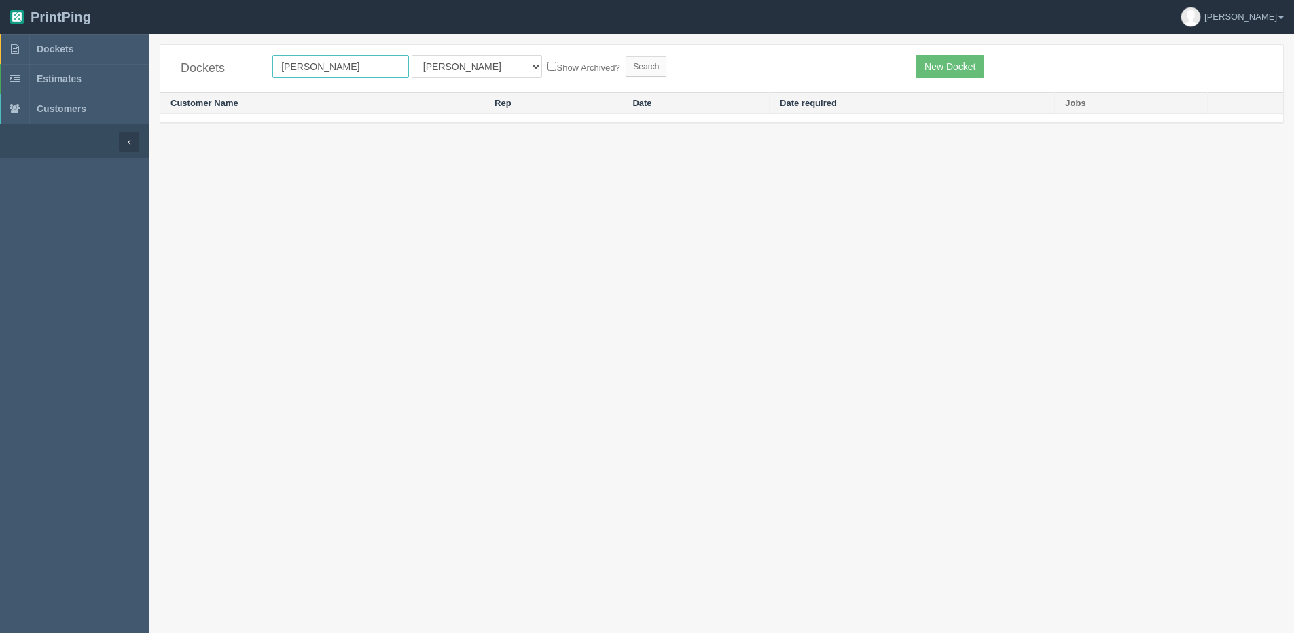
click at [360, 65] on input "mcmane" at bounding box center [340, 66] width 137 height 23
drag, startPoint x: 334, startPoint y: 71, endPoint x: 257, endPoint y: 84, distance: 78.5
click at [238, 82] on div "Dockets mcmane All Users Ali Ali Test 1 Aly Amy Ankit Arif Brandon Dan France G…" at bounding box center [721, 69] width 1123 height 48
type input "mercedes"
click at [626, 56] on input "Search" at bounding box center [646, 66] width 41 height 20
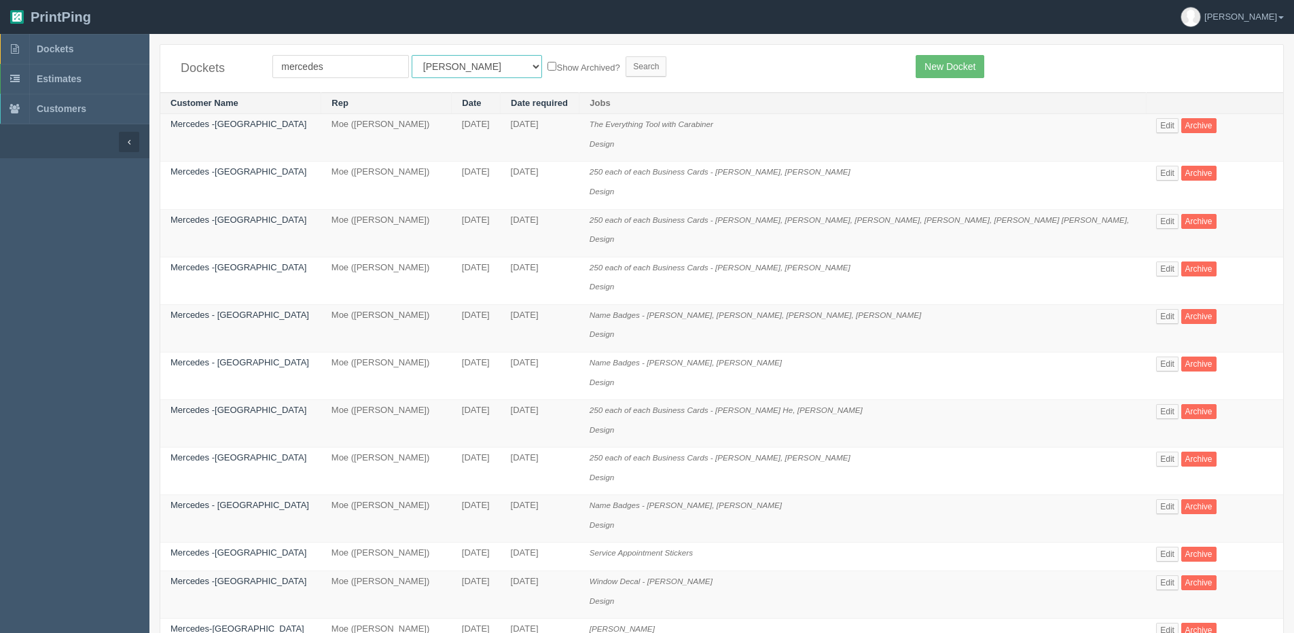
click at [448, 77] on select "All Users [PERSON_NAME] Test 1 [PERSON_NAME] [PERSON_NAME] [PERSON_NAME] France…" at bounding box center [477, 66] width 130 height 23
select select "1"
click at [412, 55] on select "All Users [PERSON_NAME] Test 1 [PERSON_NAME] [PERSON_NAME] [PERSON_NAME] France…" at bounding box center [477, 66] width 130 height 23
click at [547, 63] on label "Show Archived?" at bounding box center [583, 67] width 72 height 16
click at [547, 63] on input "Show Archived?" at bounding box center [551, 66] width 9 height 9
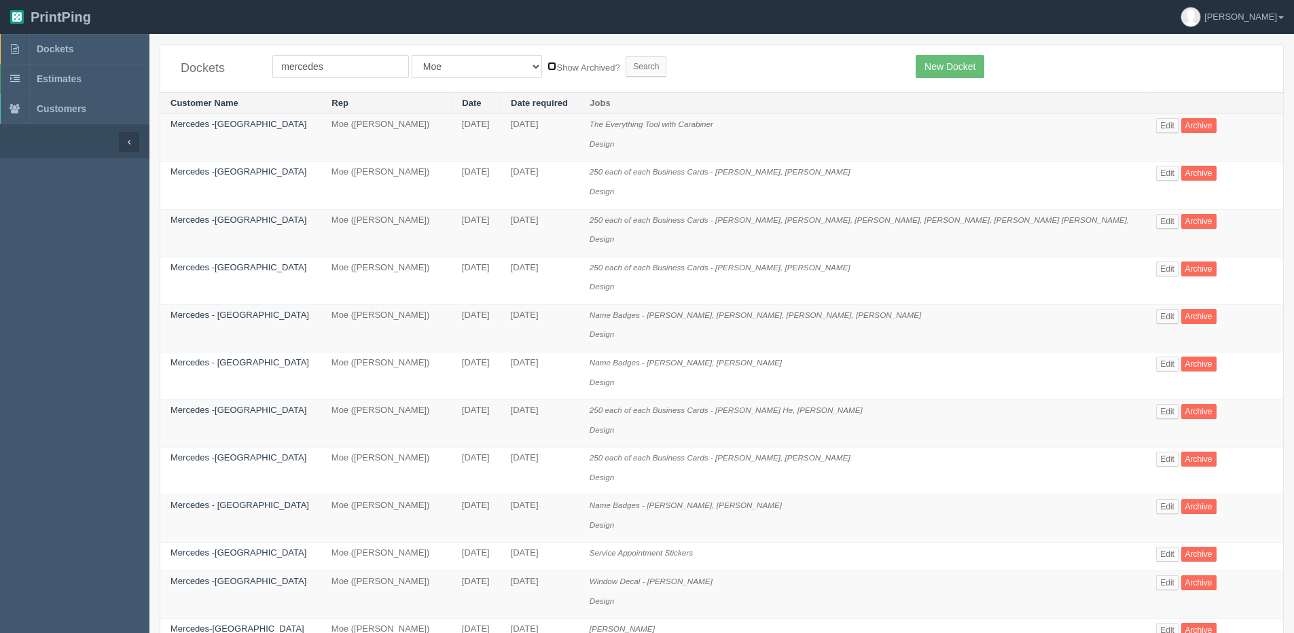
checkbox input "true"
click at [626, 68] on input "Search" at bounding box center [646, 66] width 41 height 20
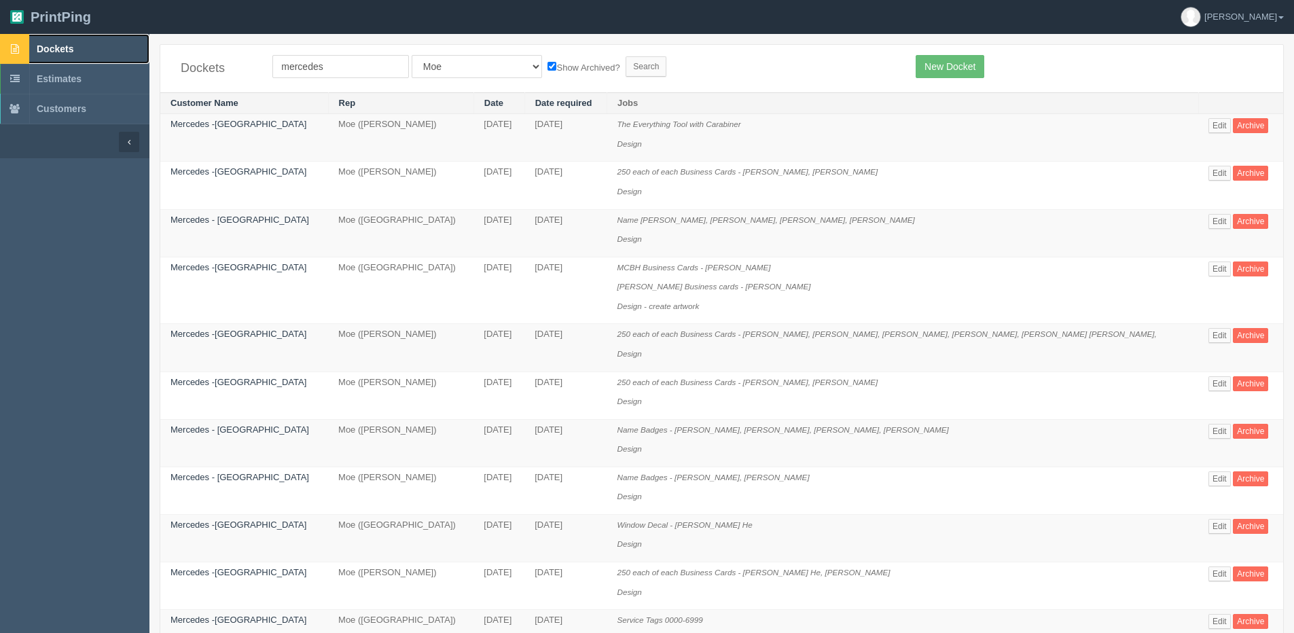
click at [56, 54] on link "Dockets" at bounding box center [74, 49] width 149 height 30
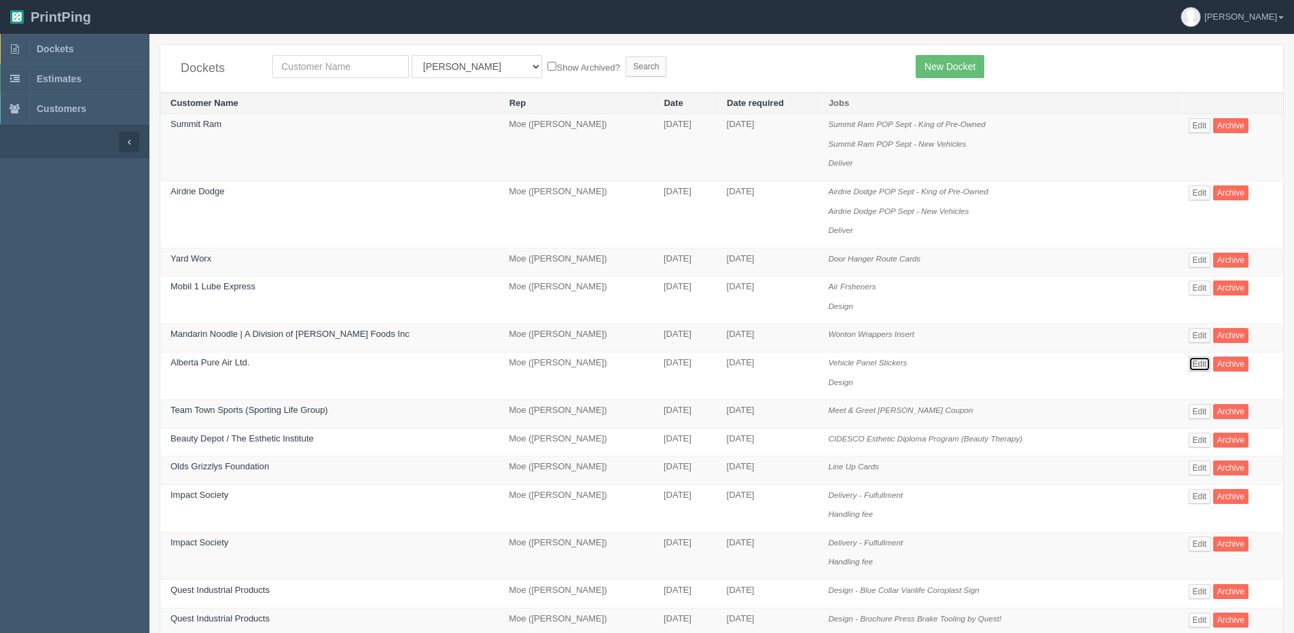
click at [1195, 362] on link "Edit" at bounding box center [1200, 364] width 22 height 15
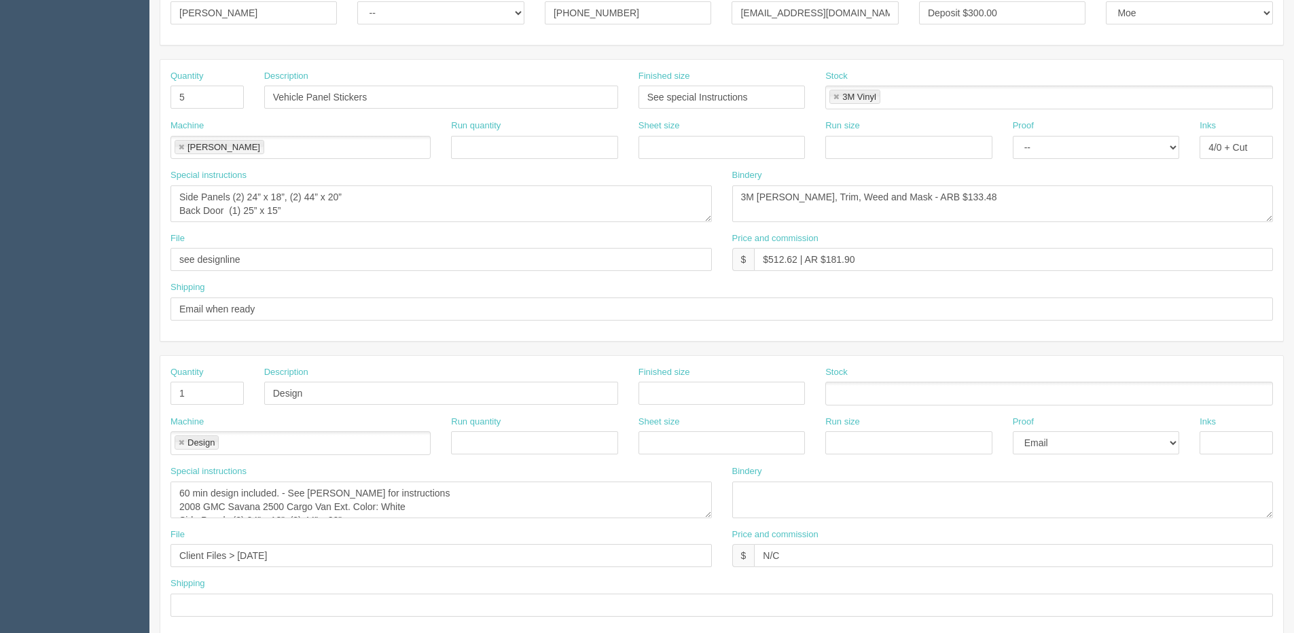
scroll to position [272, 0]
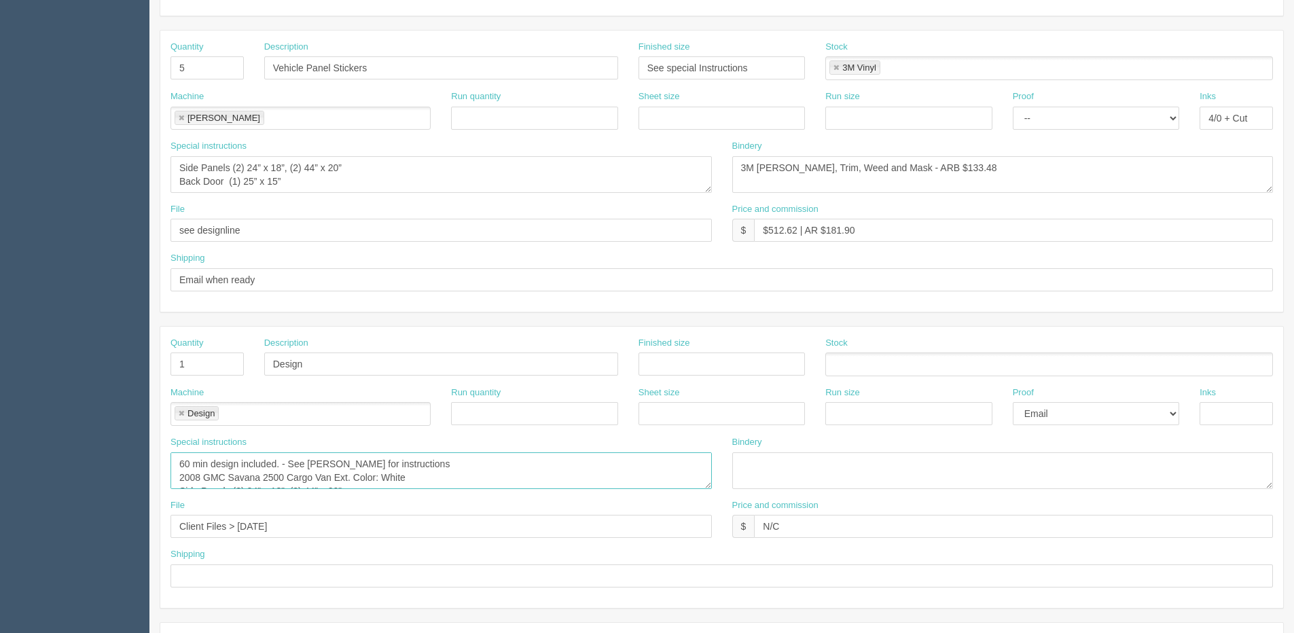
click at [416, 479] on textarea "60 min design included. - See Dan for instructions 2008 GMC Savana 2500 Cargo V…" at bounding box center [440, 470] width 541 height 37
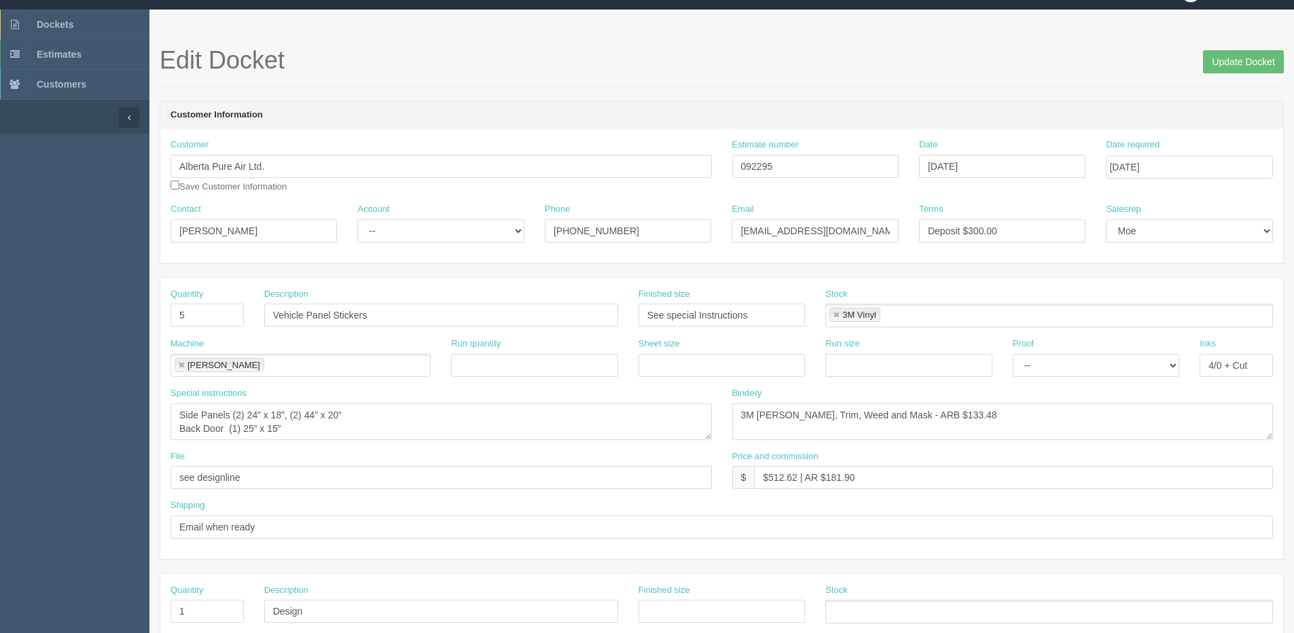
scroll to position [0, 0]
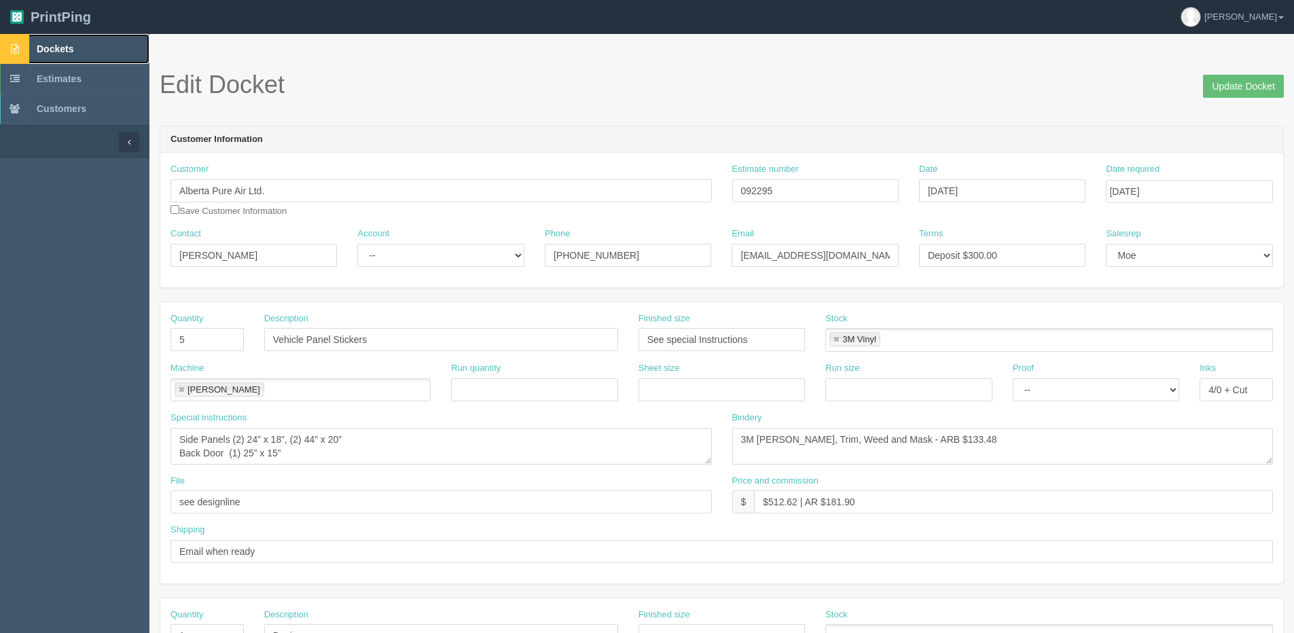
click at [41, 46] on span "Dockets" at bounding box center [55, 48] width 37 height 11
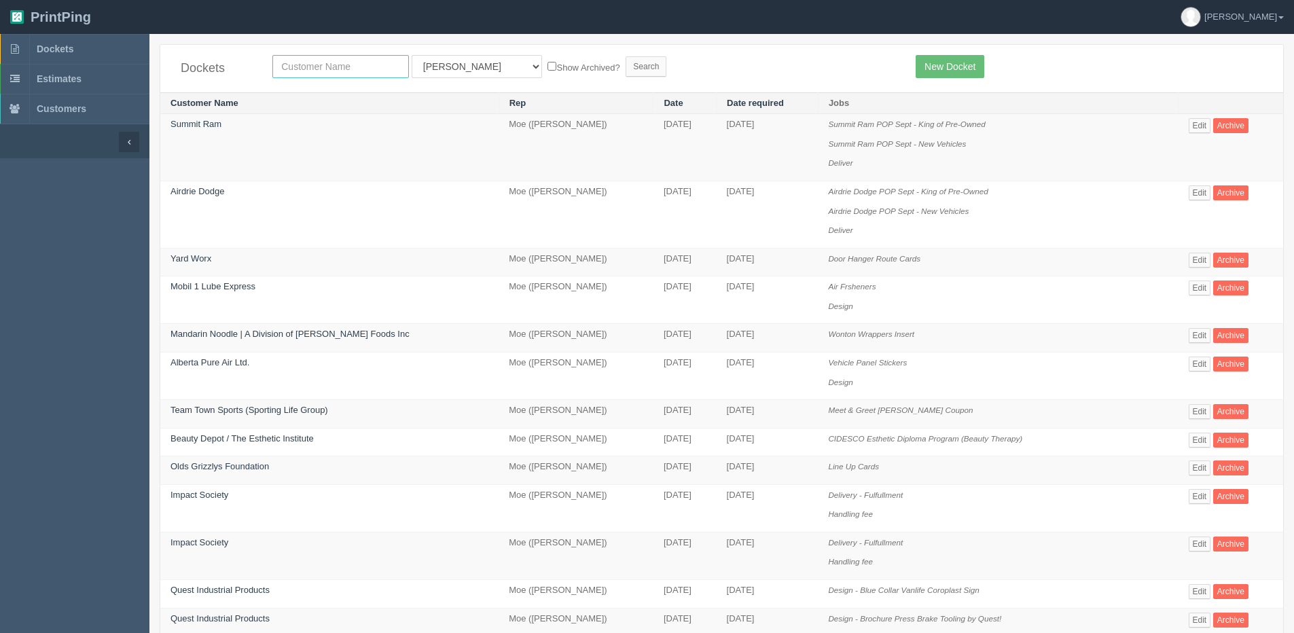
click at [314, 70] on input "text" at bounding box center [340, 66] width 137 height 23
type input "24"
click at [626, 56] on input "Search" at bounding box center [646, 66] width 41 height 20
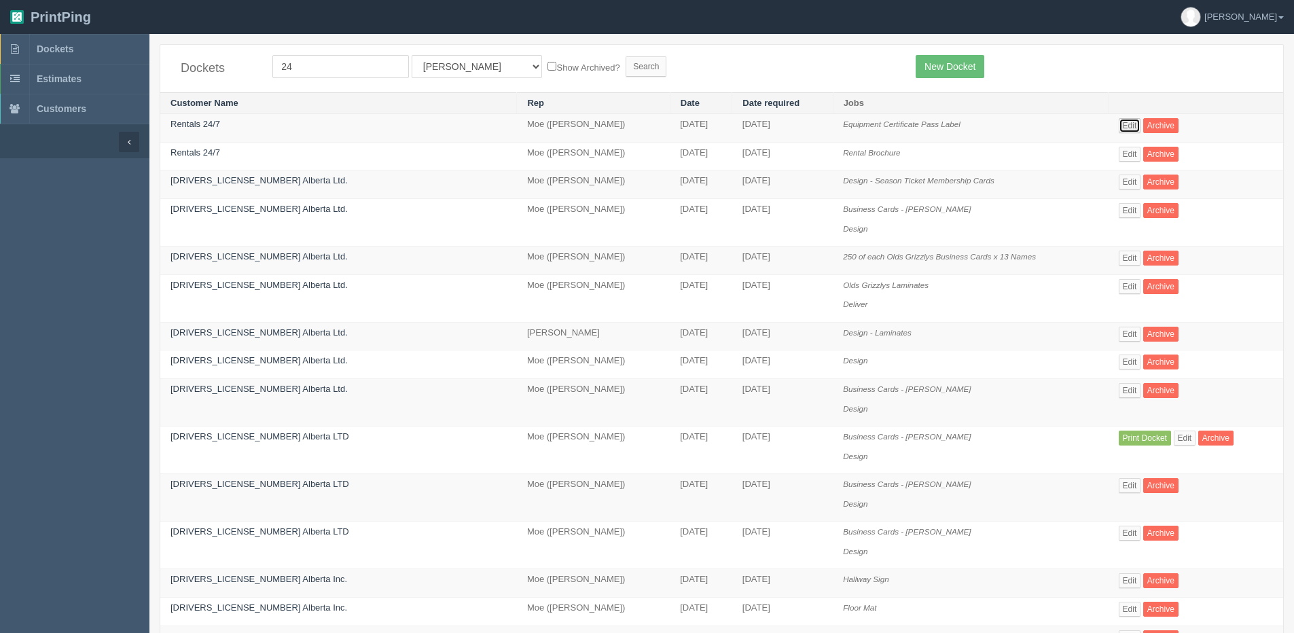
drag, startPoint x: 1119, startPoint y: 126, endPoint x: 1093, endPoint y: 126, distance: 26.5
click at [1119, 126] on link "Edit" at bounding box center [1130, 125] width 22 height 15
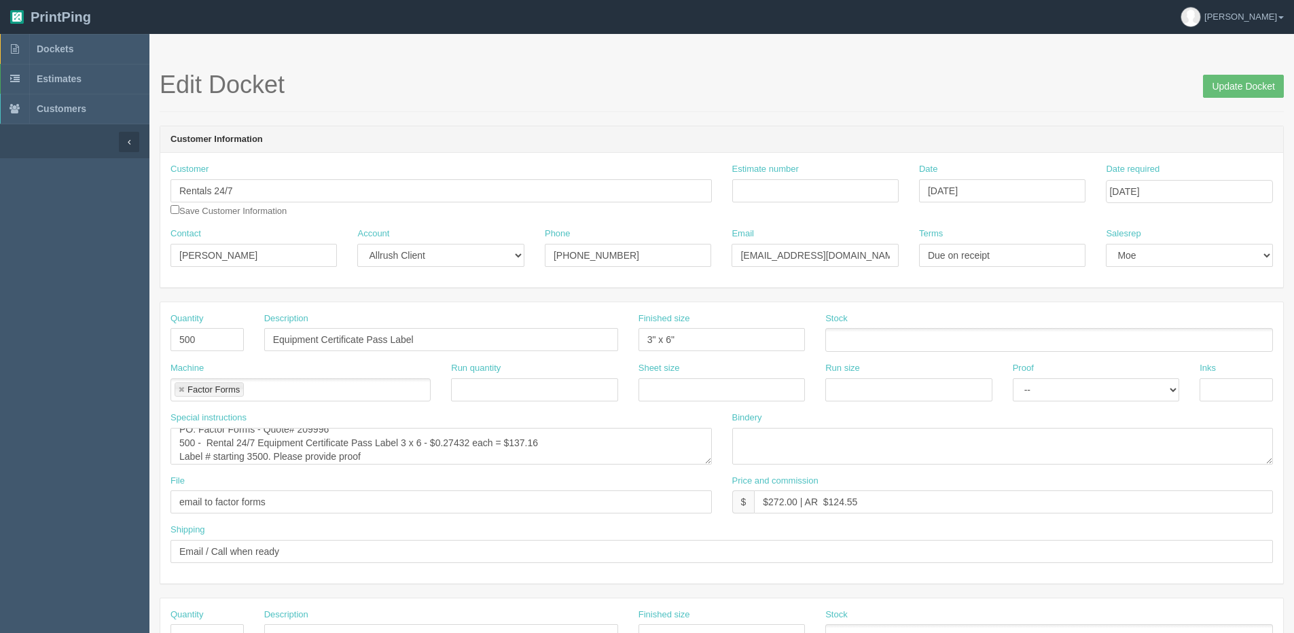
scroll to position [14, 0]
click at [416, 577] on div "Quantity 500 Description Equipment Certificate Pass Label Finished size 3" x 6"…" at bounding box center [721, 442] width 1123 height 281
click at [43, 57] on link "Dockets" at bounding box center [74, 49] width 149 height 30
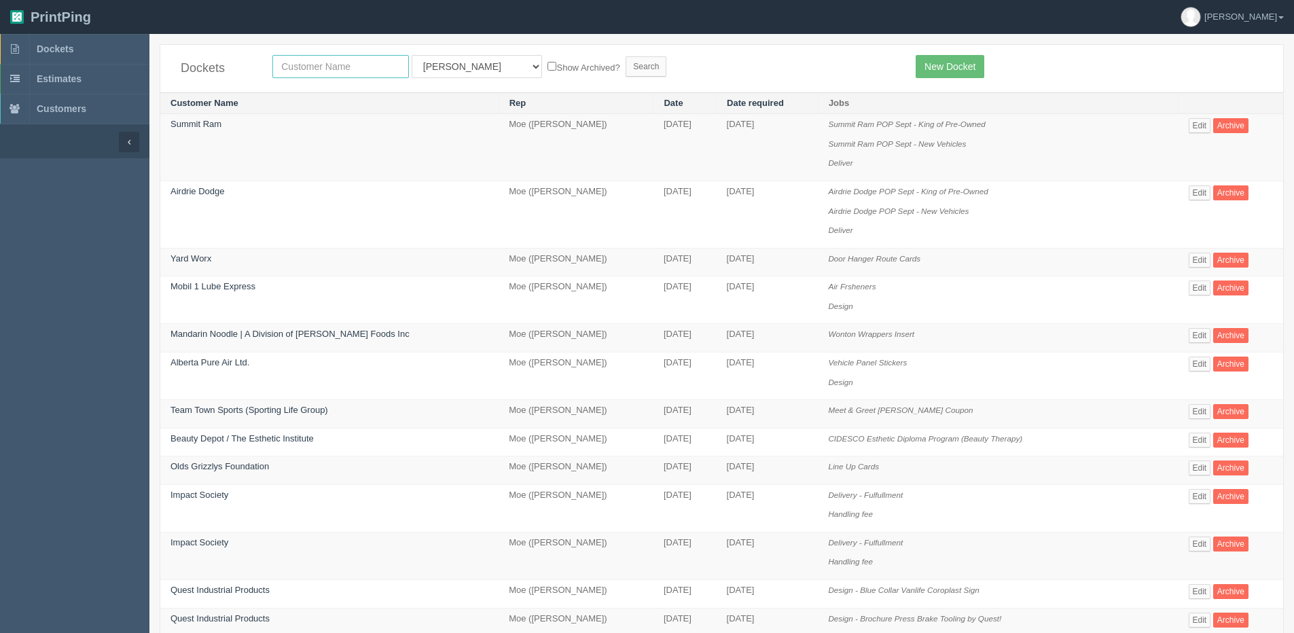
click at [298, 60] on input "text" at bounding box center [340, 66] width 137 height 23
type input "mervedes"
click at [626, 56] on input "Search" at bounding box center [646, 66] width 41 height 20
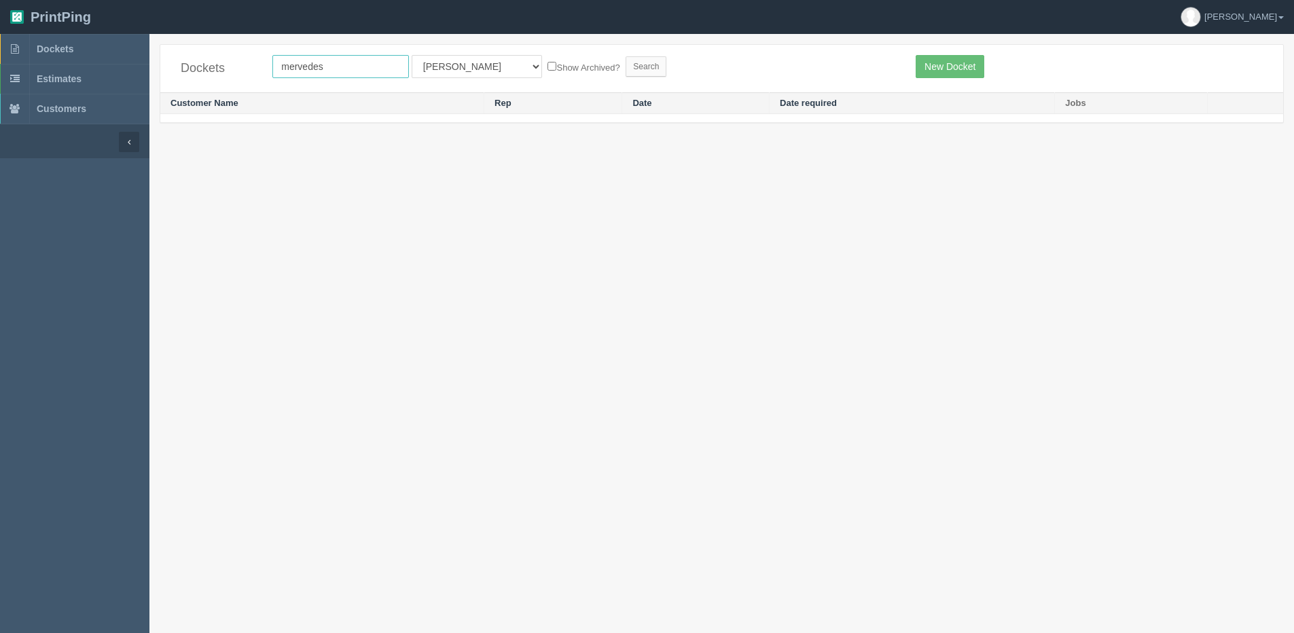
click at [298, 60] on input "mervedes" at bounding box center [340, 66] width 137 height 23
type input "mercedes"
click at [626, 56] on input "Search" at bounding box center [646, 66] width 41 height 20
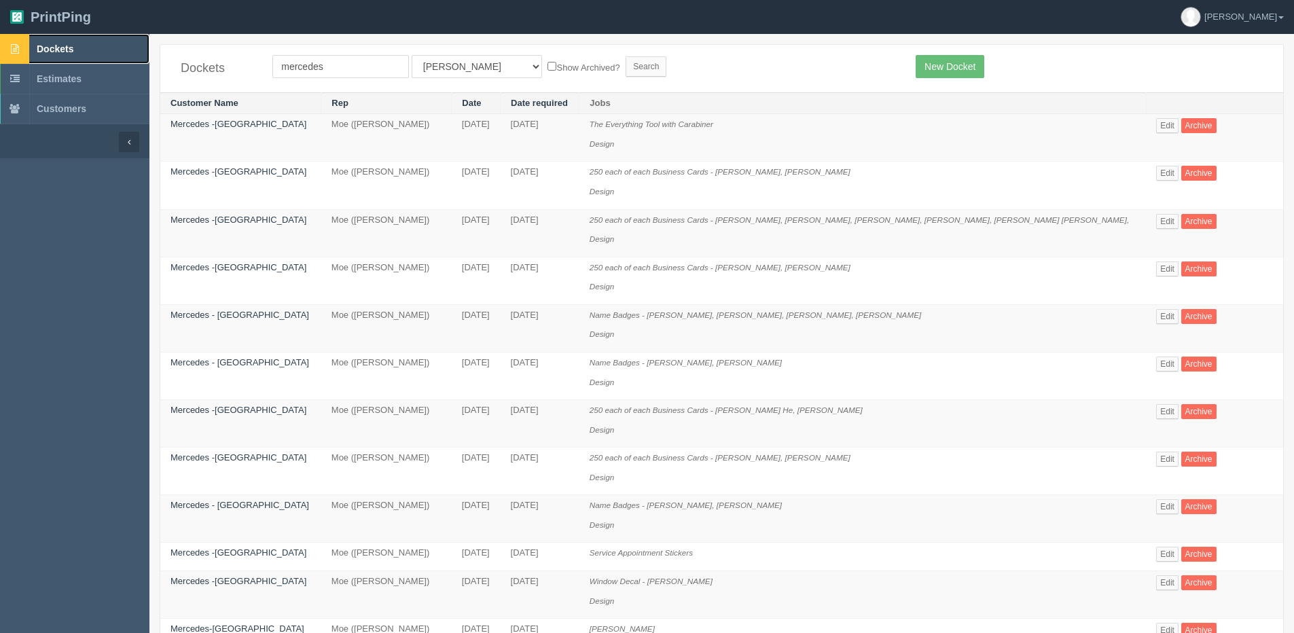
click at [42, 43] on link "Dockets" at bounding box center [74, 49] width 149 height 30
